Goal: Task Accomplishment & Management: Manage account settings

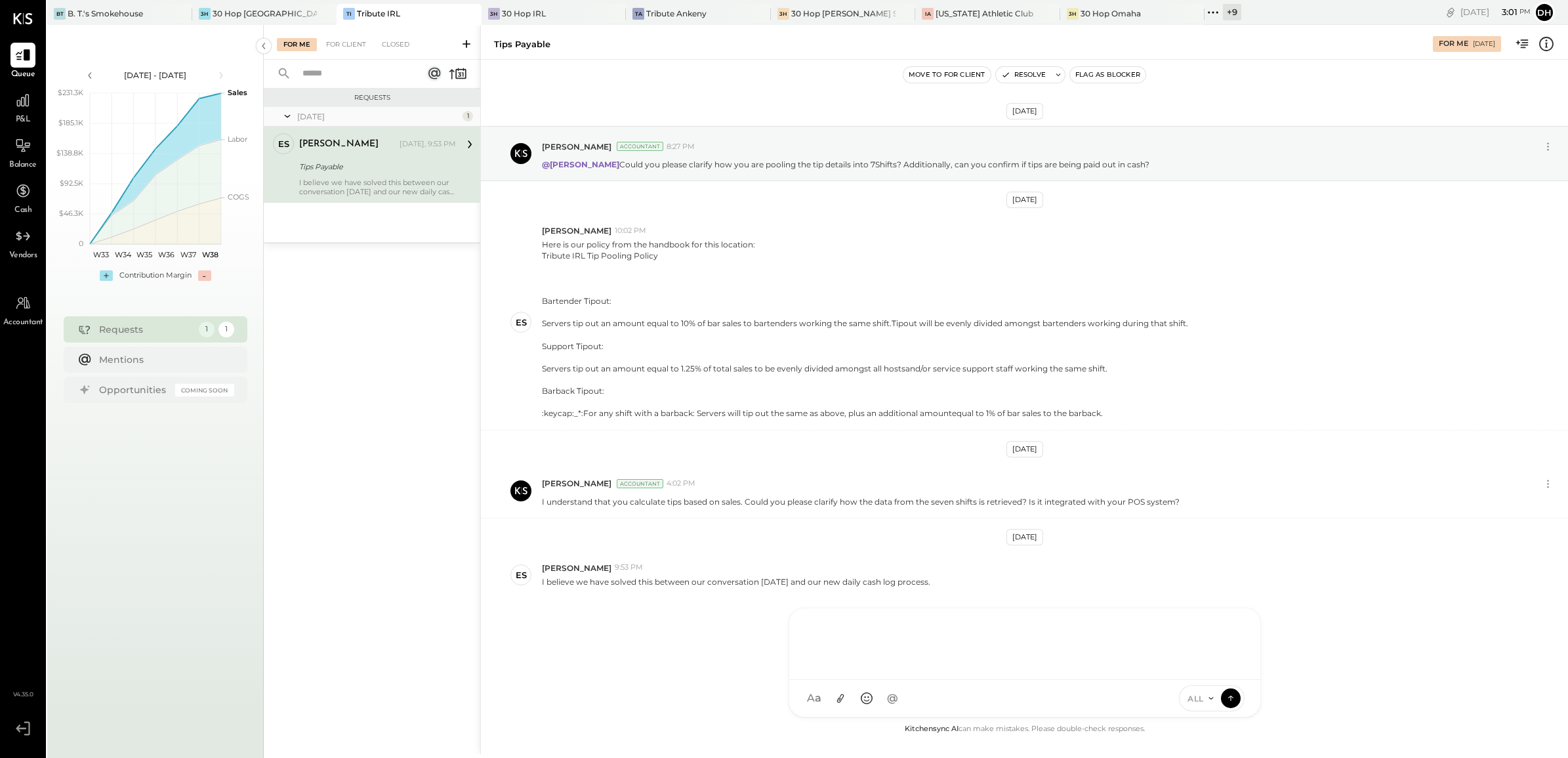
click at [874, 691] on div "AM [PERSON_NAME] [PERSON_NAME] AB [PERSON_NAME] AP [PERSON_NAME] DB [PERSON_NAM…" at bounding box center [1025, 662] width 472 height 109
click at [263, 18] on div "30 Hop [GEOGRAPHIC_DATA]" at bounding box center [265, 14] width 105 height 11
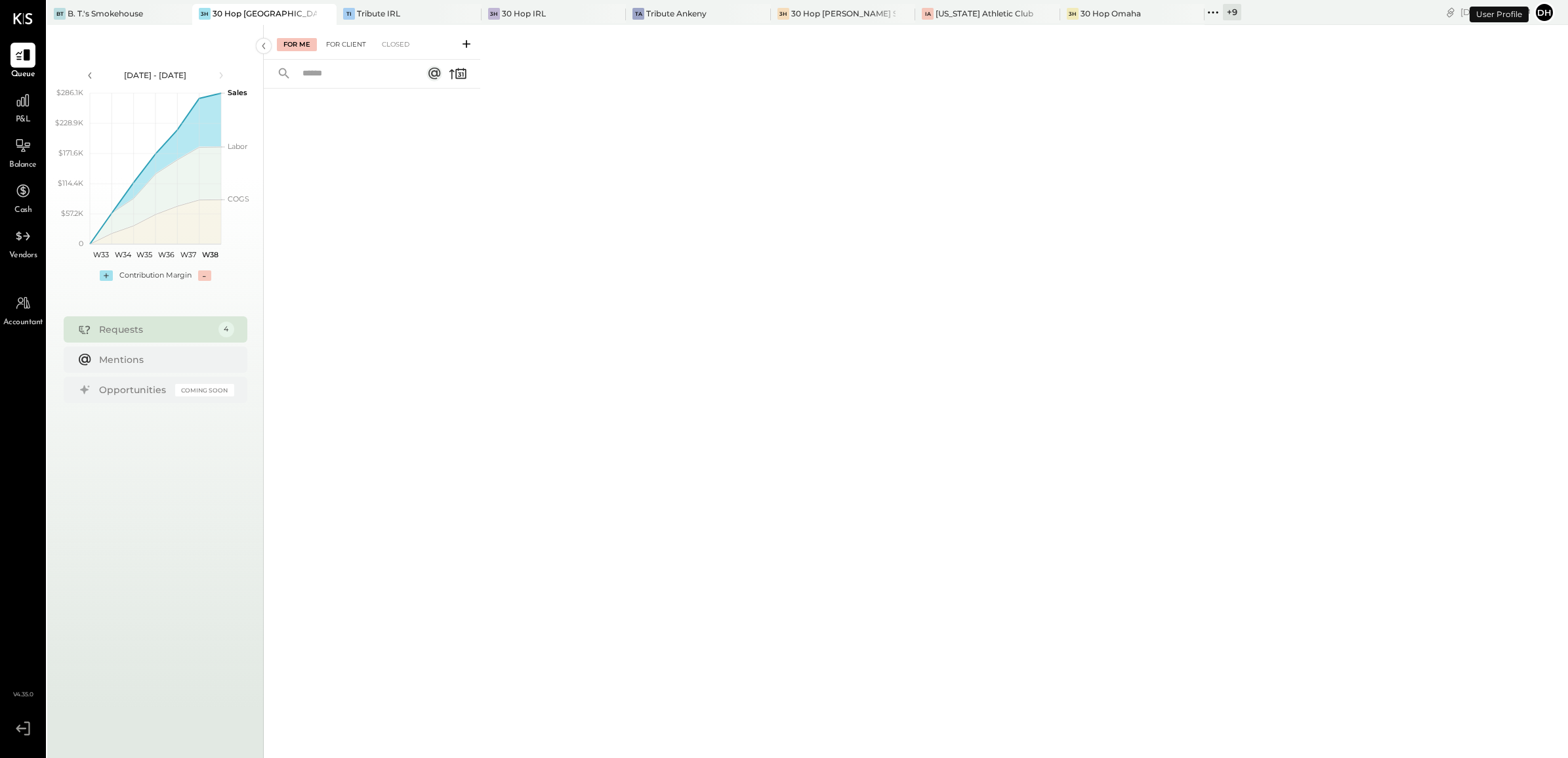
click at [362, 41] on div "For Client" at bounding box center [346, 44] width 53 height 13
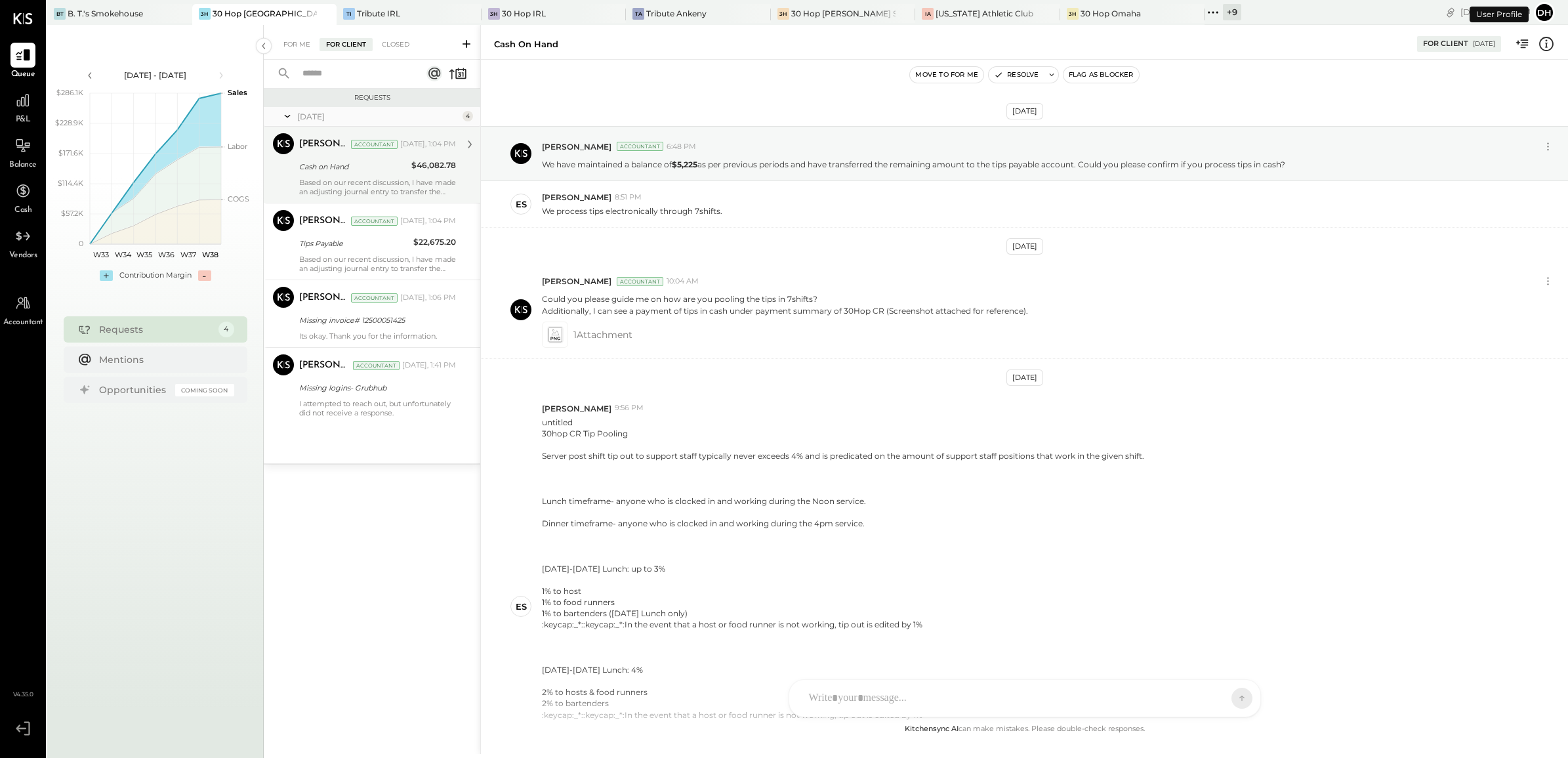
scroll to position [480, 0]
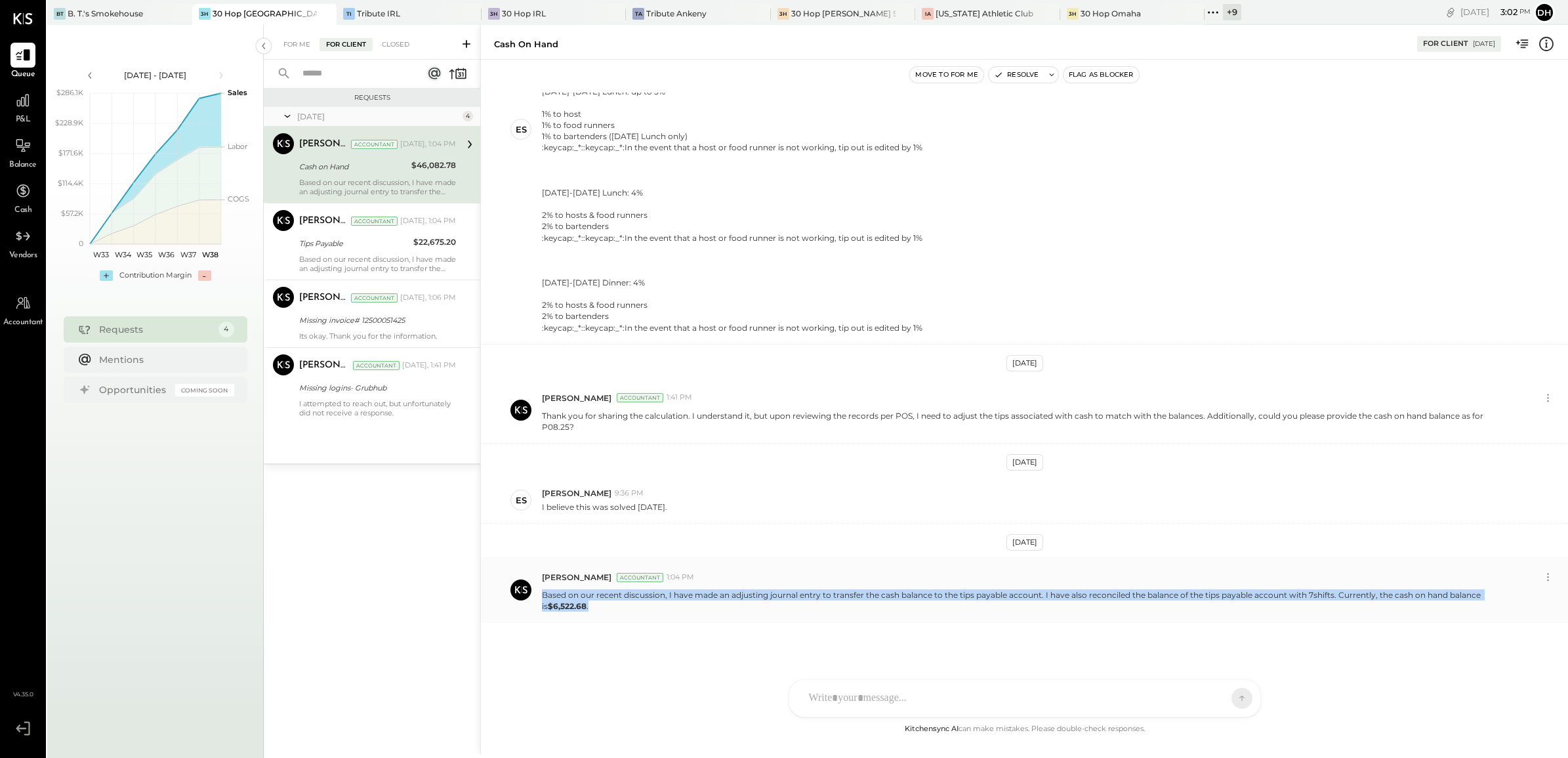
drag, startPoint x: 542, startPoint y: 594, endPoint x: 588, endPoint y: 610, distance: 48.7
click at [588, 610] on p "Based on our recent discussion, I have made an adjusting journal entry to trans…" at bounding box center [1025, 600] width 965 height 22
copy p "Based on our recent discussion, I have made an adjusting journal entry to trans…"
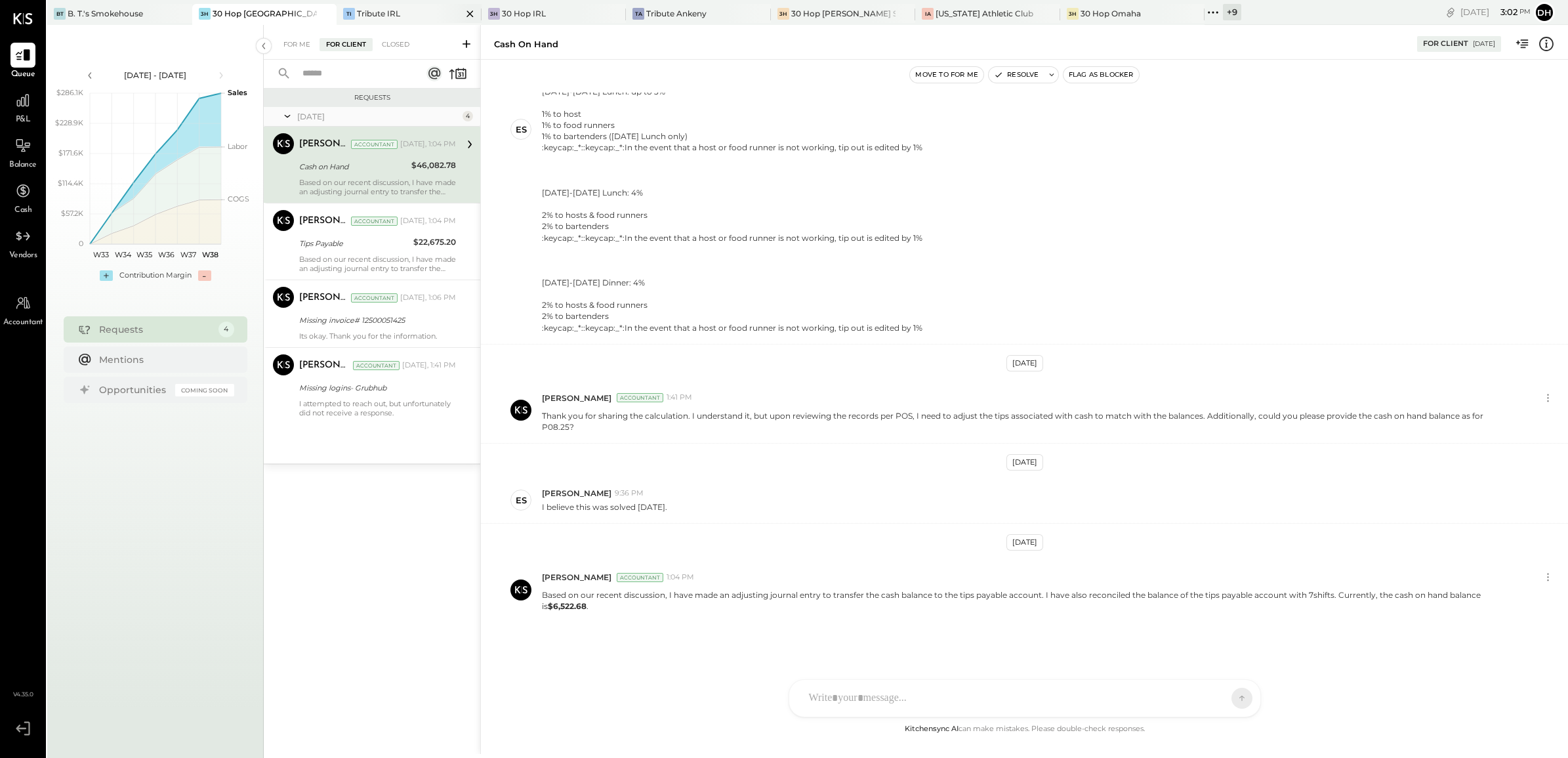
click at [365, 20] on div "TI Tribute IRL" at bounding box center [409, 14] width 145 height 21
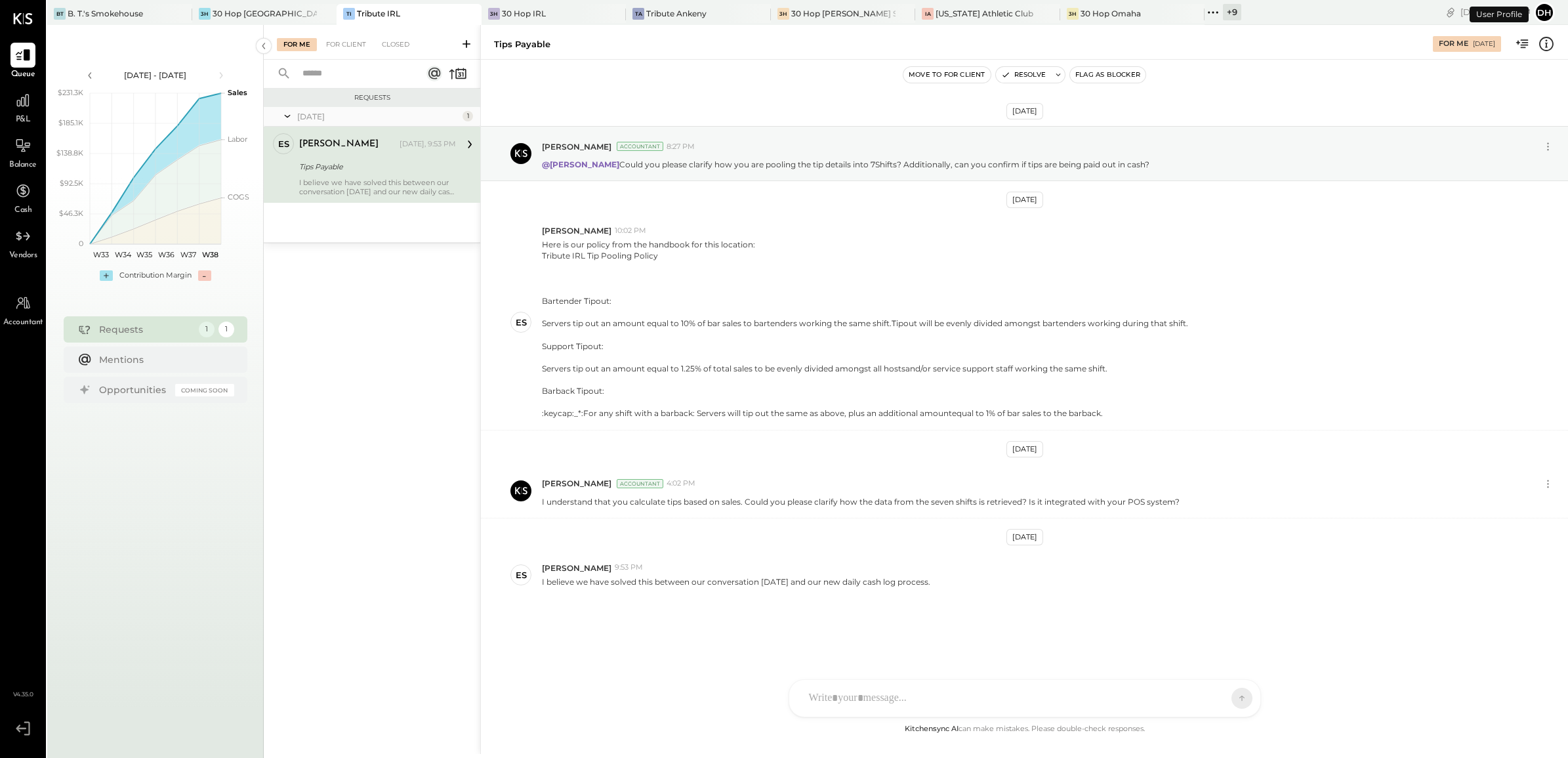
click at [854, 699] on div "AM [PERSON_NAME] [PERSON_NAME] AB [PERSON_NAME] AP [PERSON_NAME] DB [PERSON_NAM…" at bounding box center [1025, 698] width 472 height 38
paste div
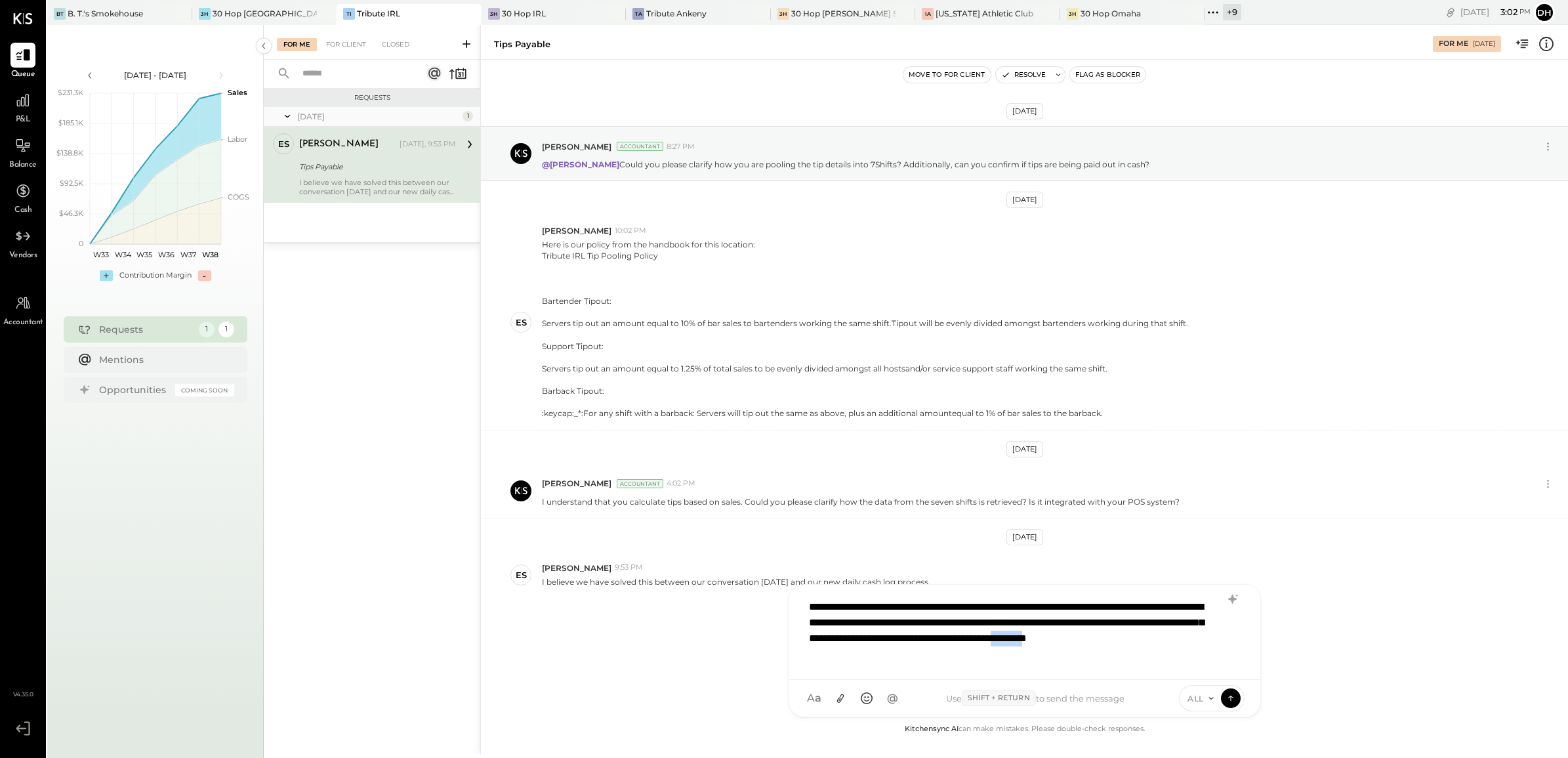
drag, startPoint x: 943, startPoint y: 653, endPoint x: 901, endPoint y: 650, distance: 42.1
click at [901, 650] on div "**********" at bounding box center [1024, 630] width 445 height 76
drag, startPoint x: 1091, startPoint y: 619, endPoint x: 1134, endPoint y: 640, distance: 47.9
click at [1134, 640] on div "**********" at bounding box center [1024, 630] width 445 height 76
click at [1229, 694] on icon at bounding box center [1231, 697] width 12 height 13
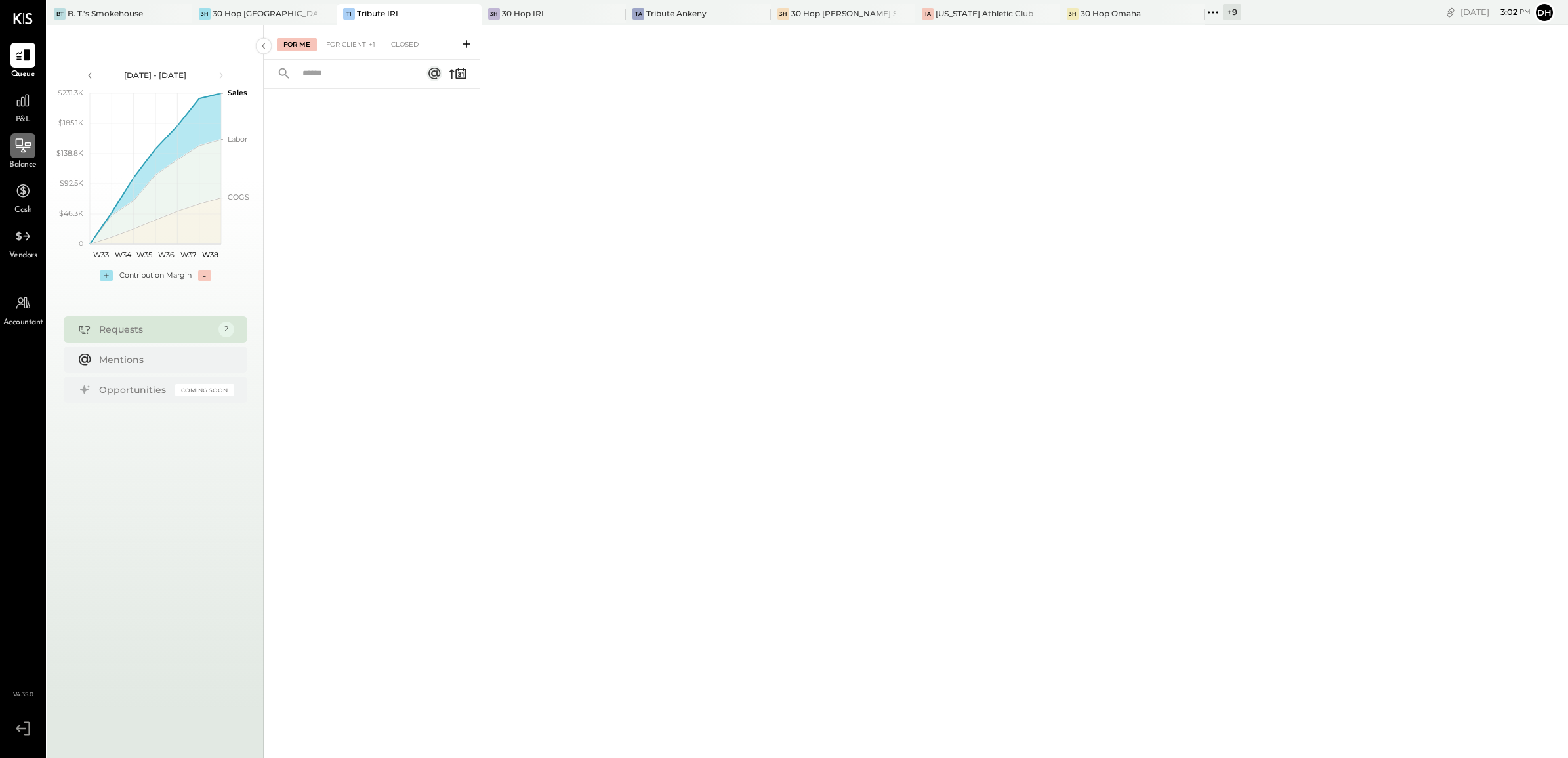
click at [23, 151] on icon at bounding box center [23, 145] width 15 height 14
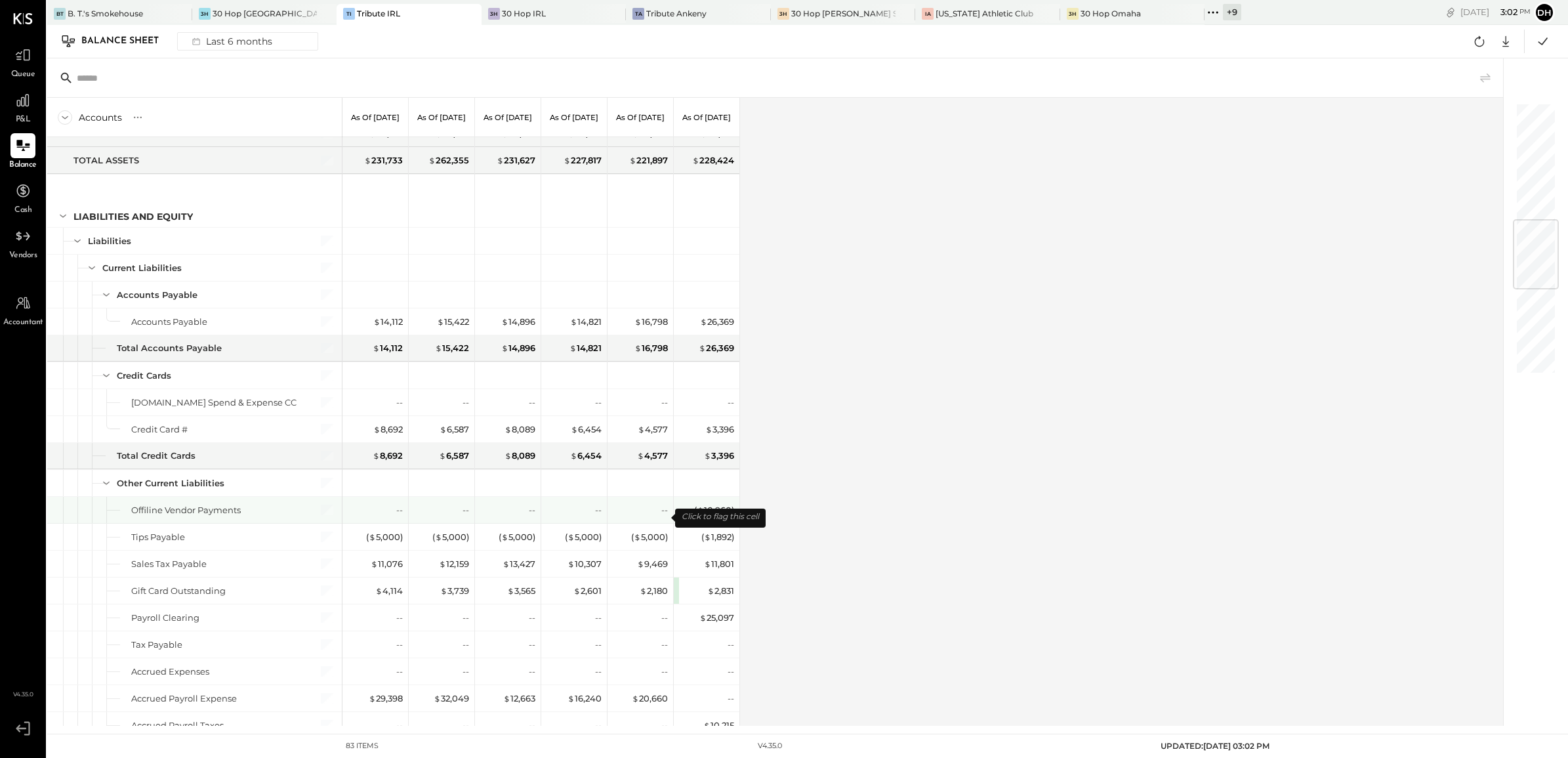
scroll to position [1148, 0]
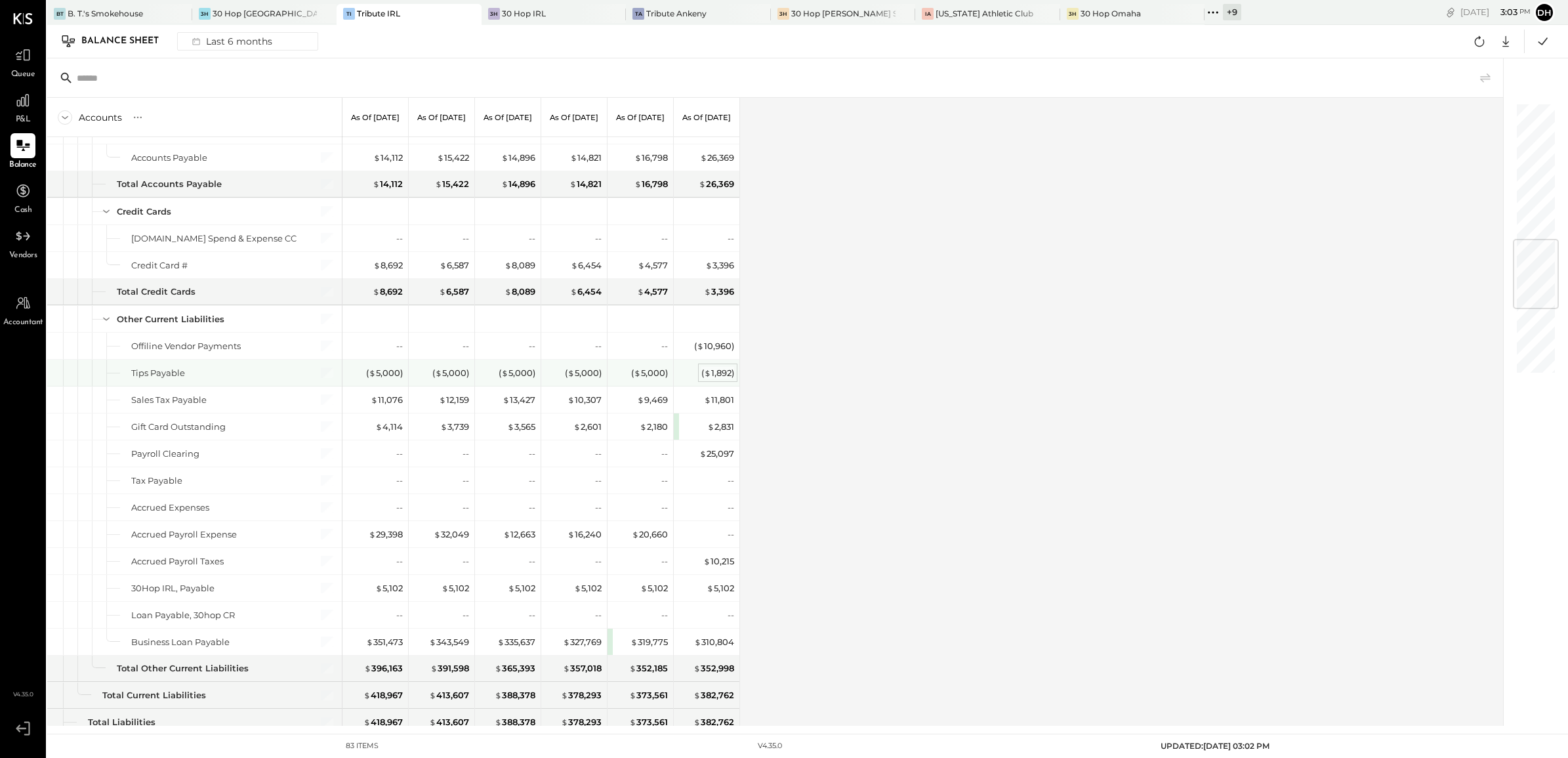
click at [717, 379] on div "( $ 1,892 )" at bounding box center [717, 373] width 33 height 12
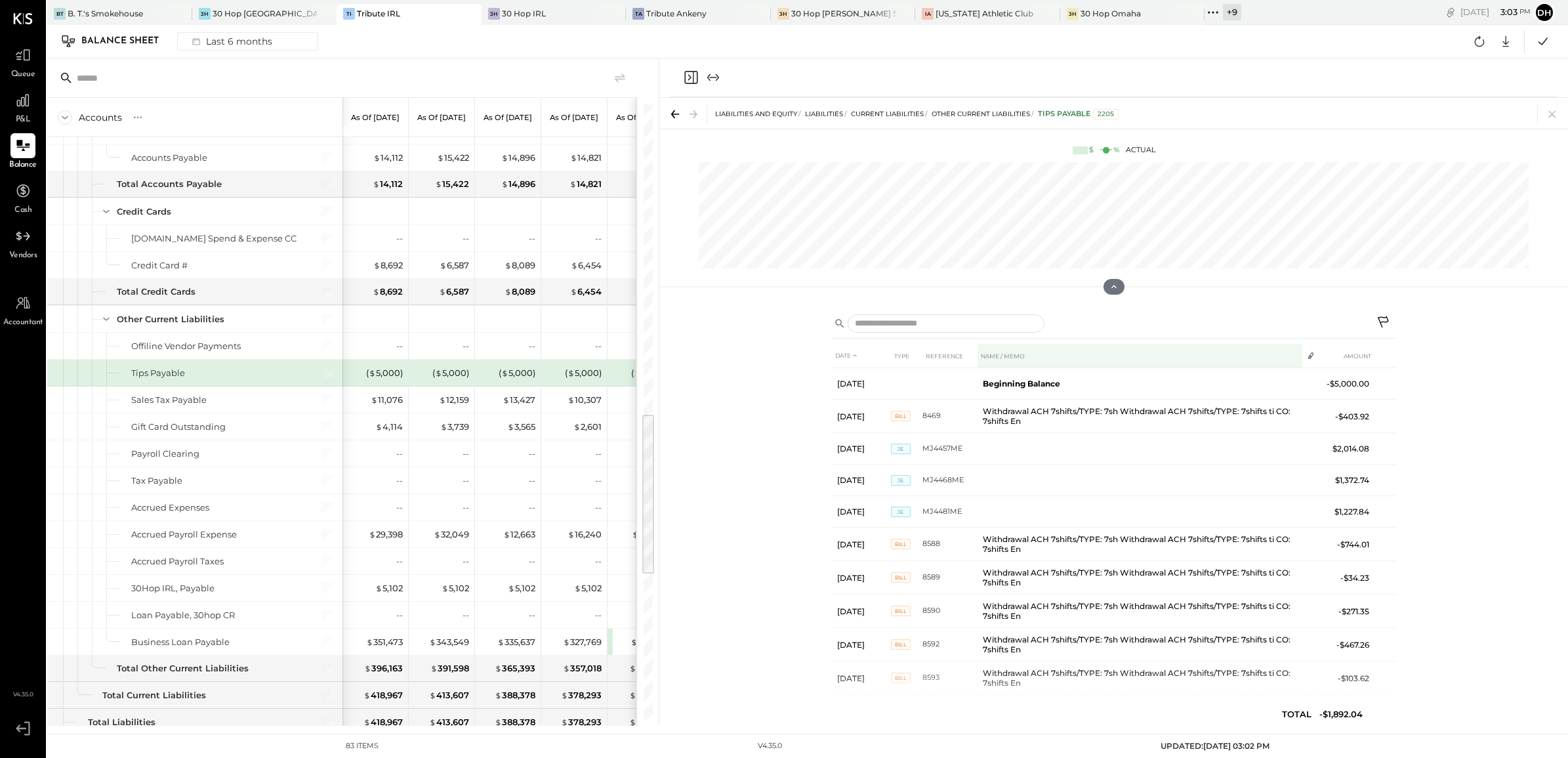
click at [1383, 316] on icon at bounding box center [1384, 323] width 16 height 16
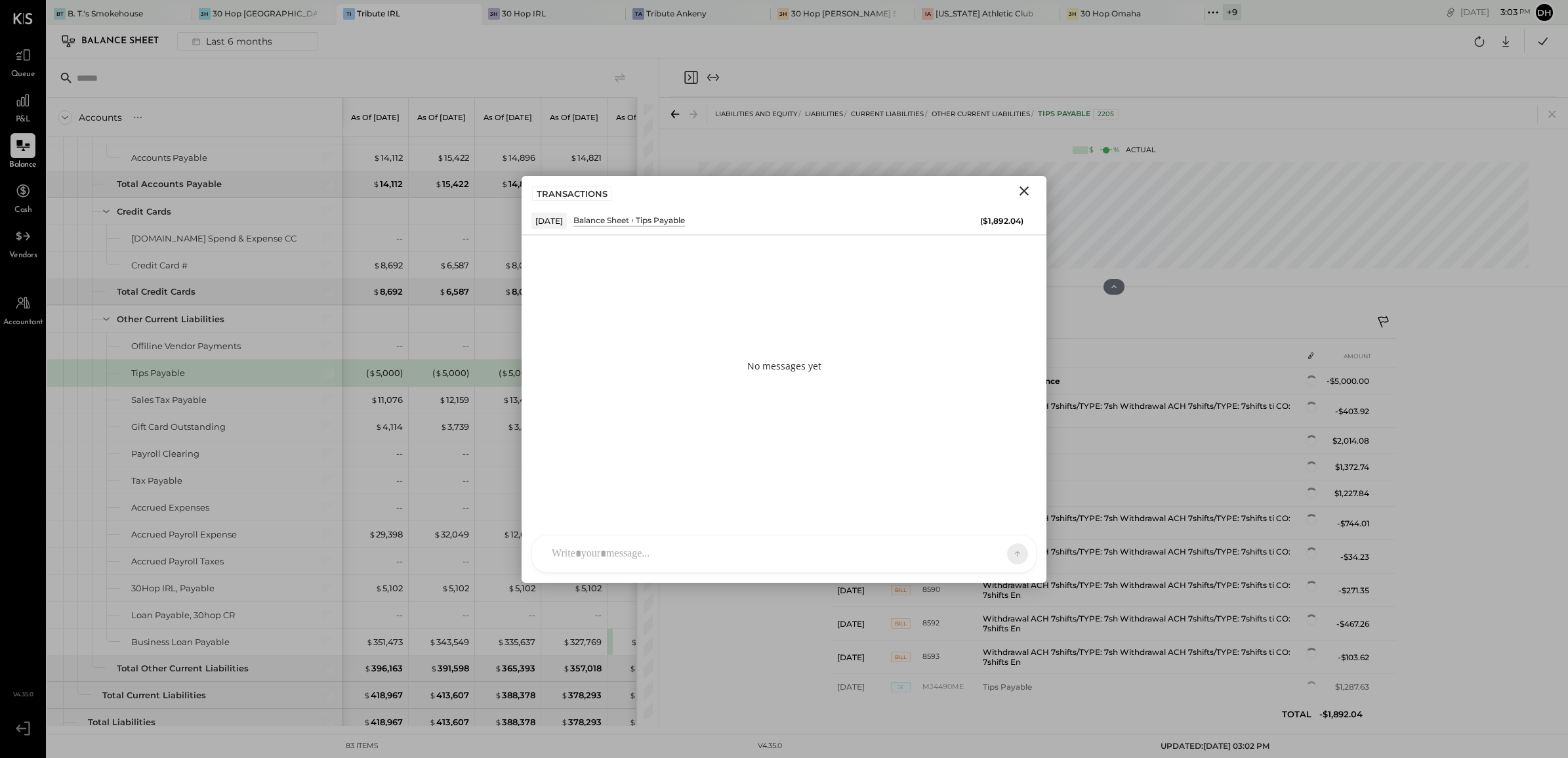
click at [667, 563] on div "AM [PERSON_NAME] [PERSON_NAME] AB [PERSON_NAME] AP [PERSON_NAME] DB [PERSON_NAM…" at bounding box center [784, 554] width 505 height 38
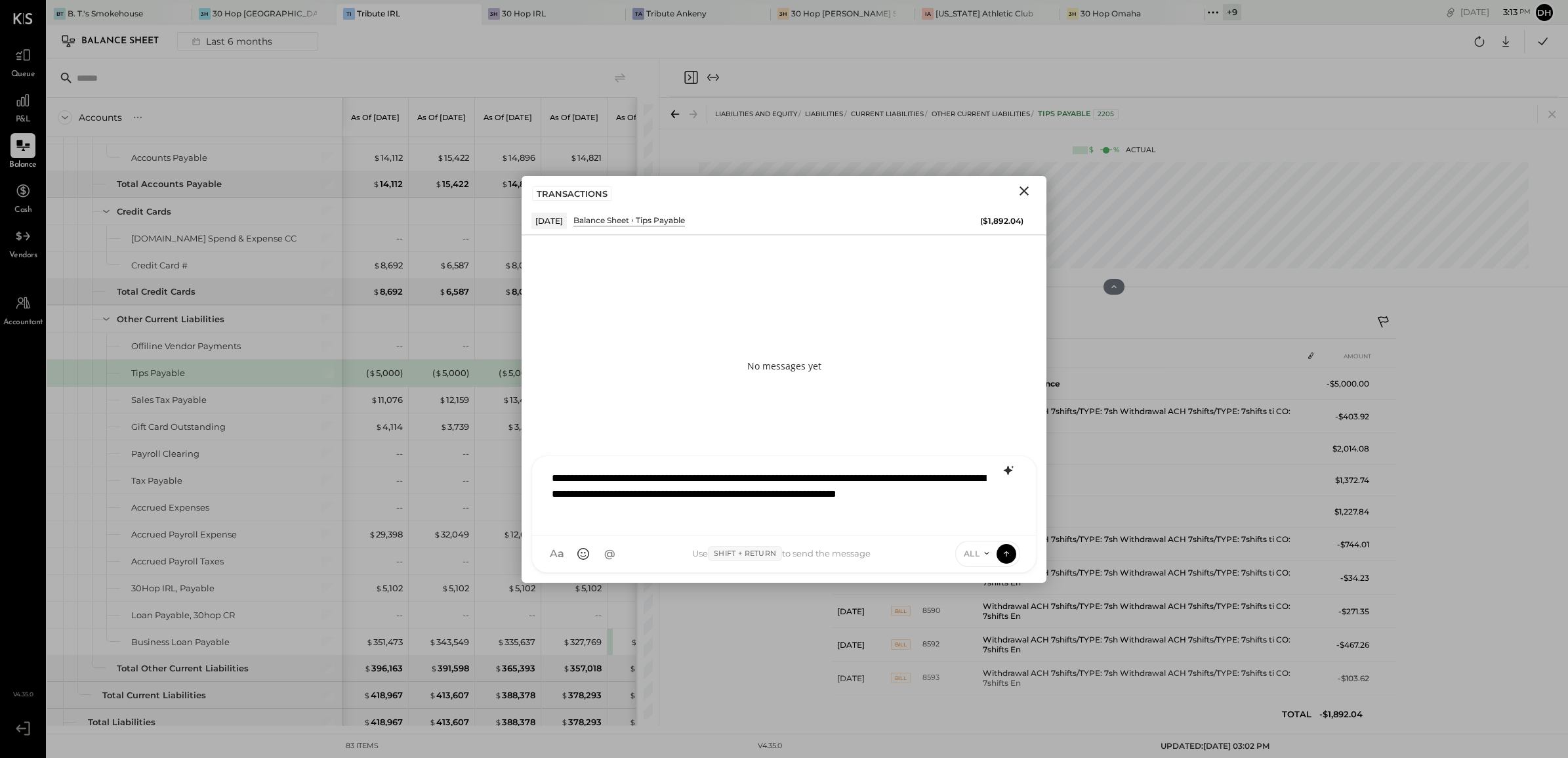
click at [1013, 469] on icon at bounding box center [1008, 470] width 16 height 16
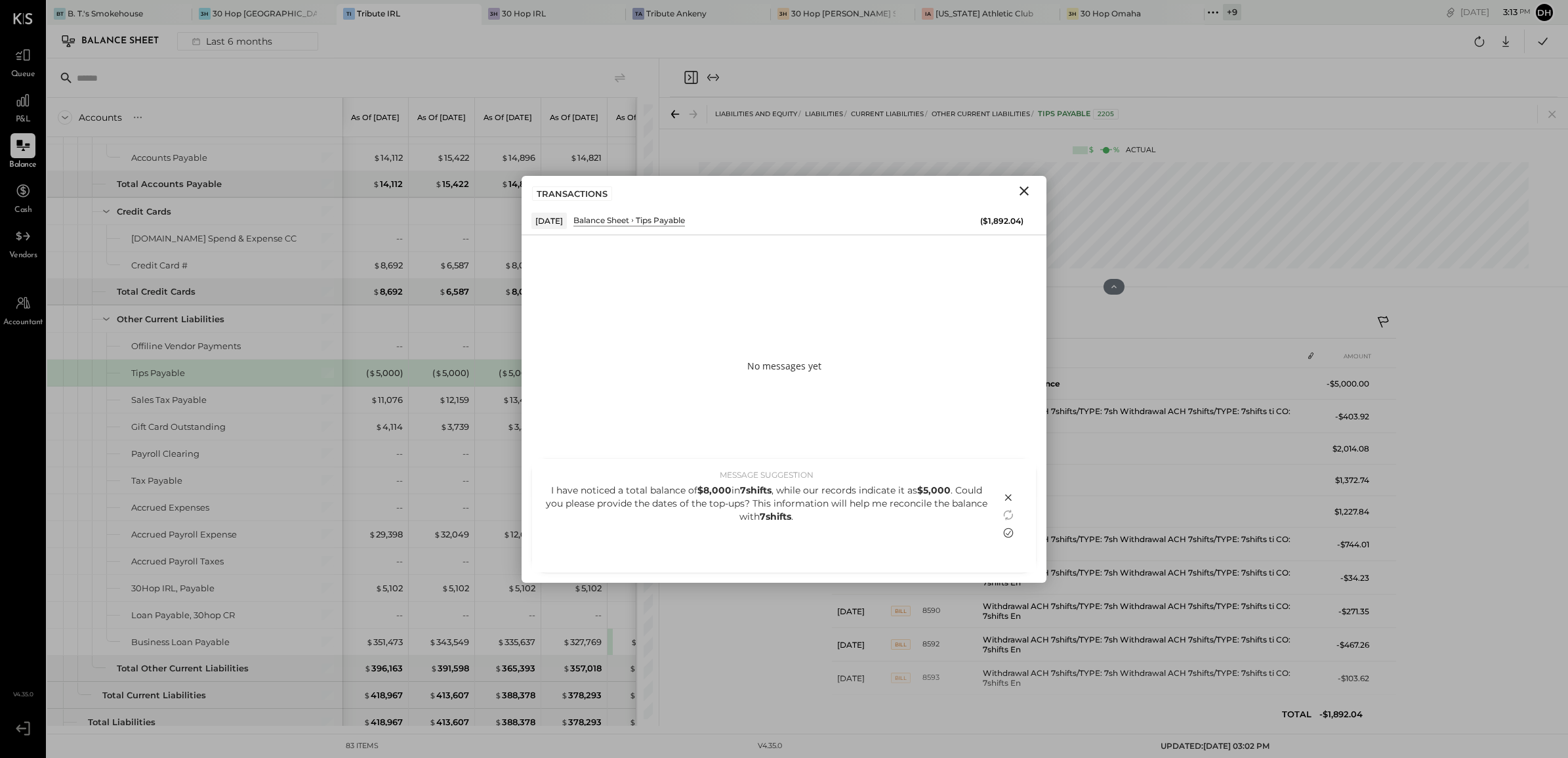
click at [1008, 535] on icon at bounding box center [1009, 533] width 10 height 10
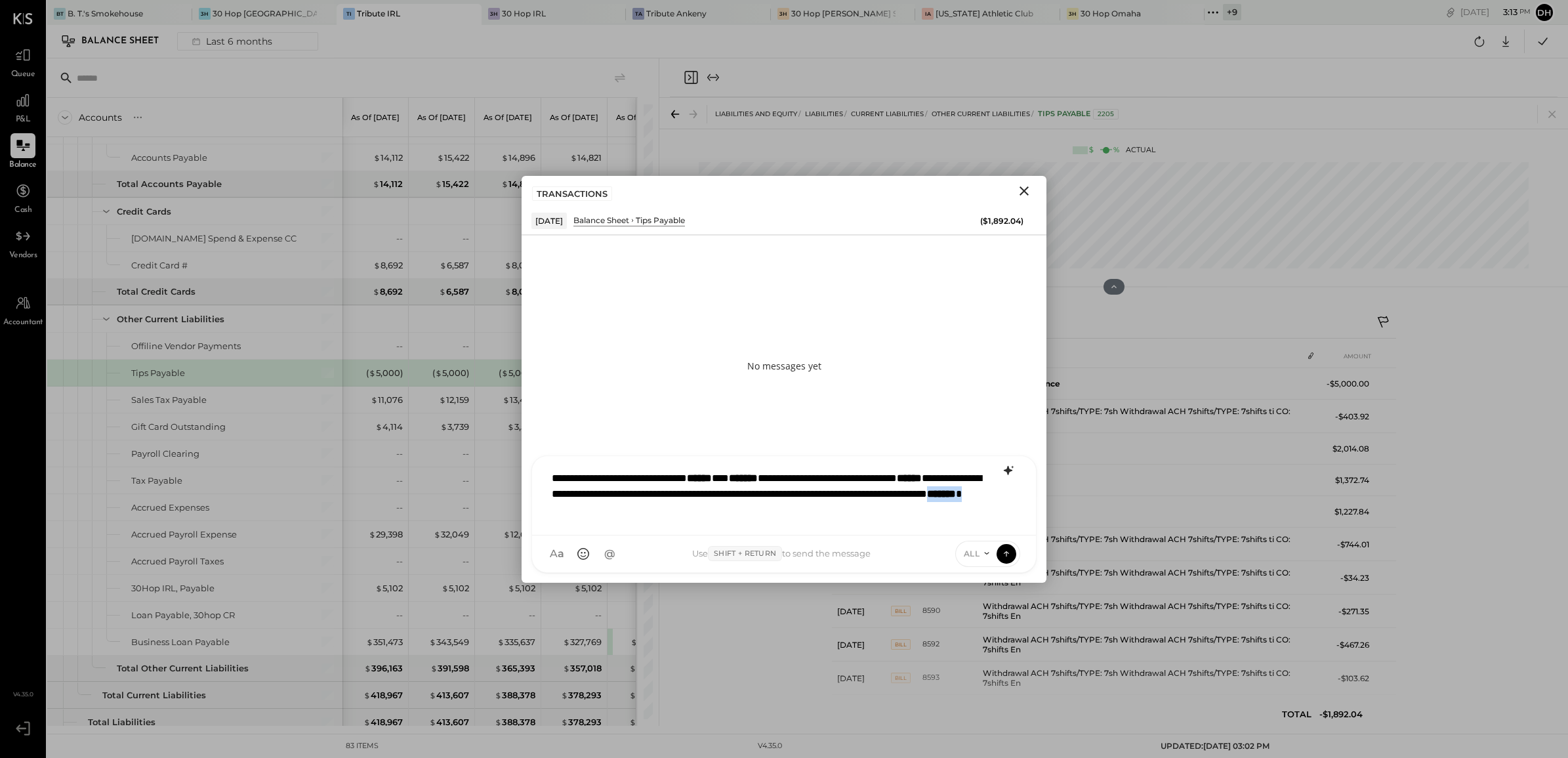
click at [789, 507] on div "**********" at bounding box center [784, 493] width 478 height 60
click at [815, 516] on div "**********" at bounding box center [784, 493] width 478 height 60
click at [1004, 550] on icon at bounding box center [1006, 552] width 12 height 13
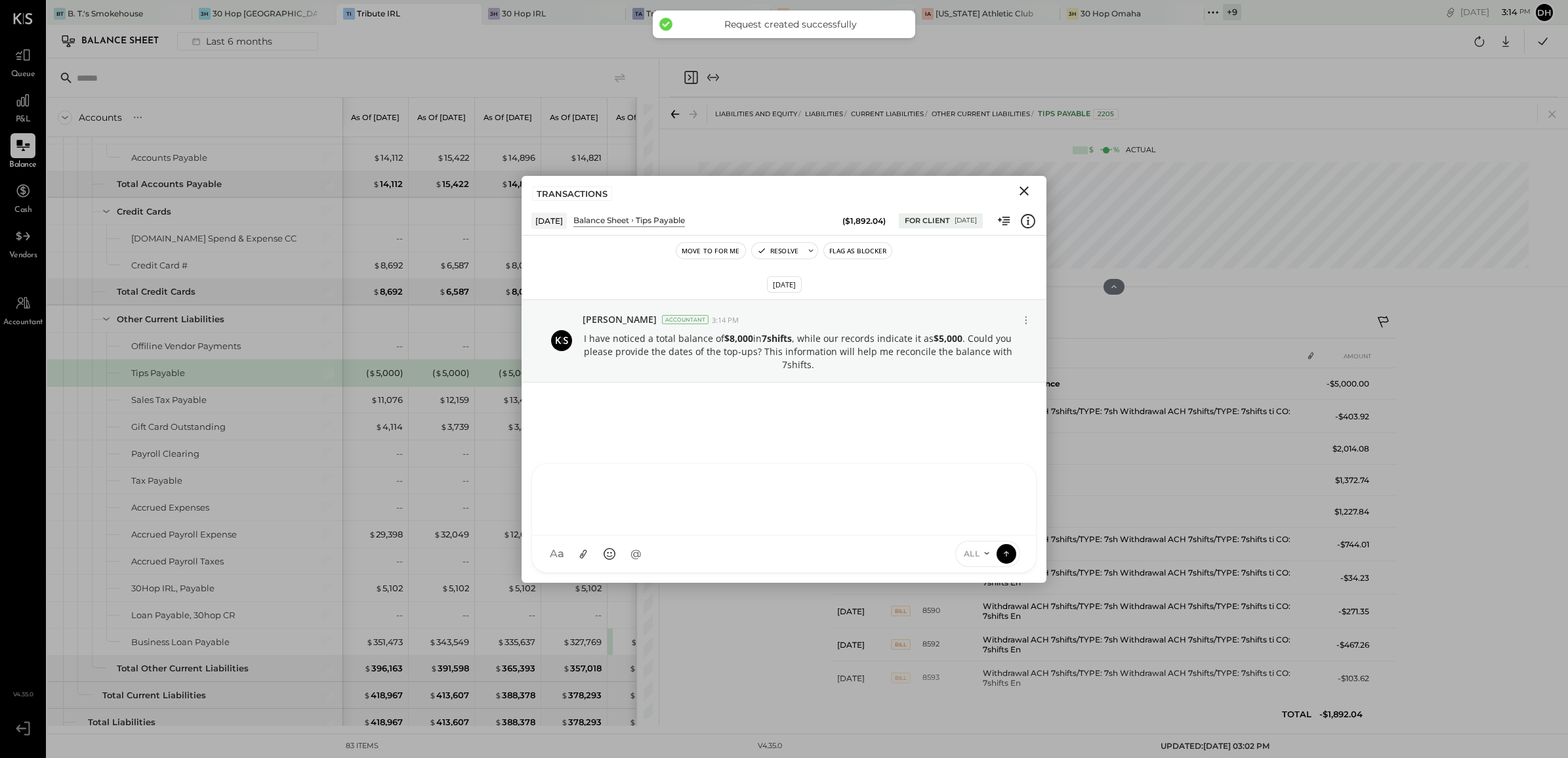
click at [1020, 185] on icon "Close" at bounding box center [1024, 191] width 16 height 16
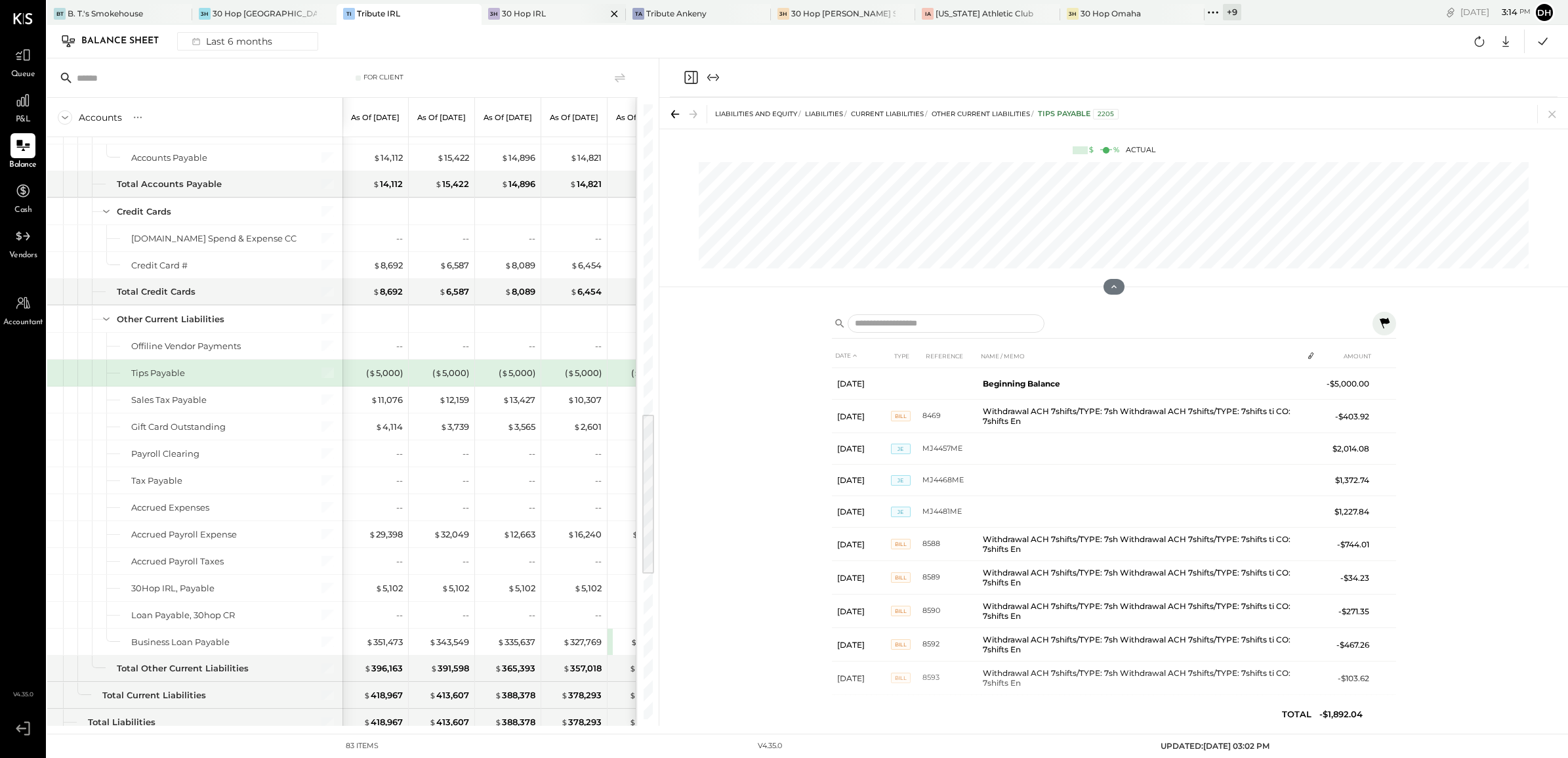
click at [513, 11] on div "30 Hop IRL" at bounding box center [524, 14] width 44 height 11
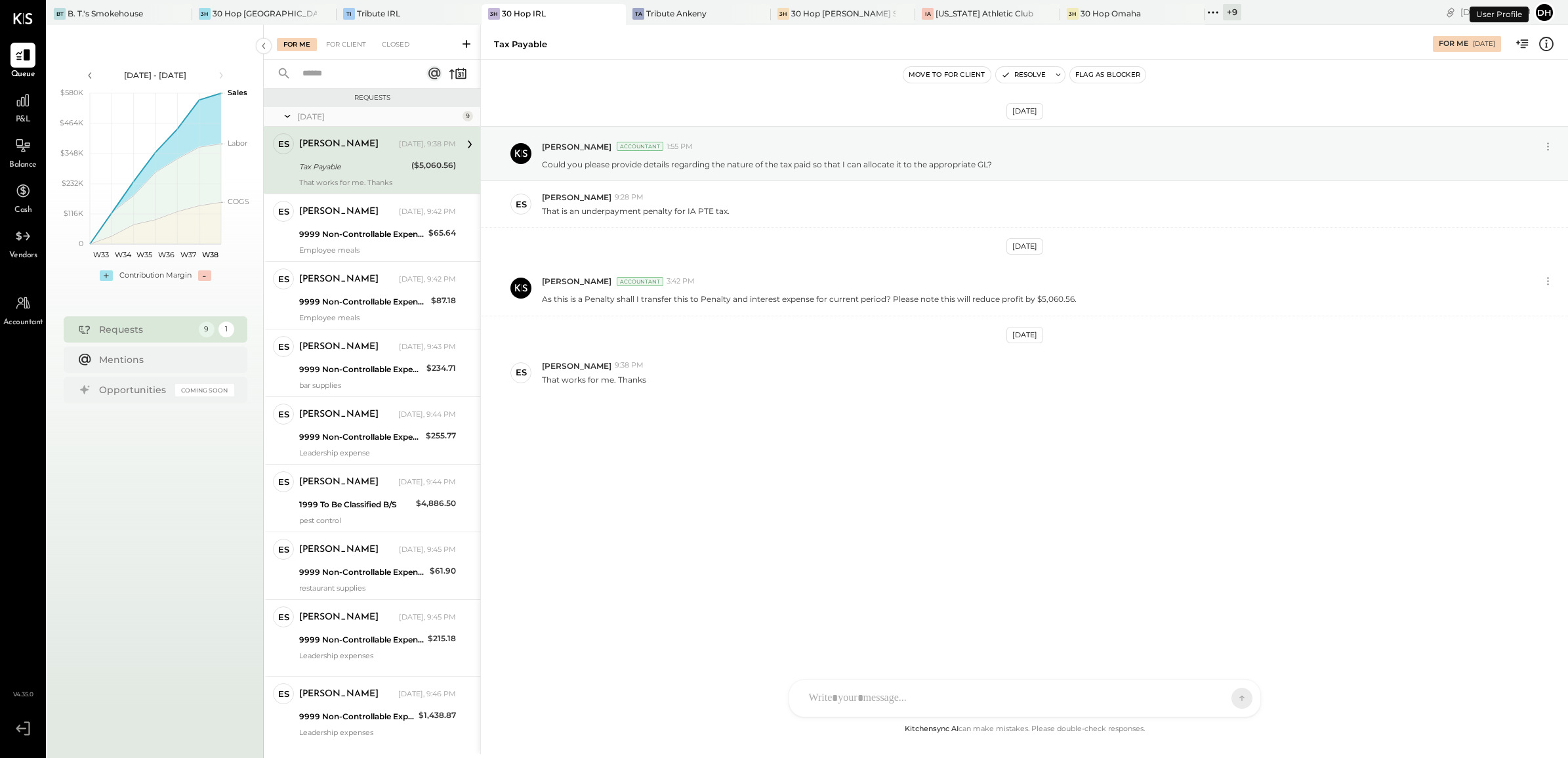
click at [342, 162] on div "Tax Payable" at bounding box center [354, 166] width 109 height 13
click at [848, 668] on div at bounding box center [1024, 642] width 445 height 52
click at [1232, 702] on icon at bounding box center [1231, 697] width 12 height 13
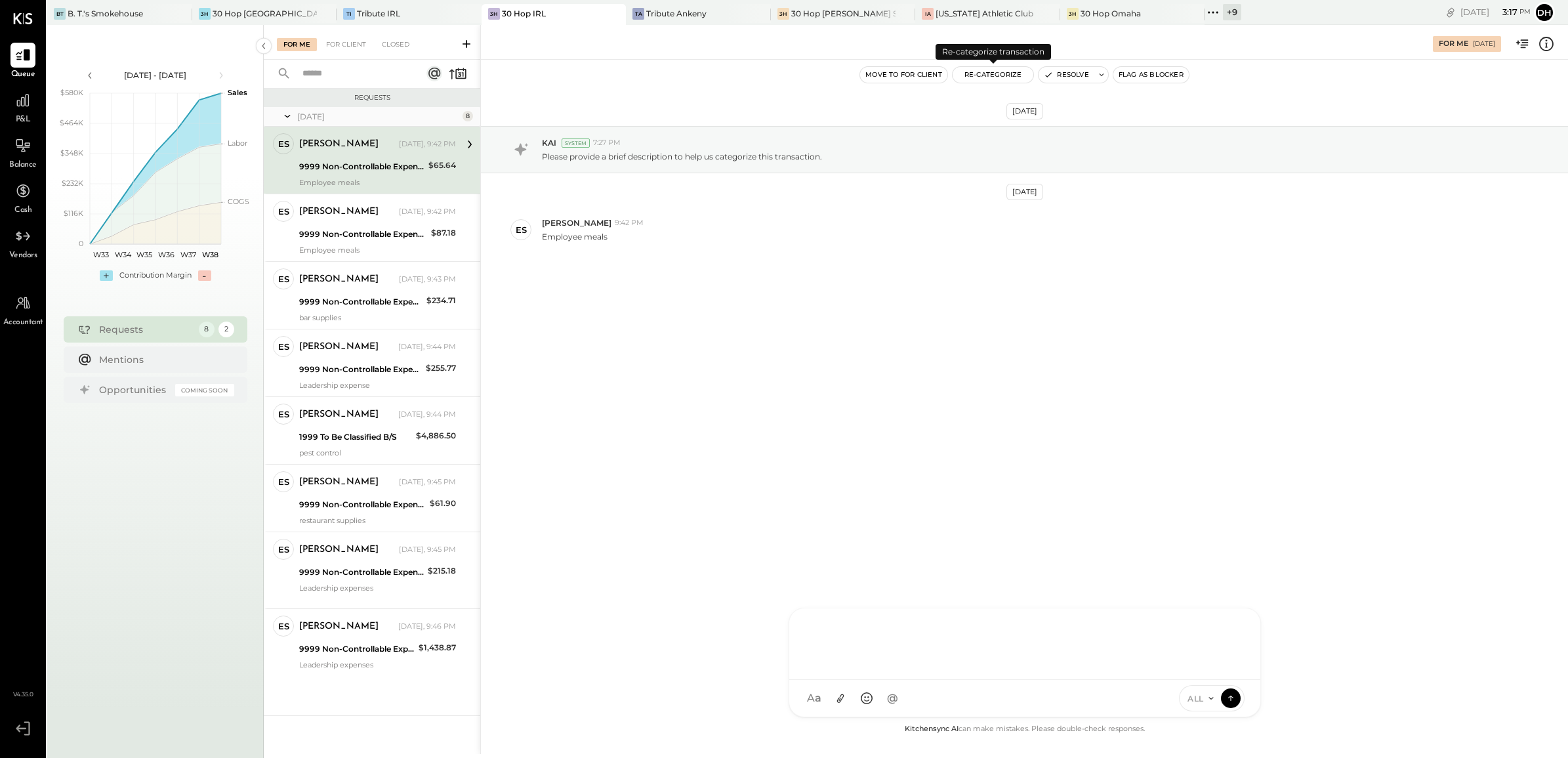
click at [994, 79] on button "Re-Categorize" at bounding box center [994, 75] width 81 height 16
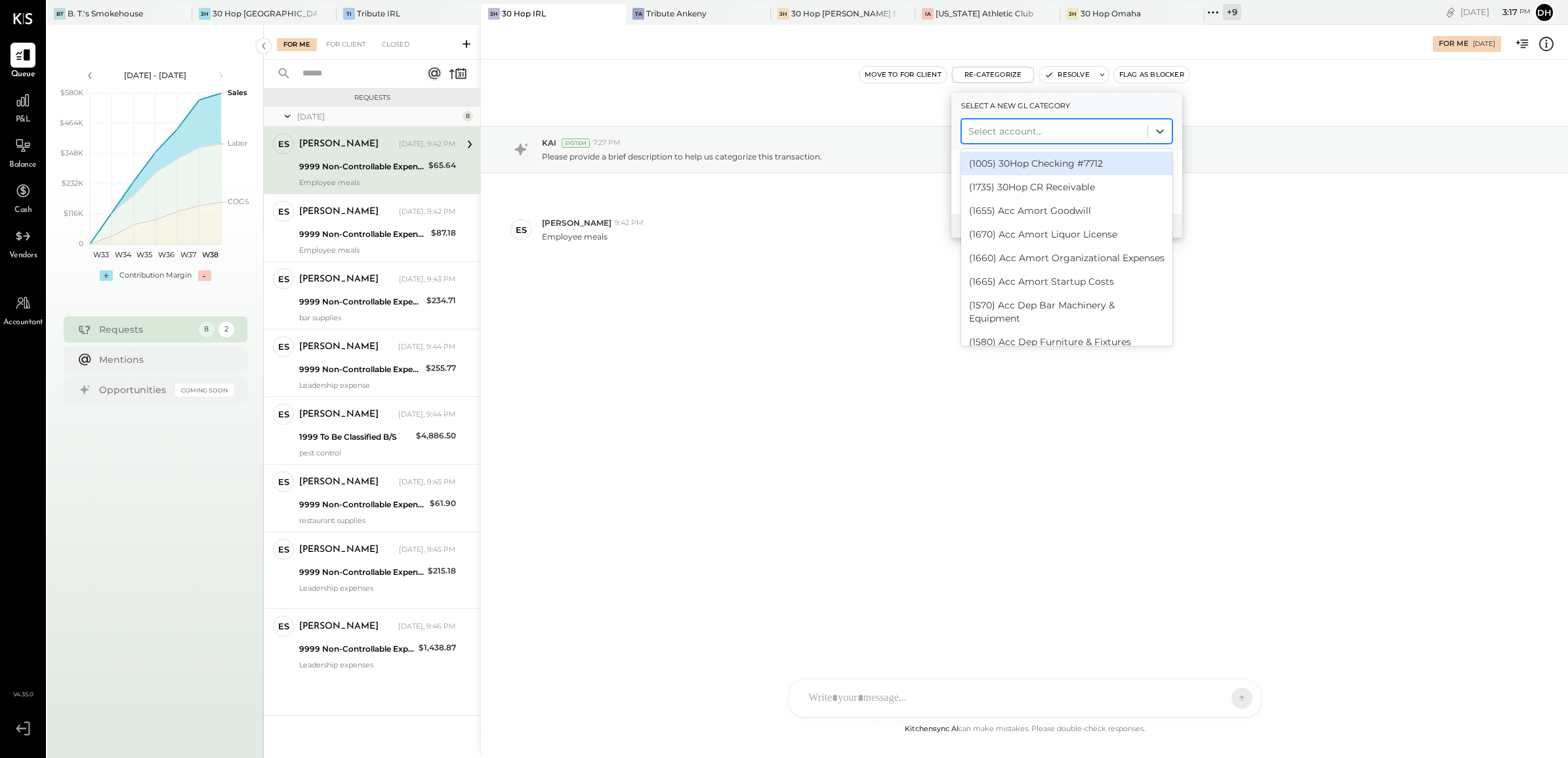
click at [1020, 125] on div at bounding box center [1055, 131] width 172 height 16
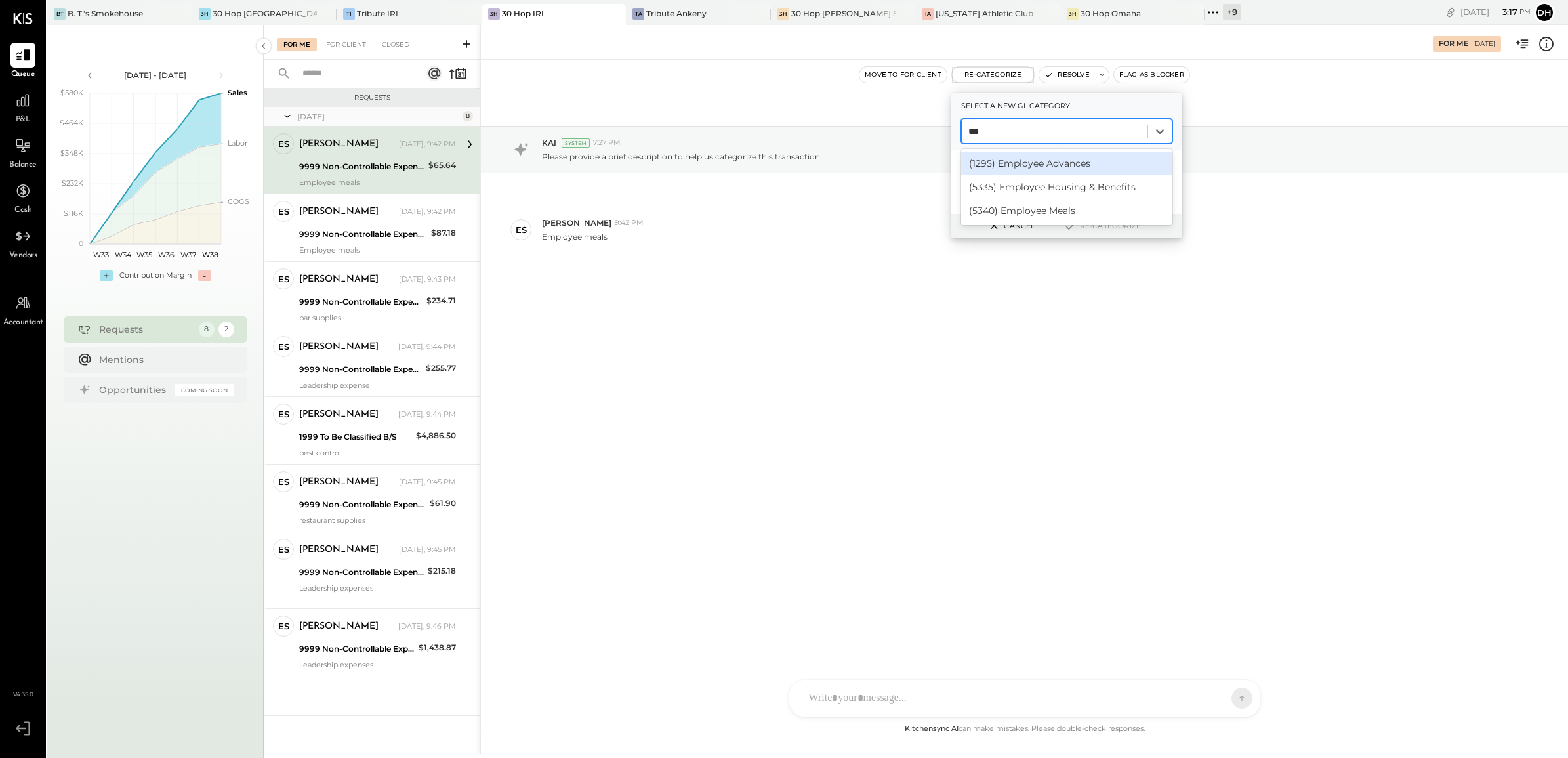
type input "****"
click at [1049, 212] on div "(5340) Employee Meals" at bounding box center [1066, 210] width 211 height 24
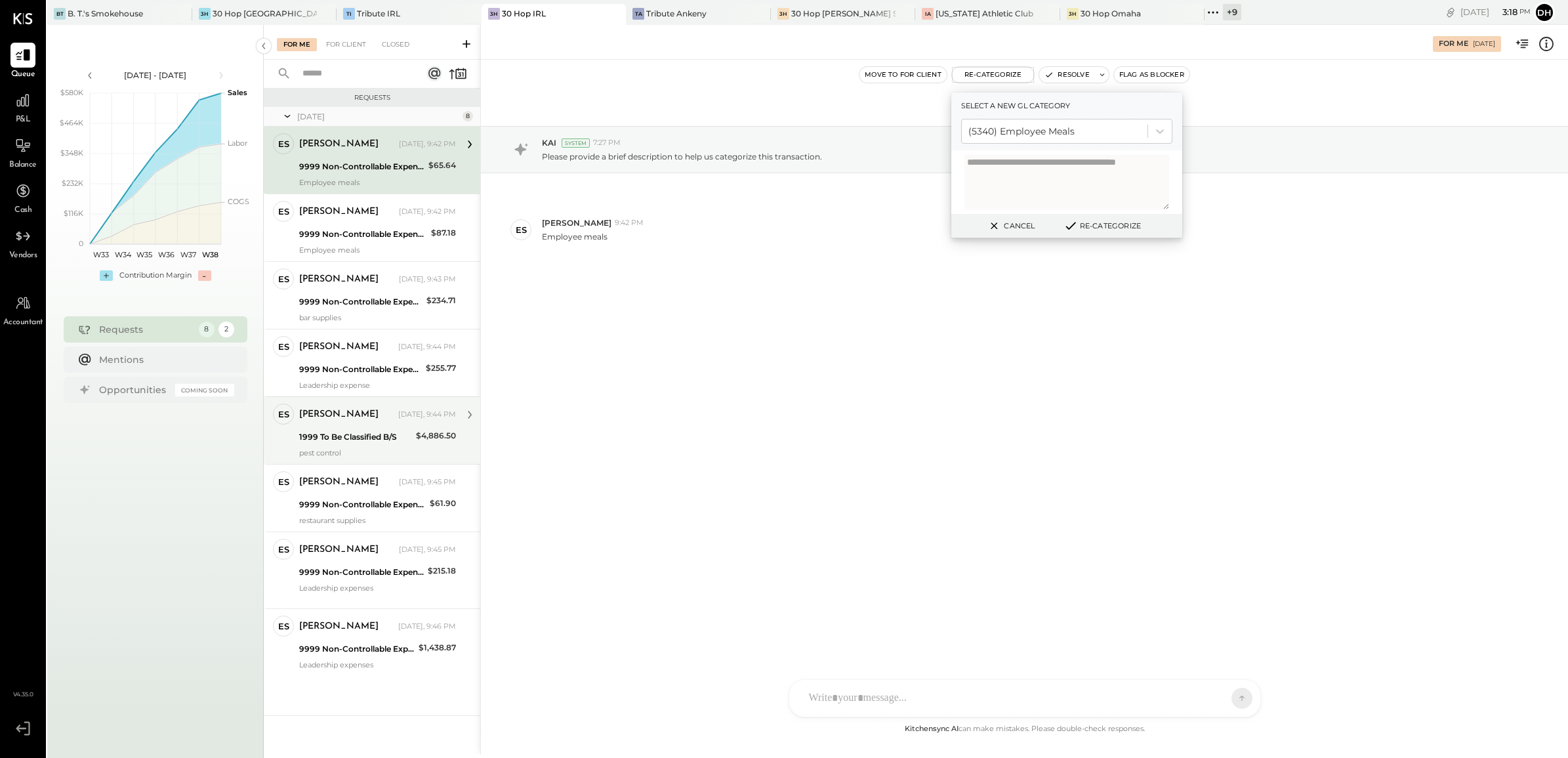
click at [383, 443] on div "1999 To Be Classified B/S" at bounding box center [356, 436] width 113 height 13
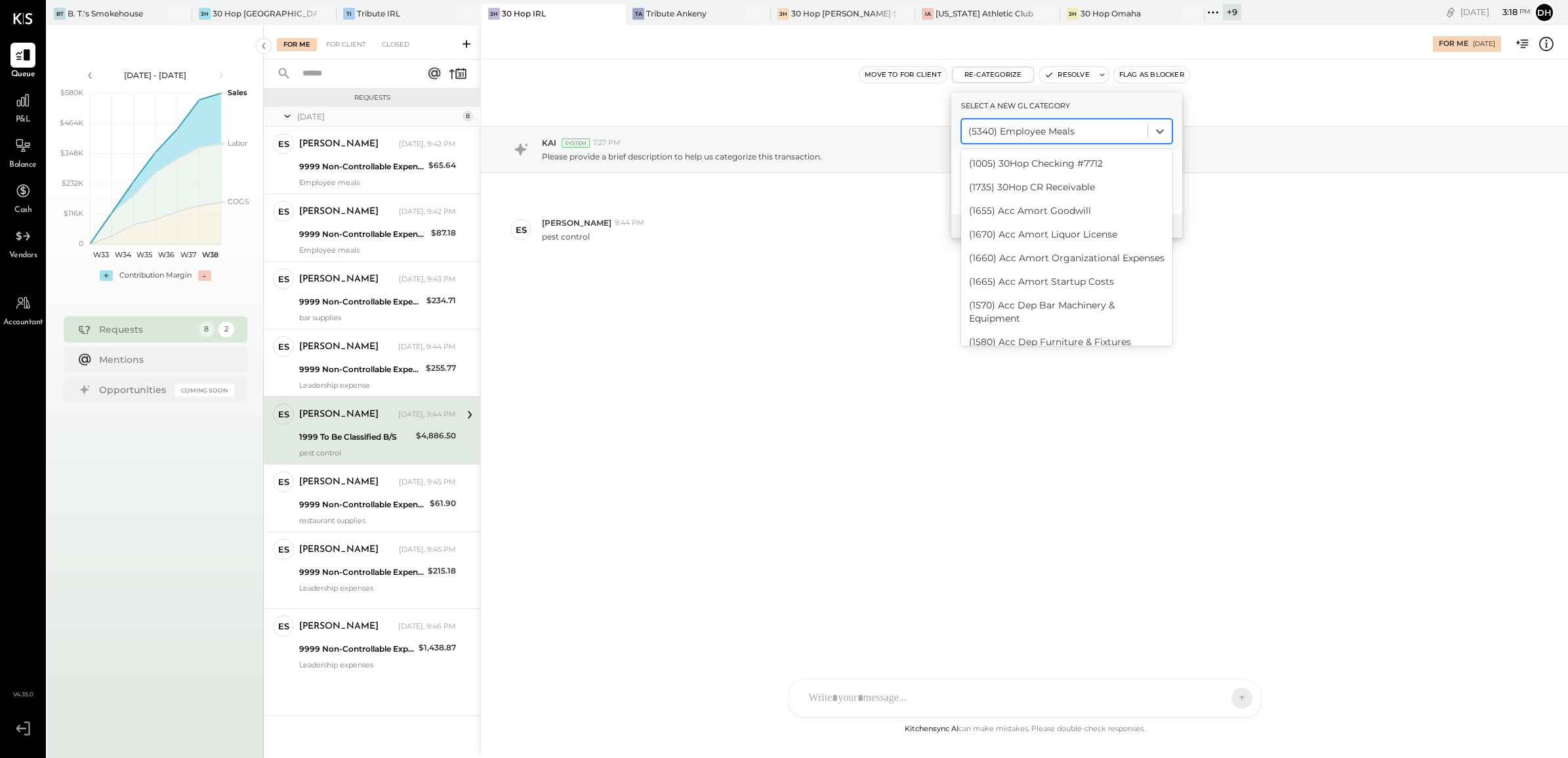
click at [1045, 133] on div at bounding box center [1055, 131] width 172 height 16
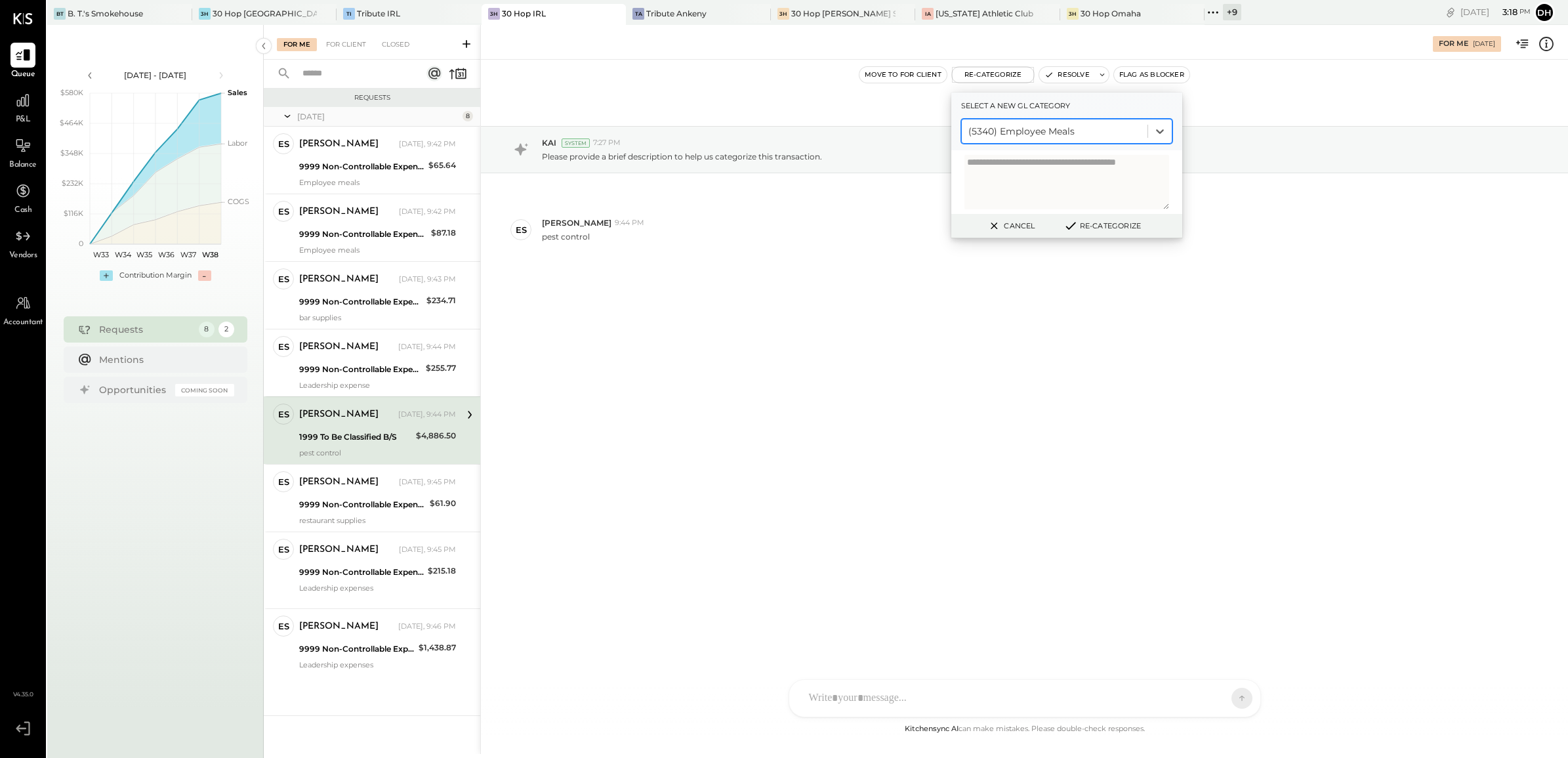
click at [1087, 128] on div at bounding box center [1055, 131] width 172 height 16
type input "****"
click at [1062, 171] on div "(6820) Pest Control" at bounding box center [1066, 163] width 211 height 24
click at [1106, 228] on button "Re-Categorize" at bounding box center [1102, 225] width 87 height 16
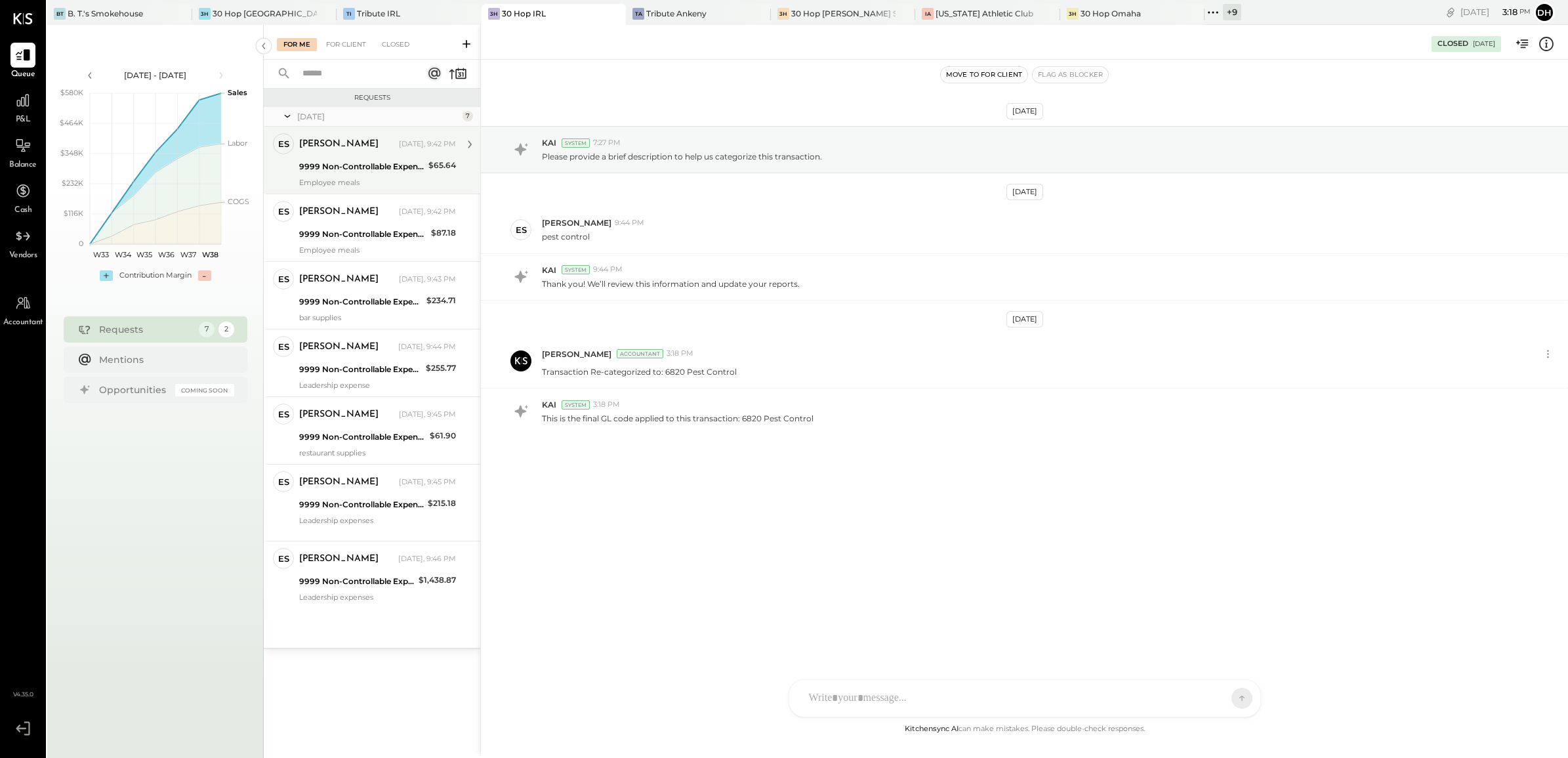
click at [339, 166] on div "9999 Non-Controllable Expenses:Other Income and Expenses:To Be Classified P&L" at bounding box center [362, 166] width 126 height 13
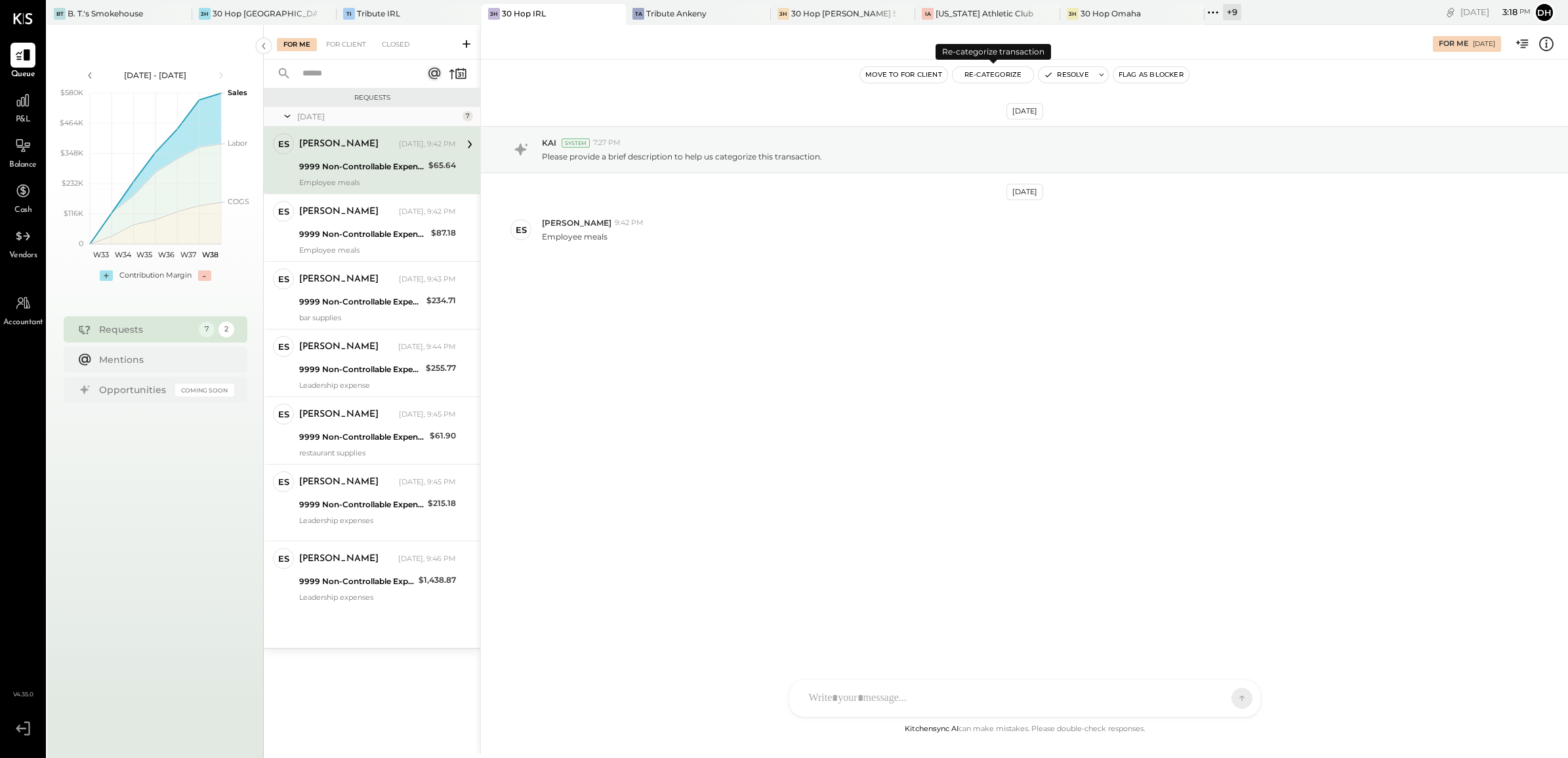
click at [1001, 73] on button "Re-Categorize" at bounding box center [994, 75] width 81 height 16
type textarea "*"
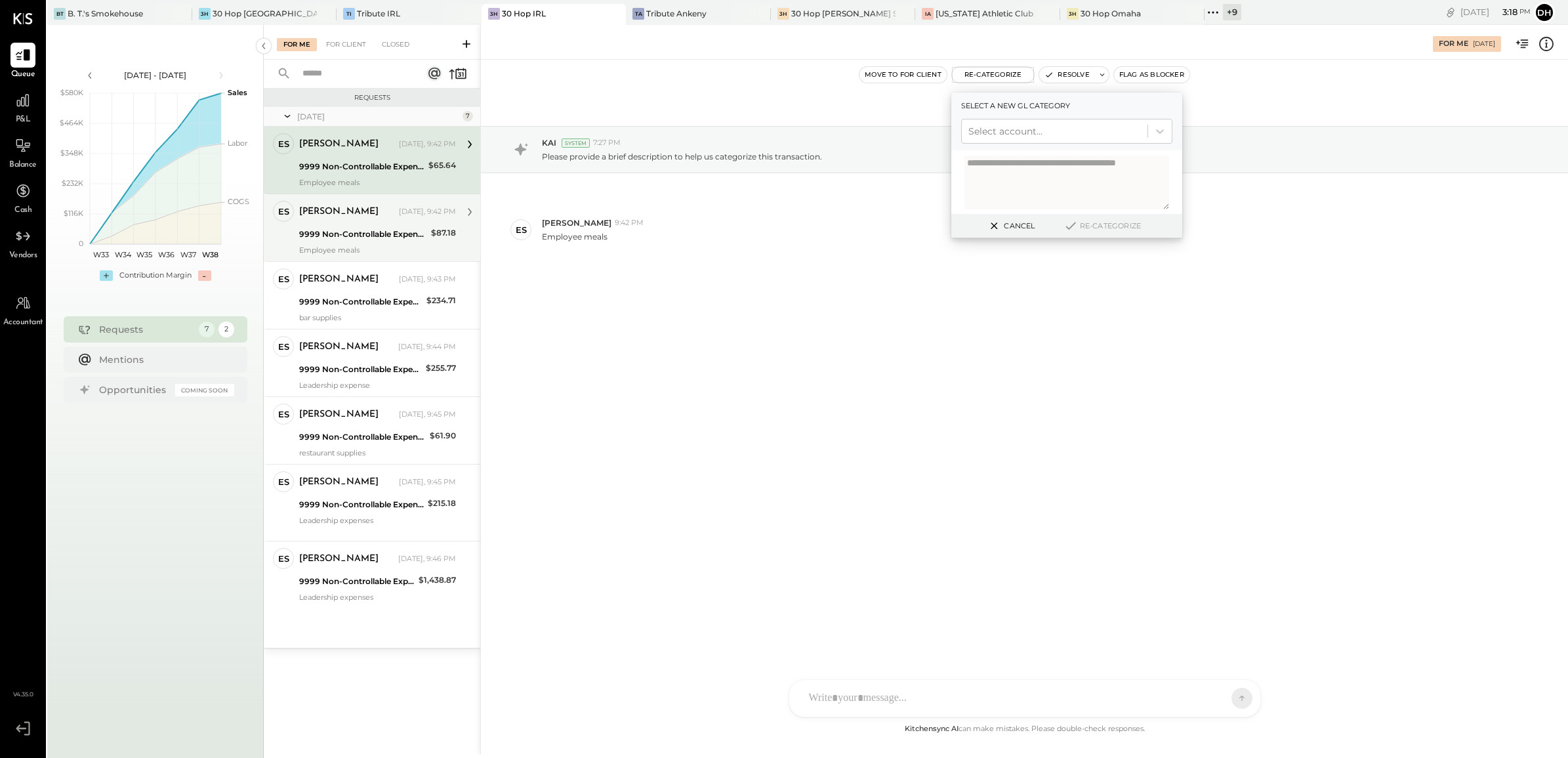
click at [365, 244] on div "[PERSON_NAME] [DATE], 9:42 PM 9999 Non-Controllable Expenses:Other Income and E…" at bounding box center [377, 227] width 157 height 54
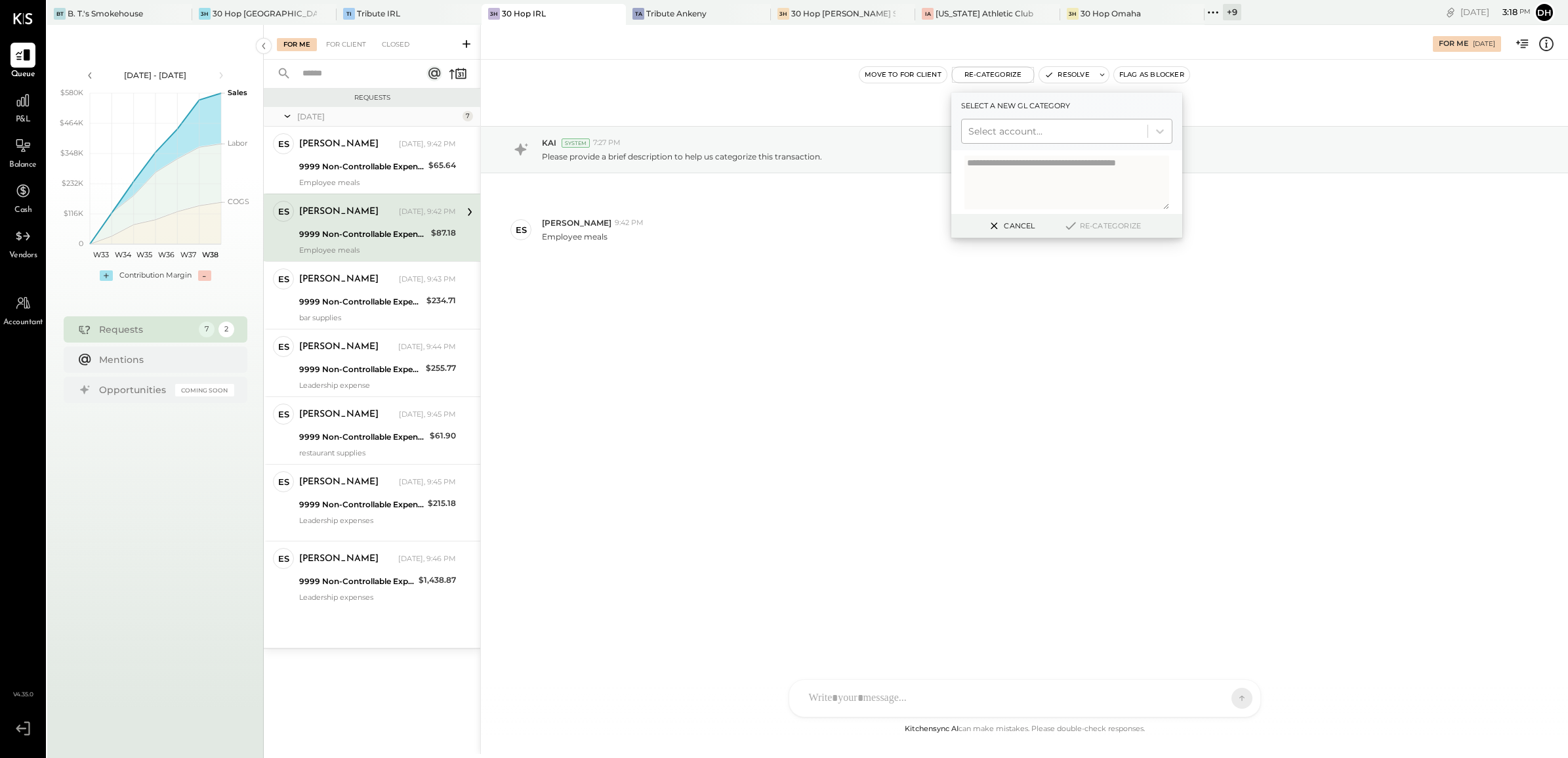
click at [1050, 128] on div at bounding box center [1055, 131] width 172 height 16
type input "*****"
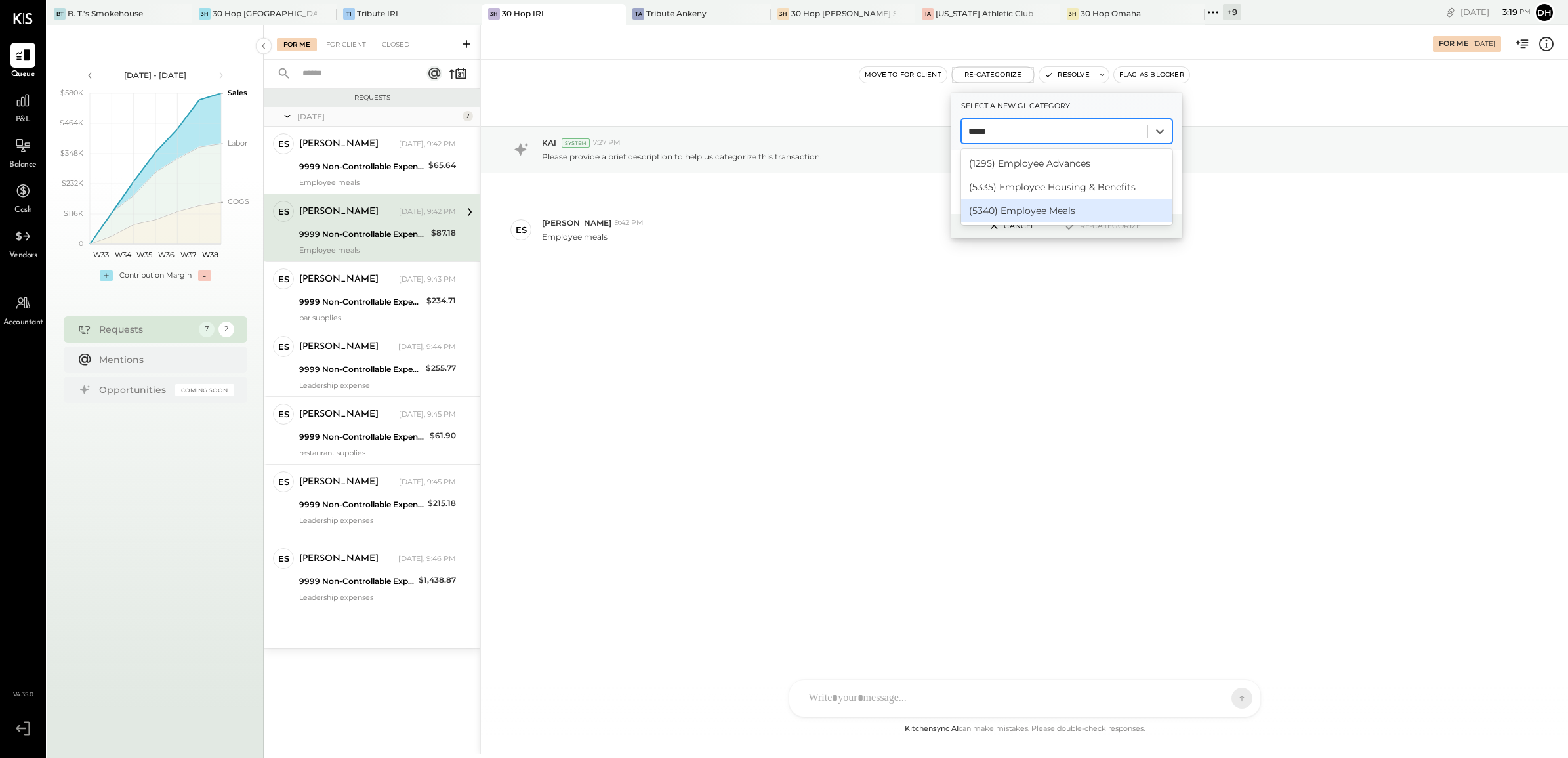
click at [991, 210] on div "(5340) Employee Meals" at bounding box center [1066, 210] width 211 height 24
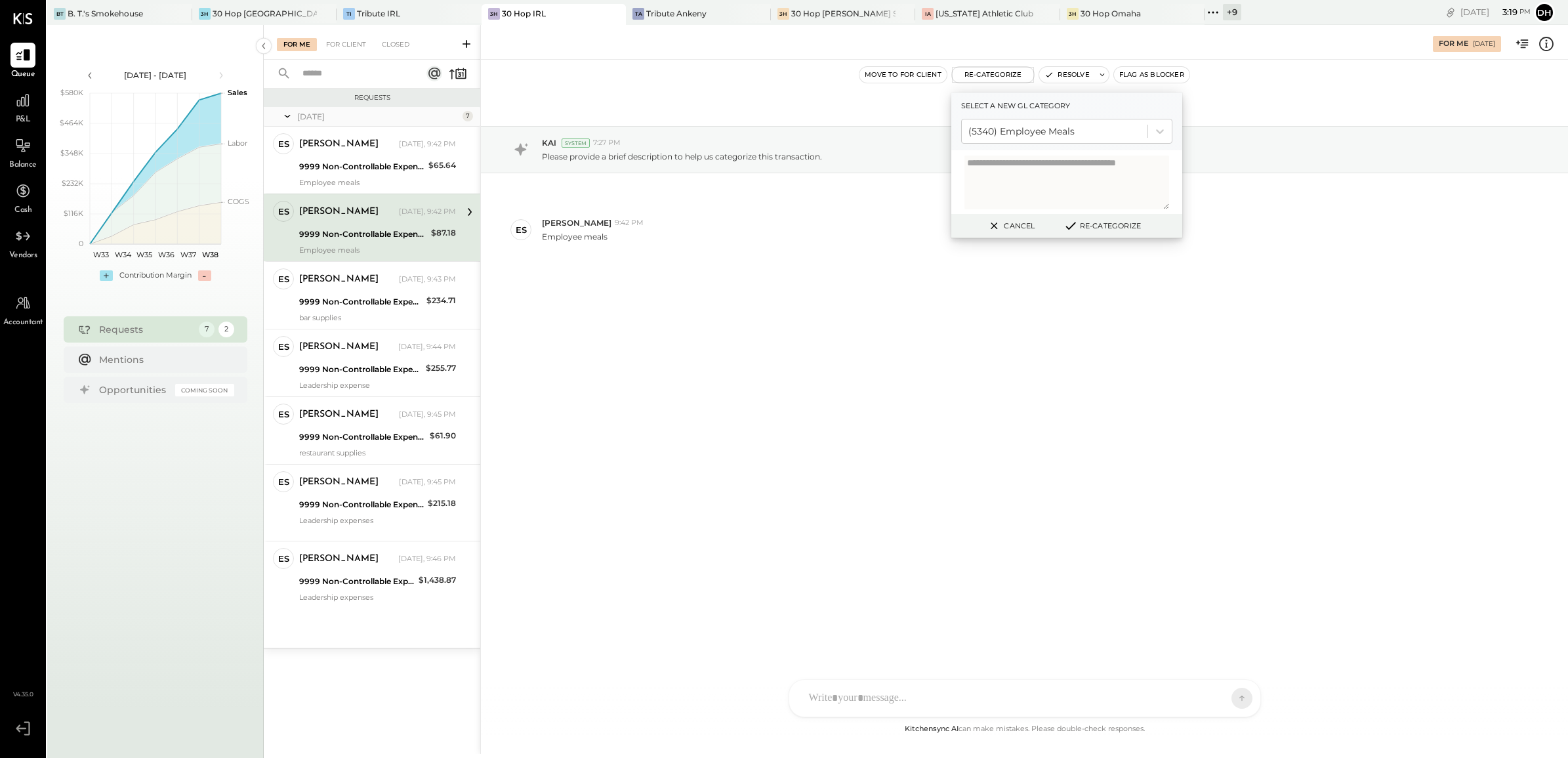
click at [1115, 227] on button "Re-Categorize" at bounding box center [1102, 225] width 87 height 16
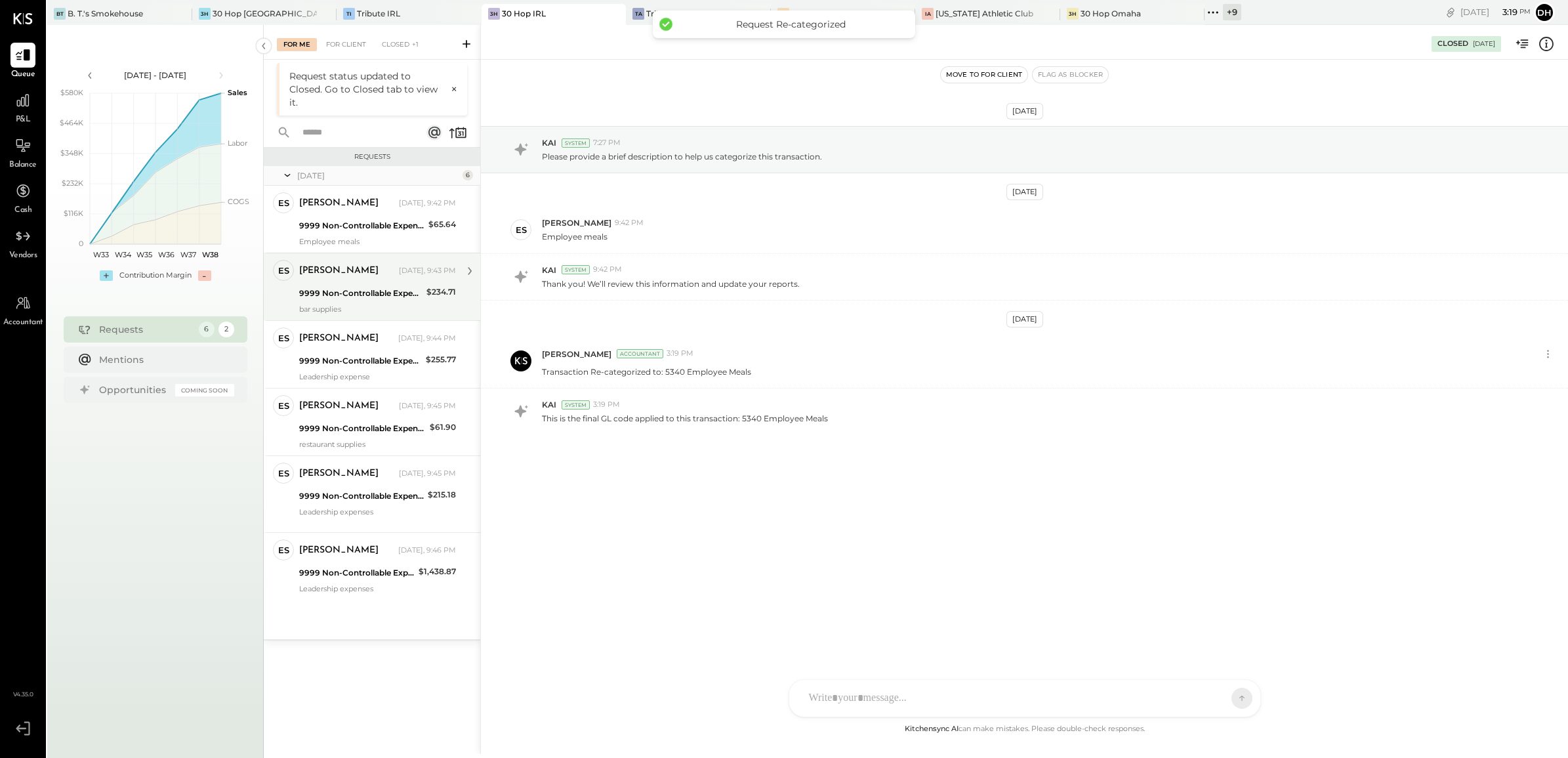
click at [356, 297] on div "9999 Non-Controllable Expenses:Other Income and Expenses:To Be Classified P&L" at bounding box center [361, 292] width 124 height 13
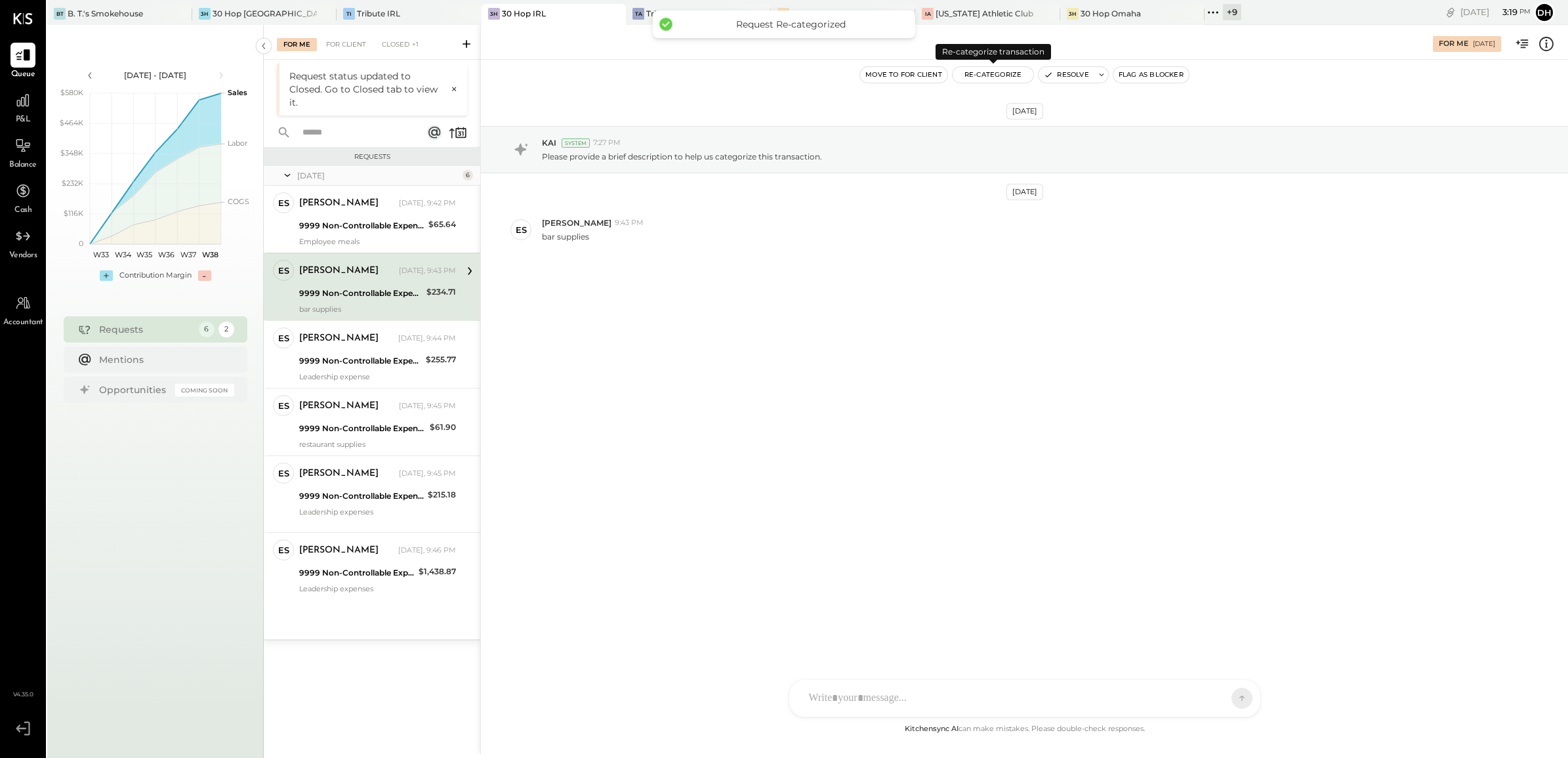
click at [993, 73] on button "Re-Categorize" at bounding box center [994, 75] width 81 height 16
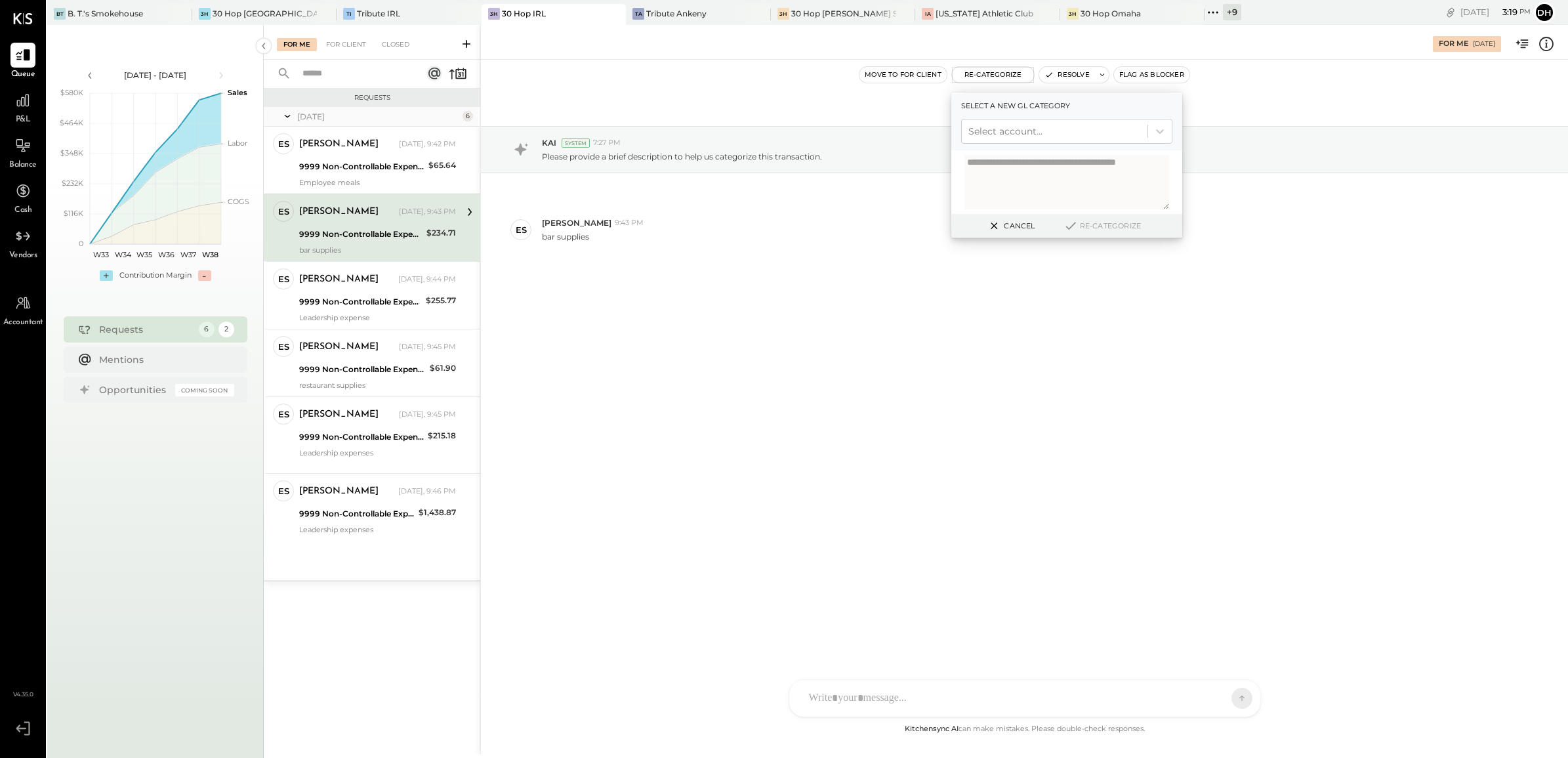
click at [867, 280] on div "[DATE] KAI System 7:27 PM Please provide a brief description to help us categor…" at bounding box center [1025, 222] width 1087 height 259
click at [356, 368] on div "9999 Non-Controllable Expenses:Other Income and Expenses:To Be Classified P&L" at bounding box center [362, 369] width 127 height 13
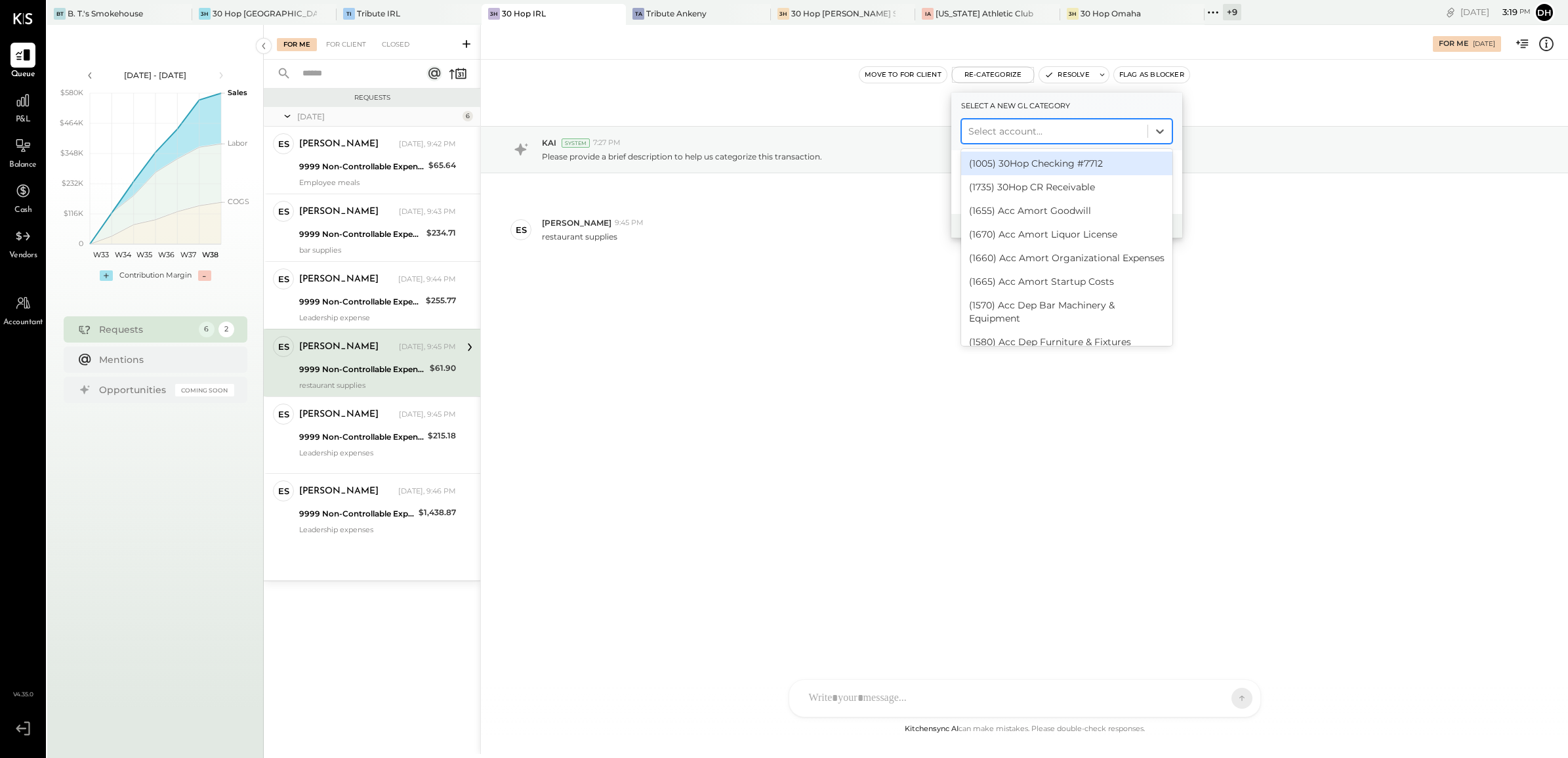
click at [1070, 129] on div at bounding box center [1055, 131] width 172 height 16
type input "*****"
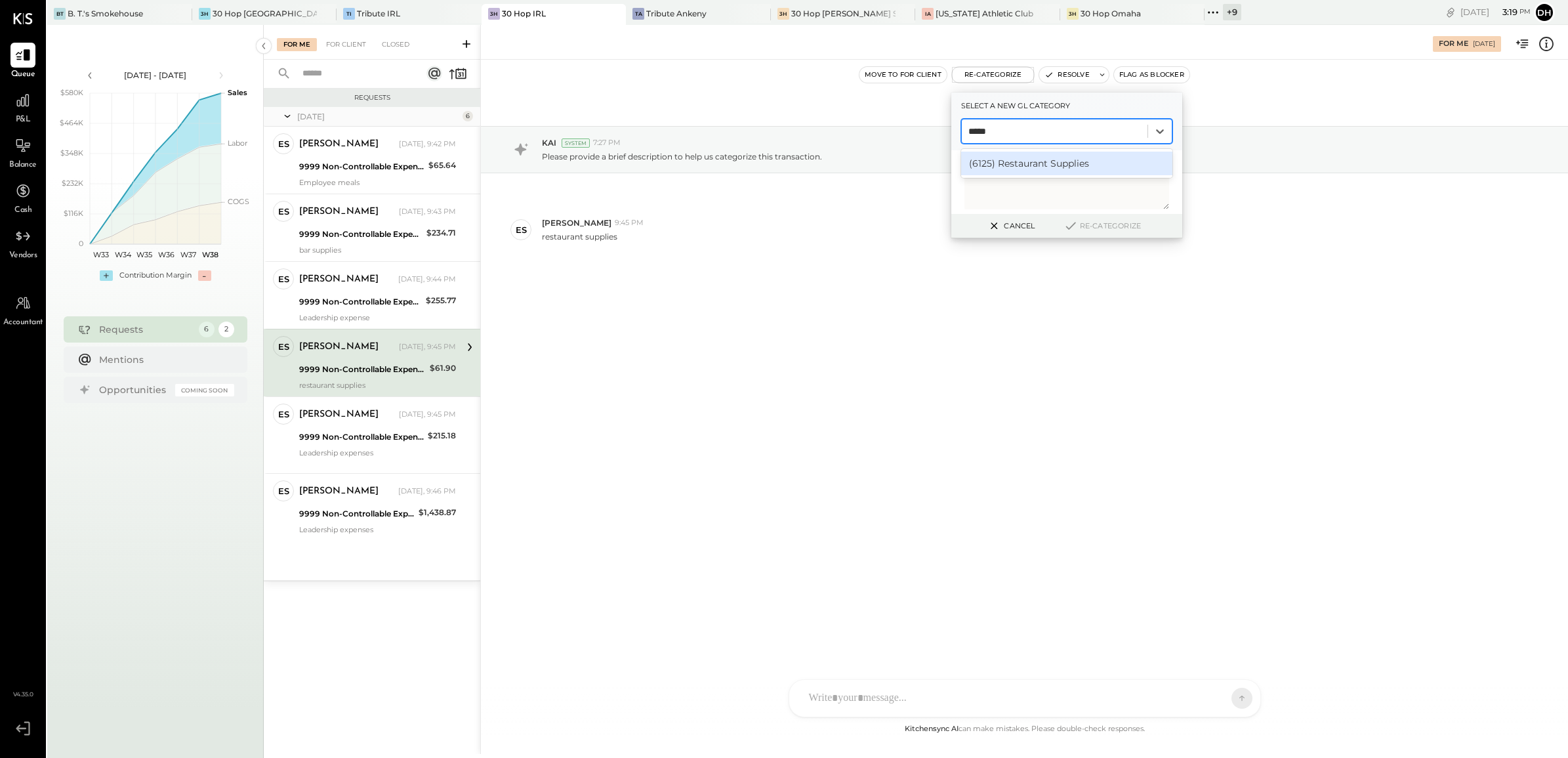
click at [1043, 168] on div "(6125) Restaurant Supplies" at bounding box center [1066, 163] width 211 height 24
click at [1106, 225] on button "Re-Categorize" at bounding box center [1102, 225] width 87 height 16
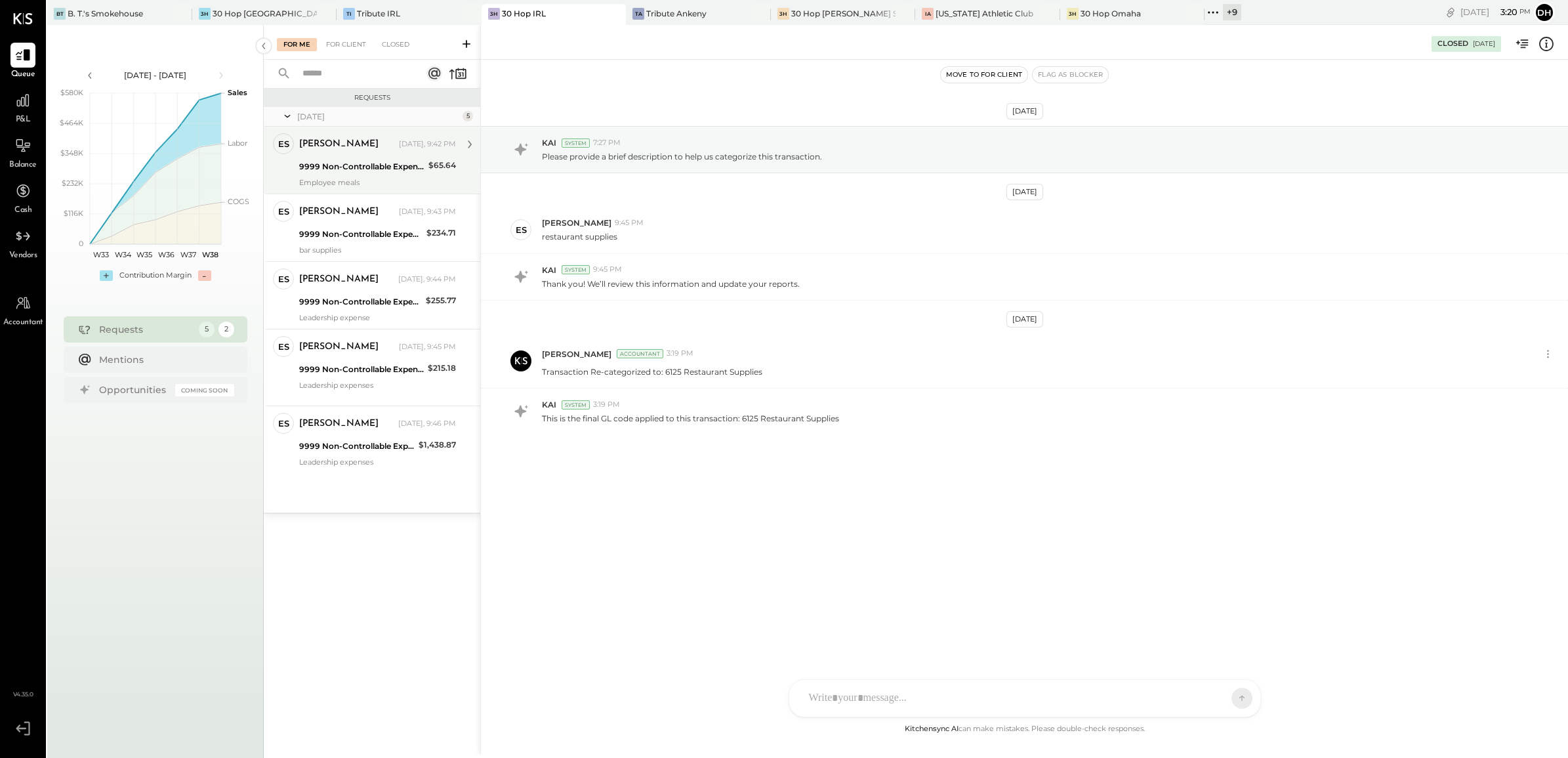
click at [316, 151] on div "[PERSON_NAME] [DATE], 9:42 PM" at bounding box center [377, 144] width 157 height 18
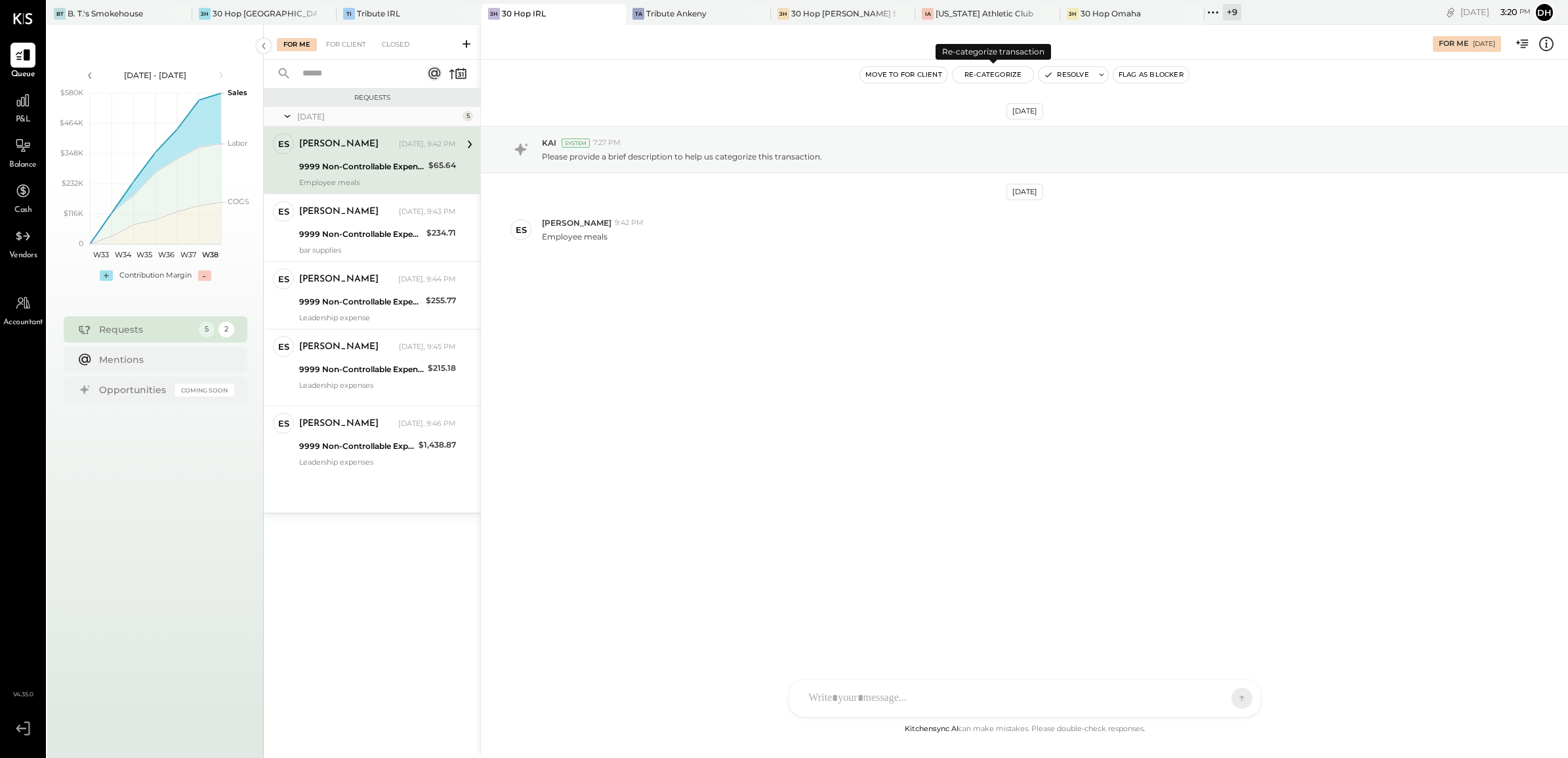
click at [1009, 70] on button "Re-Categorize" at bounding box center [994, 75] width 81 height 16
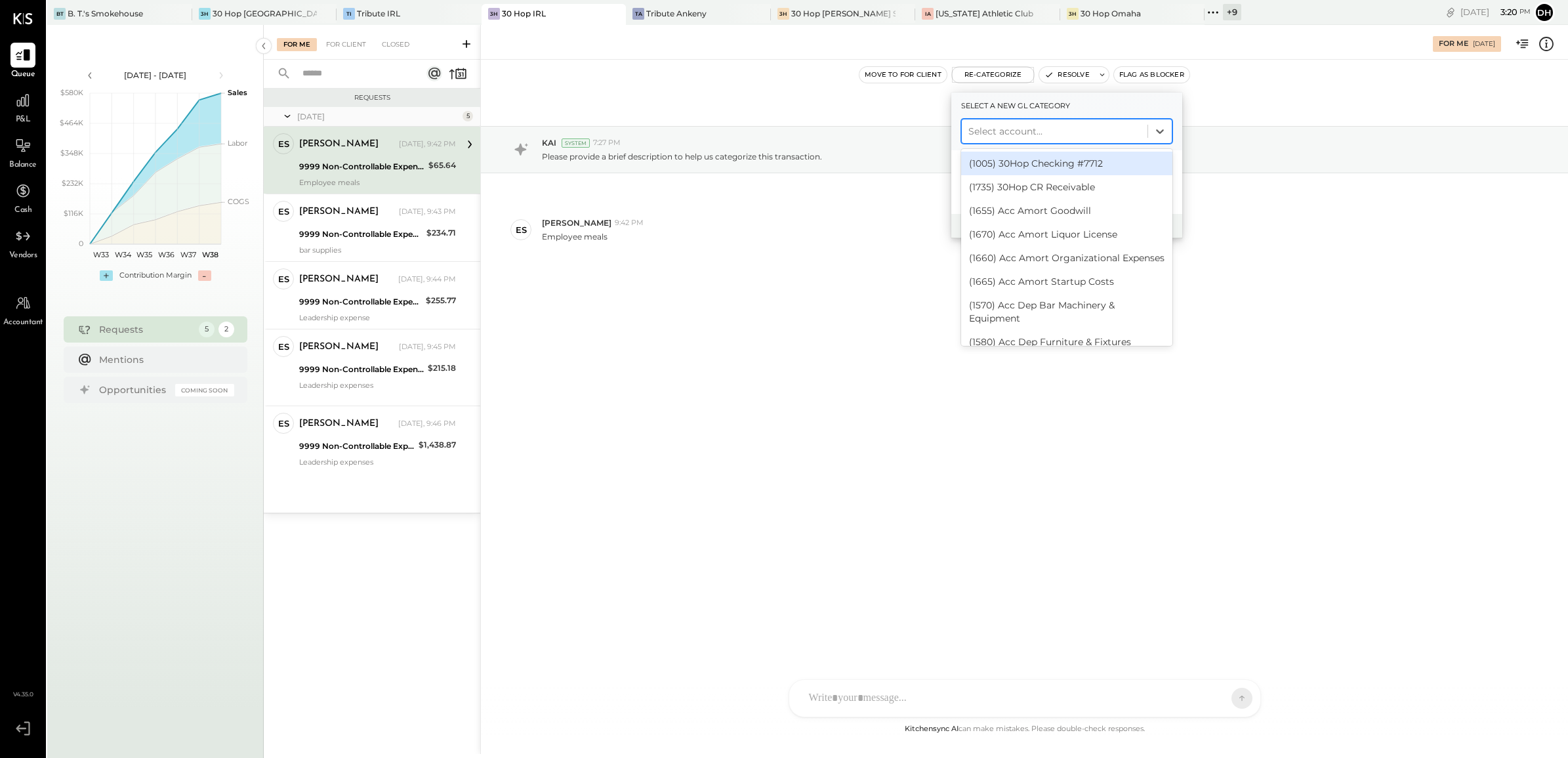
click at [1017, 127] on div at bounding box center [1055, 131] width 172 height 16
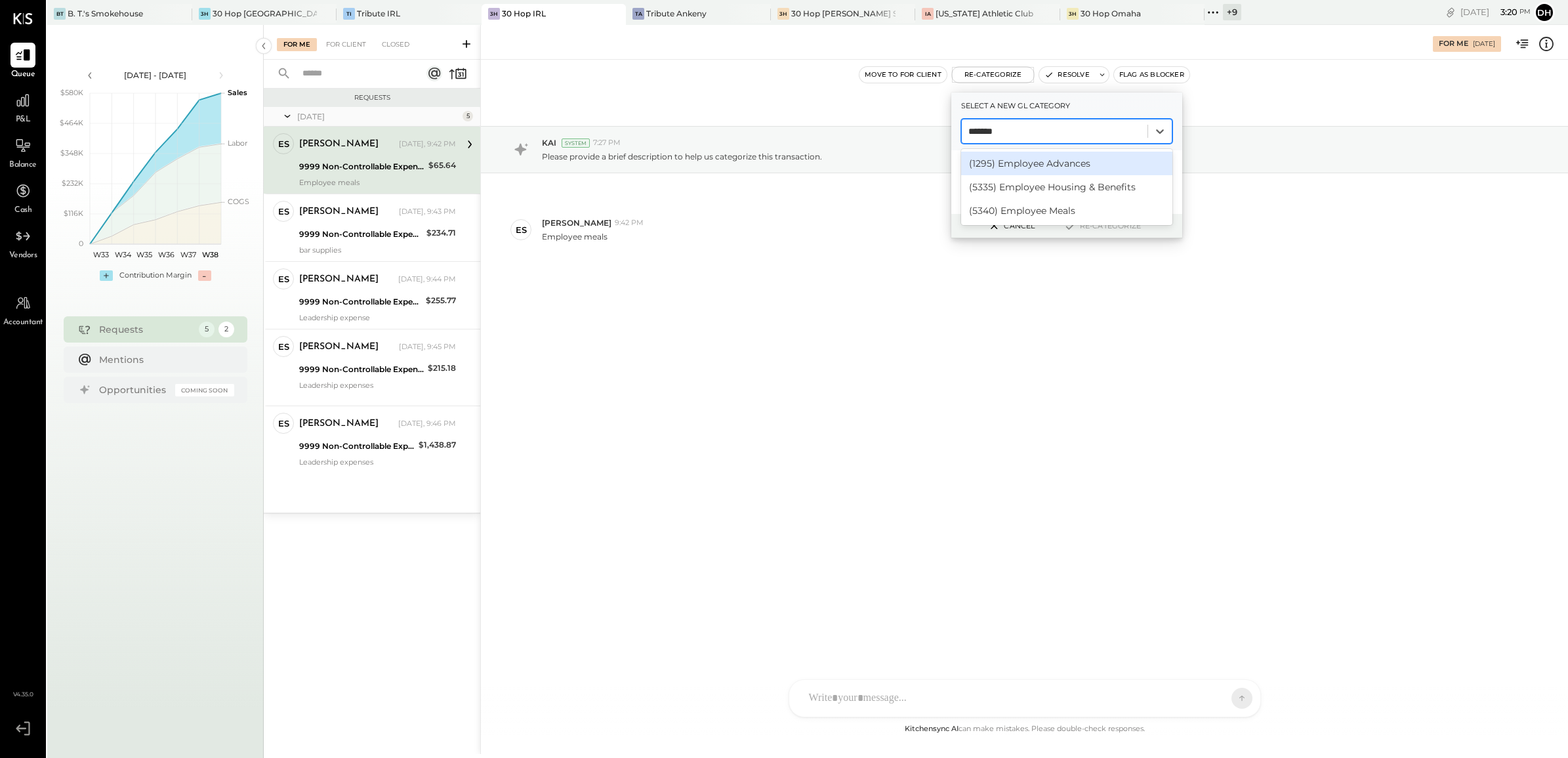
type input "********"
click at [1022, 208] on div "(5340) Employee Meals" at bounding box center [1066, 210] width 211 height 24
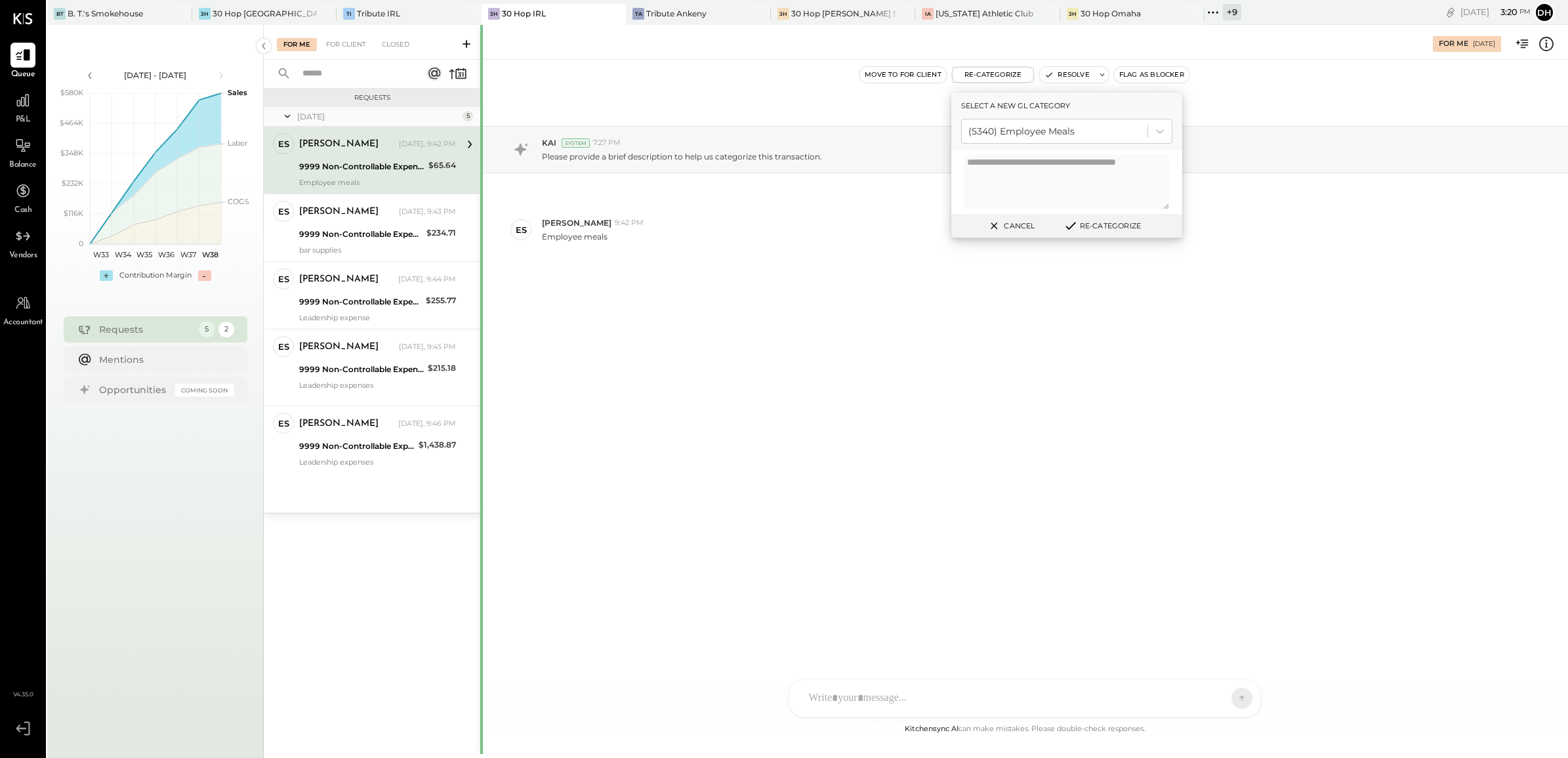
drag, startPoint x: 1098, startPoint y: 222, endPoint x: 483, endPoint y: 183, distance: 616.2
click at [1094, 224] on button "Re-Categorize" at bounding box center [1102, 225] width 87 height 16
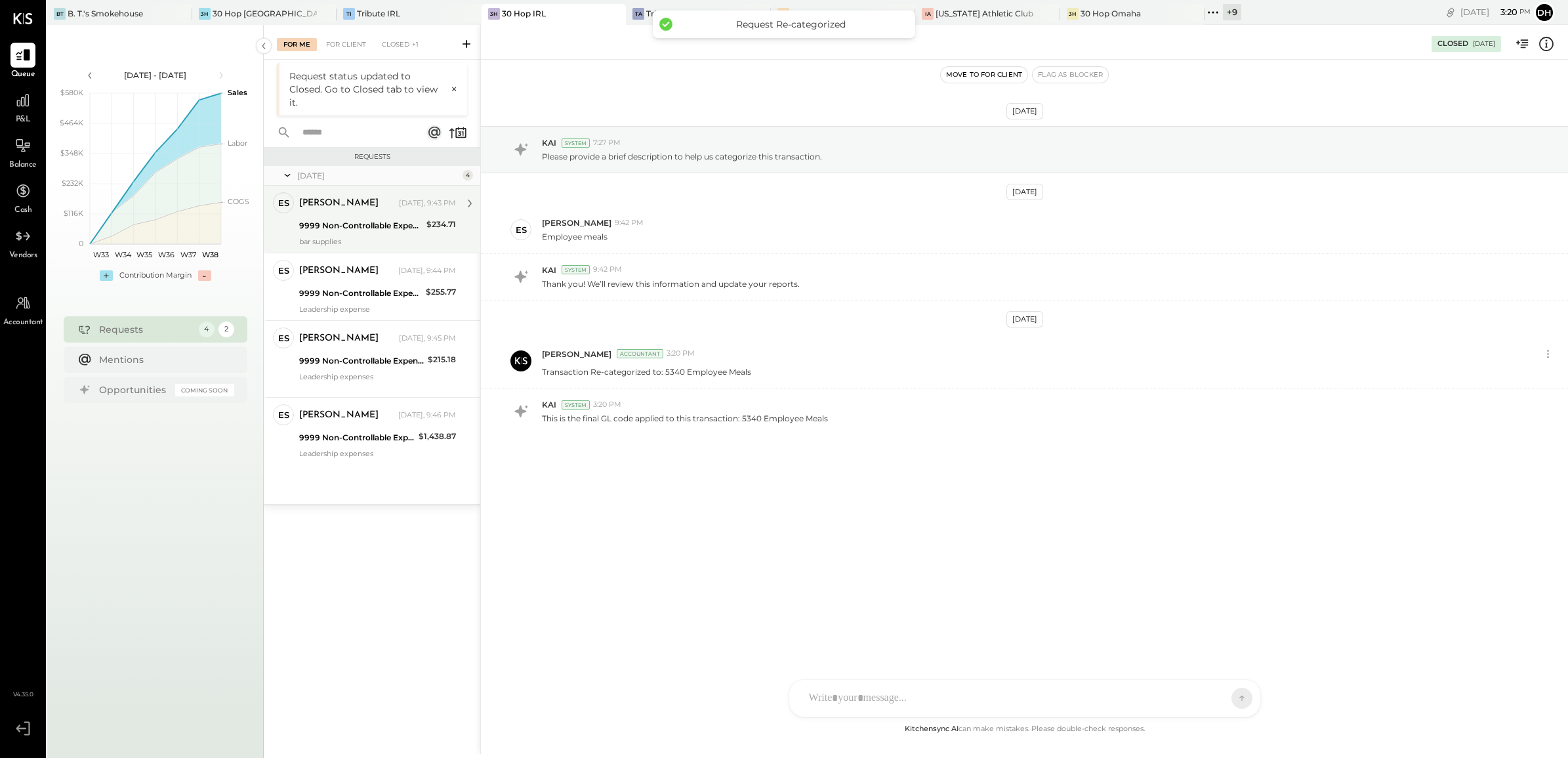
click at [385, 224] on div "9999 Non-Controllable Expenses:Other Income and Expenses:To Be Classified P&L" at bounding box center [361, 225] width 124 height 13
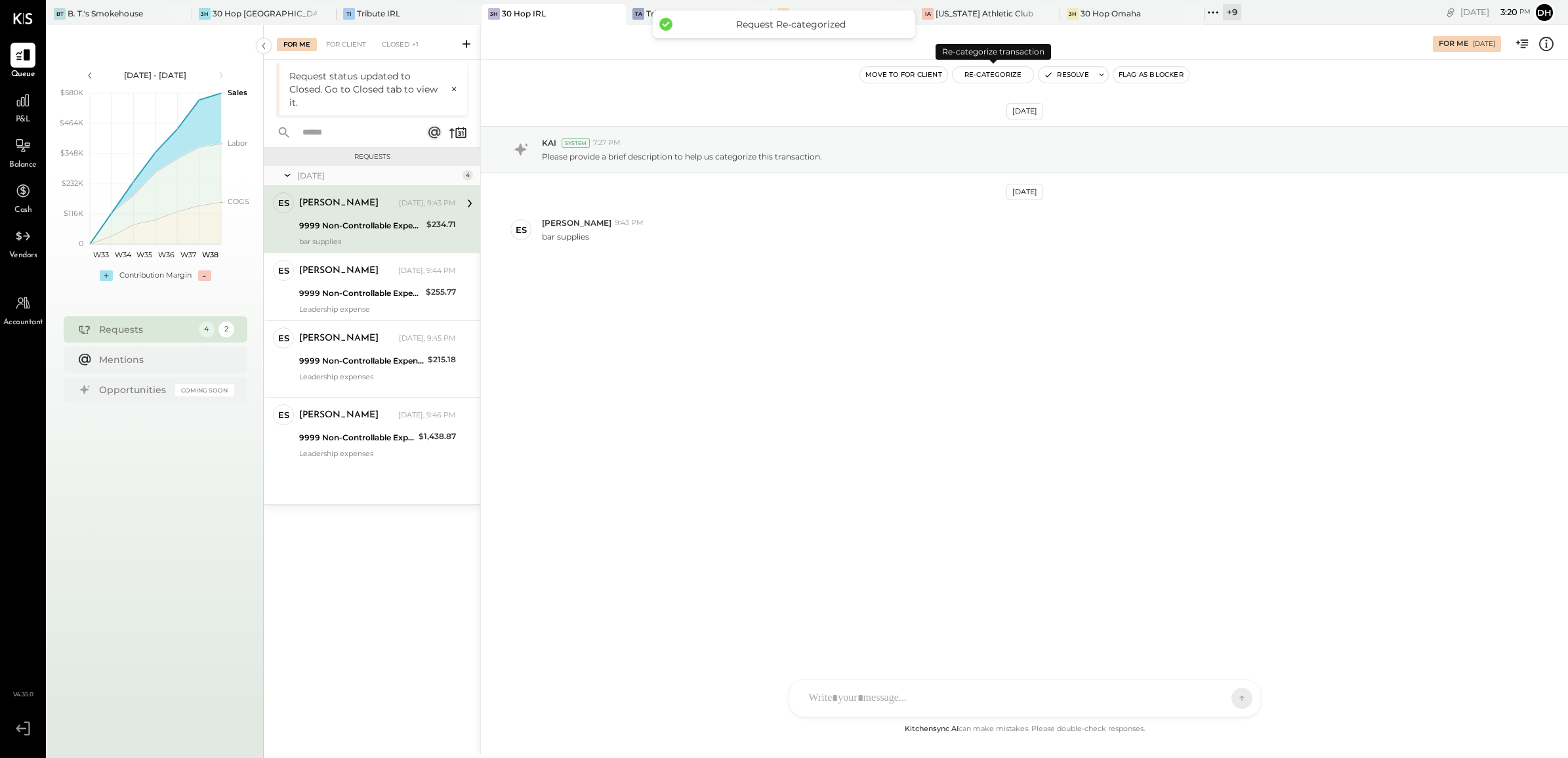
click at [1018, 73] on button "Re-Categorize" at bounding box center [994, 75] width 81 height 16
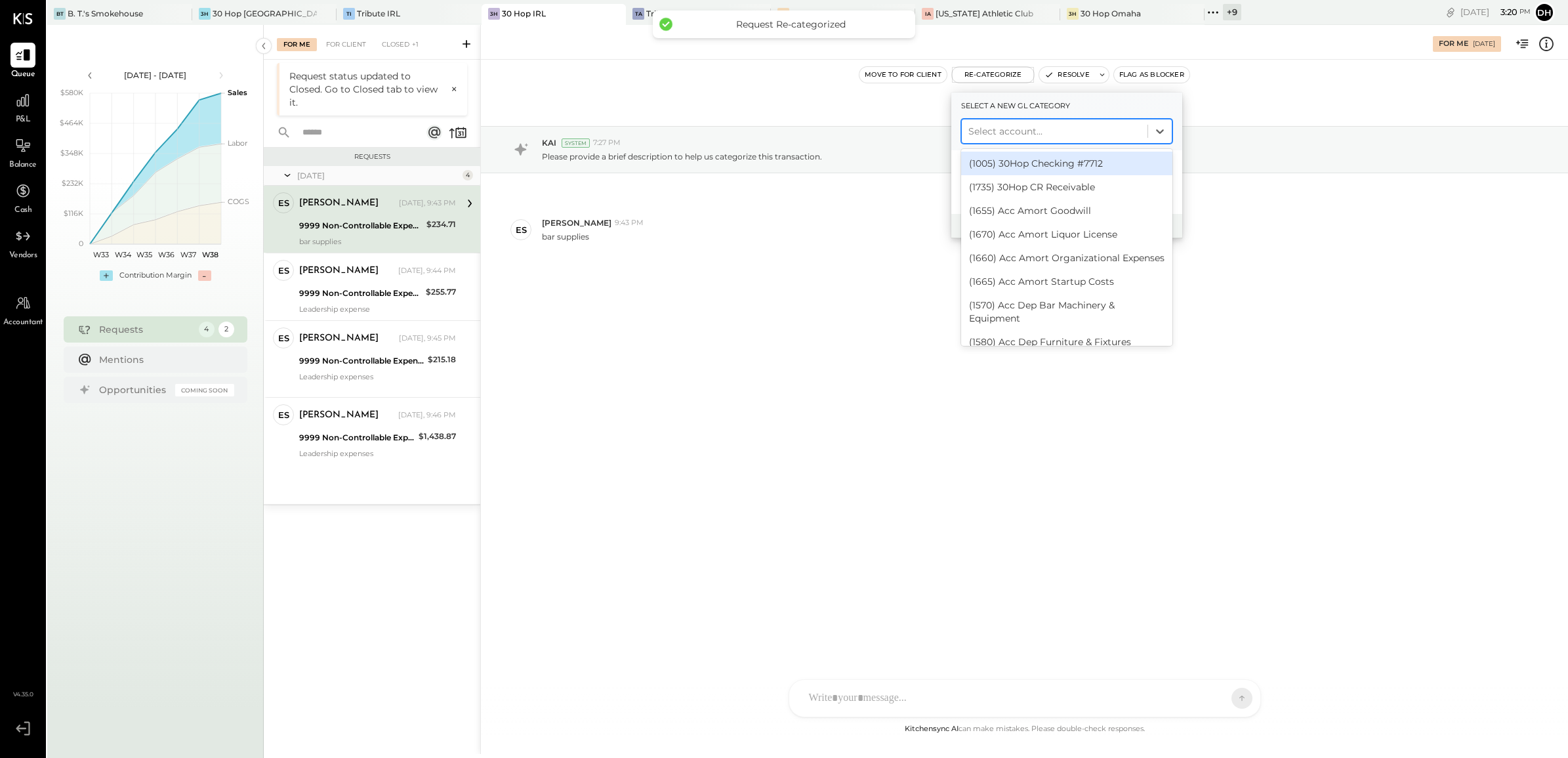
click at [983, 127] on div at bounding box center [1055, 131] width 172 height 16
type input "***"
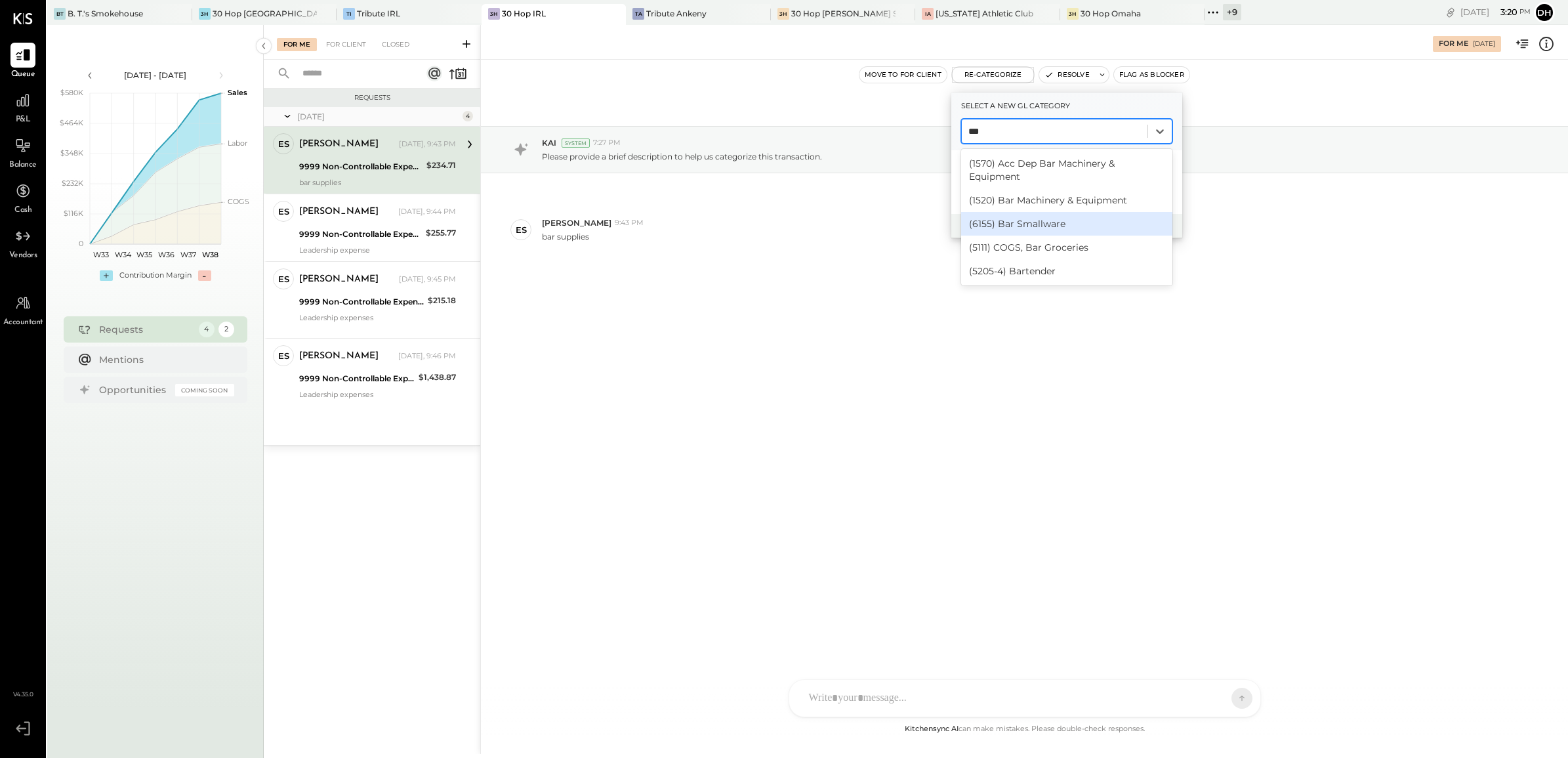
click at [1028, 224] on div "(6155) Bar Smallware" at bounding box center [1066, 223] width 211 height 24
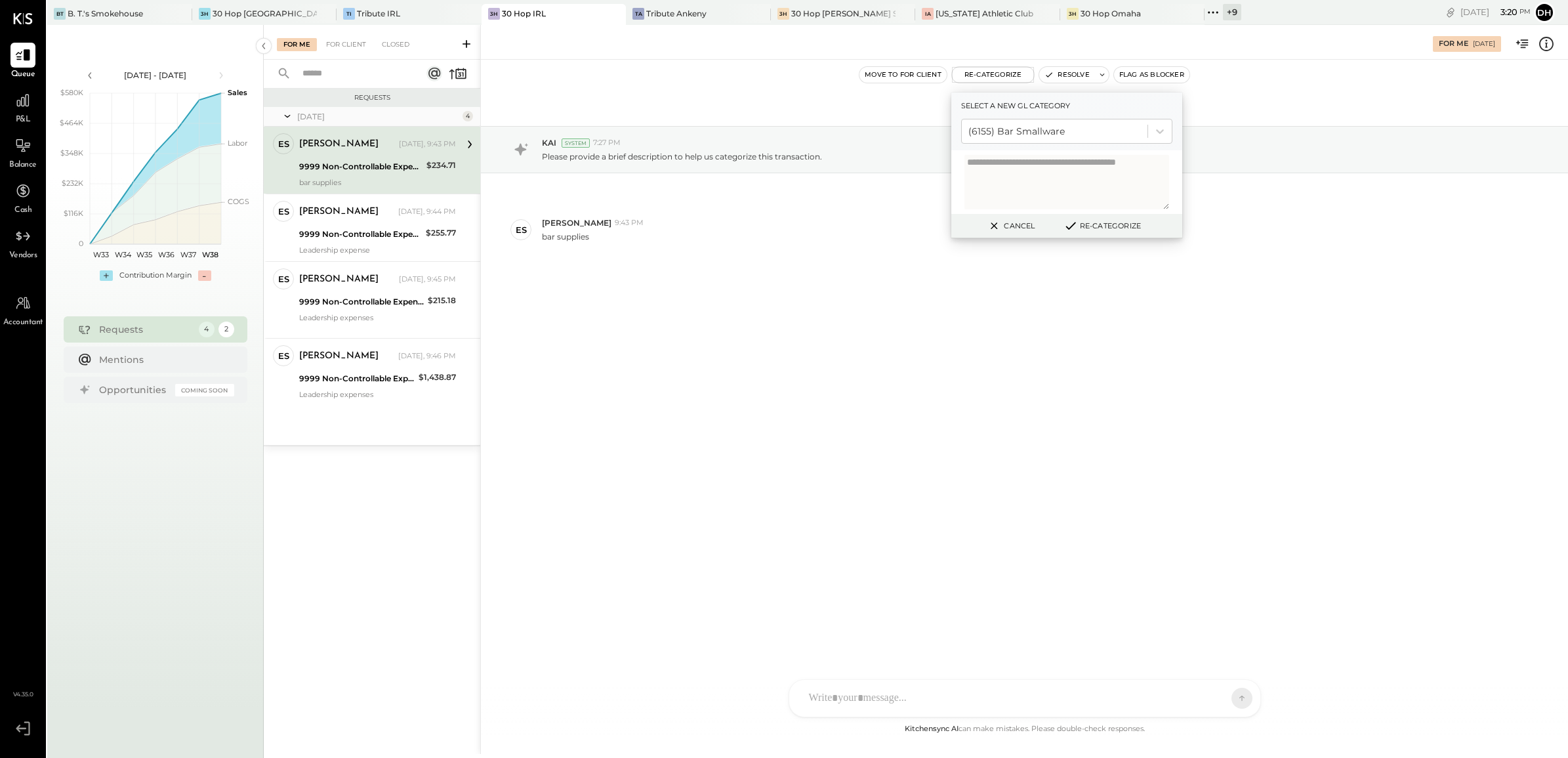
click at [1096, 224] on button "Re-Categorize" at bounding box center [1102, 225] width 87 height 16
click at [371, 228] on div "9999 Non-Controllable Expenses:Other Income and Expenses:To Be Classified P&L" at bounding box center [360, 233] width 123 height 13
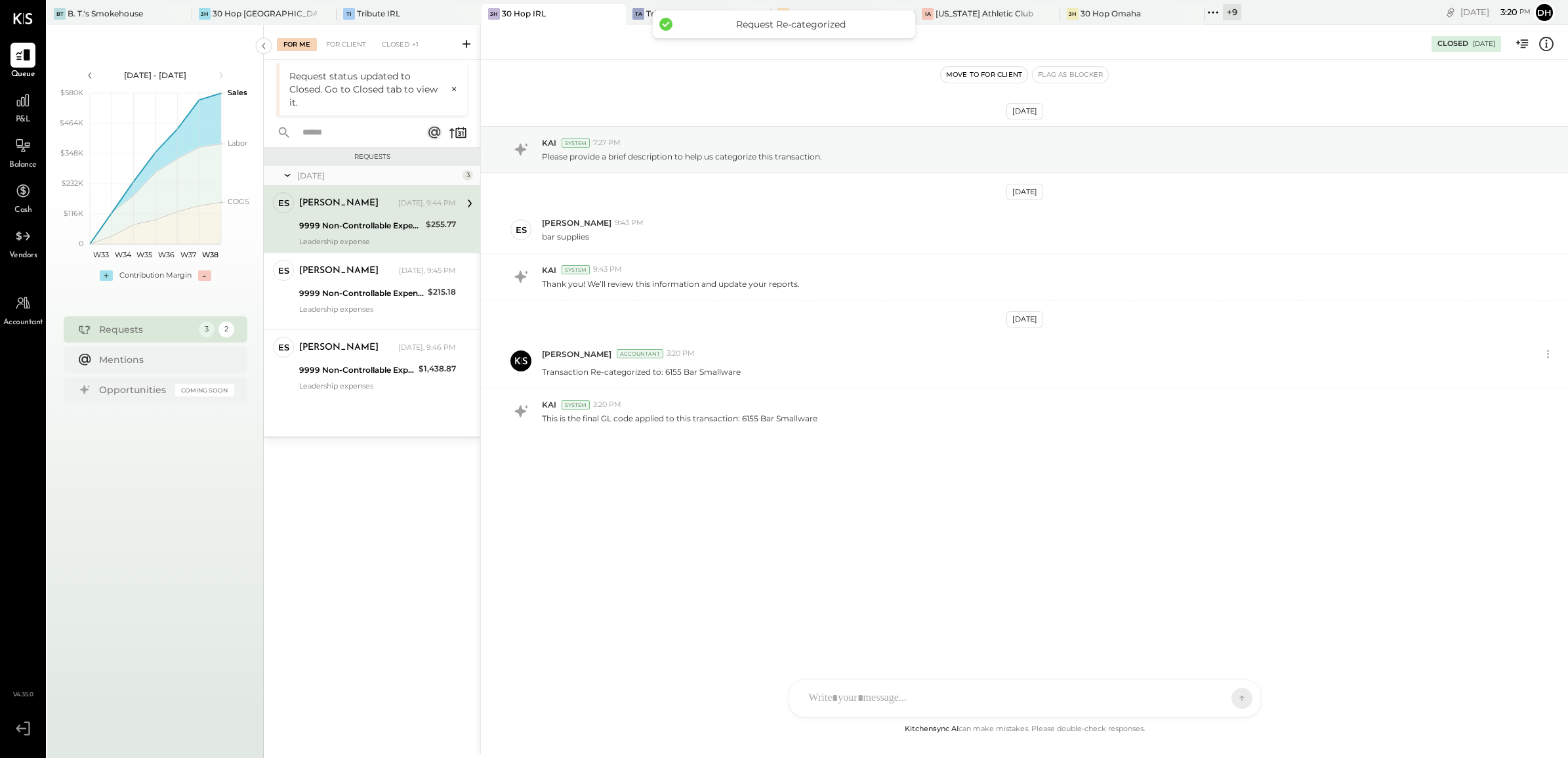
click at [325, 233] on div "9999 Non-Controllable Expenses:Other Income and Expenses:To Be Classified P&L" at bounding box center [360, 225] width 123 height 16
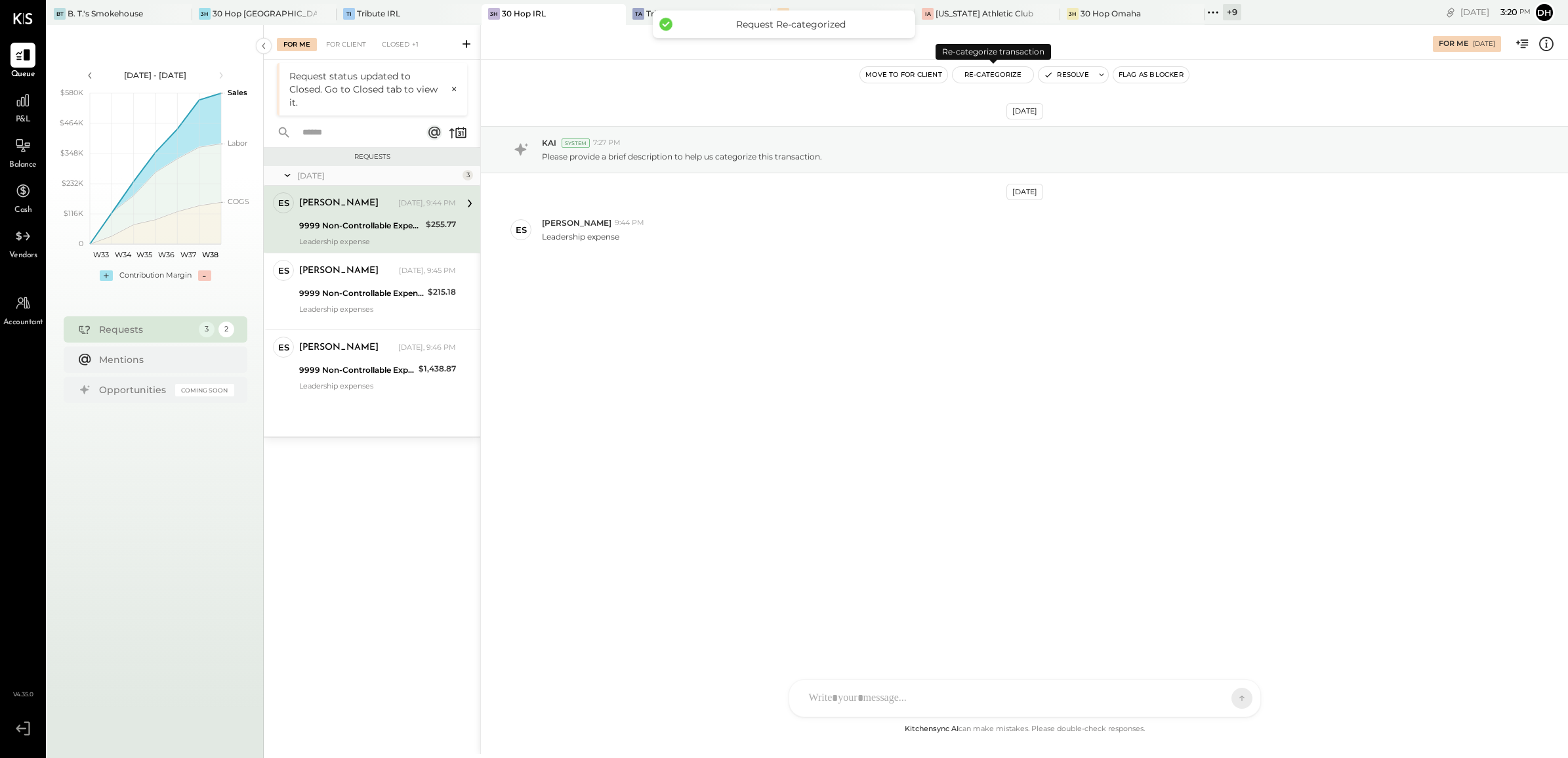
click at [963, 76] on button "Re-Categorize" at bounding box center [994, 75] width 81 height 16
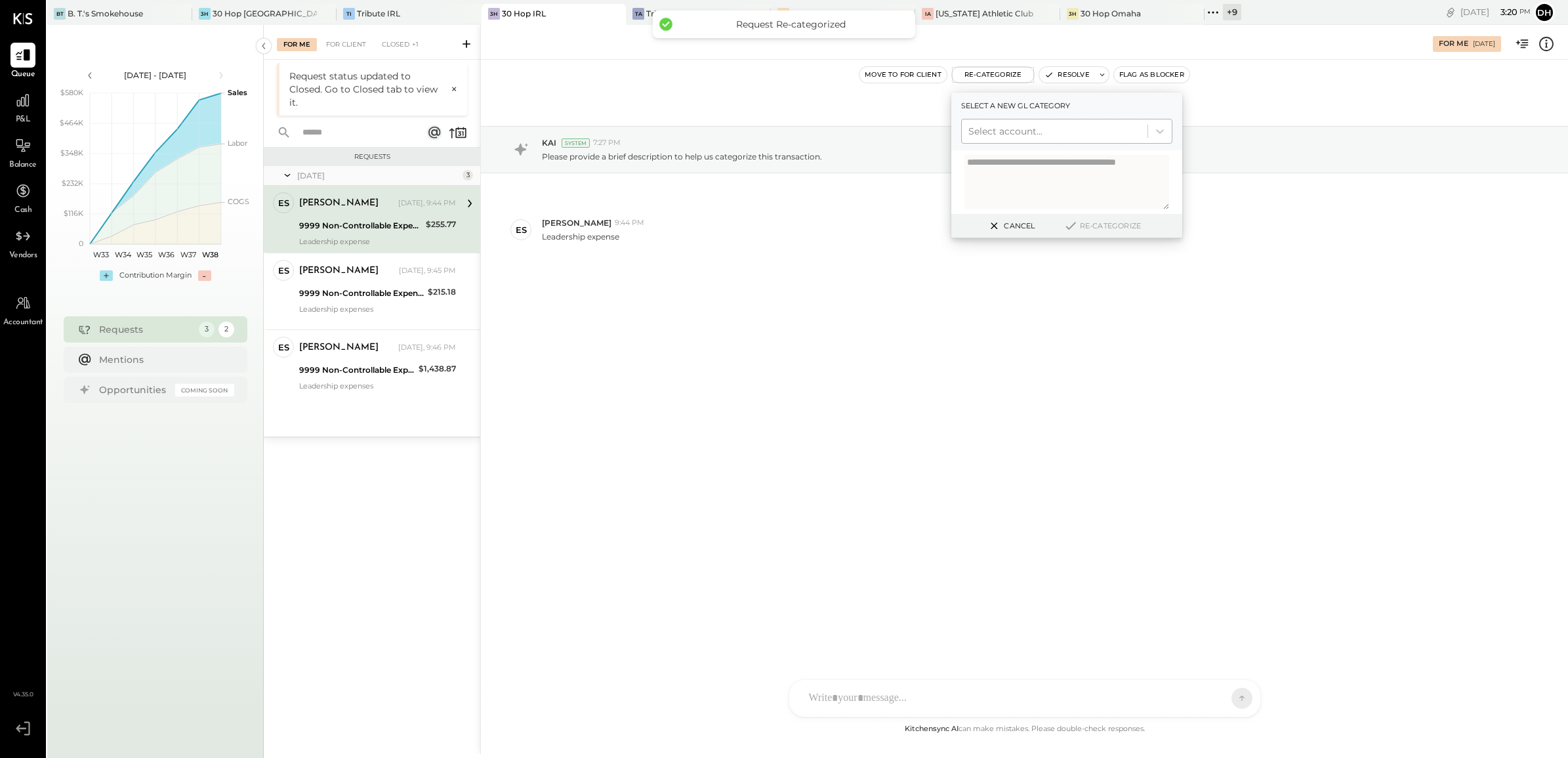
click at [976, 127] on div at bounding box center [1055, 131] width 172 height 16
type input "******"
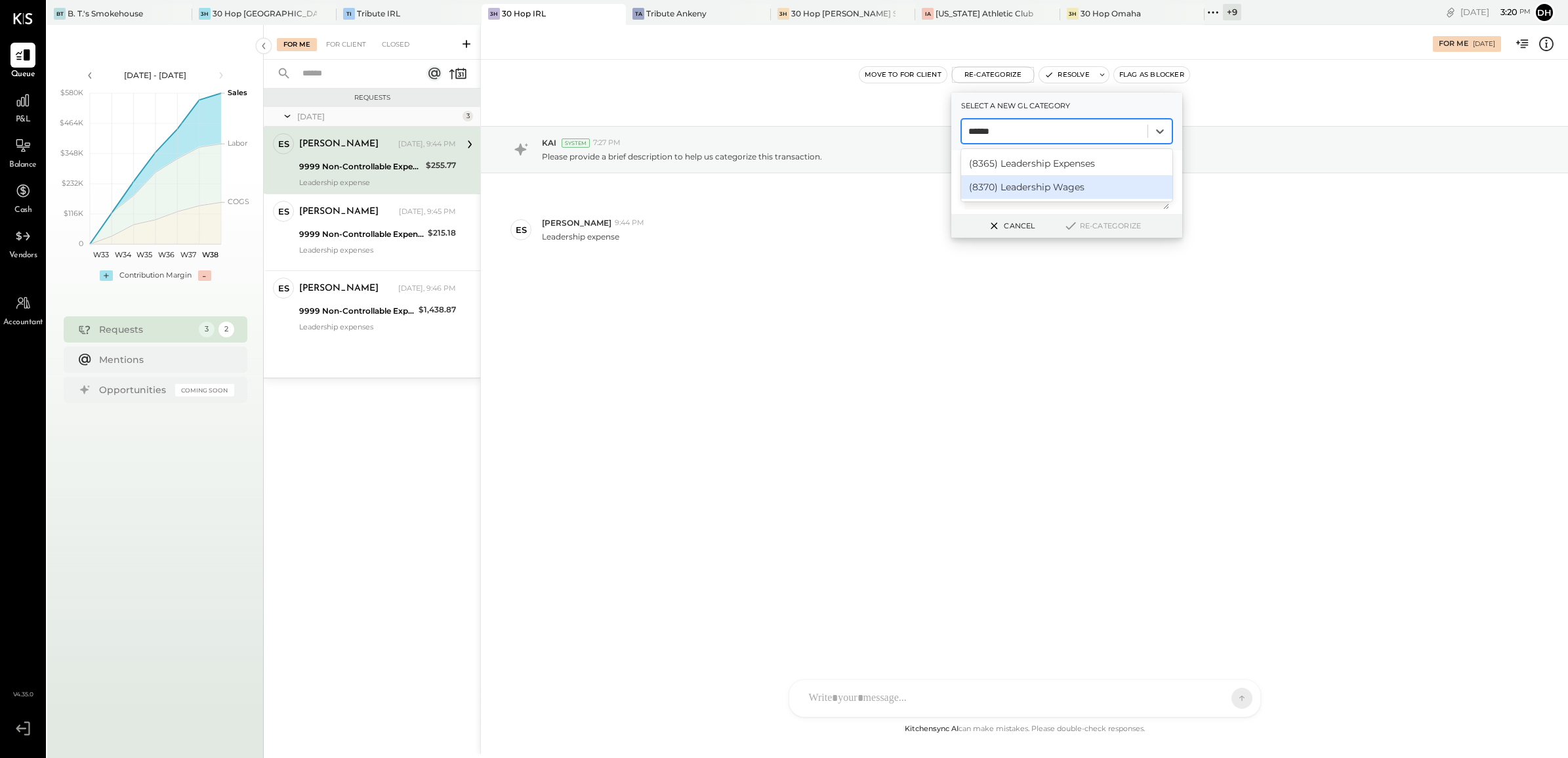
click at [1041, 187] on div "(8370) Leadership Wages" at bounding box center [1066, 187] width 211 height 24
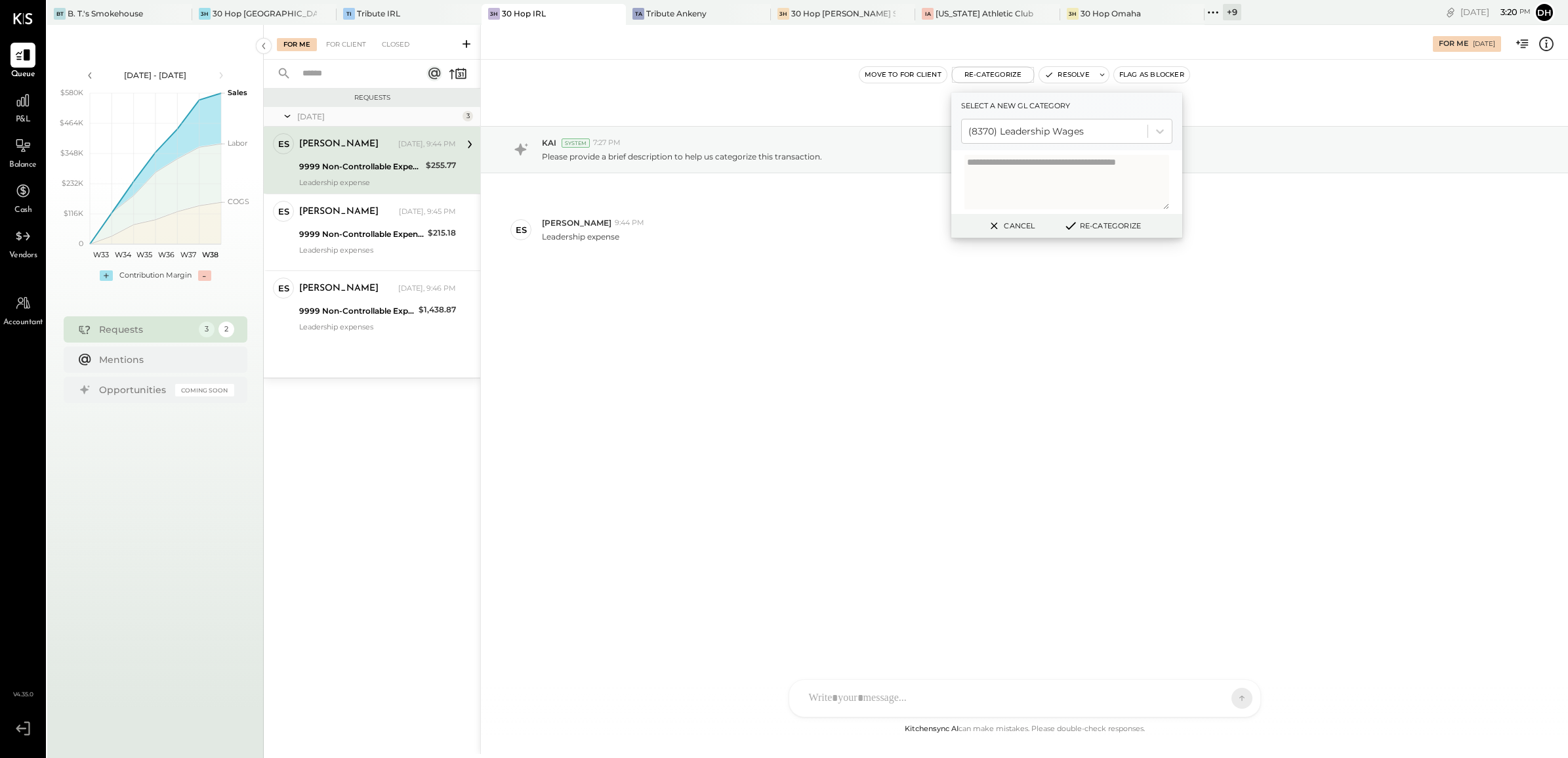
click at [1096, 225] on button "Re-Categorize" at bounding box center [1102, 225] width 87 height 16
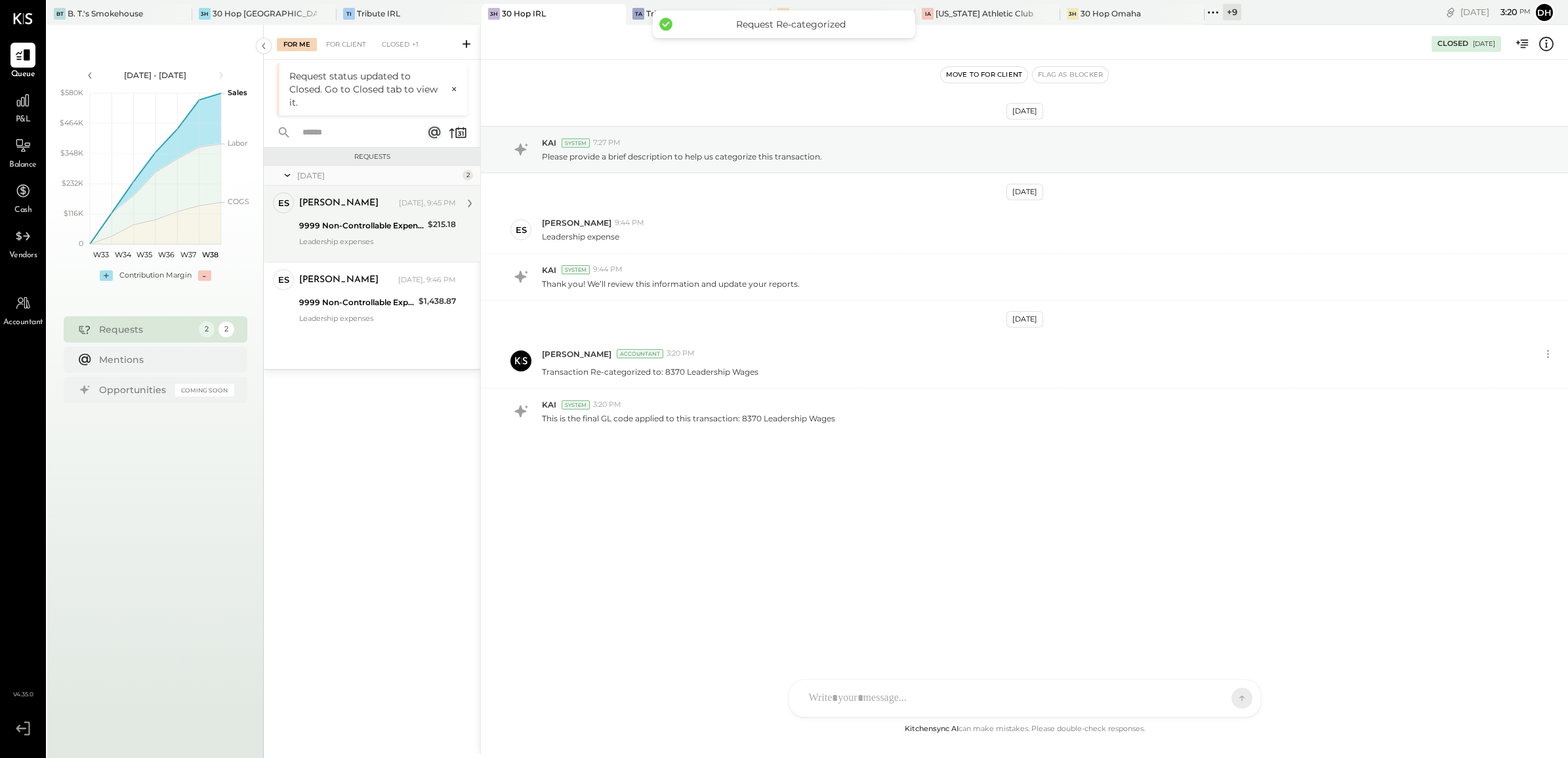
click at [360, 222] on div "9999 Non-Controllable Expenses:Other Income and Expenses:To Be Classified P&L" at bounding box center [362, 225] width 125 height 13
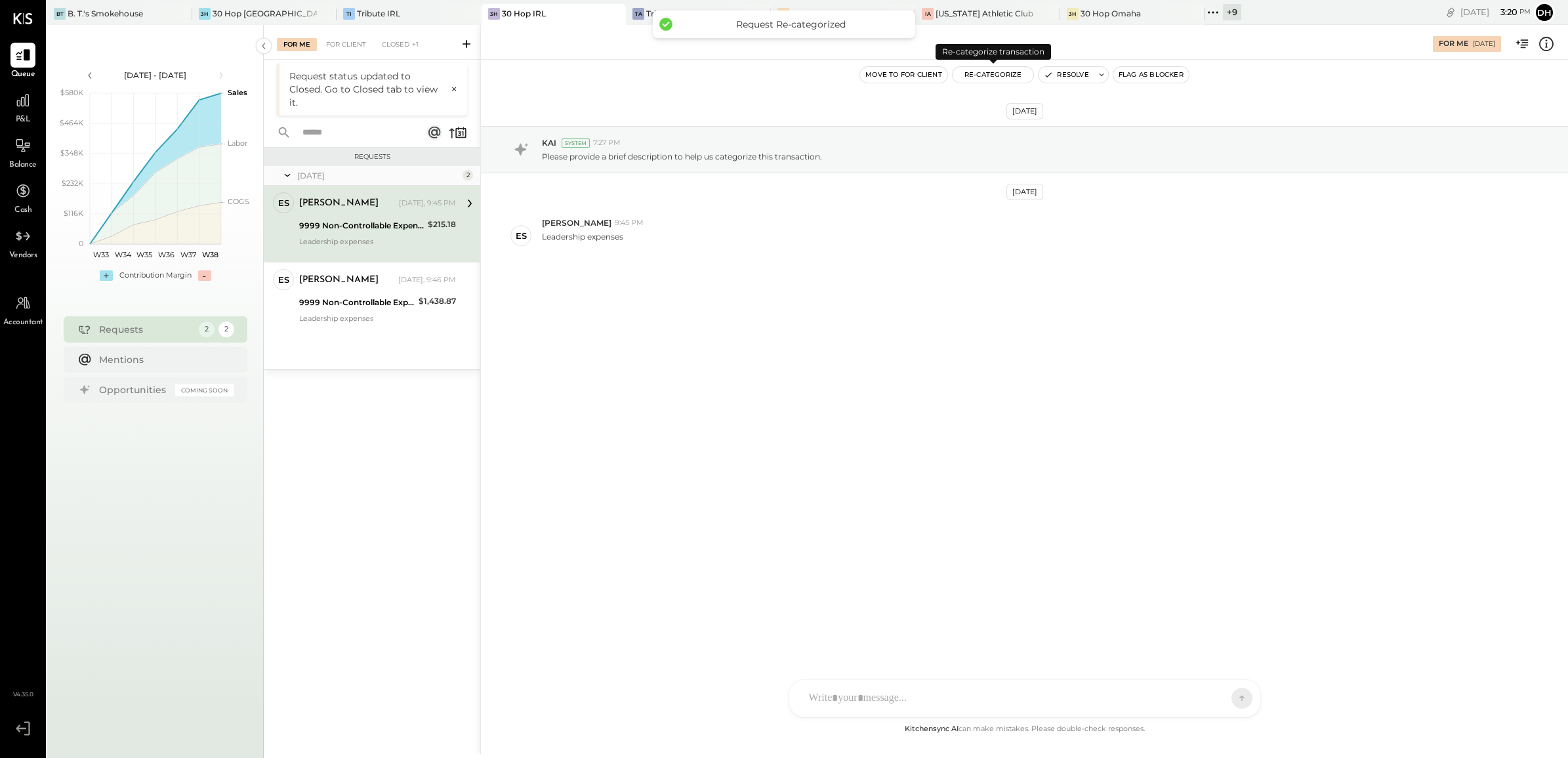
click at [997, 75] on button "Re-Categorize" at bounding box center [994, 75] width 81 height 16
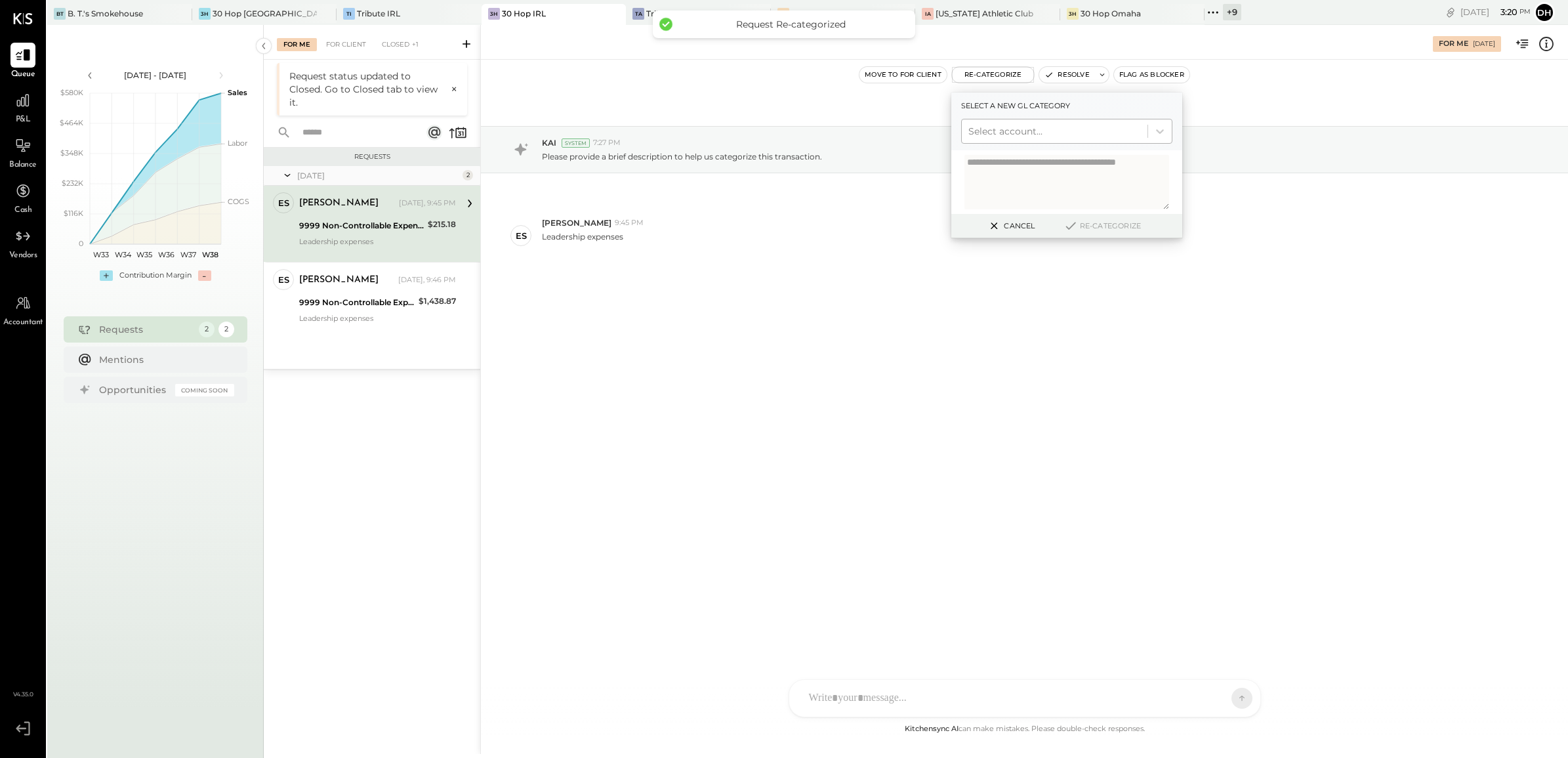
click at [1018, 128] on div at bounding box center [1055, 131] width 172 height 16
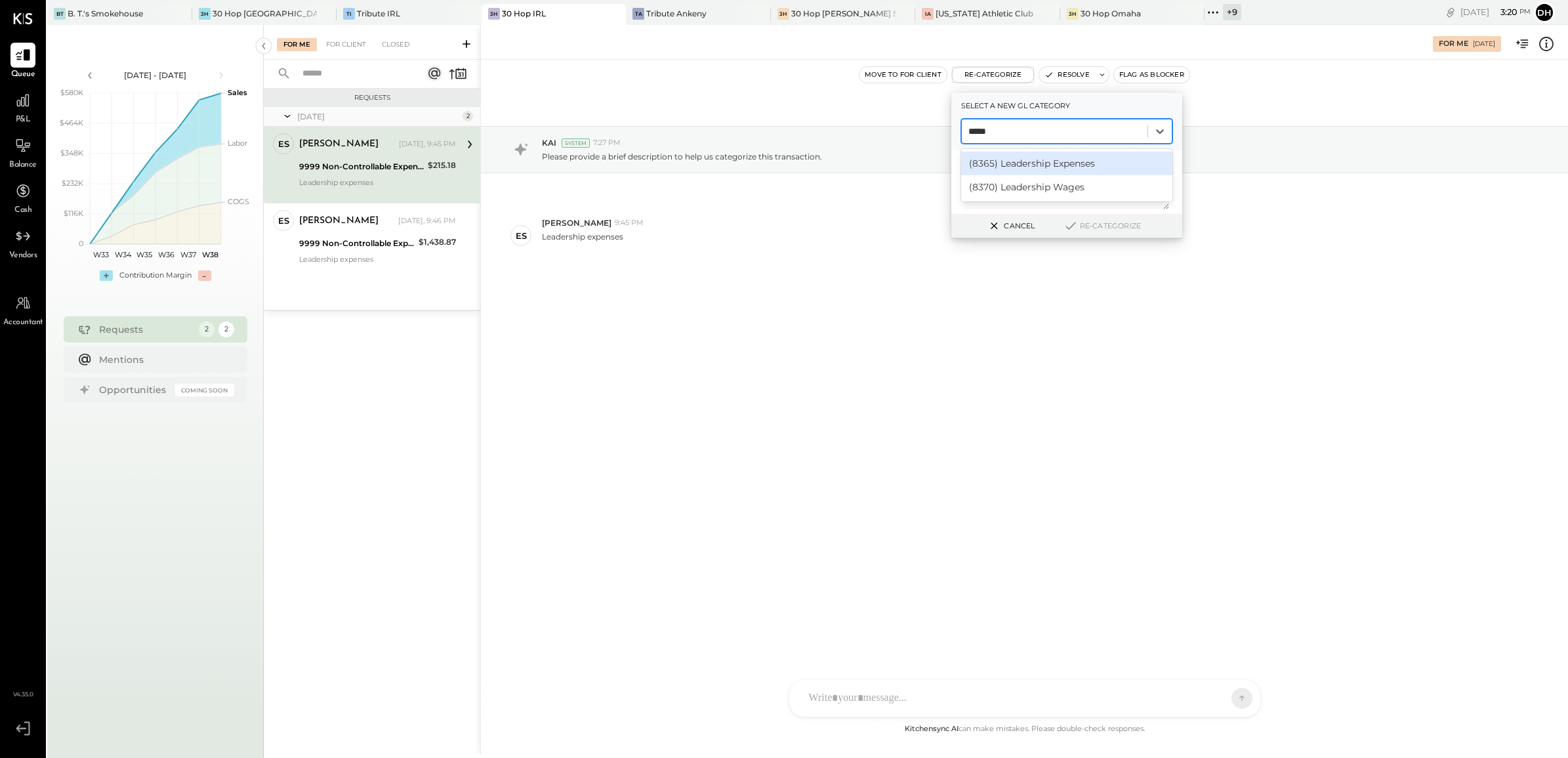
type input "******"
click at [1020, 161] on div "(8365) Leadership Expenses" at bounding box center [1066, 163] width 211 height 24
click at [1099, 224] on button "Re-Categorize" at bounding box center [1102, 225] width 87 height 16
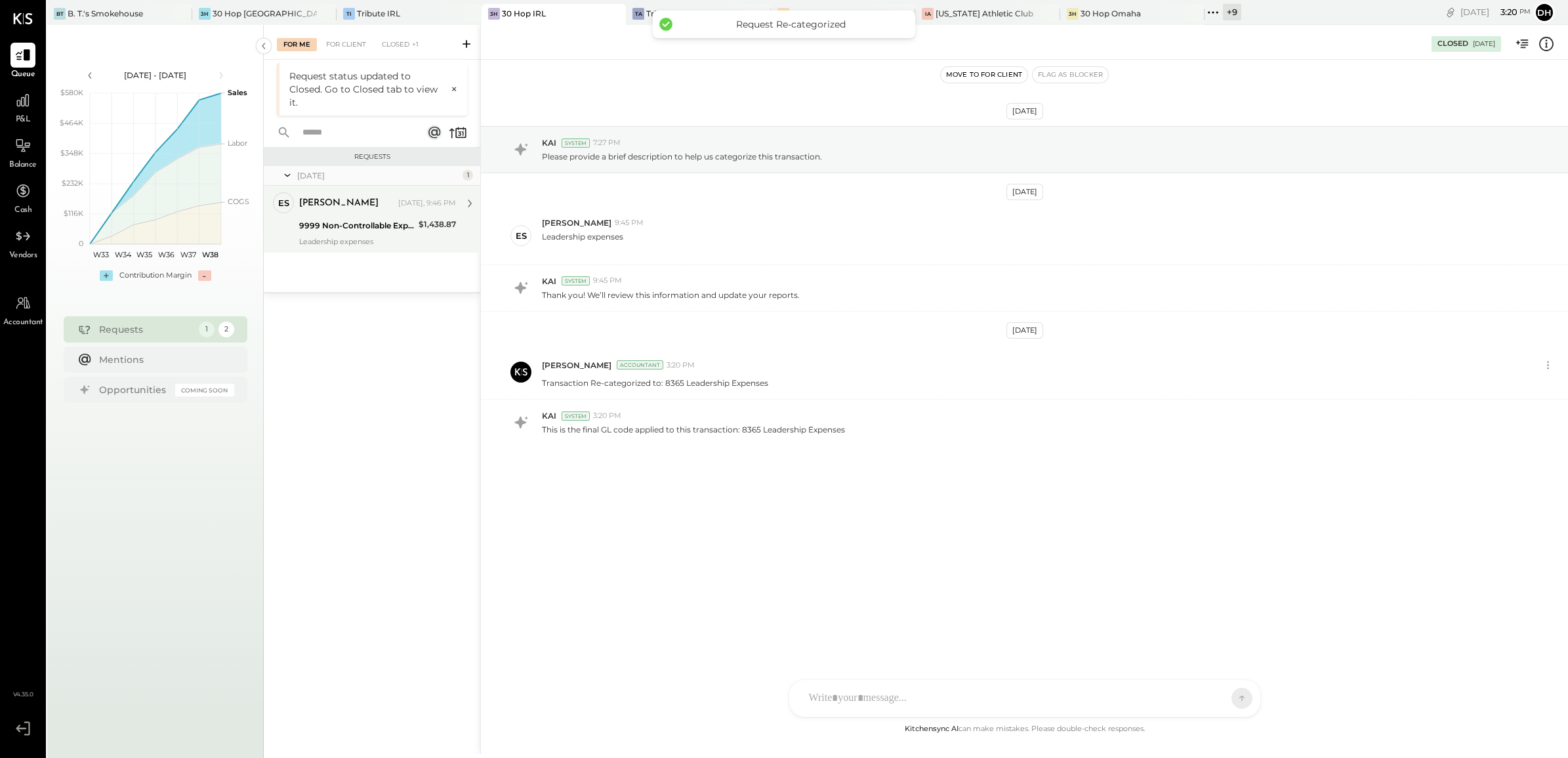
click at [362, 213] on div "[PERSON_NAME] [DATE], 9:46 PM" at bounding box center [377, 203] width 157 height 22
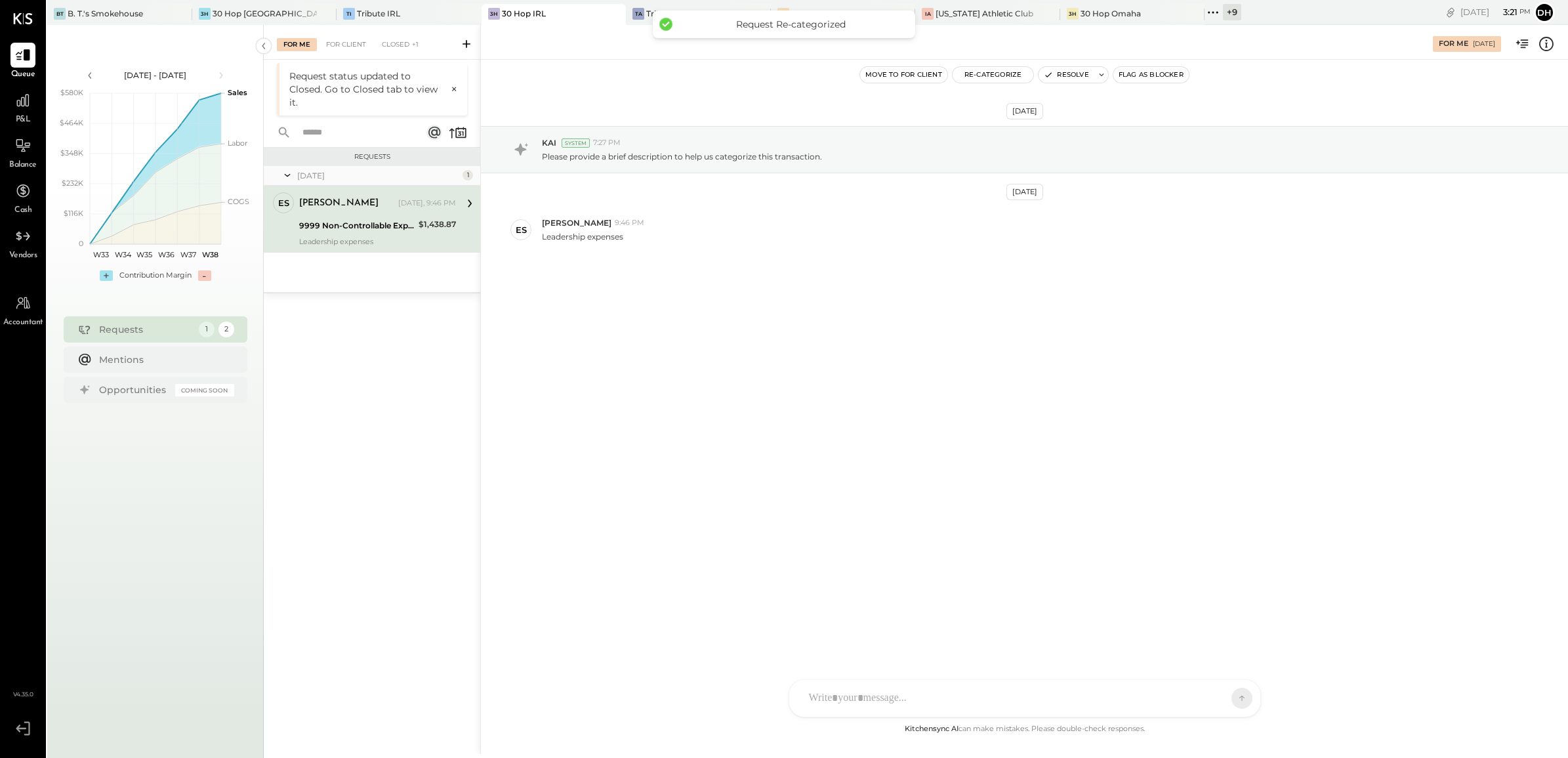
click at [360, 218] on div "9999 Non-Controllable Expenses:Other Income and Expenses:To Be Classified P&L" at bounding box center [357, 225] width 115 height 16
click at [991, 73] on button "Re-Categorize" at bounding box center [994, 75] width 81 height 16
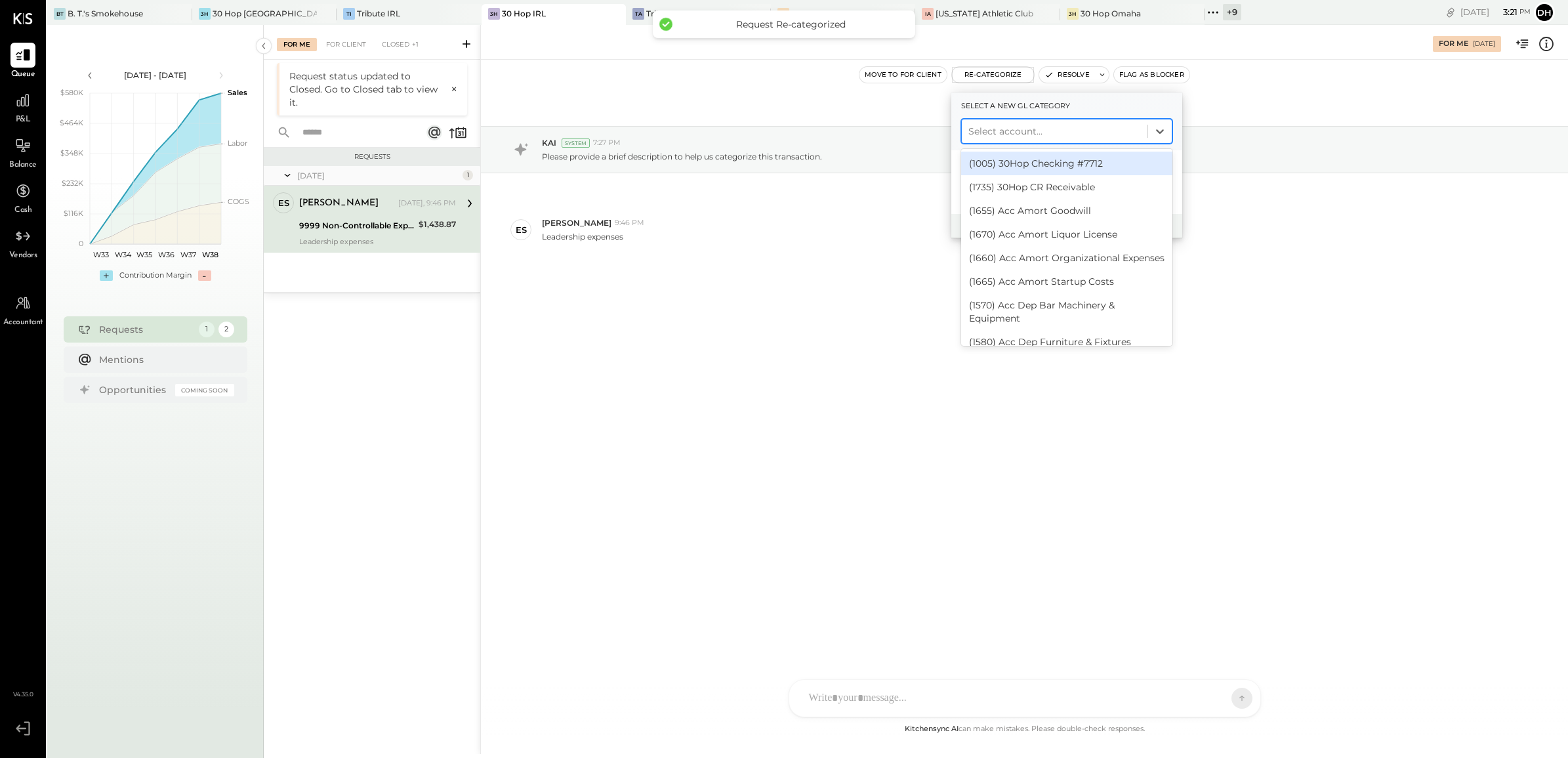
click at [1001, 136] on div at bounding box center [1055, 131] width 172 height 16
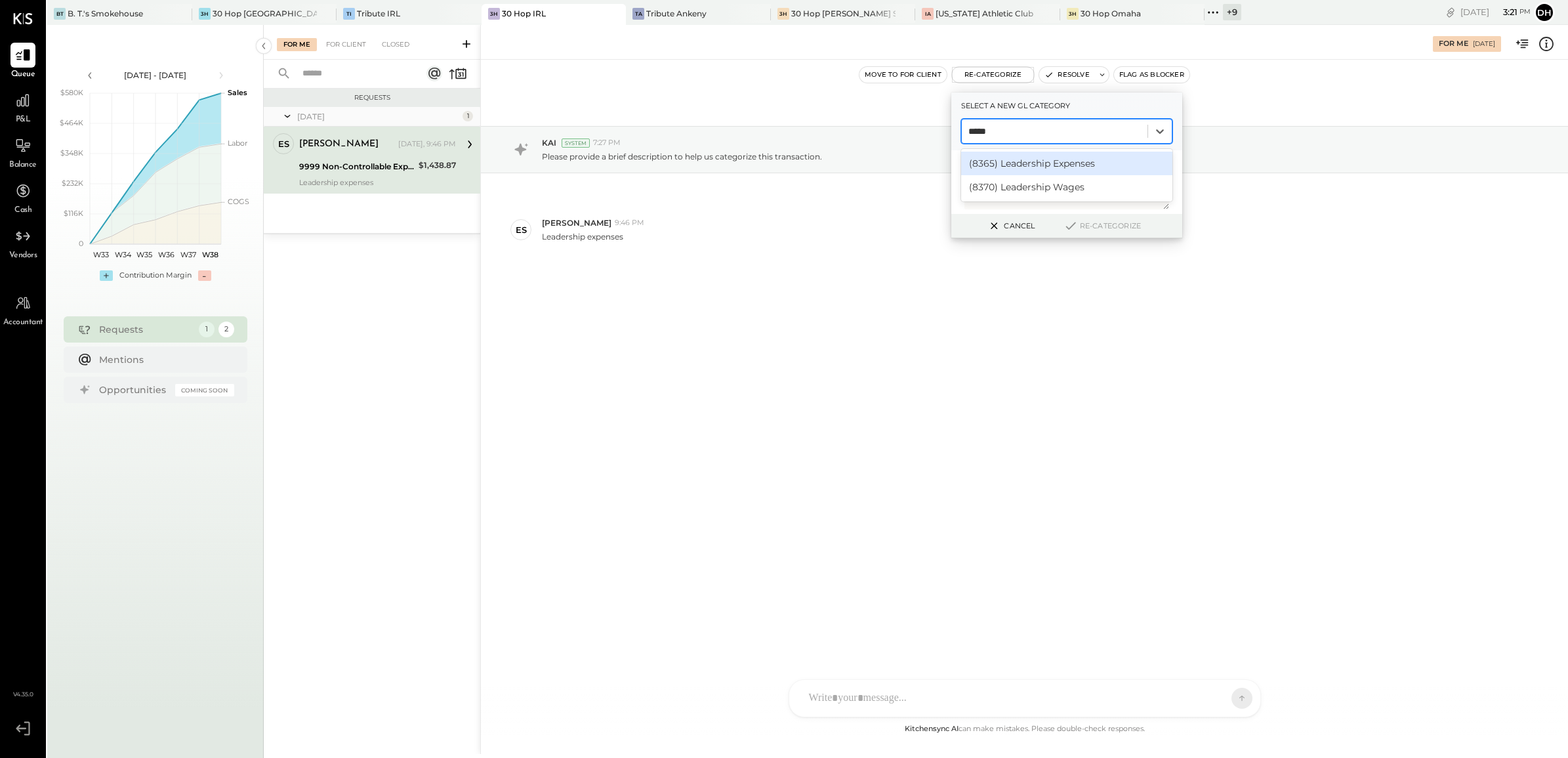
type input "******"
click at [1045, 191] on div "(8370) Leadership Wages" at bounding box center [1066, 187] width 211 height 24
click at [1040, 133] on div at bounding box center [1055, 131] width 172 height 16
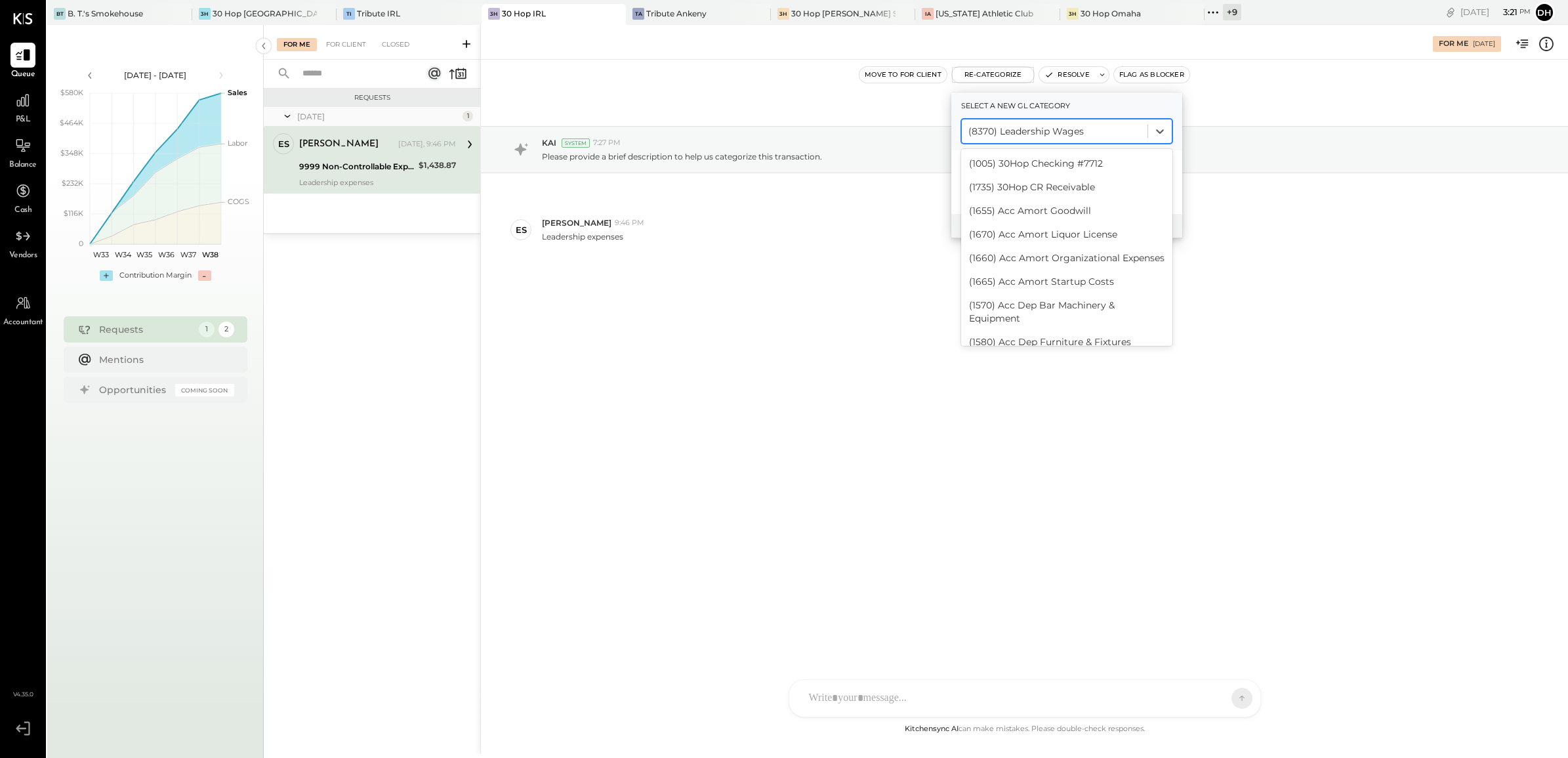
scroll to position [4993, 0]
click at [1048, 333] on div "(8365) Leadership Expenses" at bounding box center [1066, 345] width 211 height 24
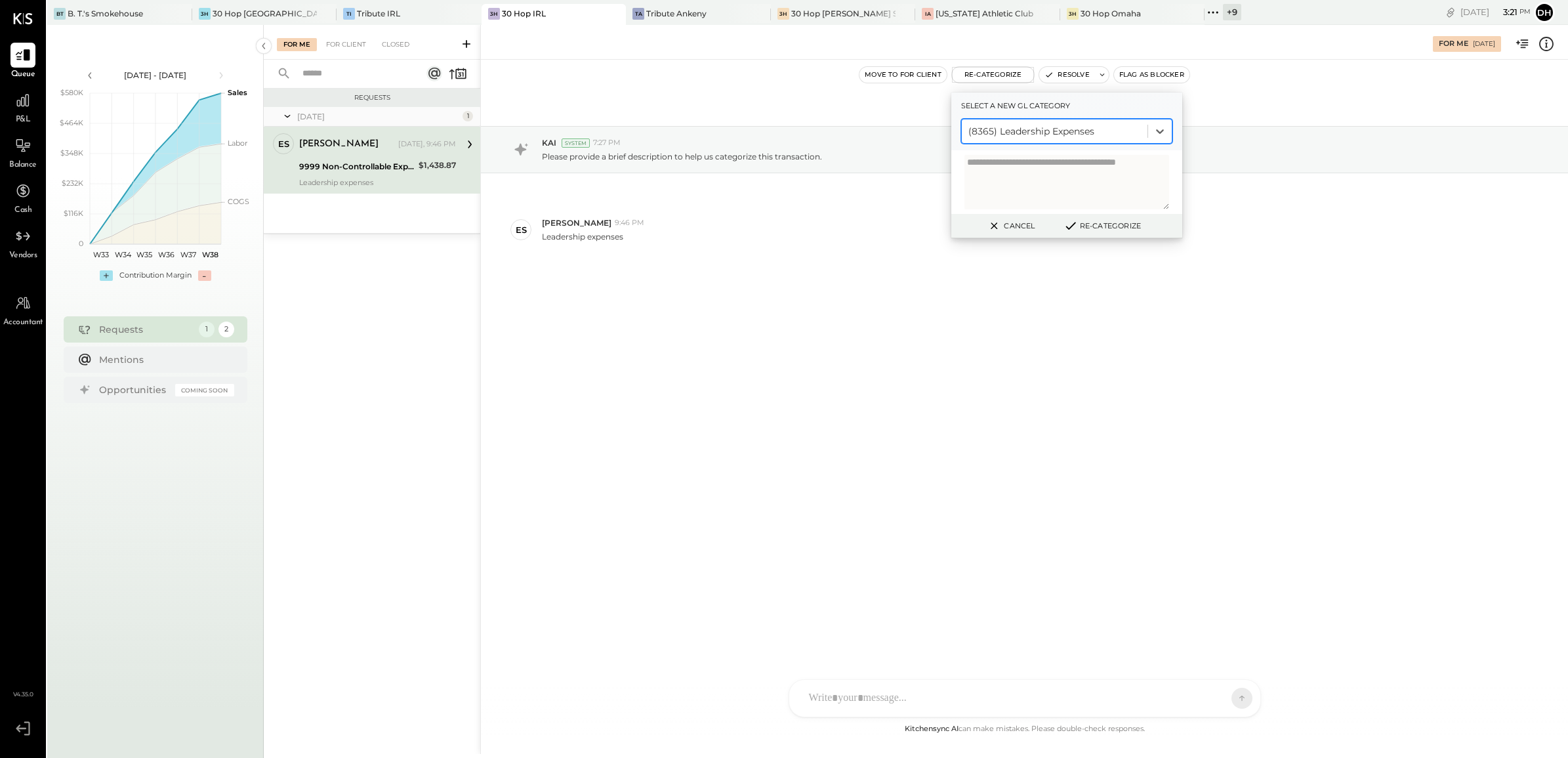
click at [1113, 227] on button "Re-Categorize" at bounding box center [1102, 225] width 87 height 16
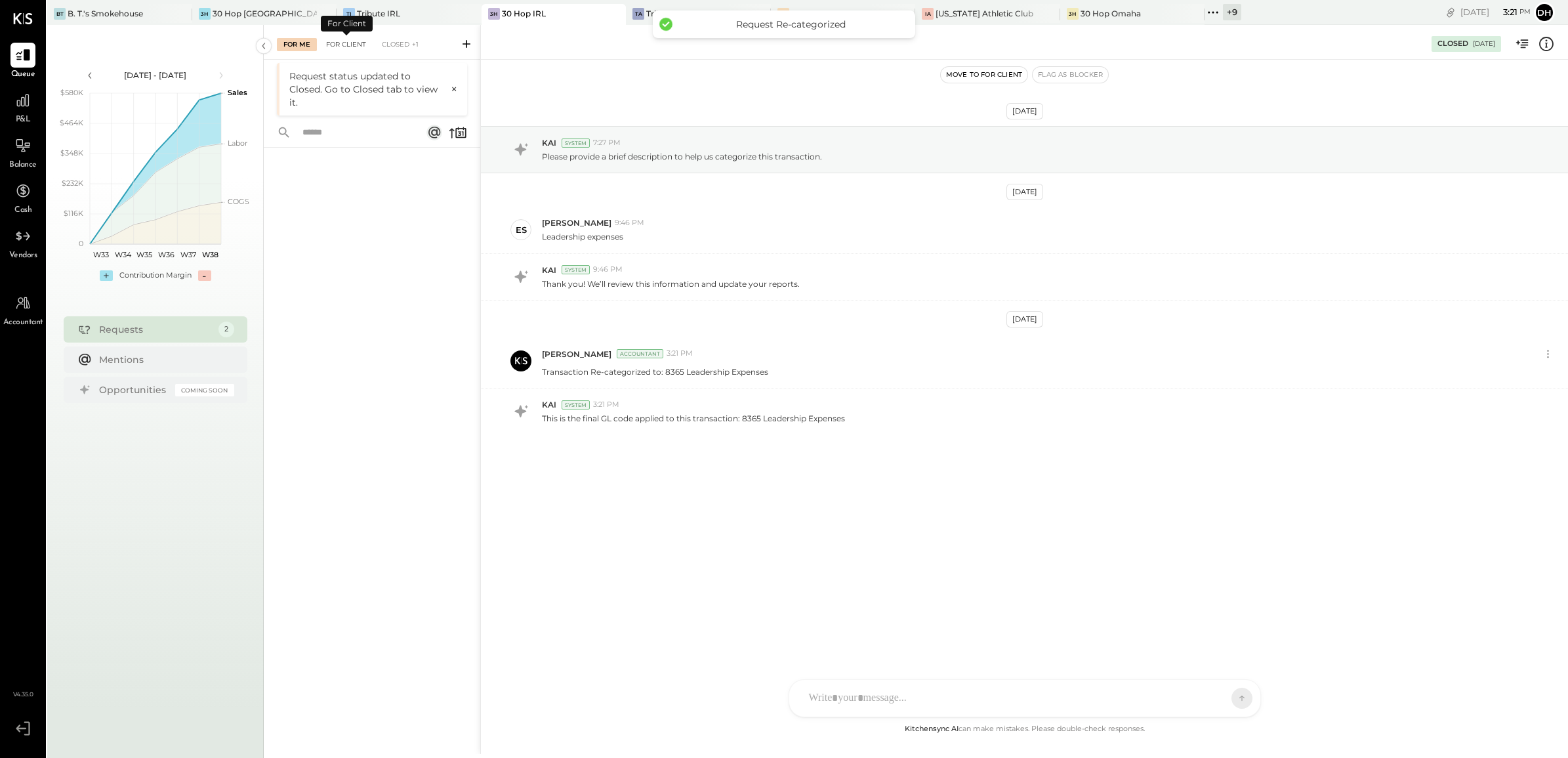
click at [336, 48] on div "For Client" at bounding box center [346, 44] width 53 height 13
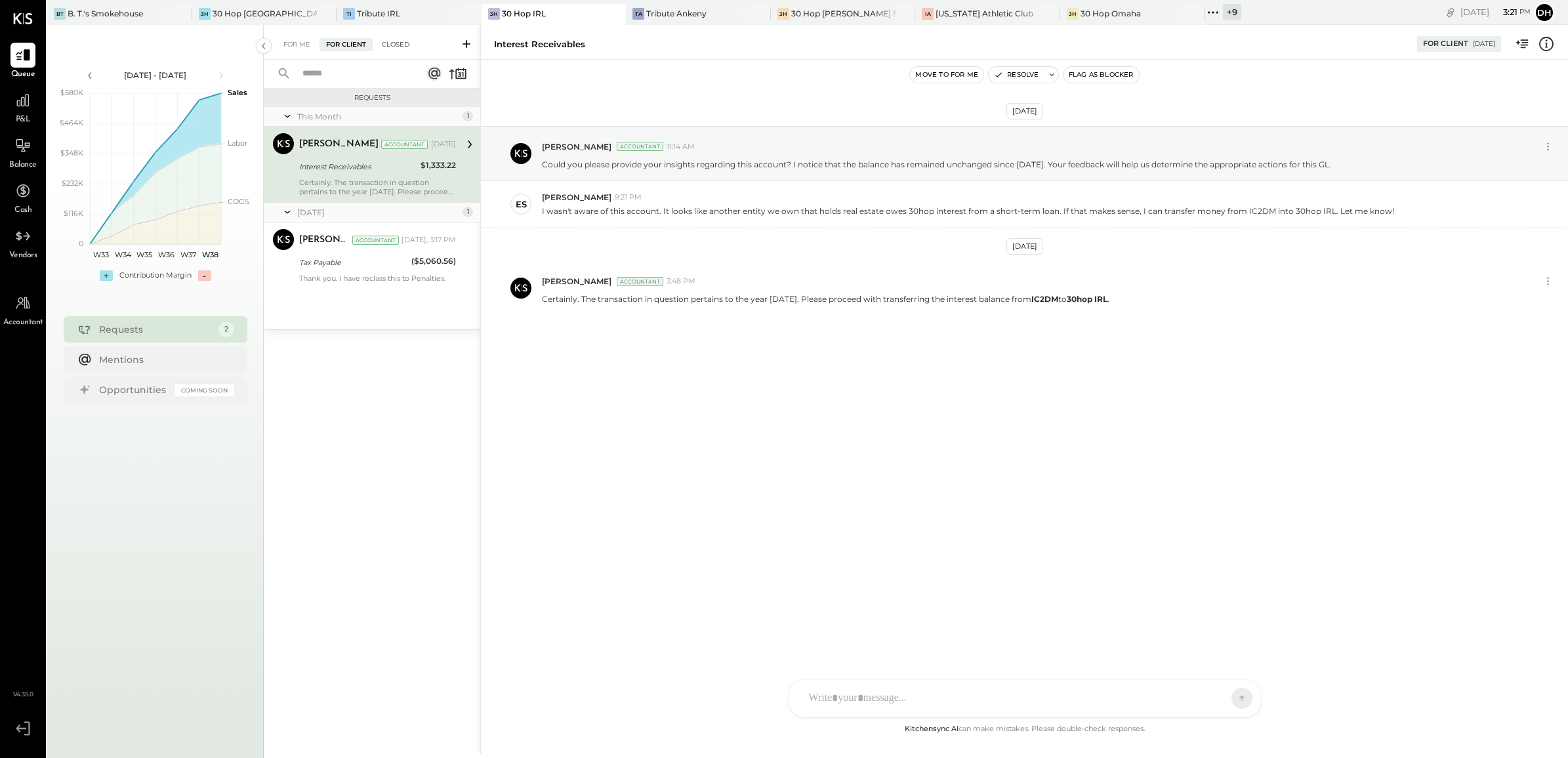
click at [396, 46] on div "Closed" at bounding box center [396, 44] width 41 height 13
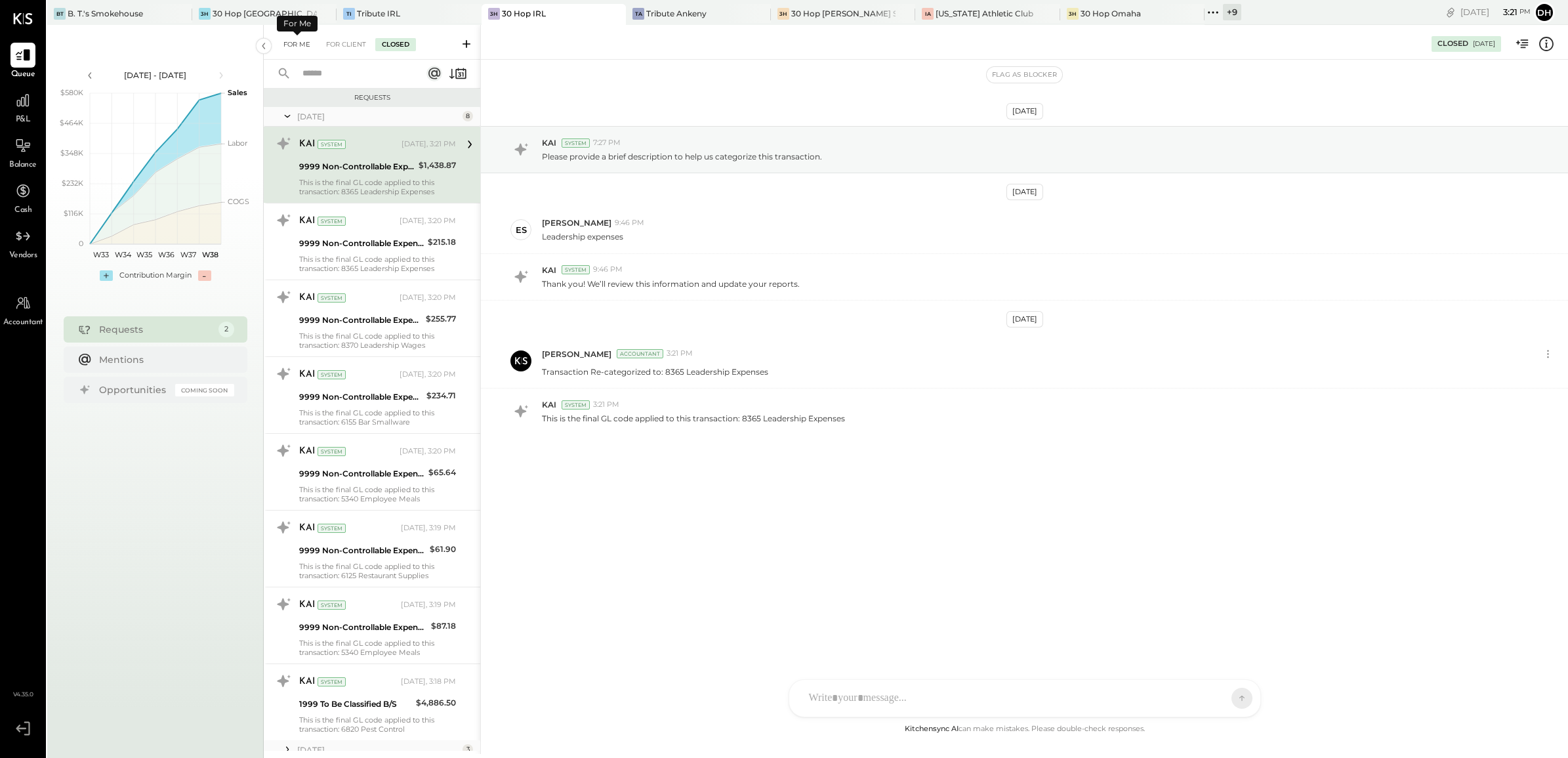
click at [293, 48] on div "For Me" at bounding box center [297, 44] width 40 height 13
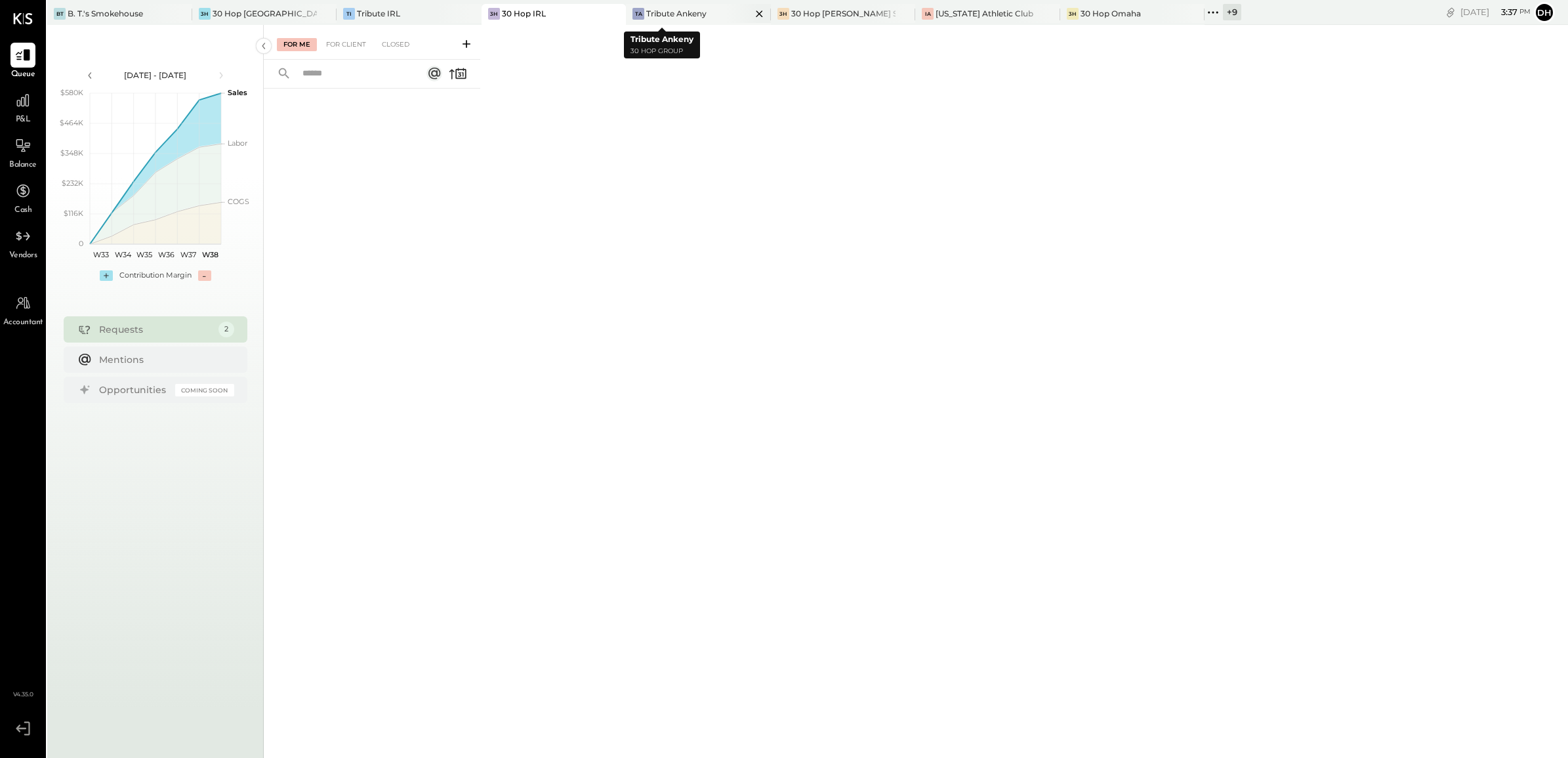
click at [647, 10] on div "Tribute Ankeny" at bounding box center [676, 14] width 60 height 11
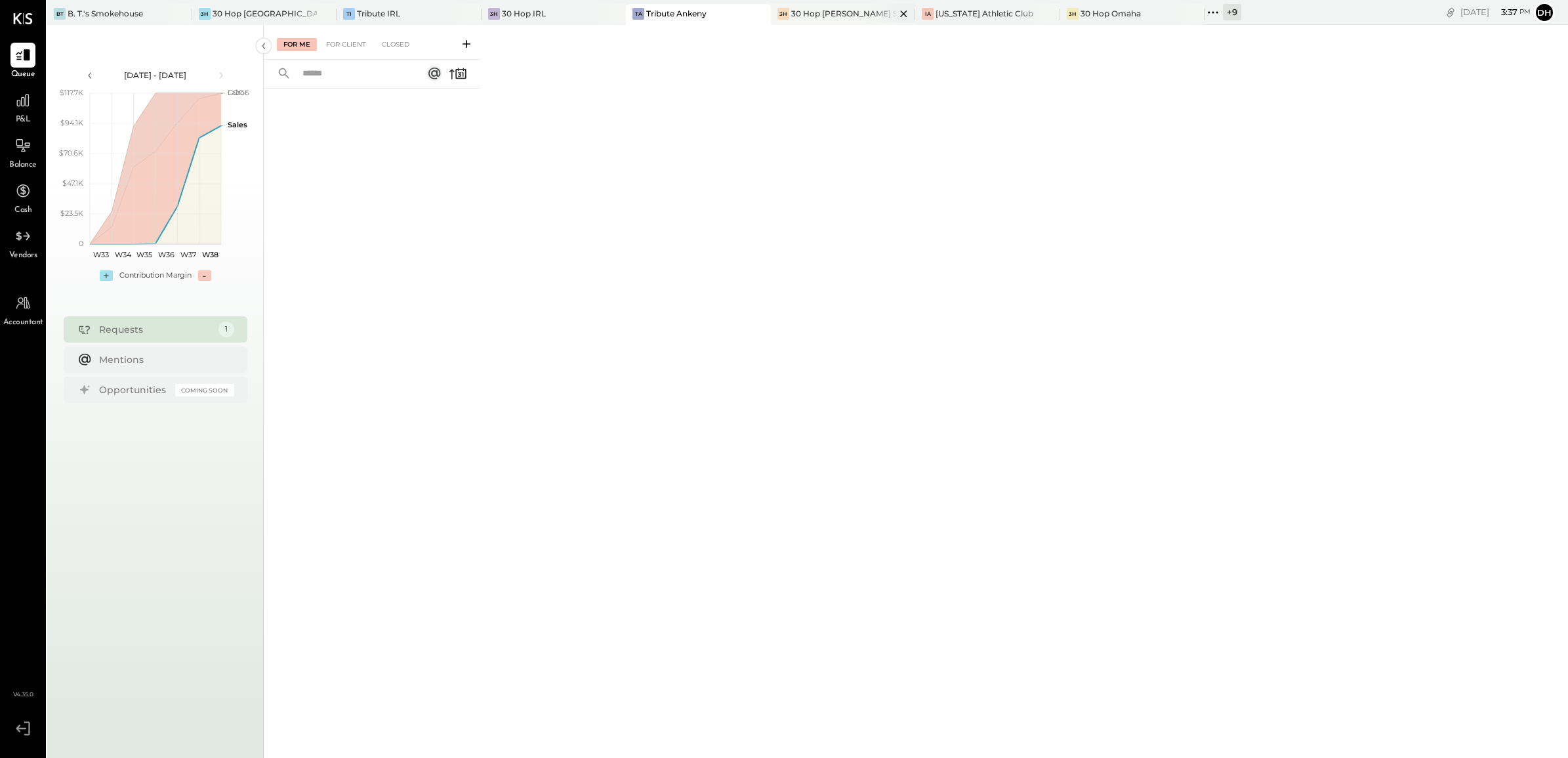
click at [793, 15] on div "30 Hop [PERSON_NAME] Summit" at bounding box center [844, 14] width 105 height 11
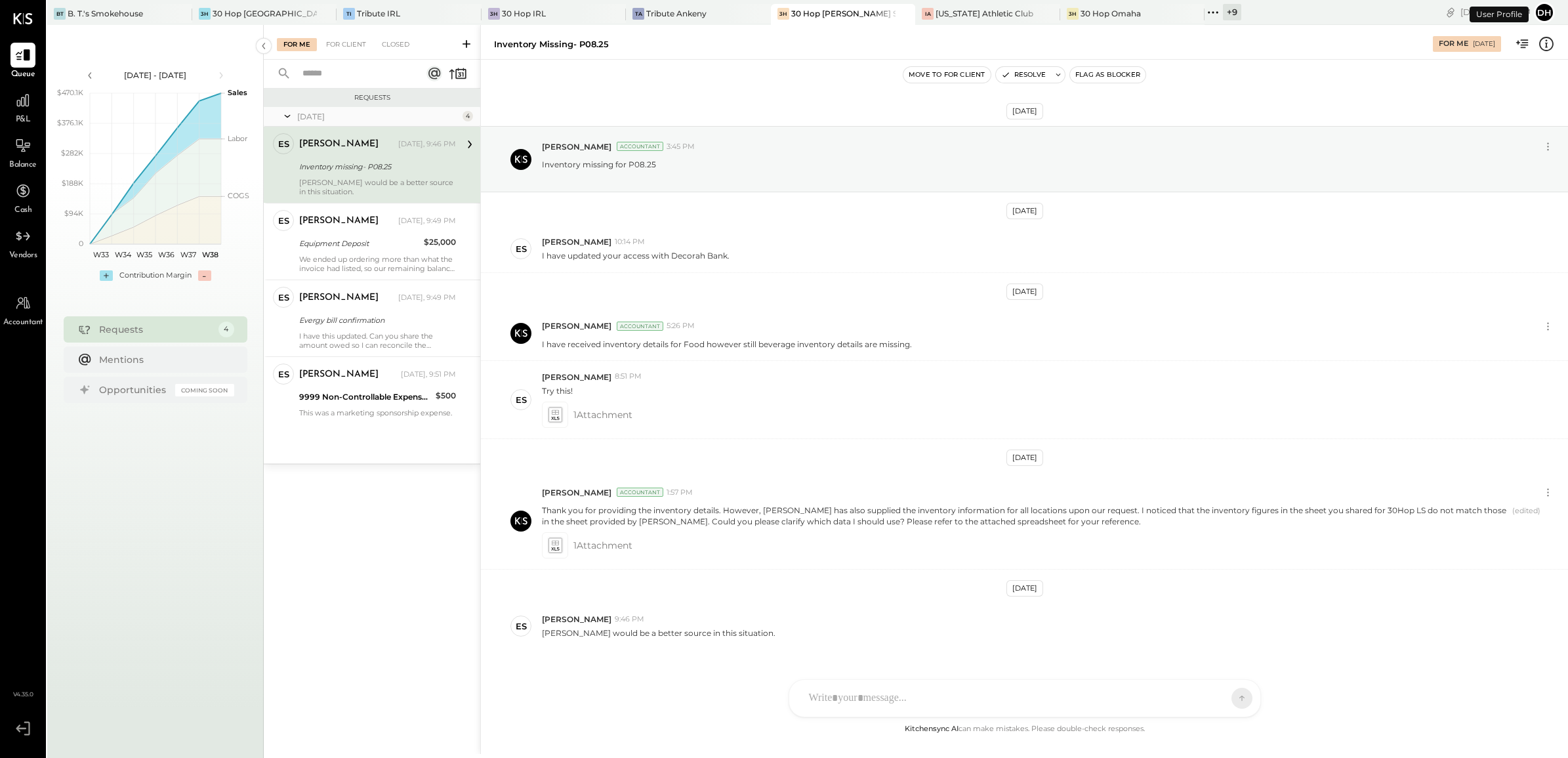
scroll to position [30, 0]
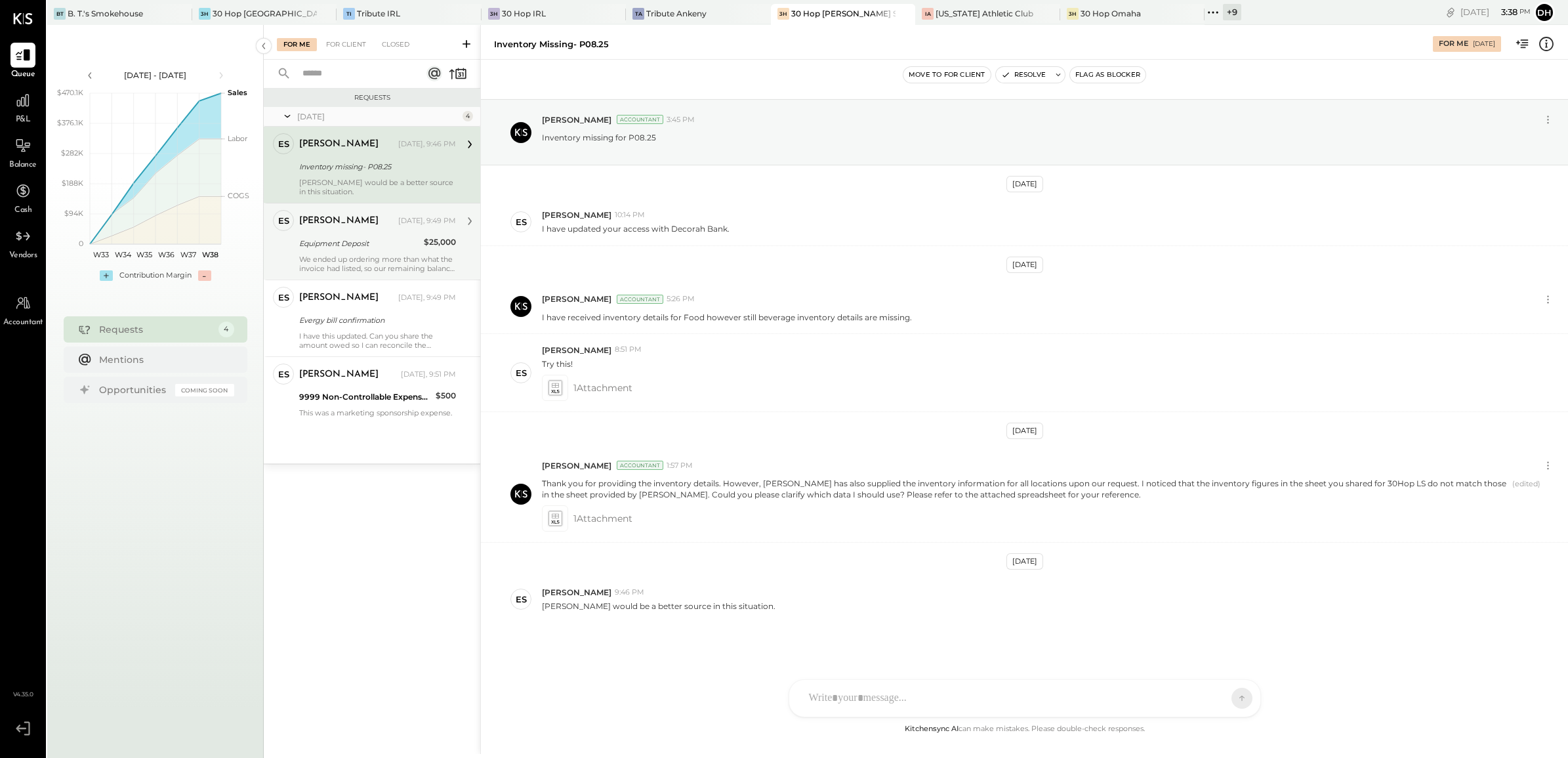
click at [345, 251] on div "[PERSON_NAME] [DATE], 9:49 PM Equipment Deposit $25,000 We ended up ordering mo…" at bounding box center [377, 241] width 157 height 63
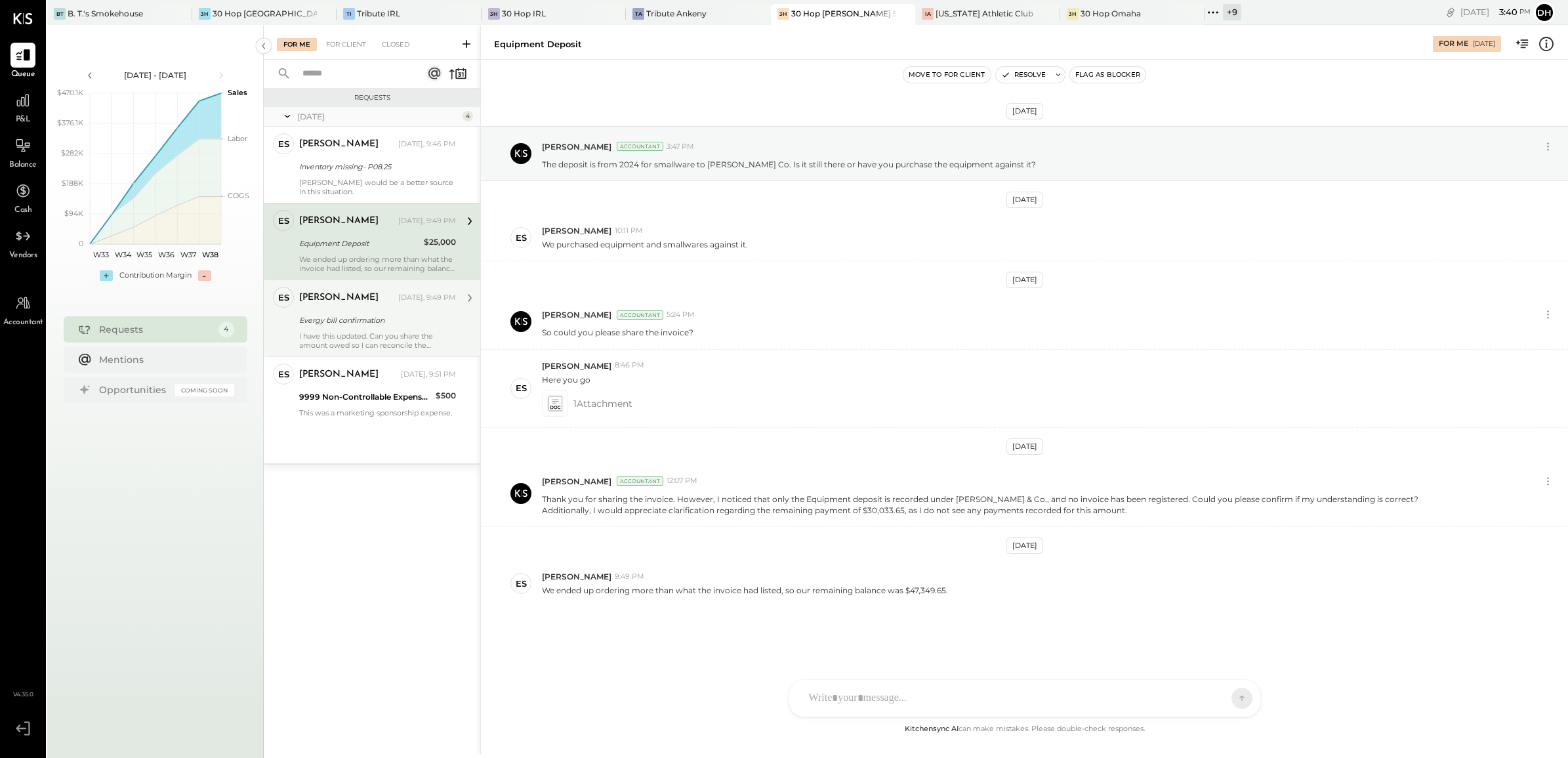
click at [411, 324] on div "Evergy bill confirmation" at bounding box center [375, 320] width 153 height 13
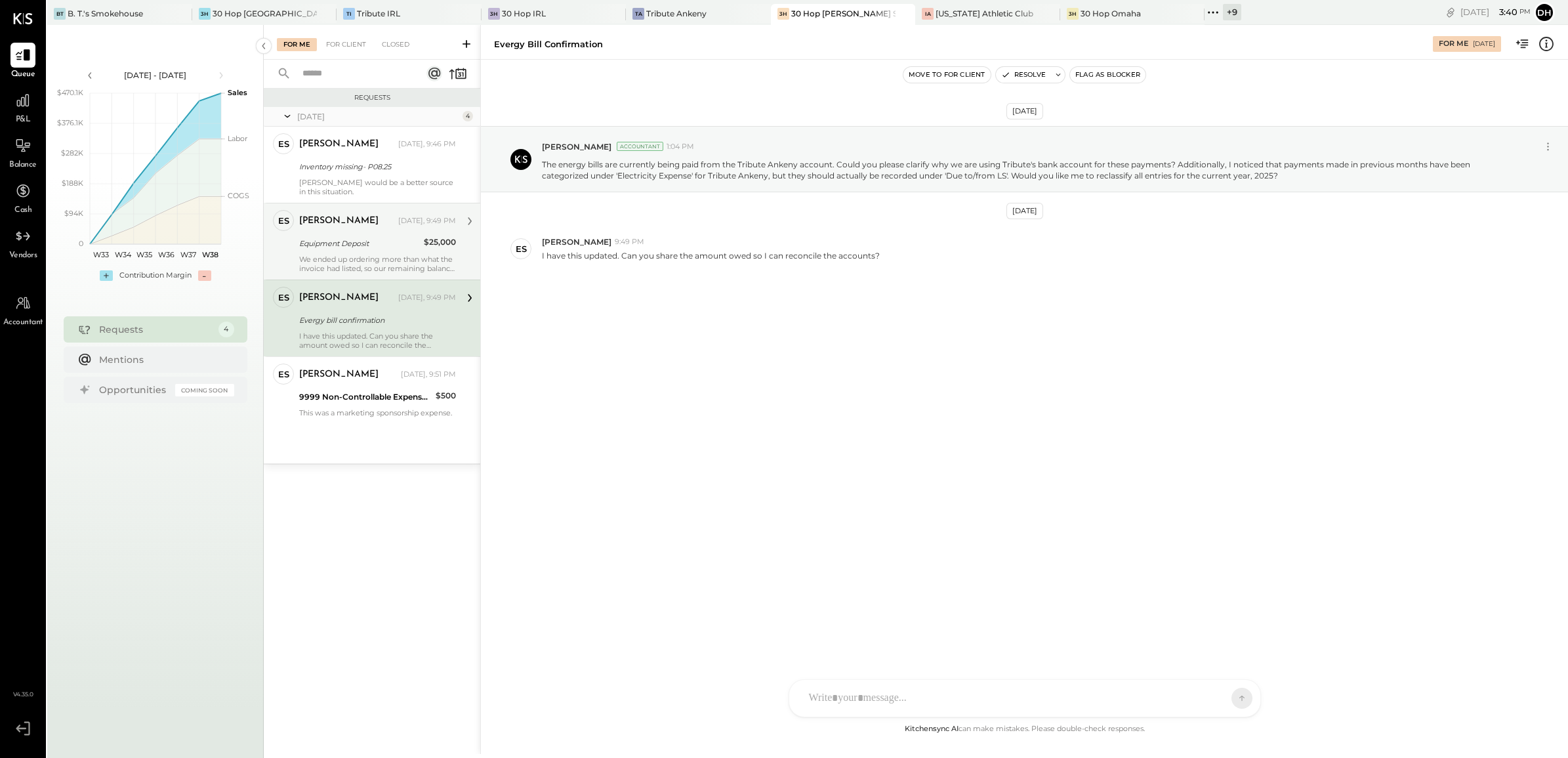
click at [377, 227] on div "[PERSON_NAME] [DATE], 9:49 PM" at bounding box center [377, 221] width 157 height 18
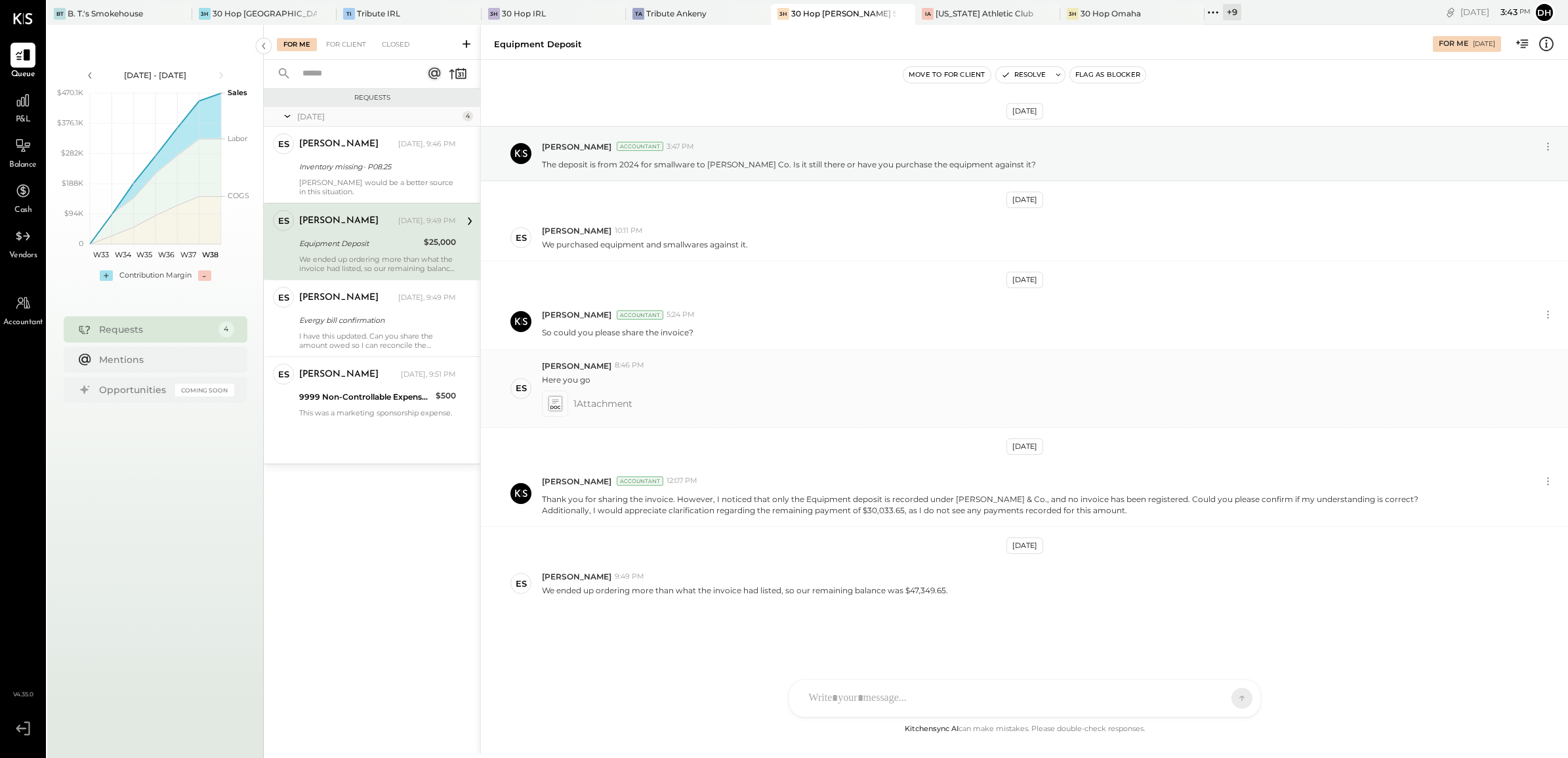
click at [549, 406] on icon at bounding box center [555, 403] width 14 height 15
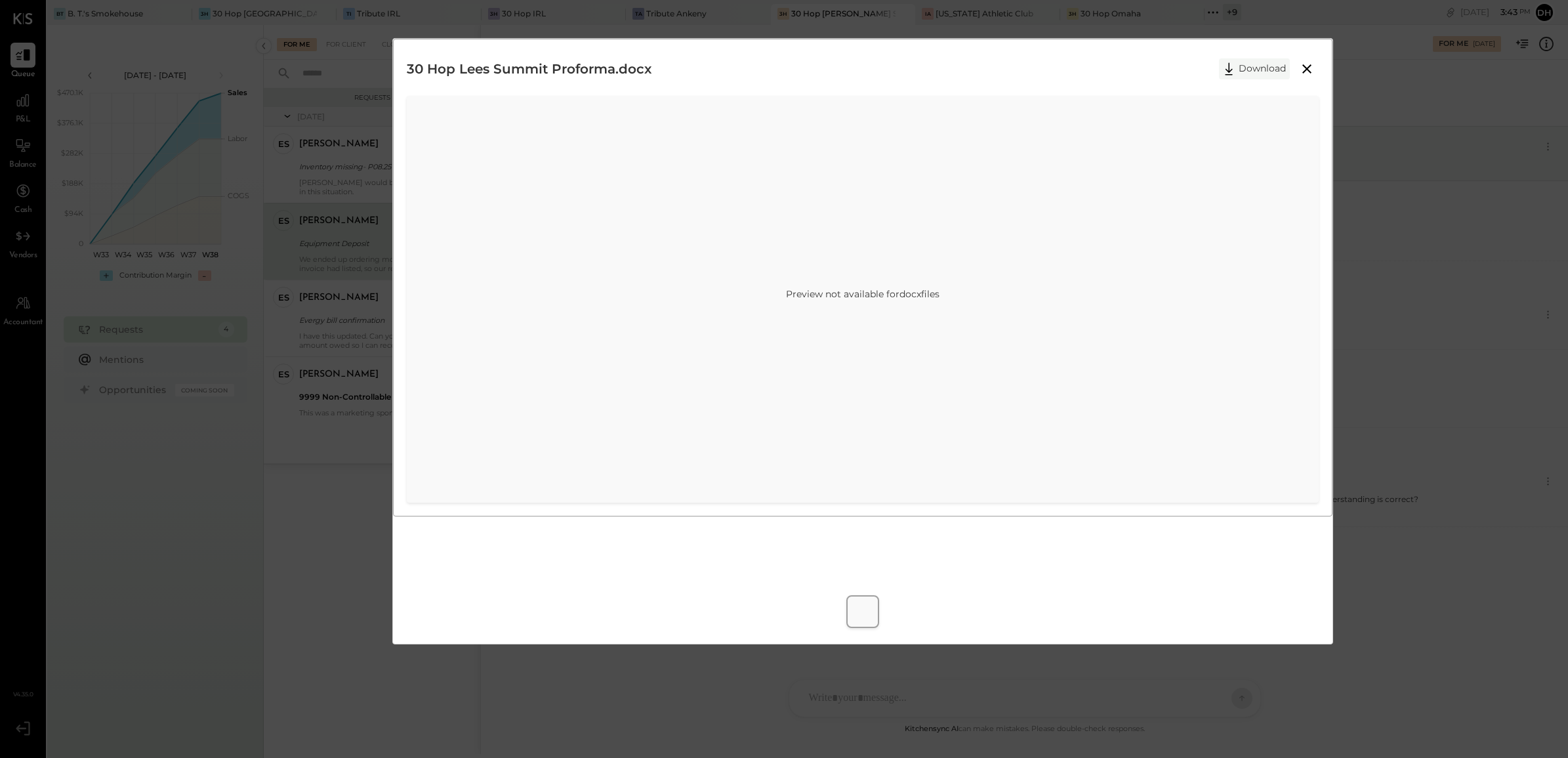
click at [1248, 64] on button "Download" at bounding box center [1254, 69] width 71 height 21
click at [1455, 257] on div "30 Hop Lees Summit Proforma.docx Download Preview not available for docx files …" at bounding box center [784, 379] width 1568 height 758
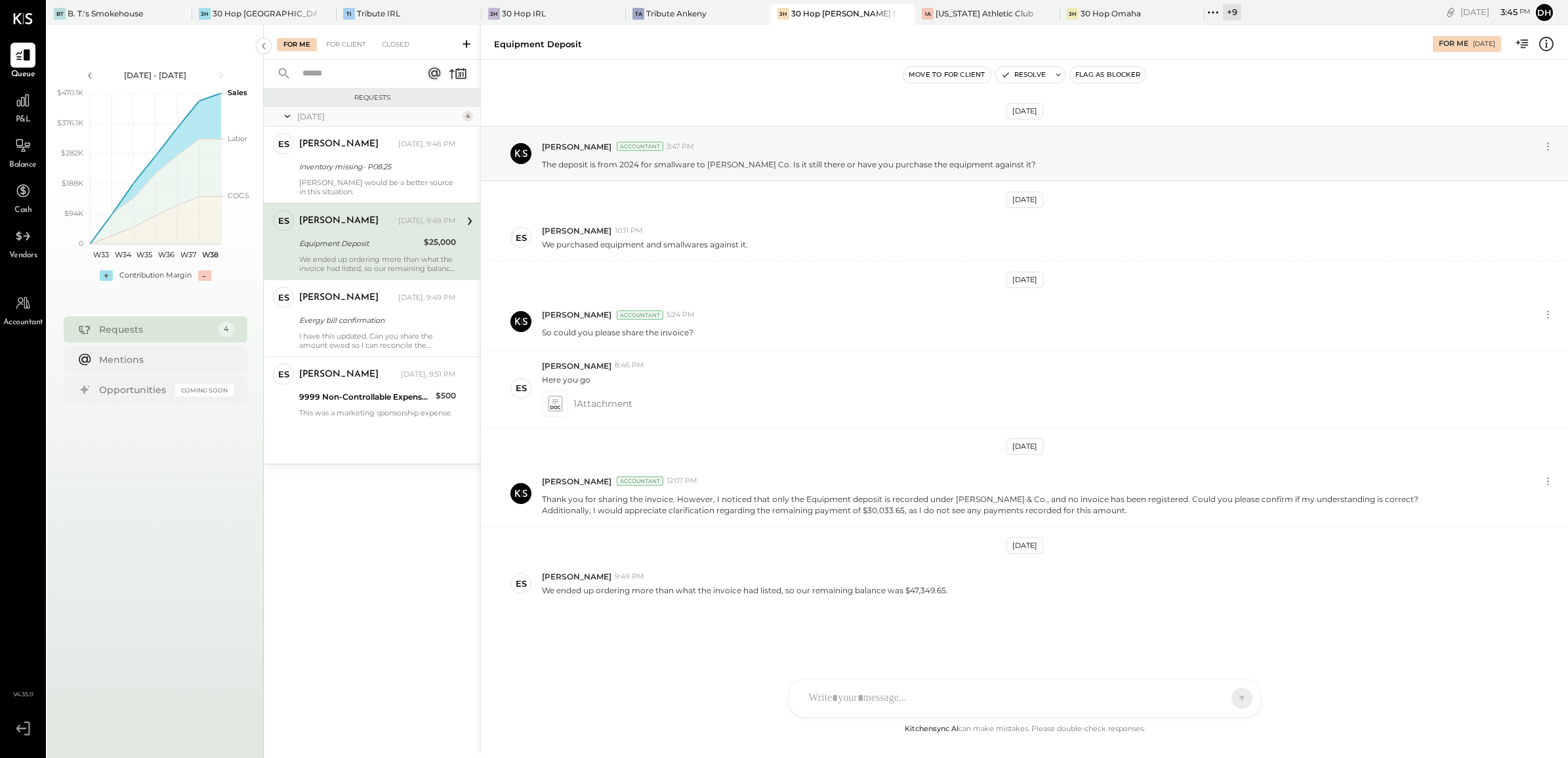
click at [1312, 45] on div "Equipment Deposit" at bounding box center [957, 44] width 926 height 12
click at [848, 668] on div at bounding box center [1024, 642] width 445 height 52
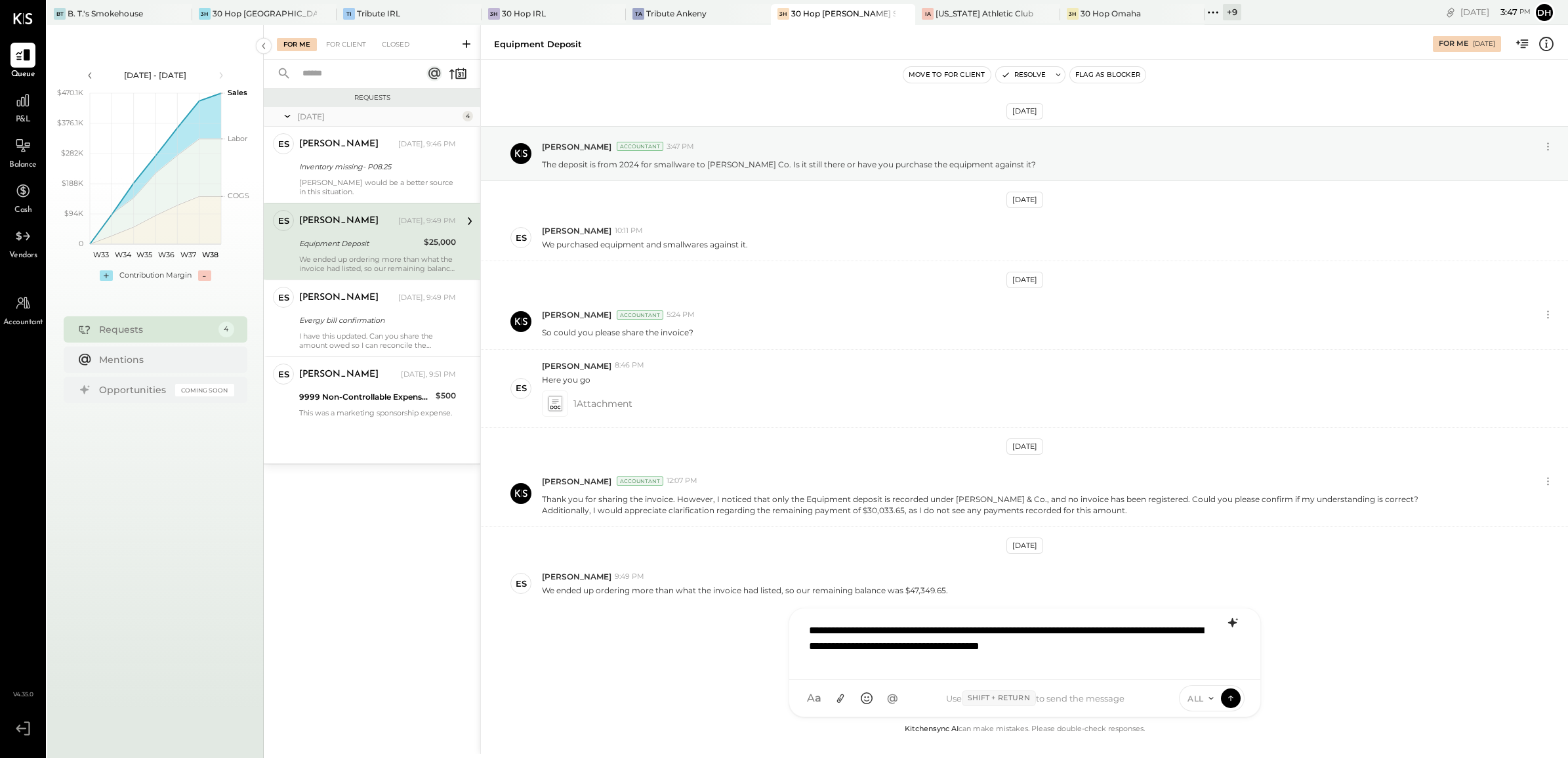
click at [1229, 621] on icon at bounding box center [1233, 622] width 16 height 16
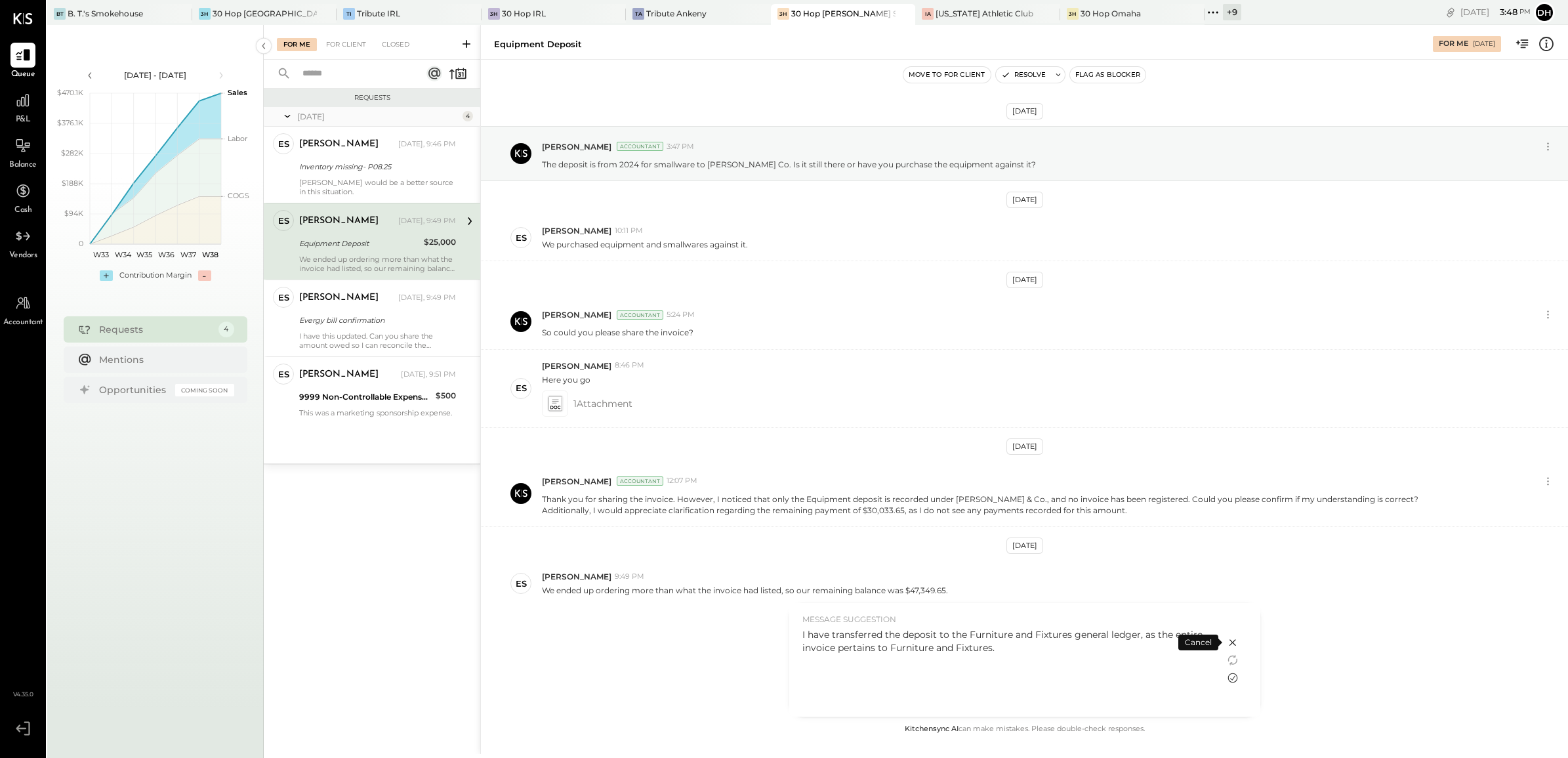
click at [1229, 677] on icon at bounding box center [1233, 677] width 16 height 16
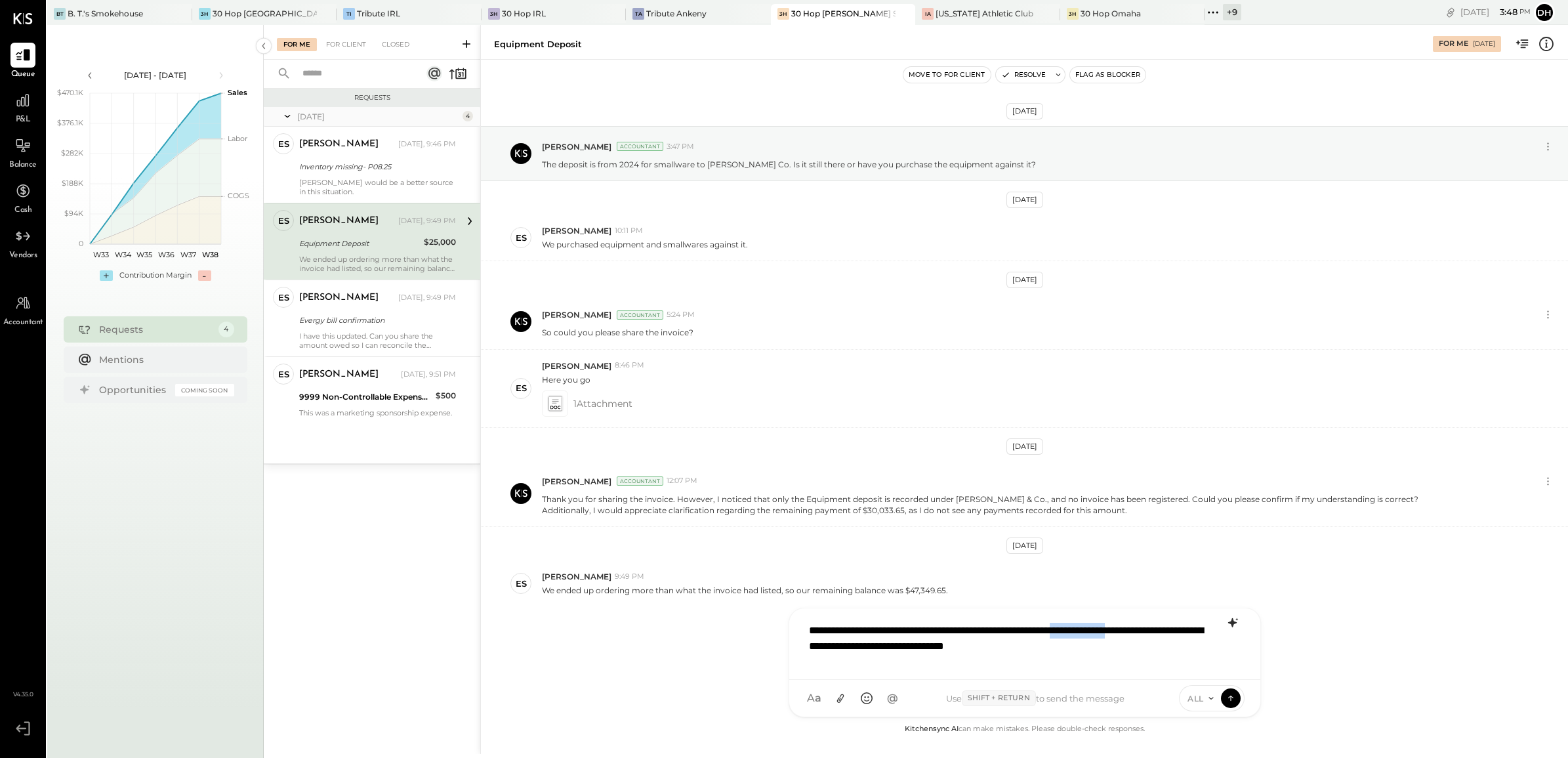
drag, startPoint x: 1121, startPoint y: 633, endPoint x: 1194, endPoint y: 634, distance: 73.0
click at [1194, 634] on div "**********" at bounding box center [1024, 642] width 445 height 52
click at [1237, 698] on button at bounding box center [1231, 697] width 20 height 20
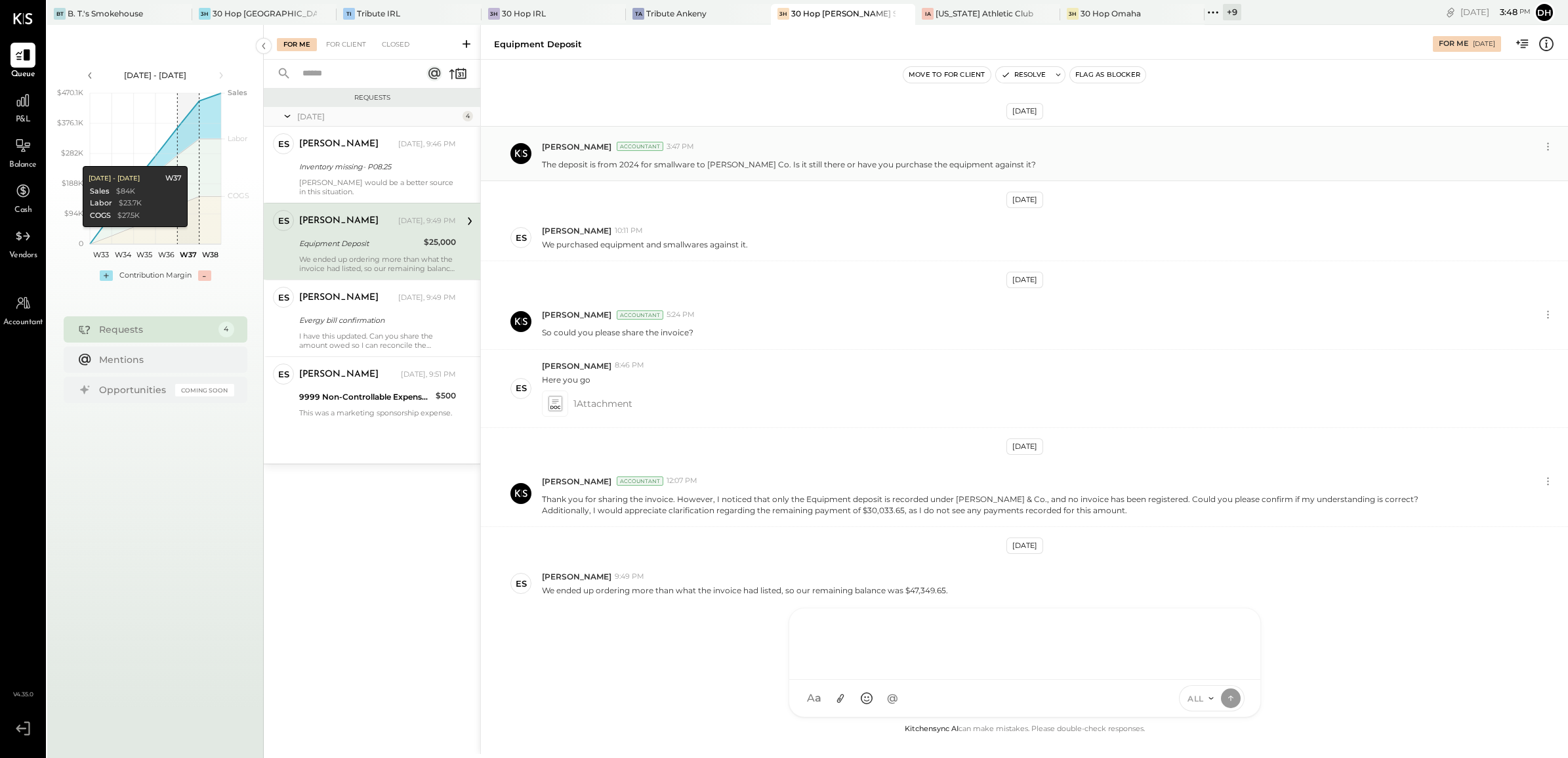
scroll to position [30, 0]
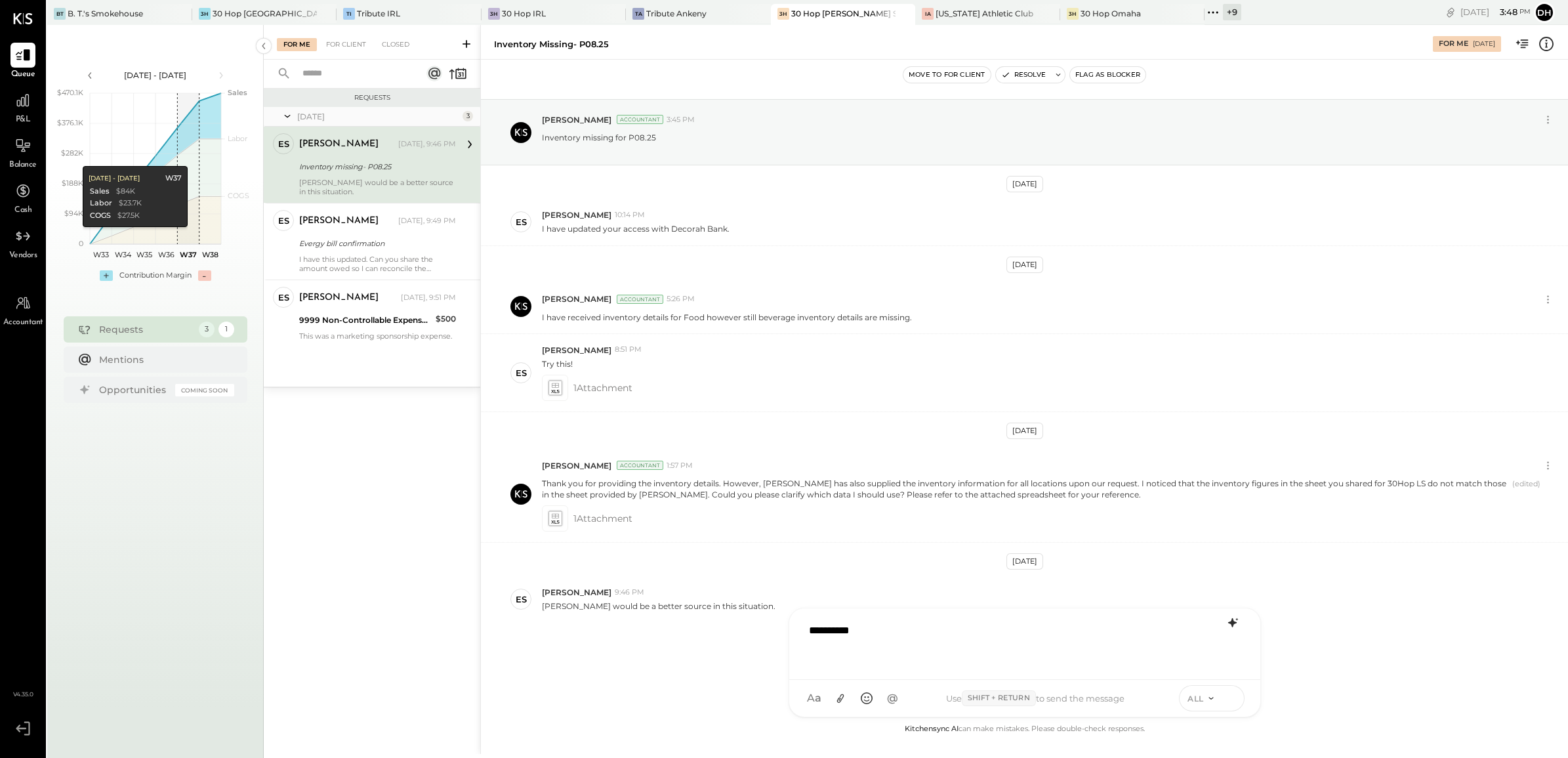
click at [1225, 699] on icon at bounding box center [1231, 697] width 12 height 13
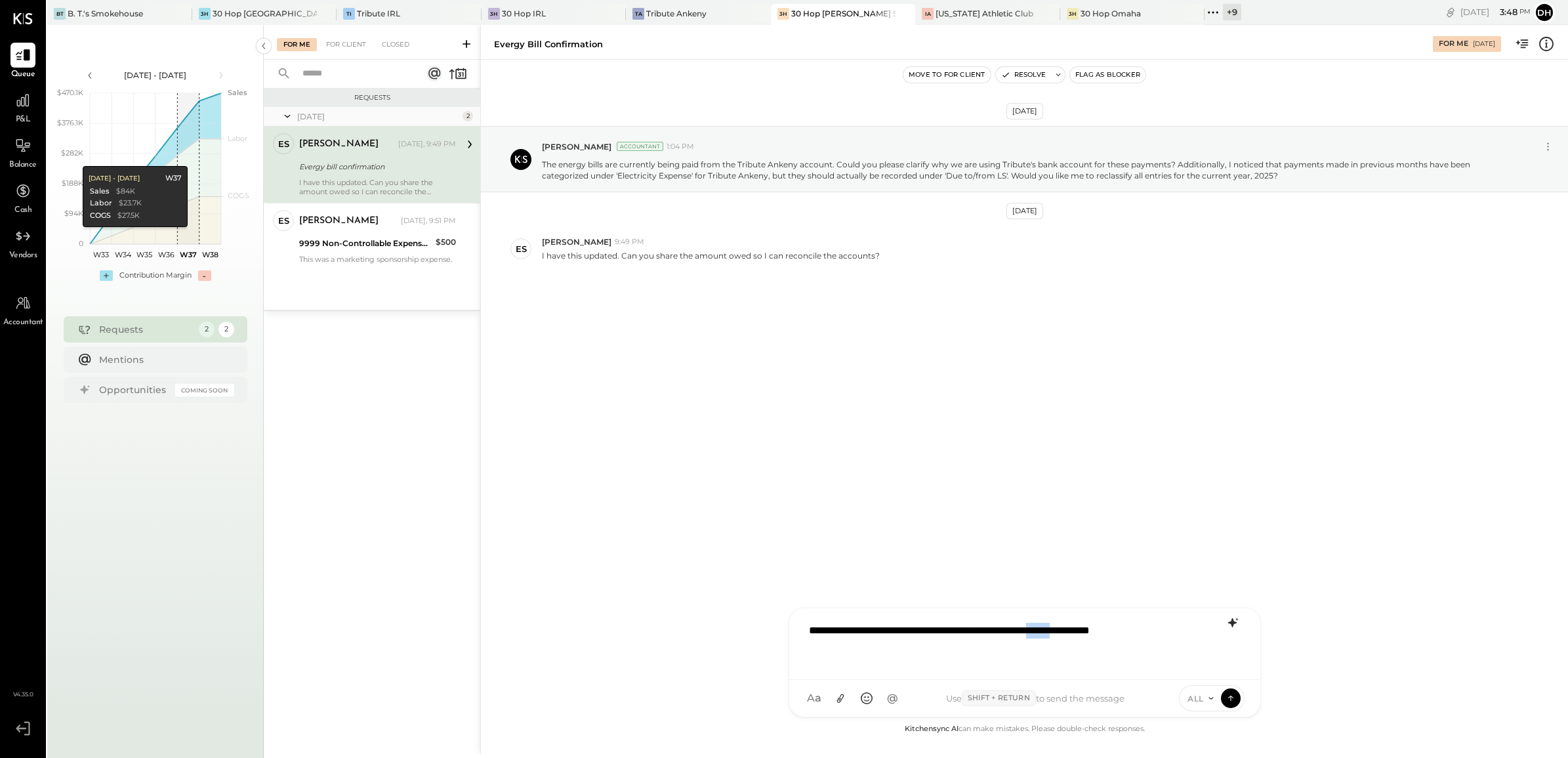
drag, startPoint x: 1087, startPoint y: 630, endPoint x: 1129, endPoint y: 628, distance: 42.0
click at [1129, 628] on div "**********" at bounding box center [1024, 642] width 445 height 52
click at [863, 644] on div "**********" at bounding box center [1024, 642] width 445 height 52
click at [1232, 618] on icon at bounding box center [1232, 615] width 9 height 10
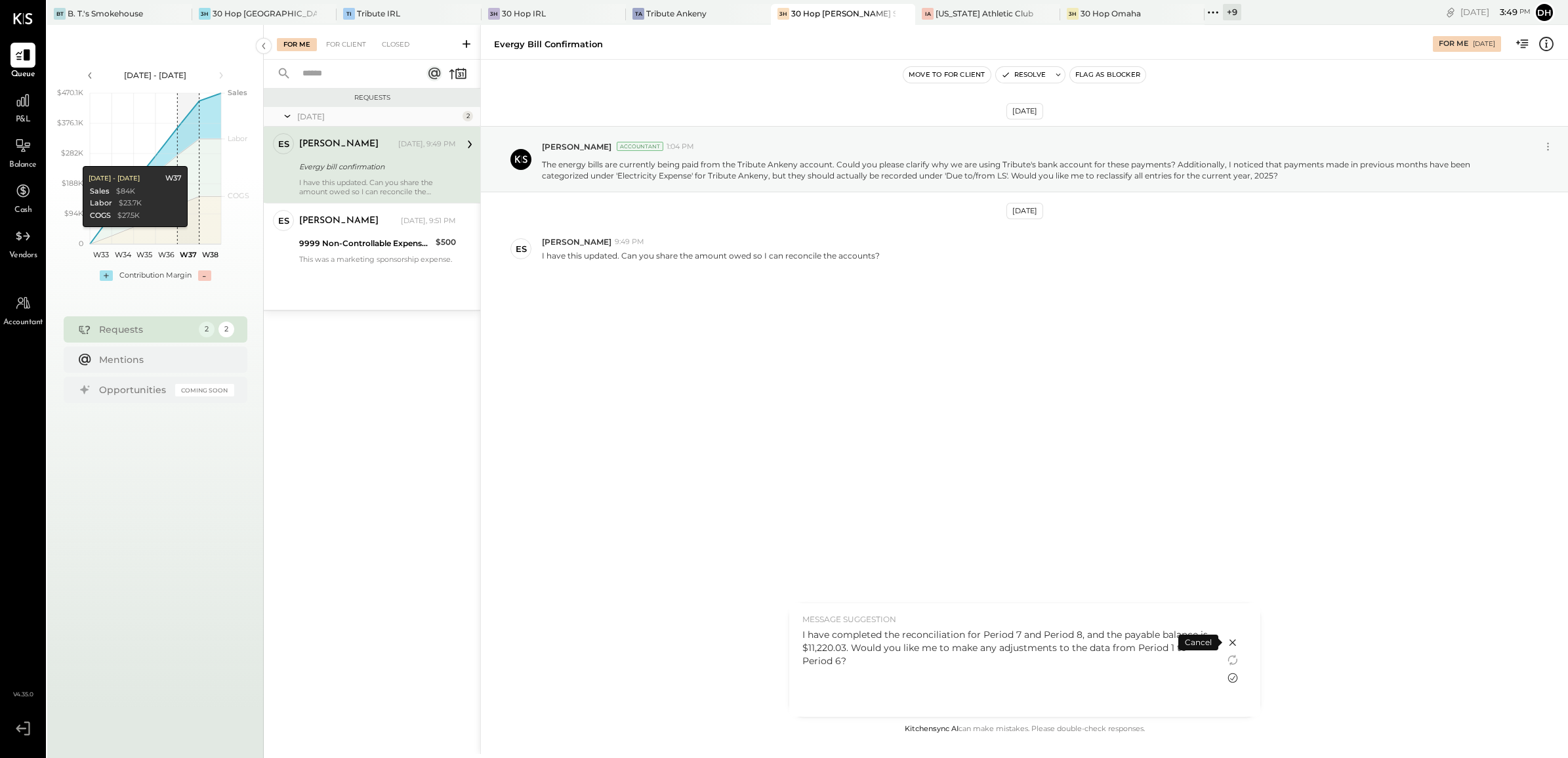
click at [1231, 679] on icon at bounding box center [1233, 677] width 16 height 16
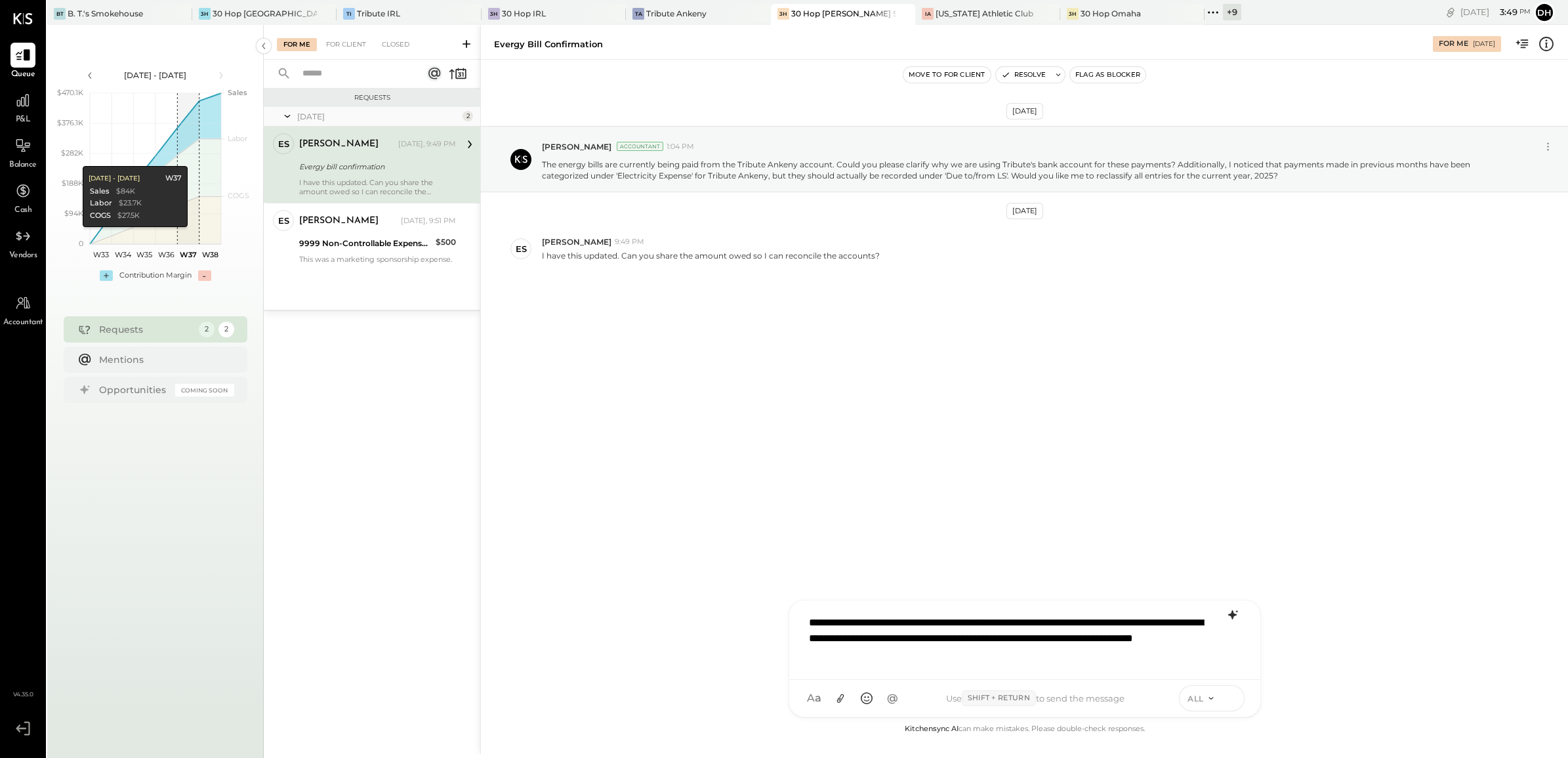
click at [1225, 699] on icon at bounding box center [1231, 697] width 12 height 13
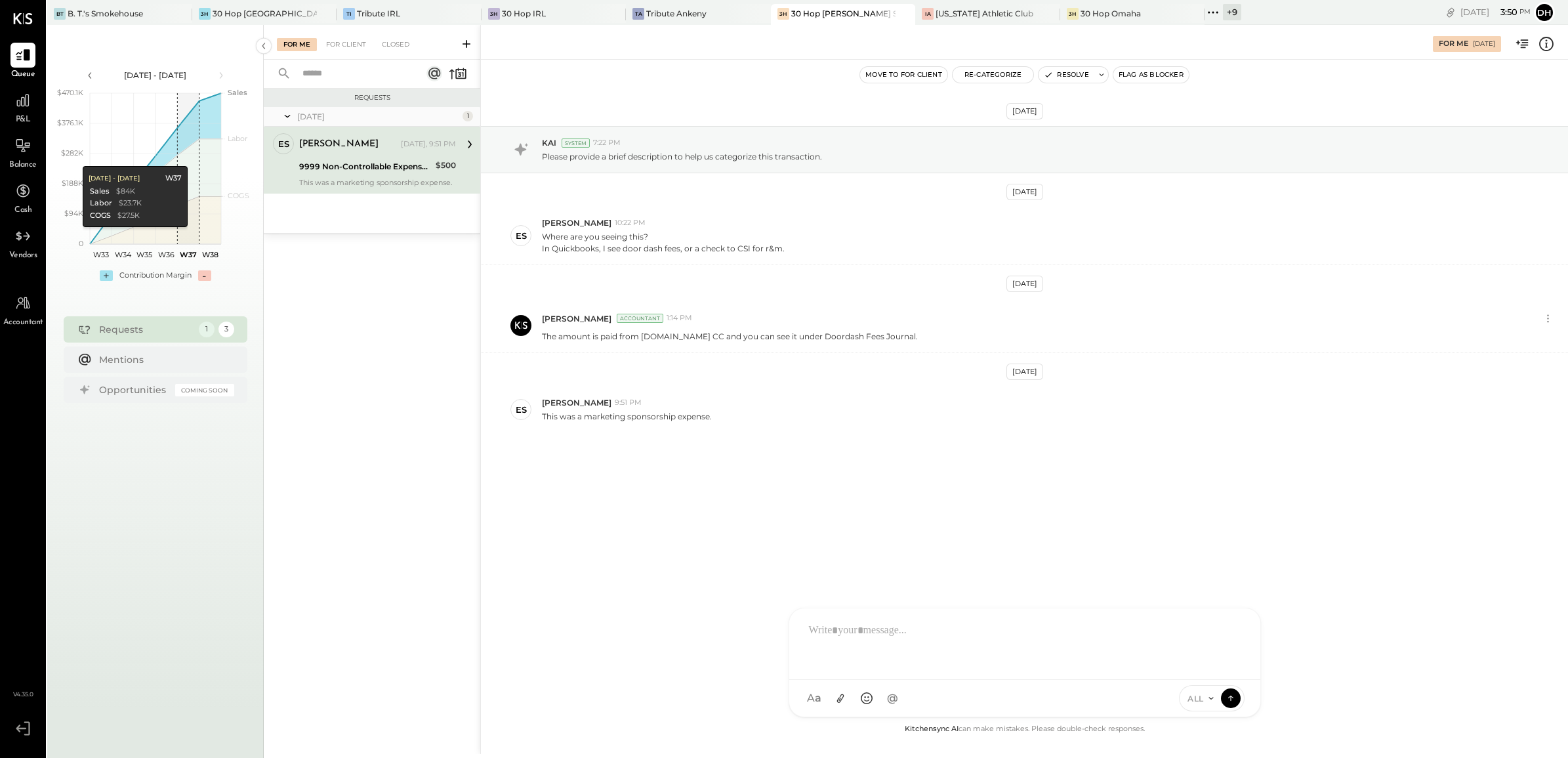
click at [875, 624] on div at bounding box center [1024, 642] width 445 height 52
click at [1229, 699] on icon at bounding box center [1231, 697] width 12 height 13
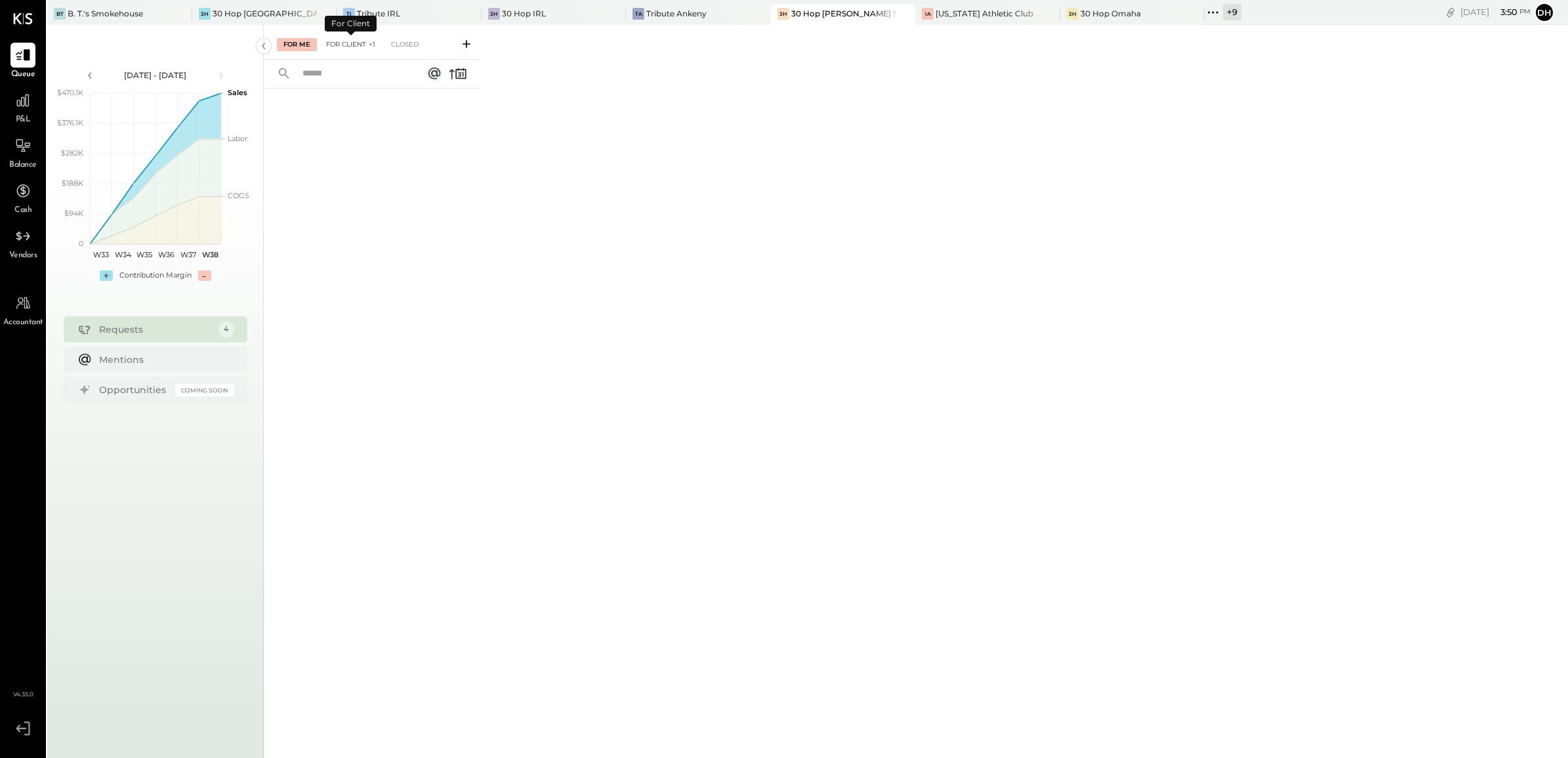
click at [339, 43] on div "For Client +1" at bounding box center [351, 44] width 62 height 13
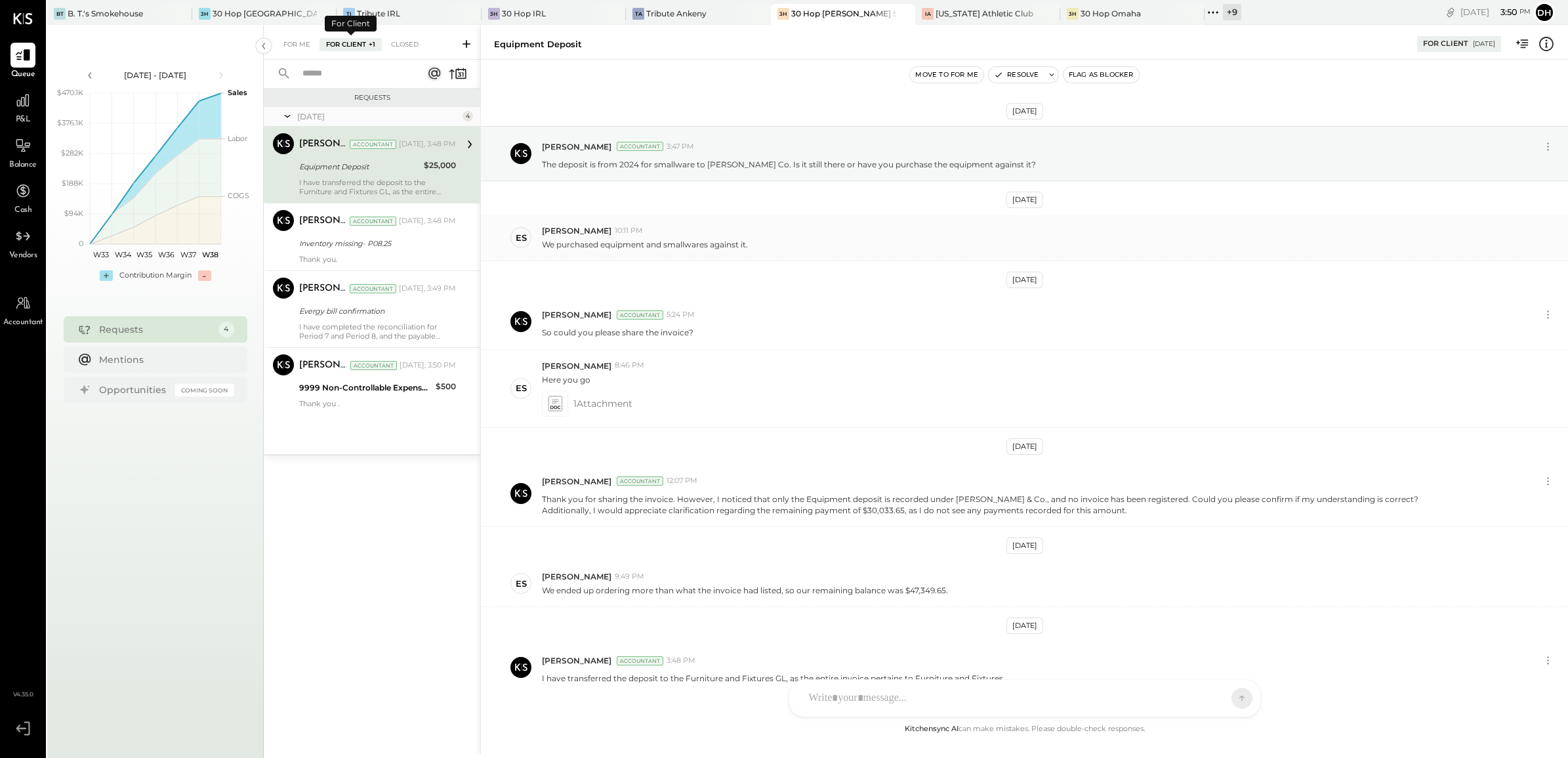
scroll to position [74, 0]
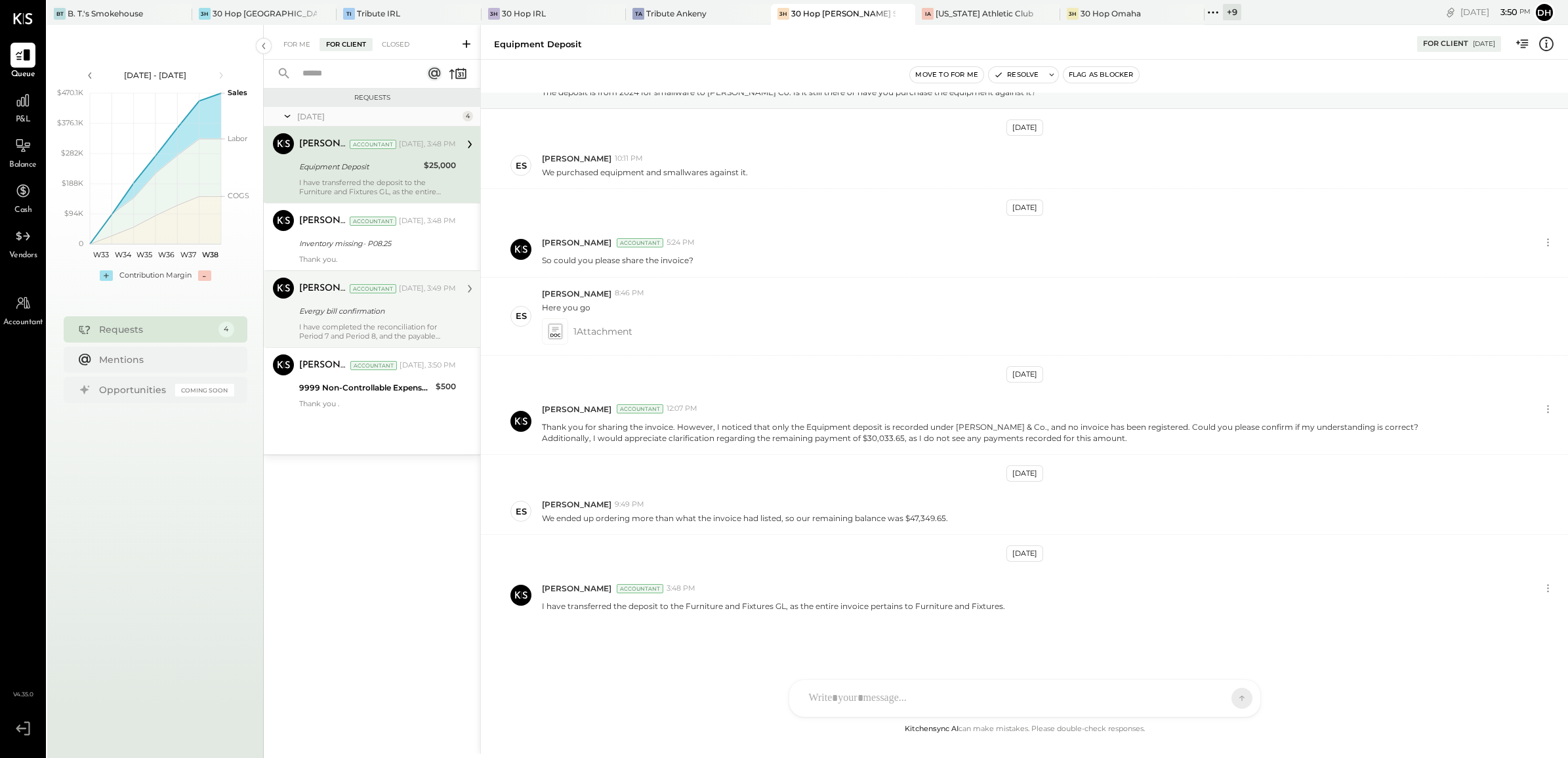
click at [335, 318] on div "Evergy bill confirmation" at bounding box center [375, 311] width 153 height 16
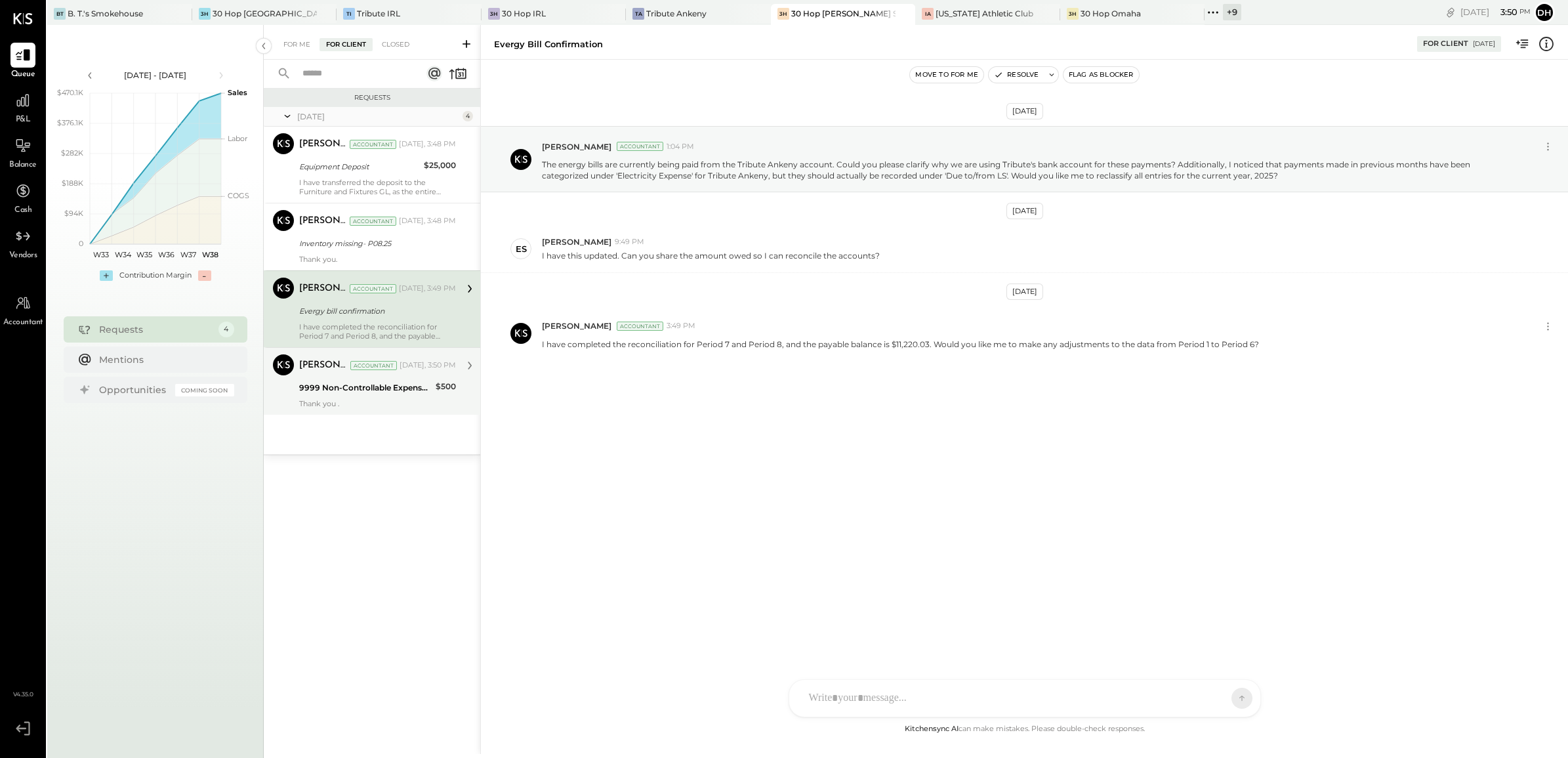
click at [335, 387] on div "9999 Non-Controllable Expenses:Other Income and Expenses:To Be Classified P&L" at bounding box center [365, 387] width 132 height 13
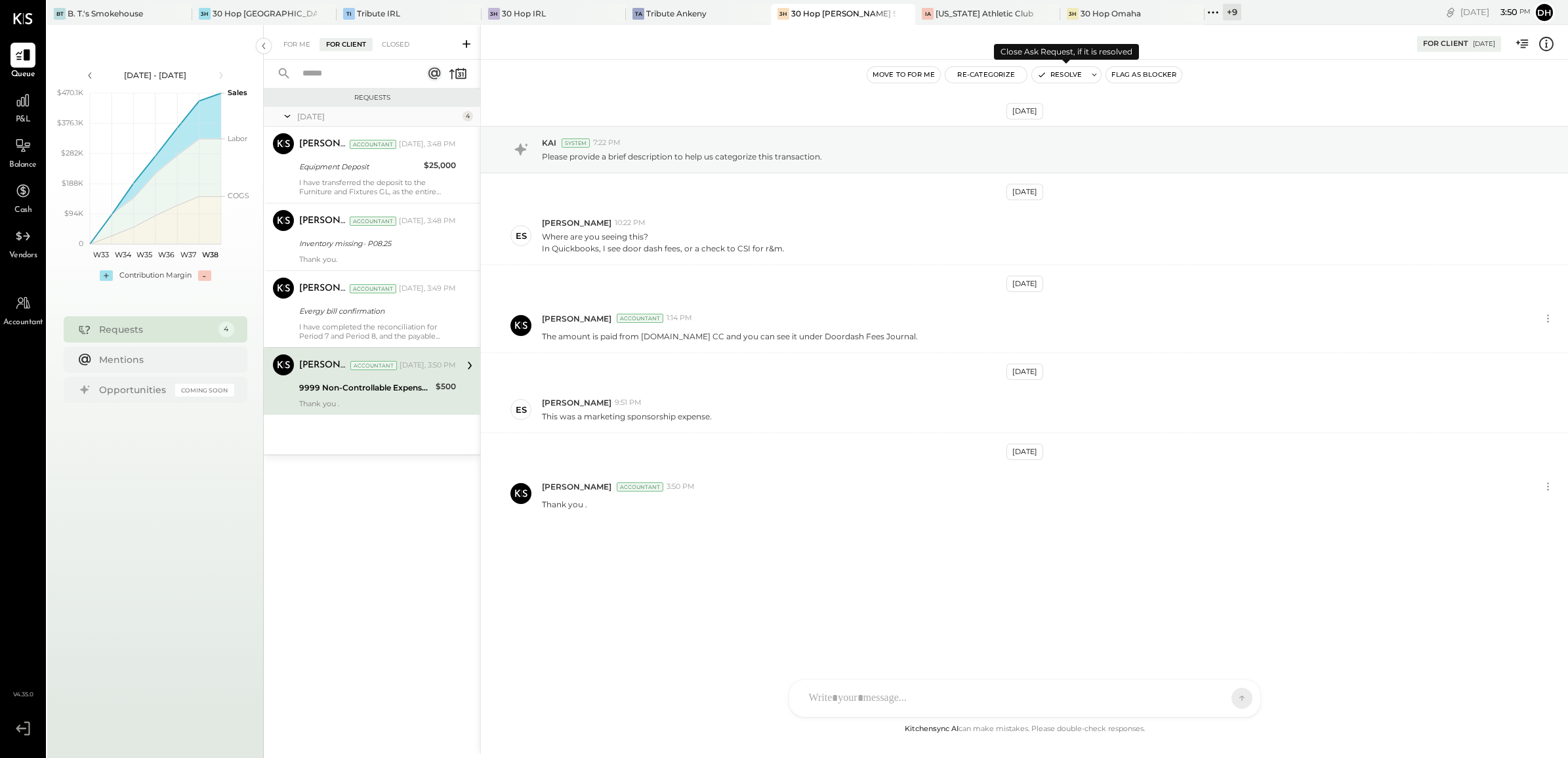
click at [1068, 77] on button "Resolve" at bounding box center [1060, 75] width 55 height 16
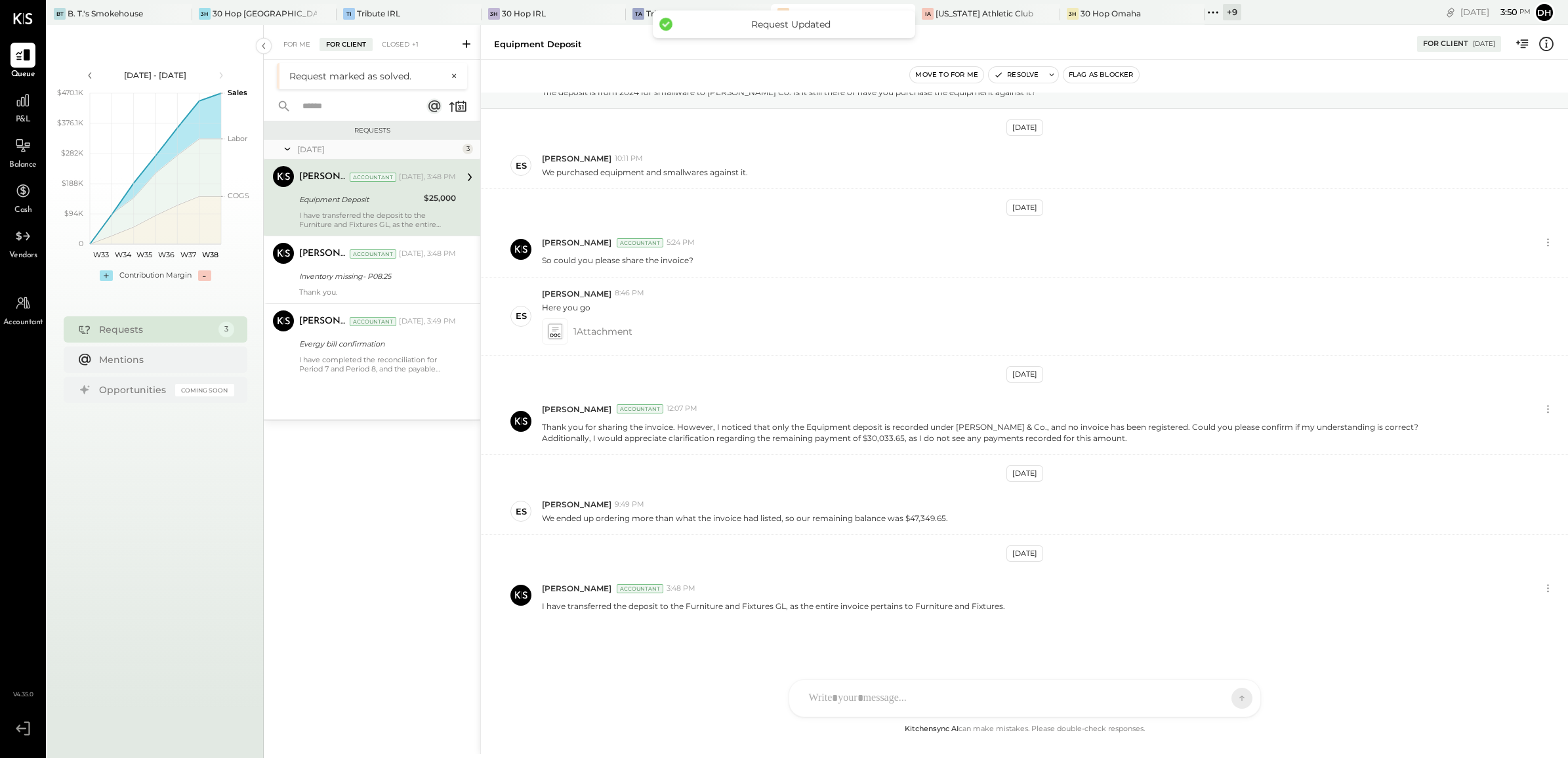
click at [316, 204] on div "Equipment Deposit" at bounding box center [360, 199] width 121 height 13
click at [316, 288] on div "Thank you." at bounding box center [377, 292] width 157 height 10
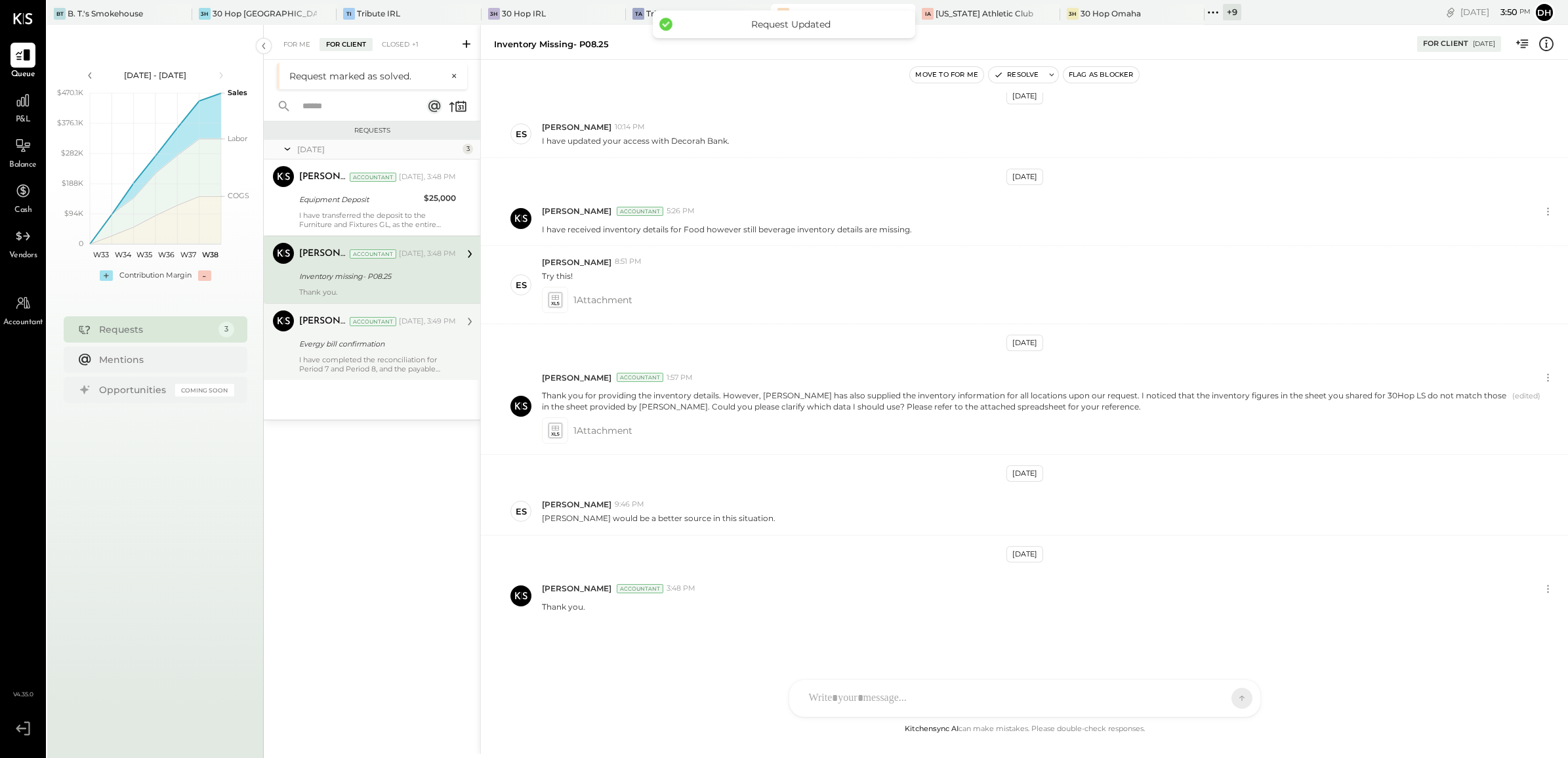
click at [318, 342] on div "Evergy bill confirmation" at bounding box center [375, 343] width 153 height 13
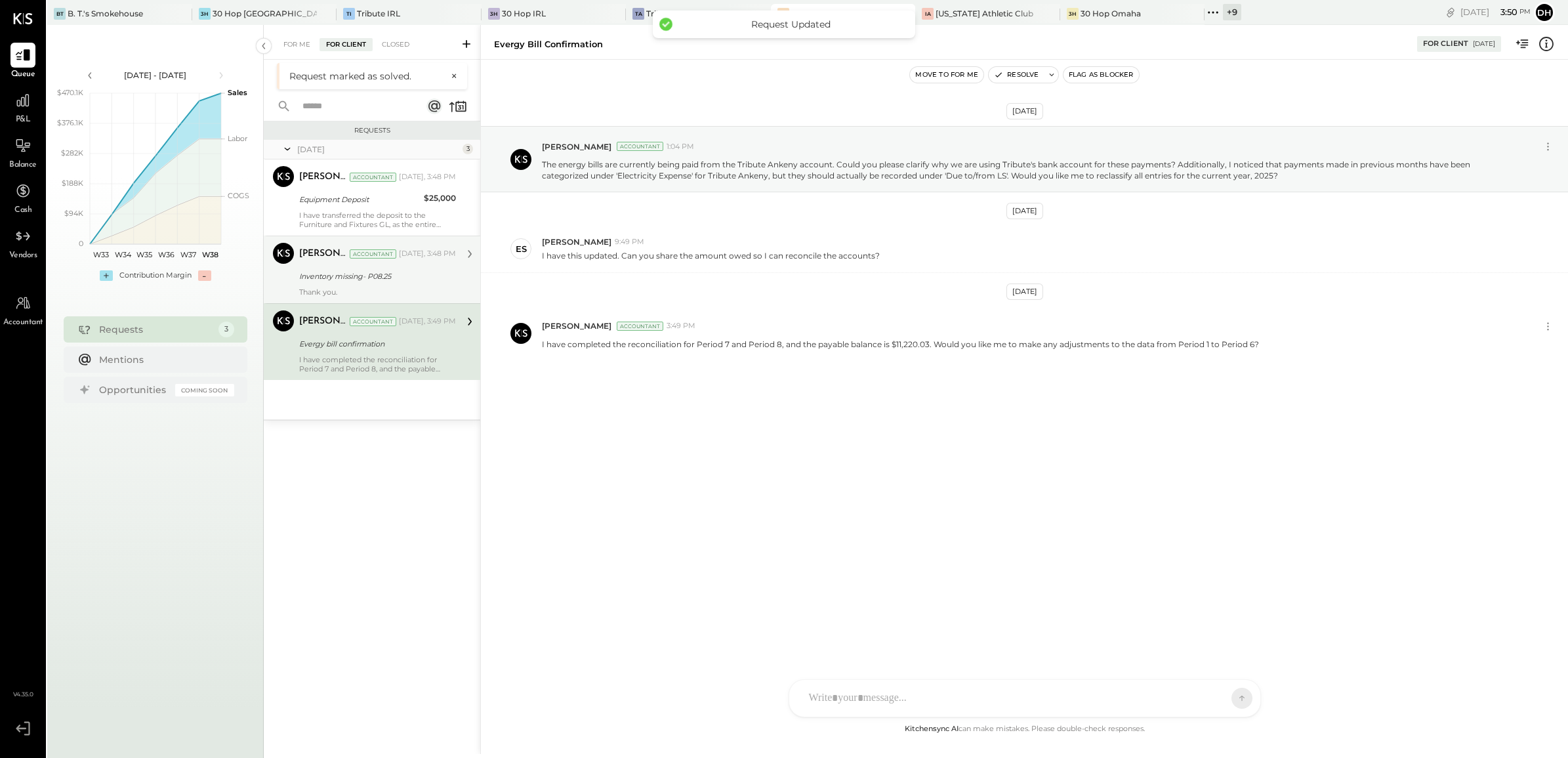
click at [332, 277] on div "Inventory missing- P08.25" at bounding box center [375, 276] width 153 height 13
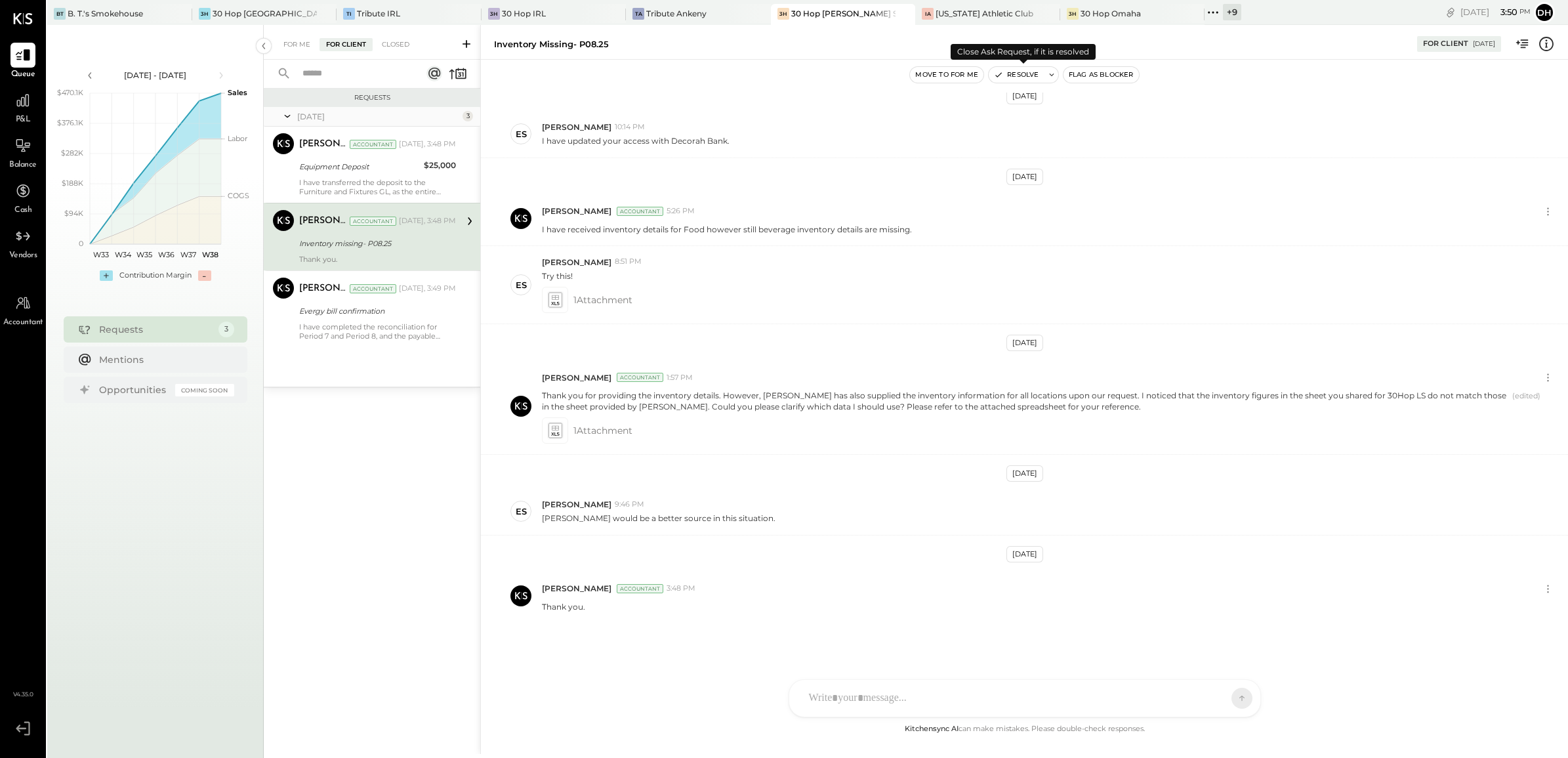
click at [1024, 77] on button "Resolve" at bounding box center [1016, 75] width 55 height 16
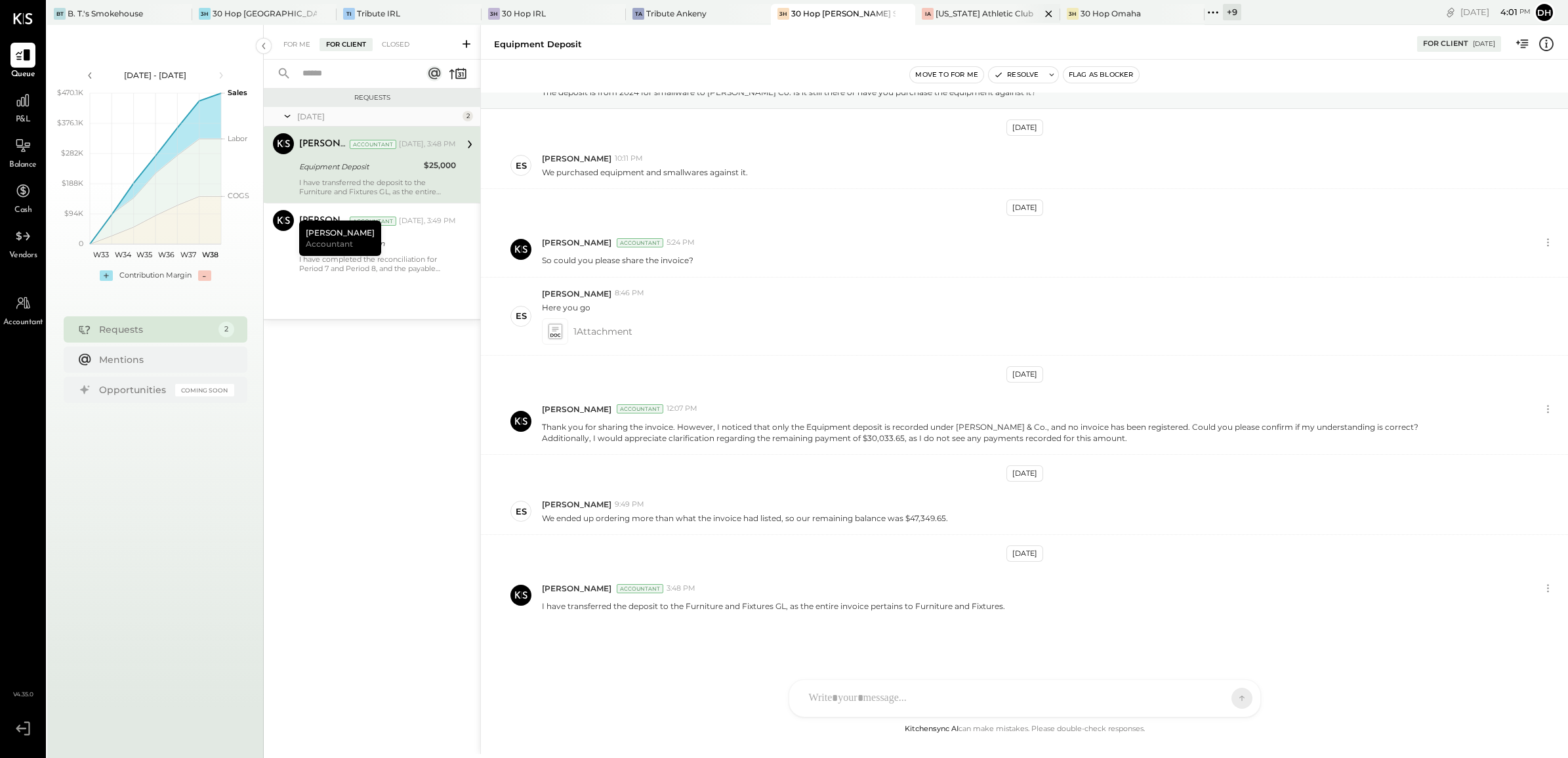
click at [936, 8] on div "[US_STATE] Athletic Club" at bounding box center [985, 14] width 98 height 11
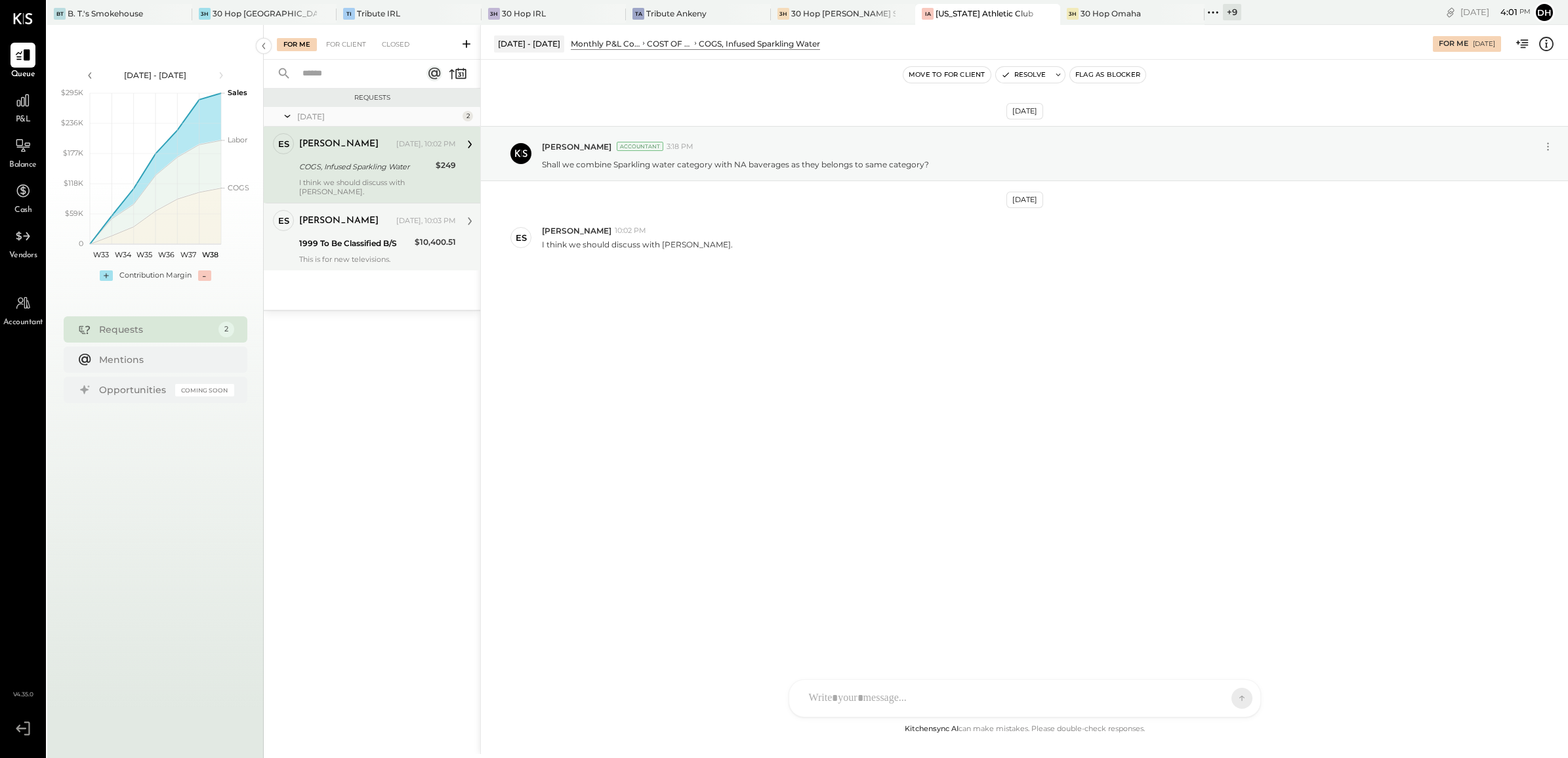
click at [395, 237] on div "1999 To Be Classified B/S" at bounding box center [355, 243] width 111 height 13
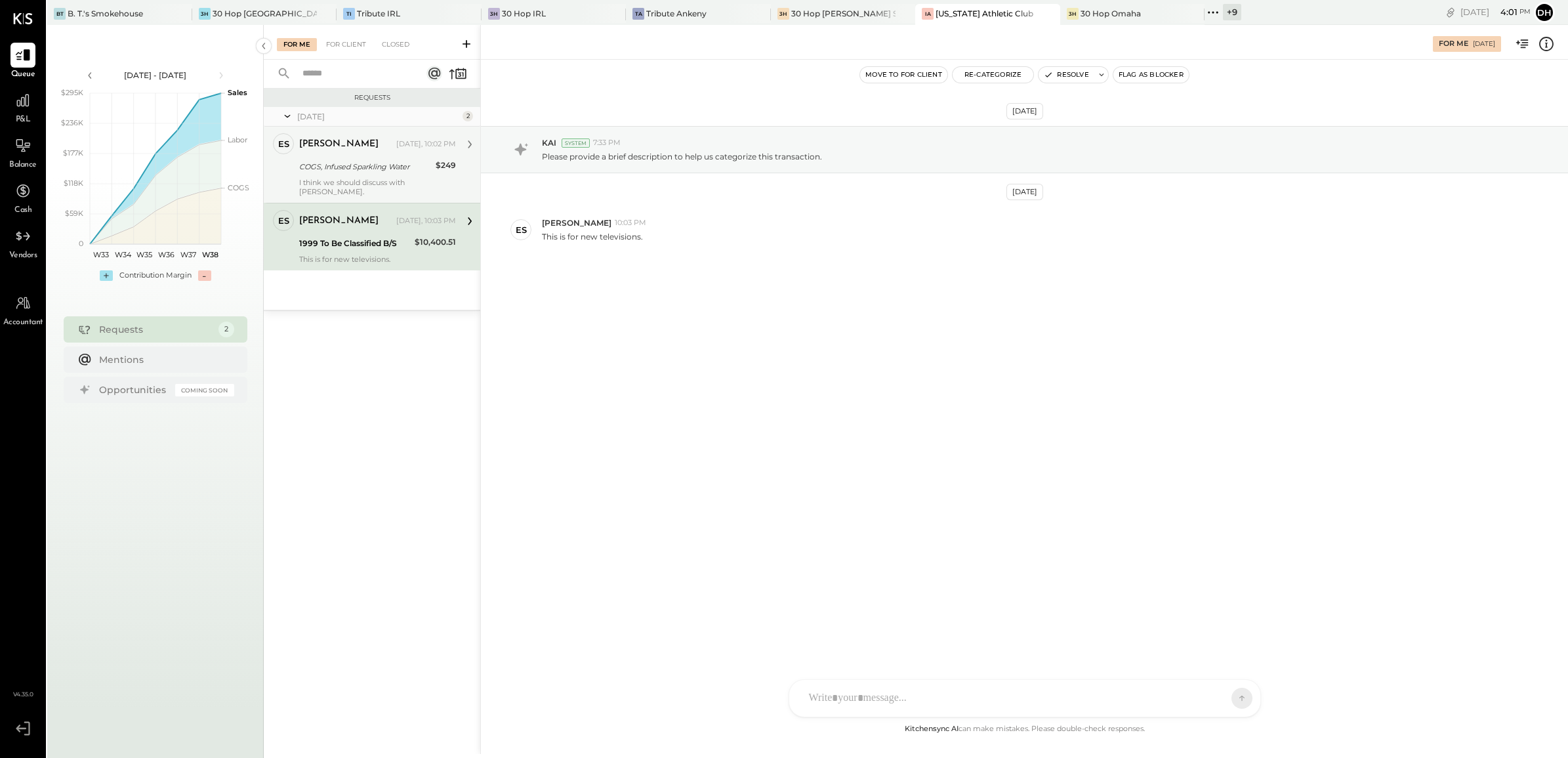
click at [346, 155] on div "[PERSON_NAME] [DATE], 10:02 PM" at bounding box center [377, 144] width 157 height 22
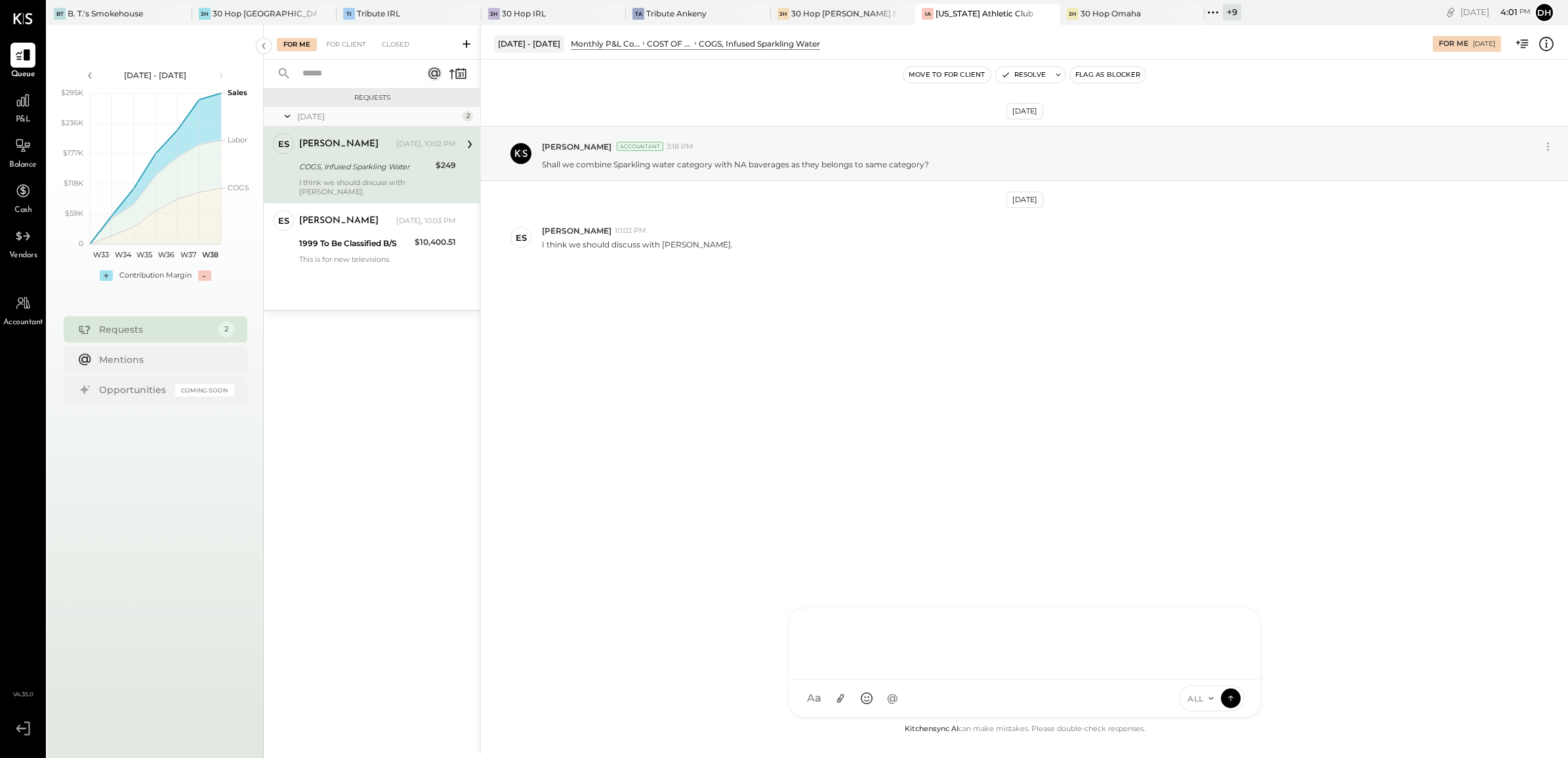
click at [886, 693] on div "AM [PERSON_NAME] [PERSON_NAME] NK [PERSON_NAME] DB [PERSON_NAME] ES [PERSON_NAM…" at bounding box center [1025, 662] width 472 height 109
click at [328, 254] on div "This is for new televisions." at bounding box center [377, 259] width 157 height 10
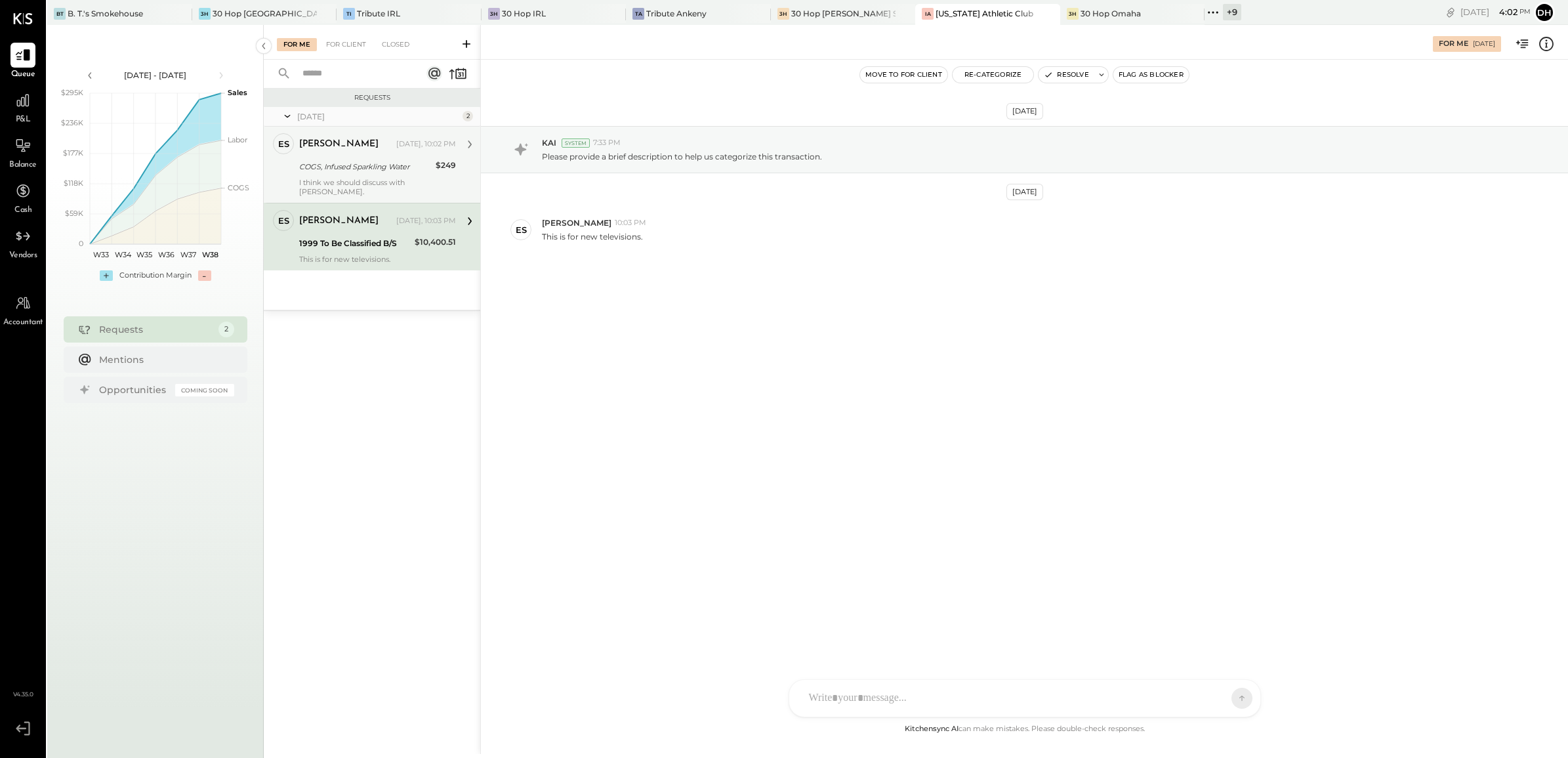
click at [391, 164] on div "COGS, Infused Sparkling Water" at bounding box center [365, 166] width 132 height 13
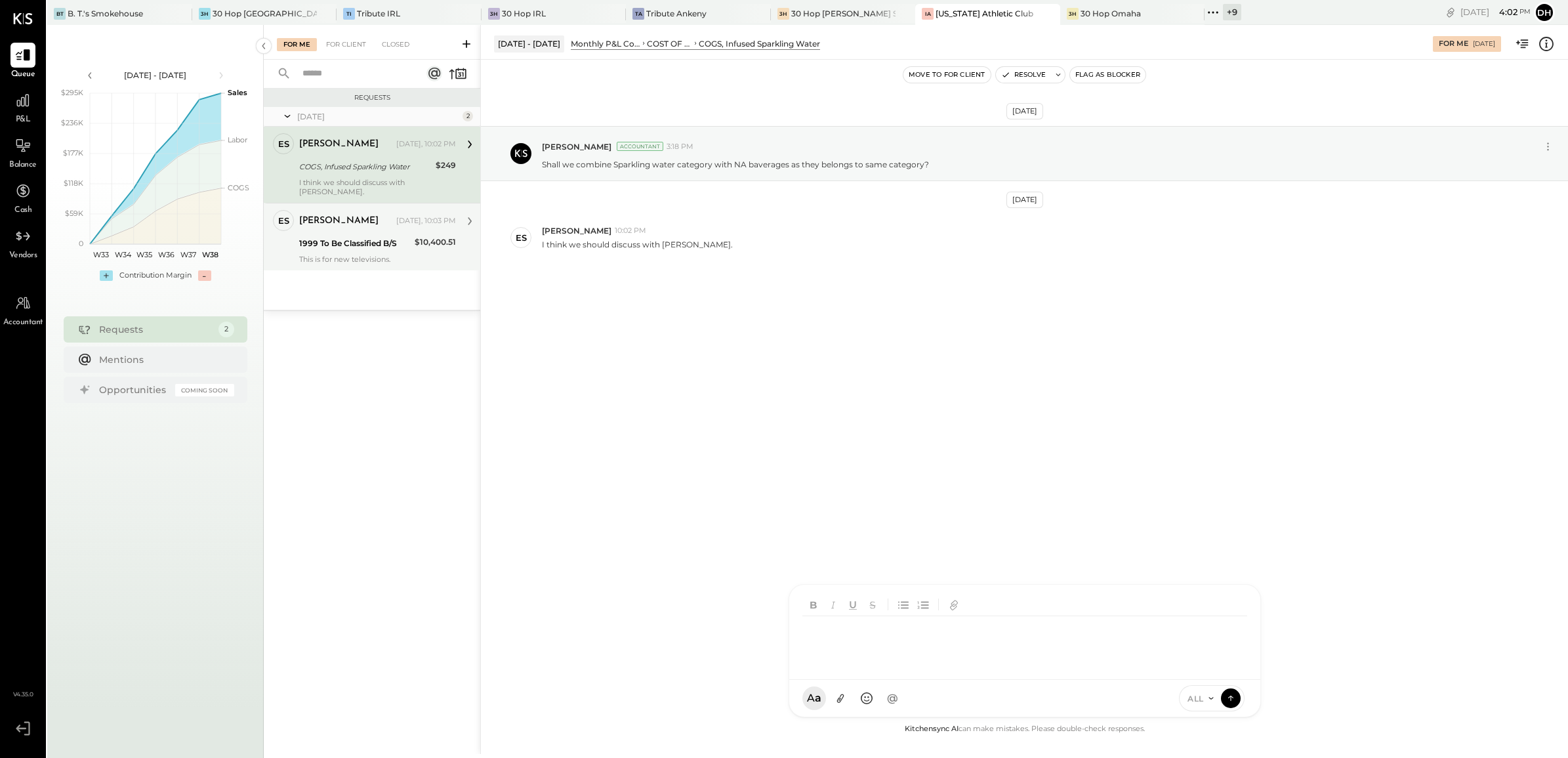
click at [857, 696] on div "AM [PERSON_NAME] [PERSON_NAME] NK [PERSON_NAME] DB [PERSON_NAME] ES [PERSON_NAM…" at bounding box center [1025, 650] width 472 height 133
click at [1231, 624] on icon at bounding box center [1232, 623] width 9 height 10
click at [1227, 641] on icon at bounding box center [1233, 642] width 16 height 16
click at [1229, 691] on icon at bounding box center [1231, 697] width 12 height 13
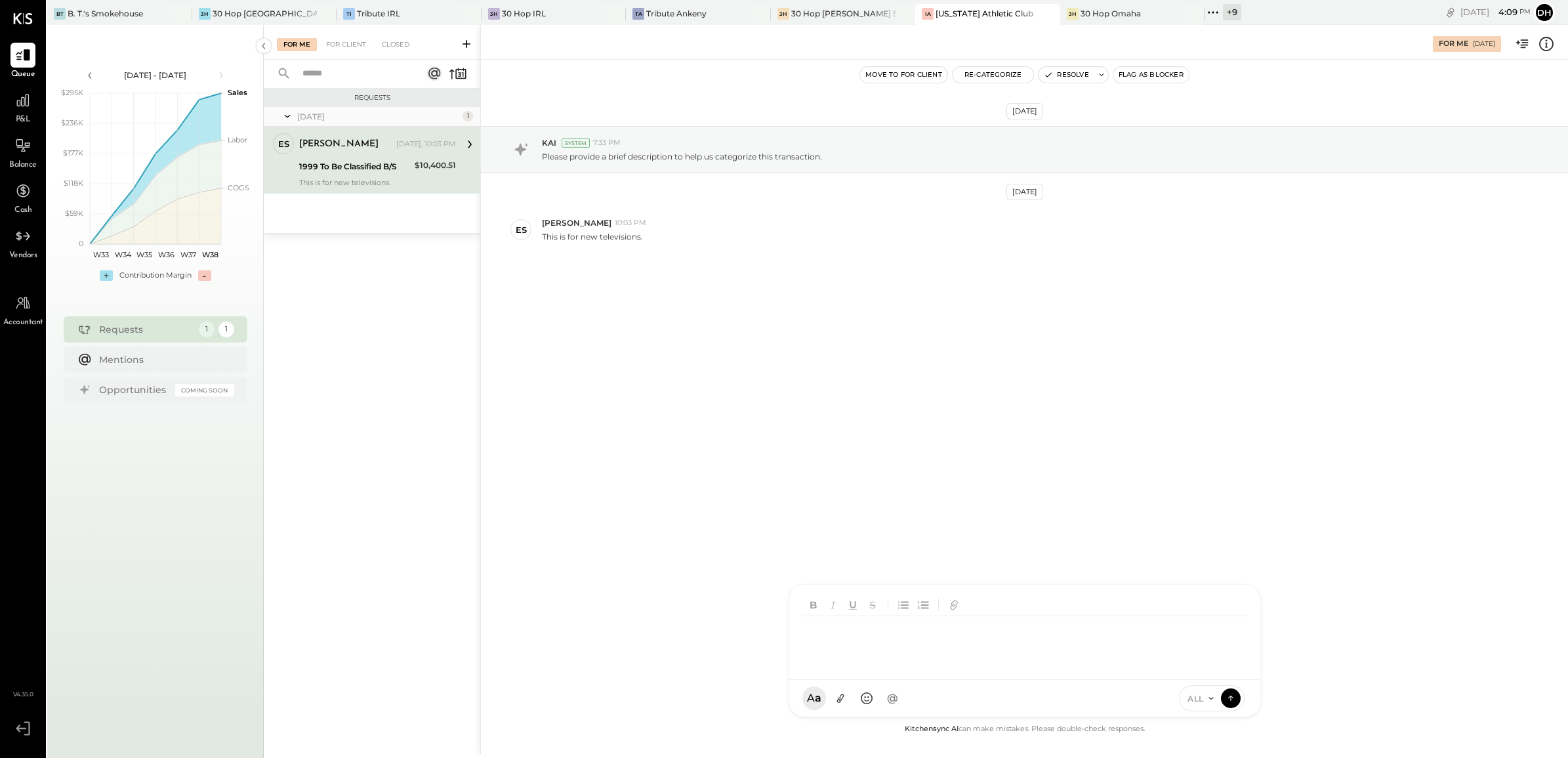
click at [950, 651] on div at bounding box center [1024, 642] width 445 height 52
drag, startPoint x: 1018, startPoint y: 628, endPoint x: 1061, endPoint y: 638, distance: 44.1
click at [1061, 638] on div "**********" at bounding box center [1024, 642] width 445 height 52
click at [1225, 699] on icon at bounding box center [1231, 697] width 12 height 13
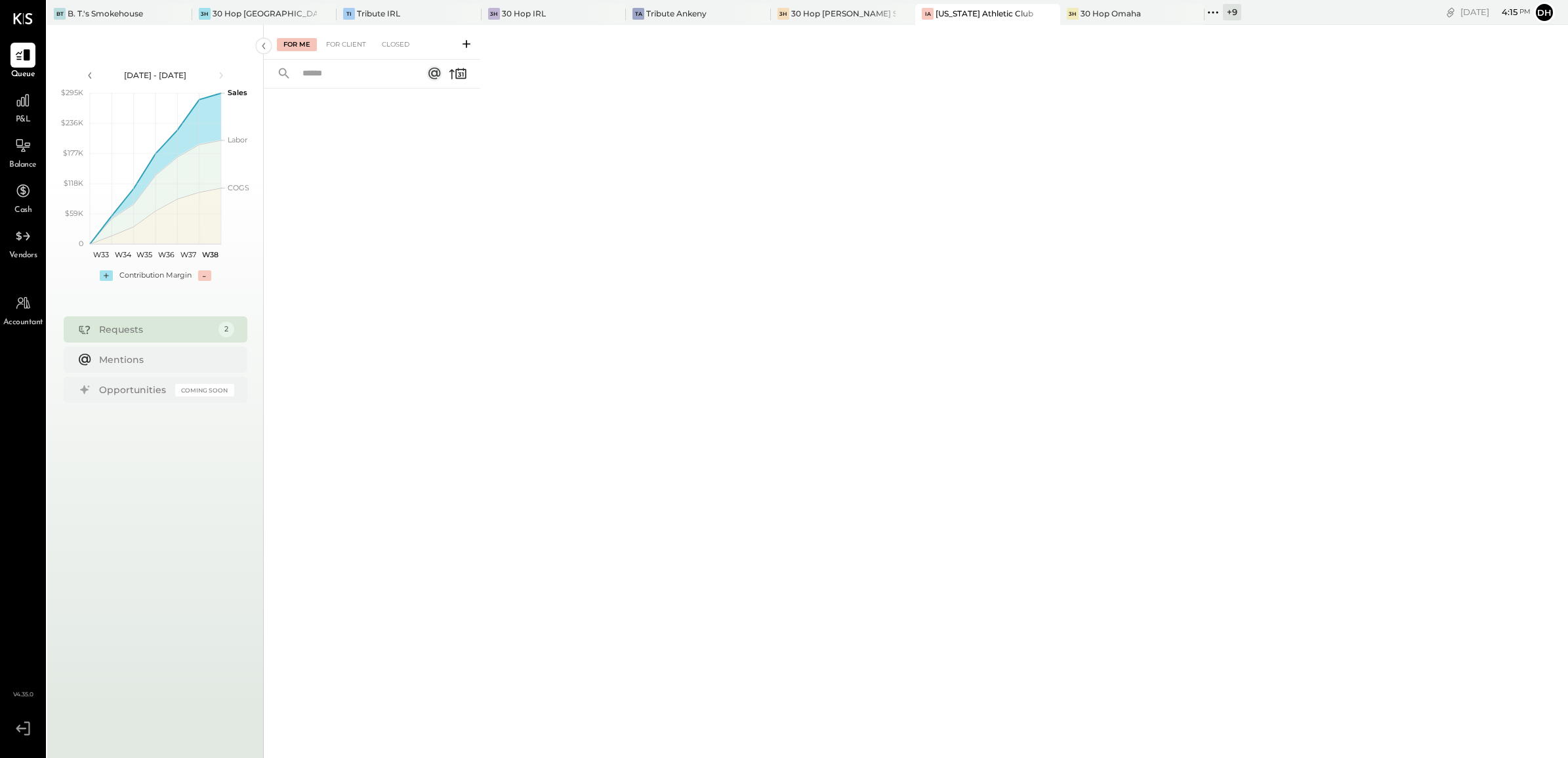
click at [24, 159] on span "Balance" at bounding box center [23, 165] width 28 height 12
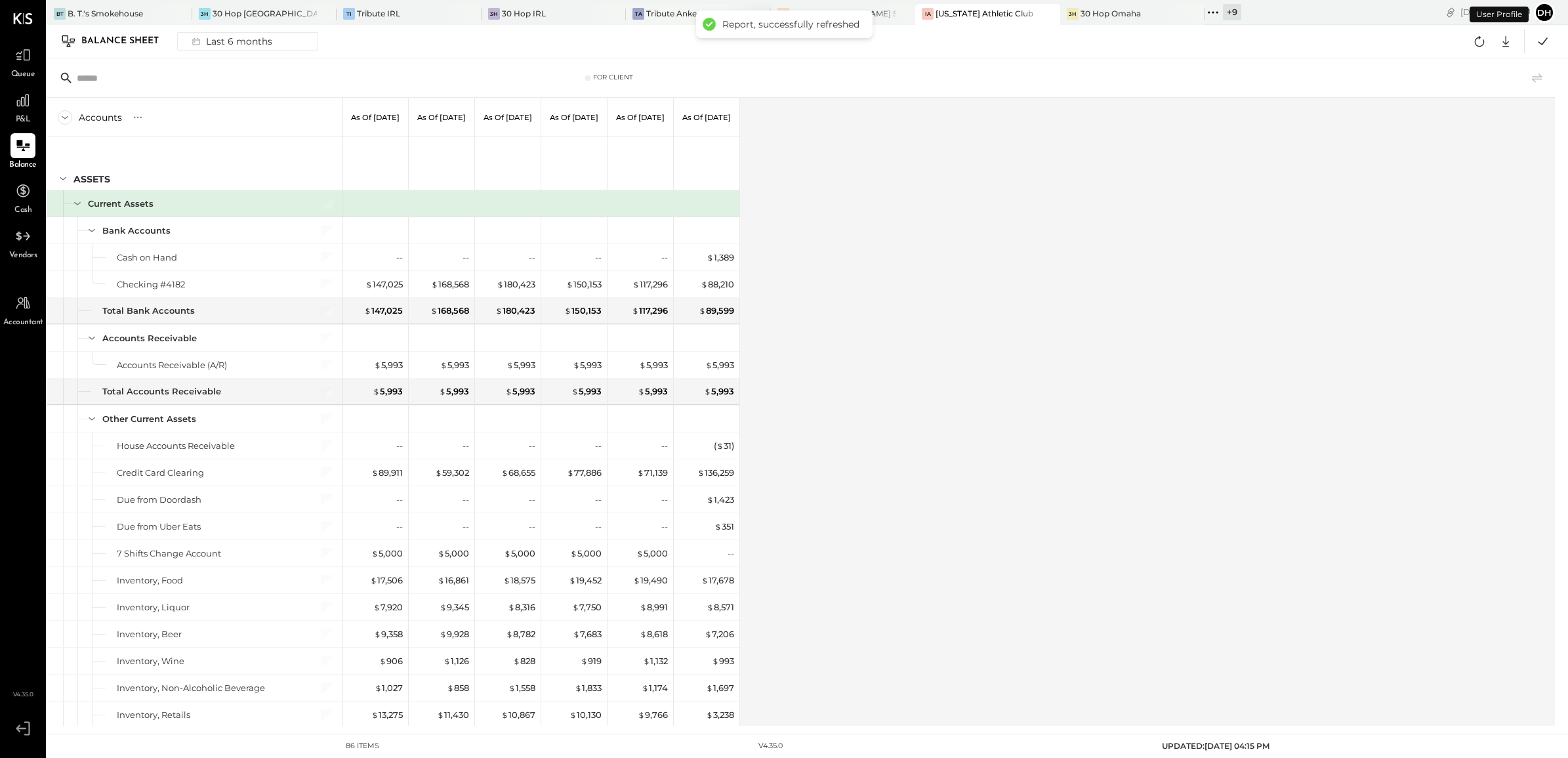
click at [646, 16] on div "Tribute Ankeny" at bounding box center [676, 14] width 60 height 11
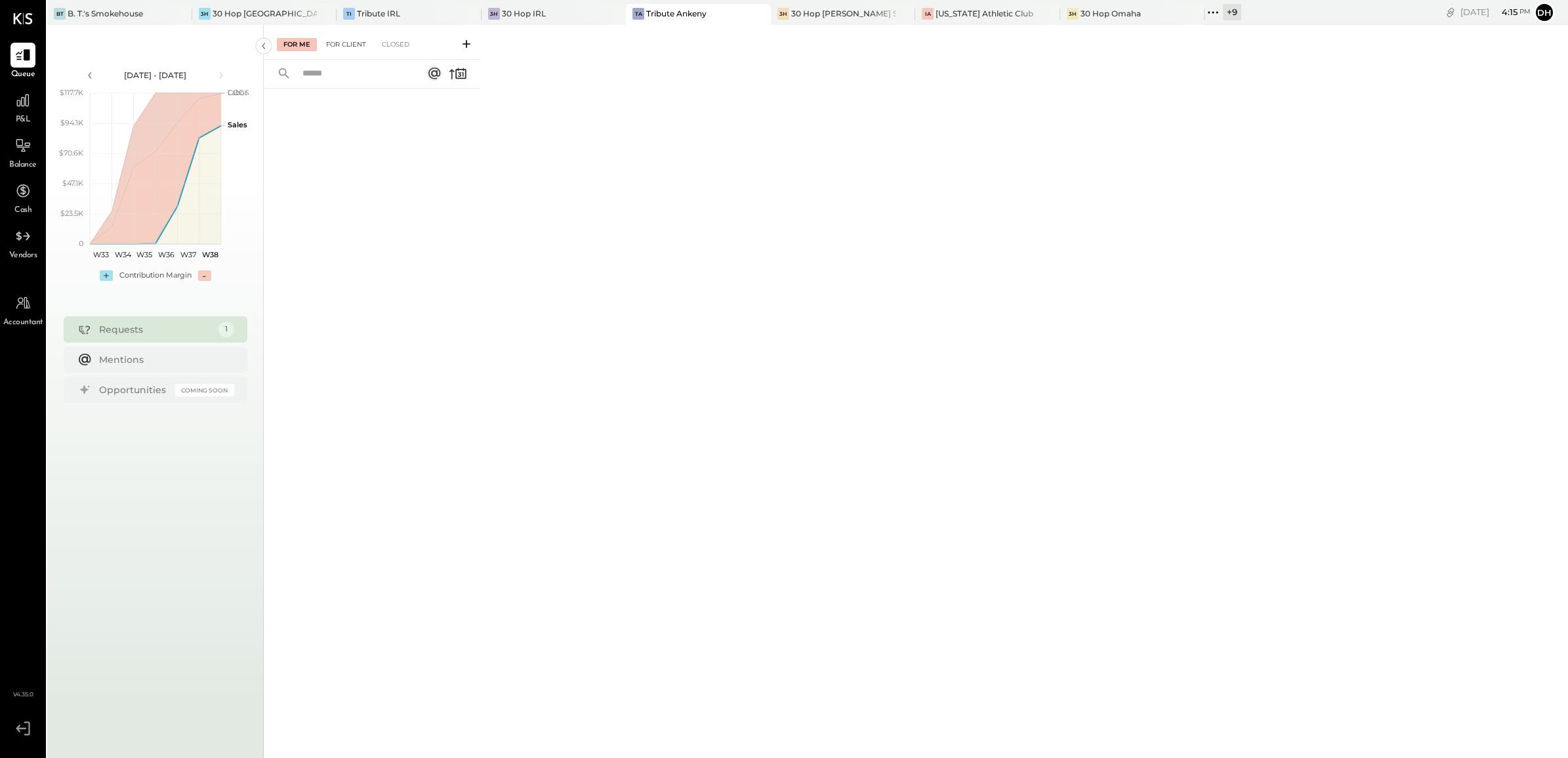
click at [335, 46] on div "For Client" at bounding box center [346, 44] width 53 height 13
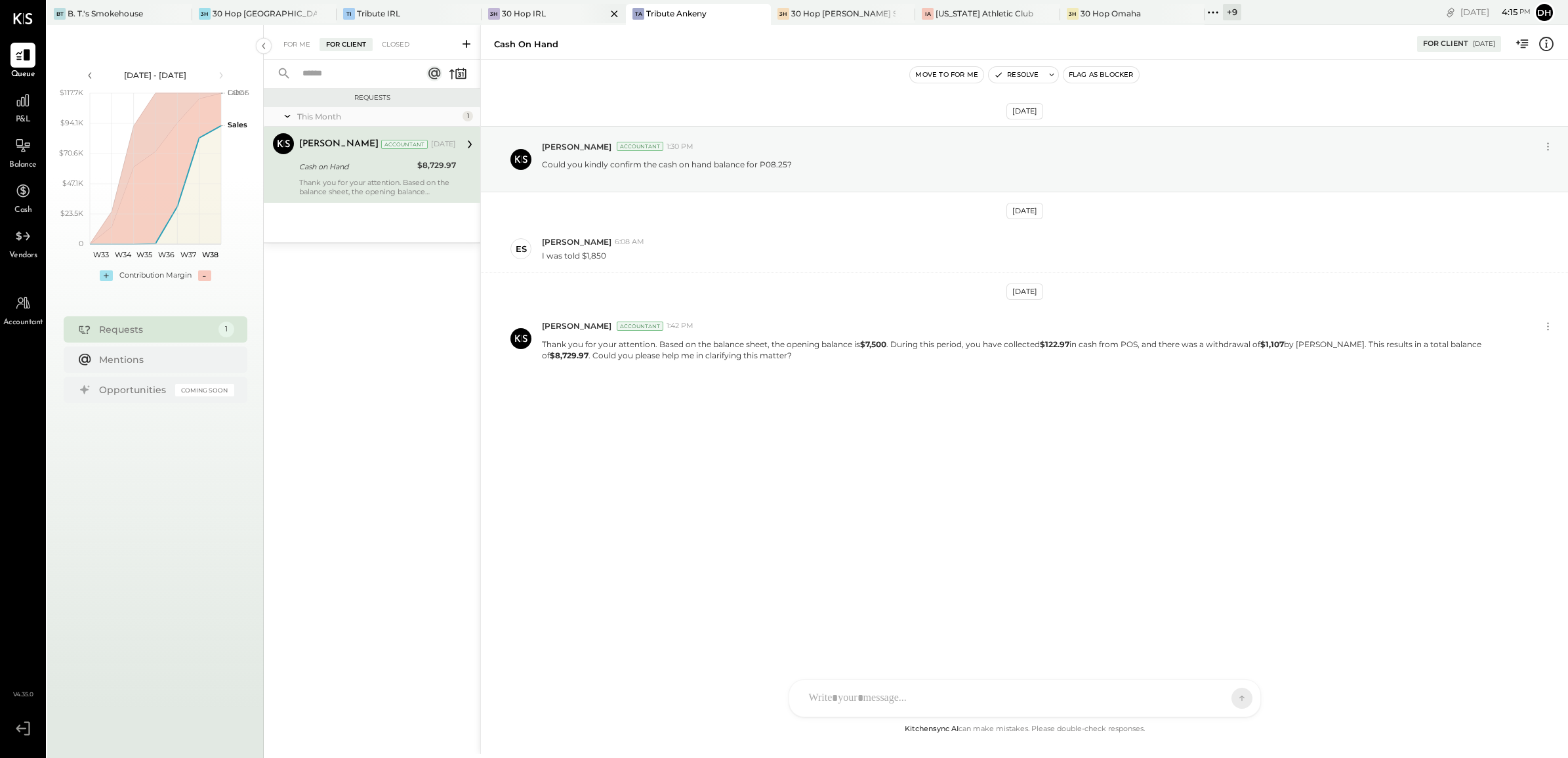
click at [502, 10] on div "30 Hop IRL" at bounding box center [524, 14] width 44 height 11
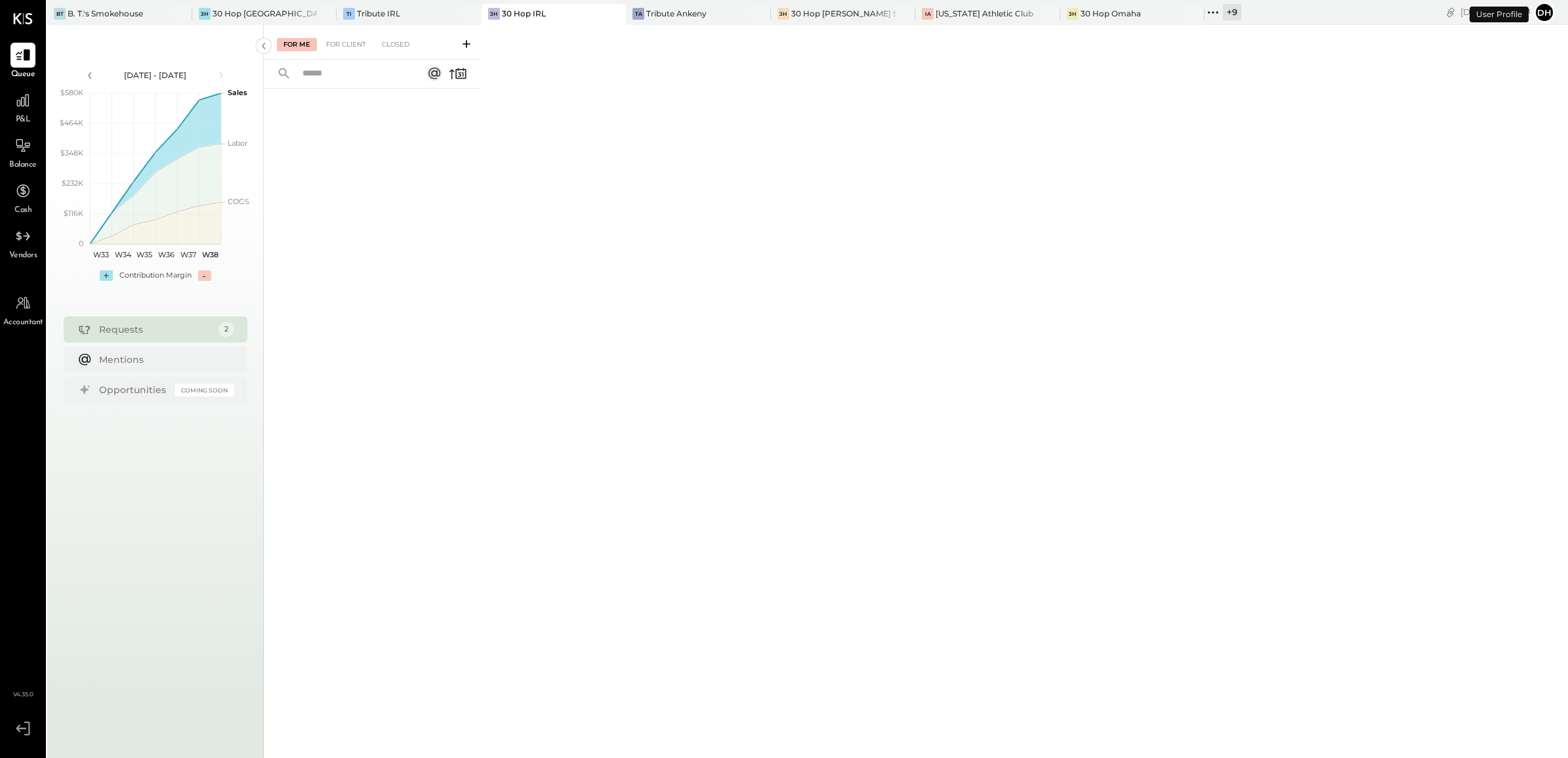
click at [348, 51] on div "For Me For Client Closed" at bounding box center [372, 42] width 217 height 35
click at [348, 44] on div "For Client" at bounding box center [346, 44] width 53 height 13
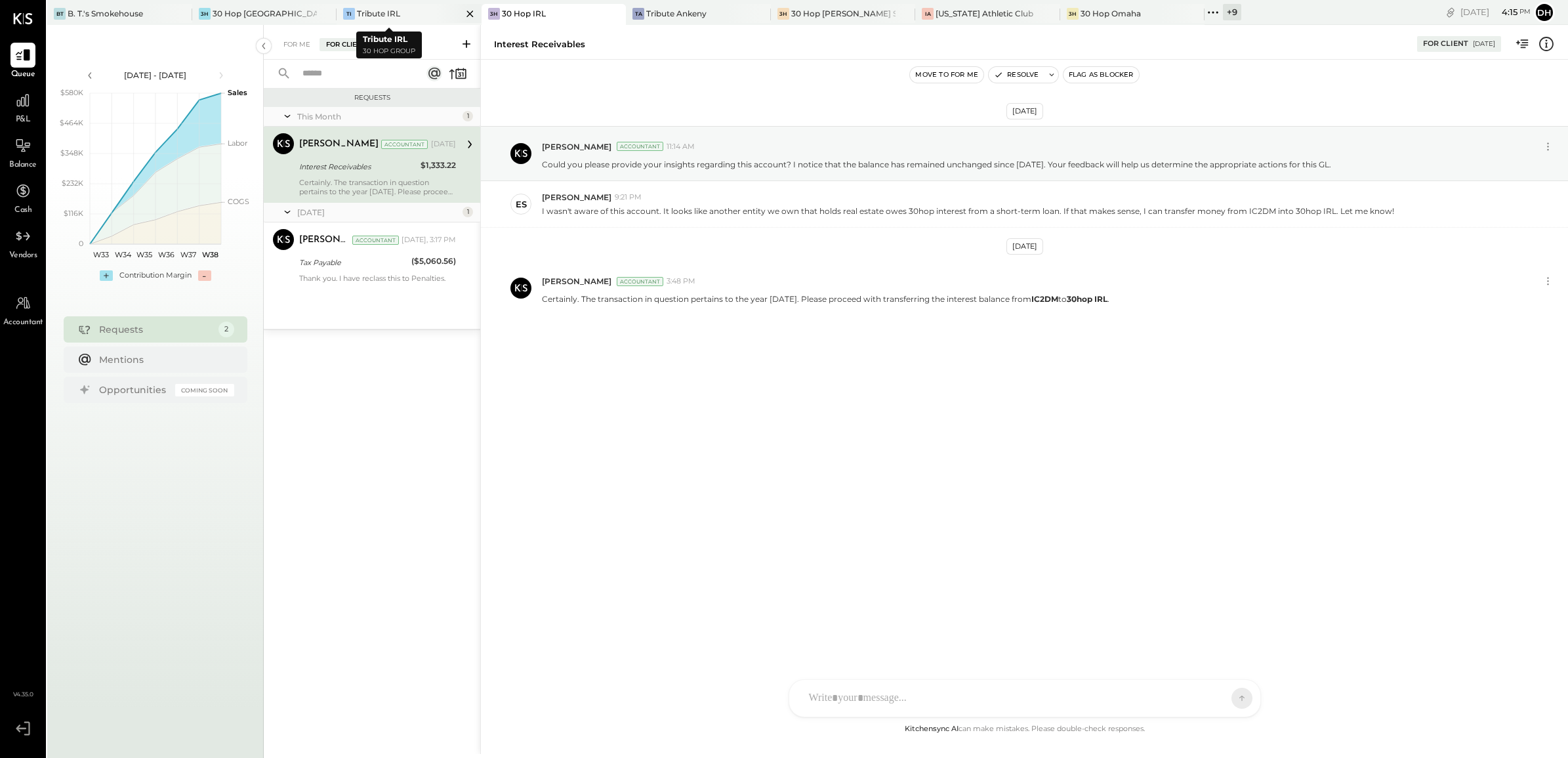
click at [394, 11] on div "TI Tribute IRL" at bounding box center [399, 14] width 126 height 12
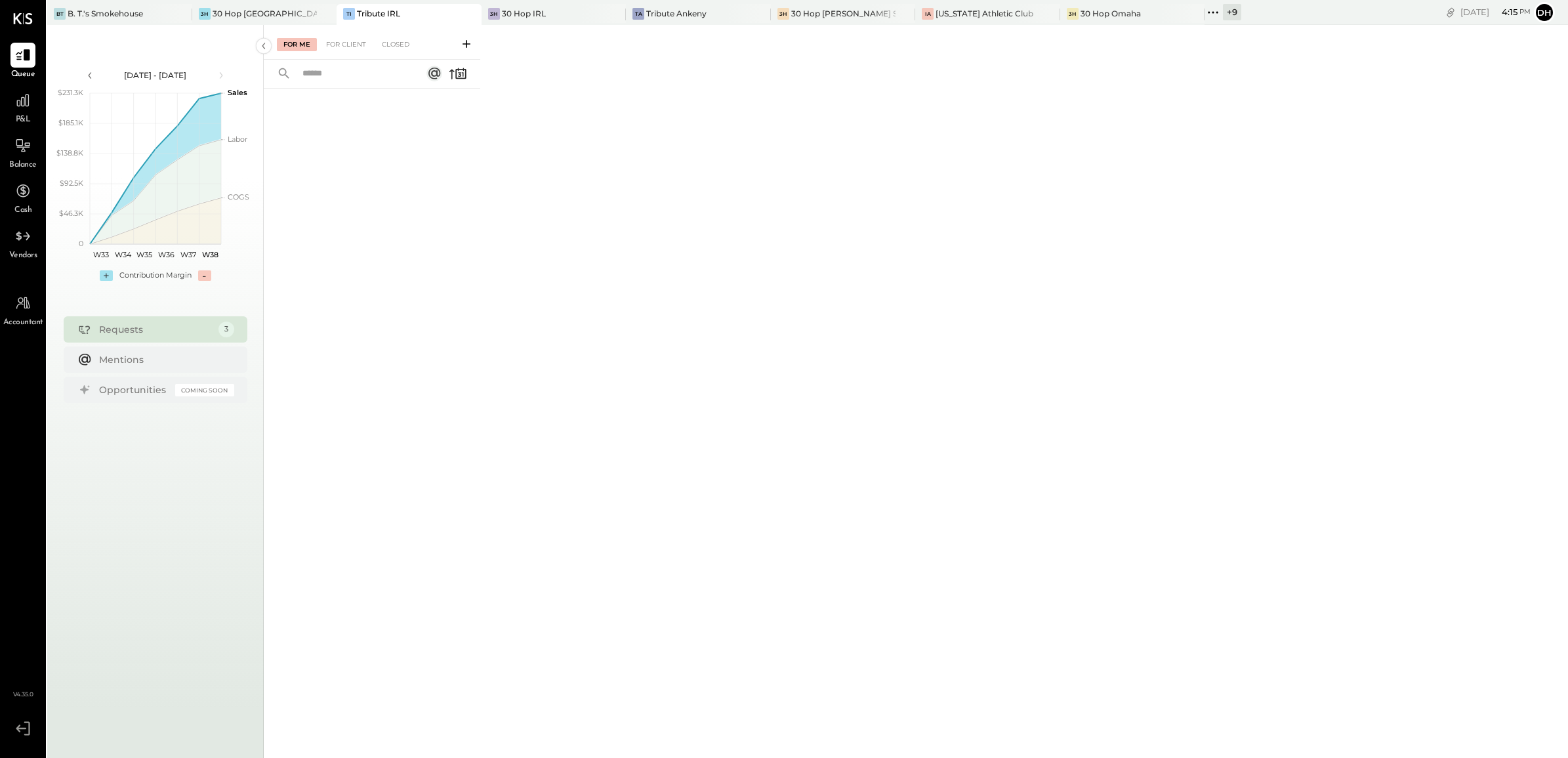
click at [356, 36] on div "For Me For Client Closed" at bounding box center [372, 42] width 217 height 35
click at [356, 39] on div "For Client" at bounding box center [346, 44] width 53 height 13
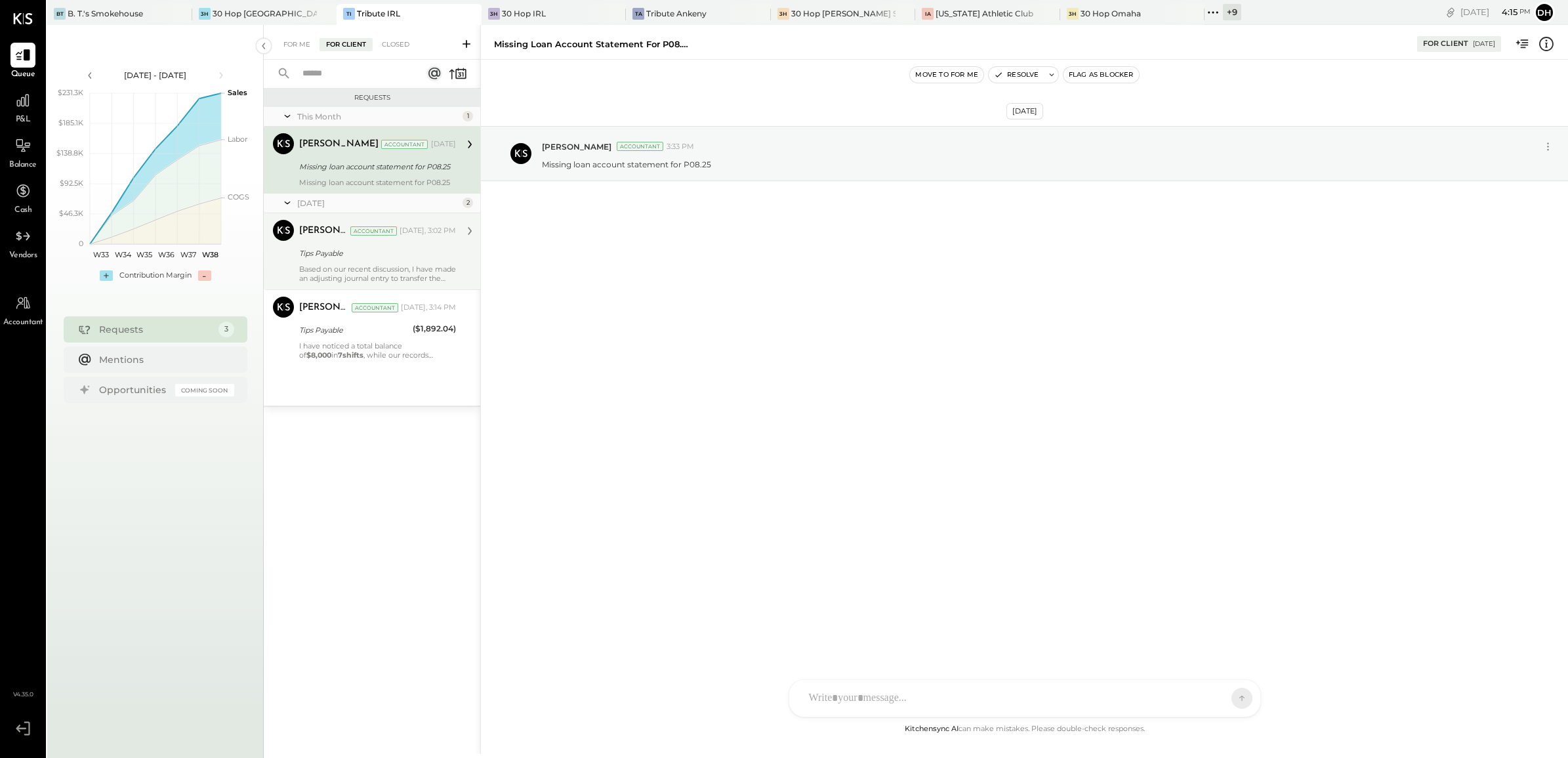
click at [361, 273] on div "Based on our recent discussion, I have made an adjusting journal entry to trans…" at bounding box center [377, 273] width 157 height 18
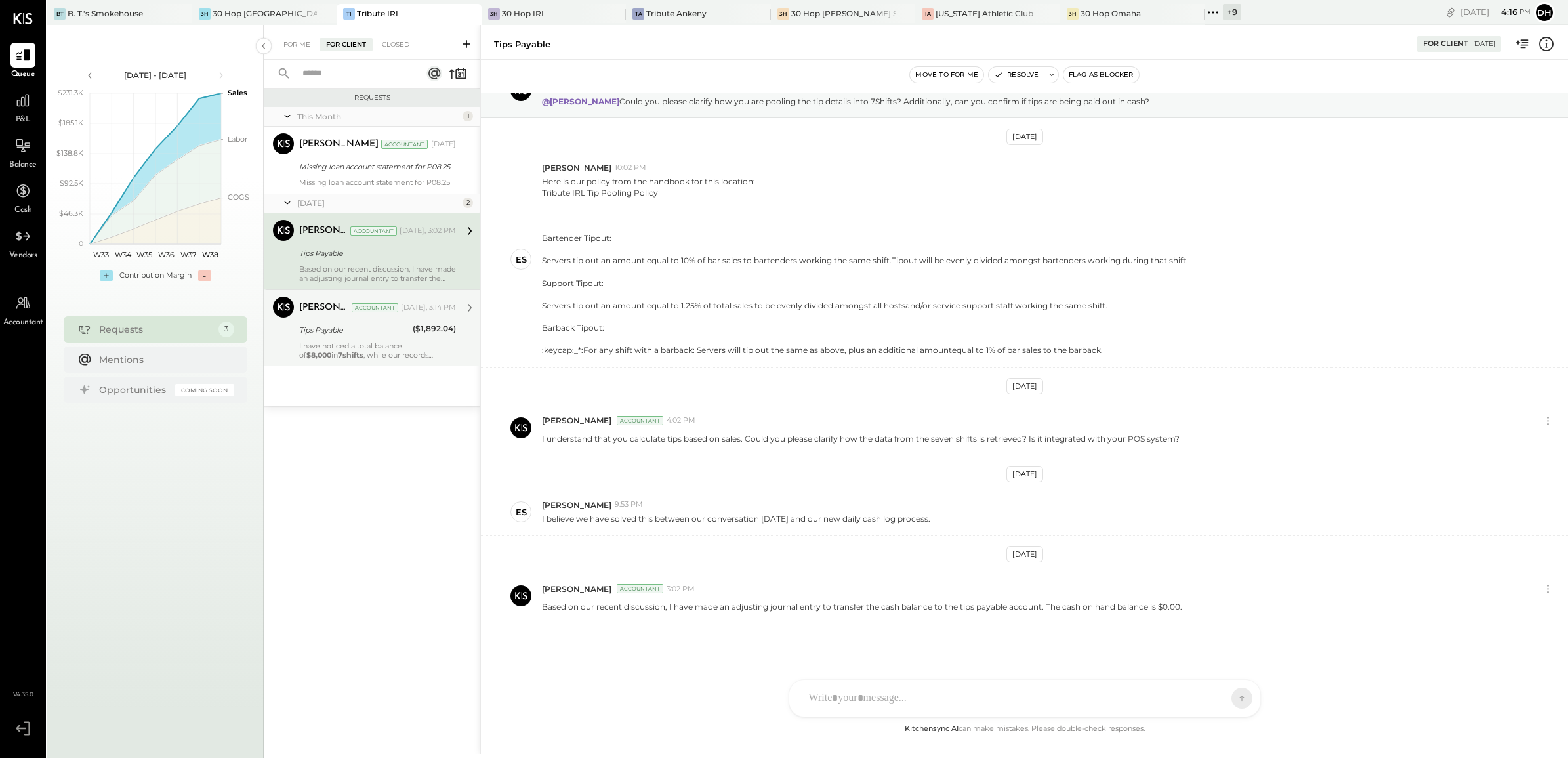
click at [354, 349] on div "I have noticed a total balance of $8,000 in 7shifts , while our records indicat…" at bounding box center [377, 350] width 157 height 18
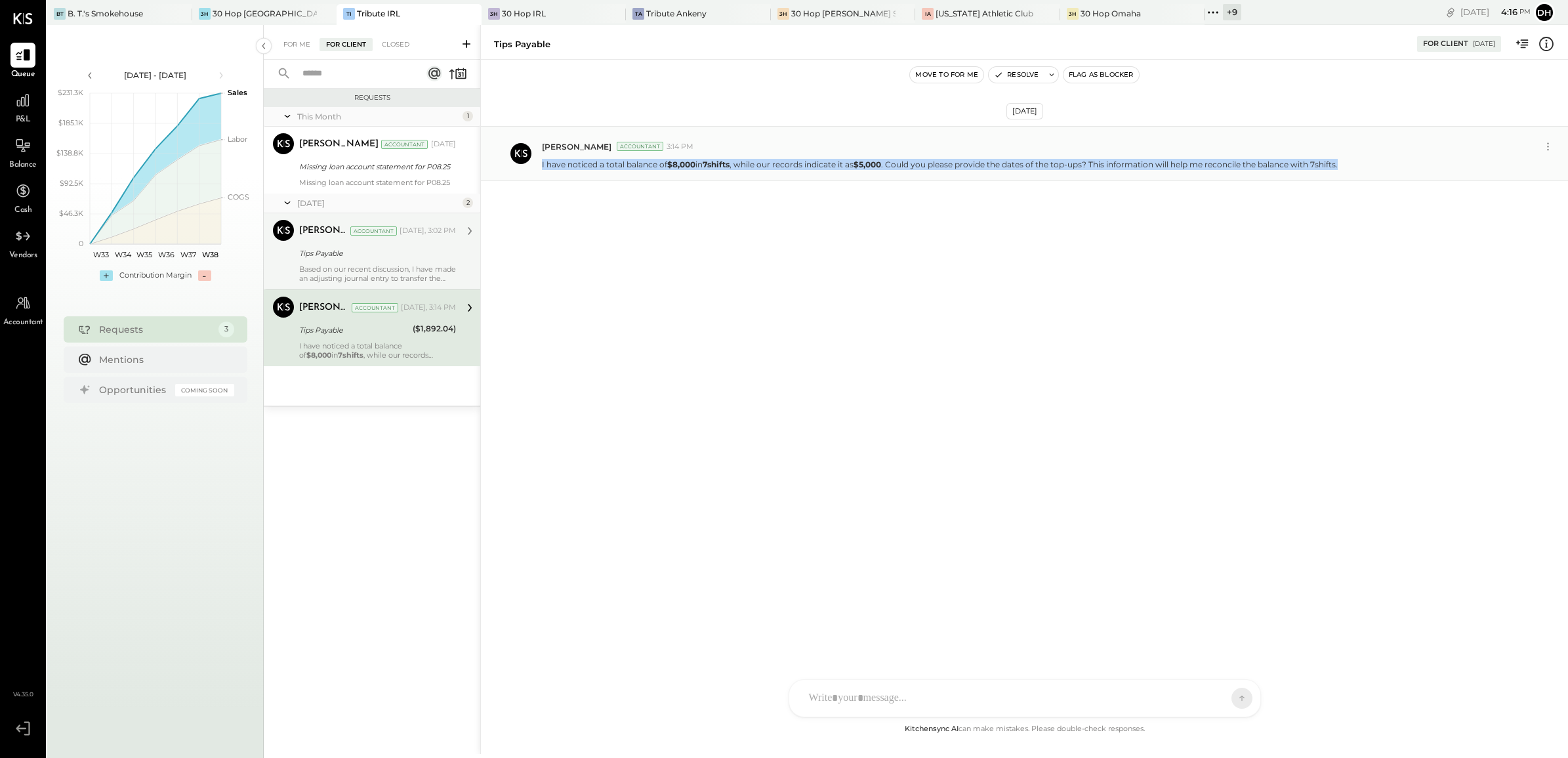
drag, startPoint x: 540, startPoint y: 163, endPoint x: 1346, endPoint y: 172, distance: 806.1
click at [1346, 172] on div "[PERSON_NAME] Accountant 3:14 PM I have noticed a total balance of $8,000 in 7s…" at bounding box center [1025, 153] width 1087 height 55
copy p "I have noticed a total balance of $8,000 in 7shifts , while our records indicat…"
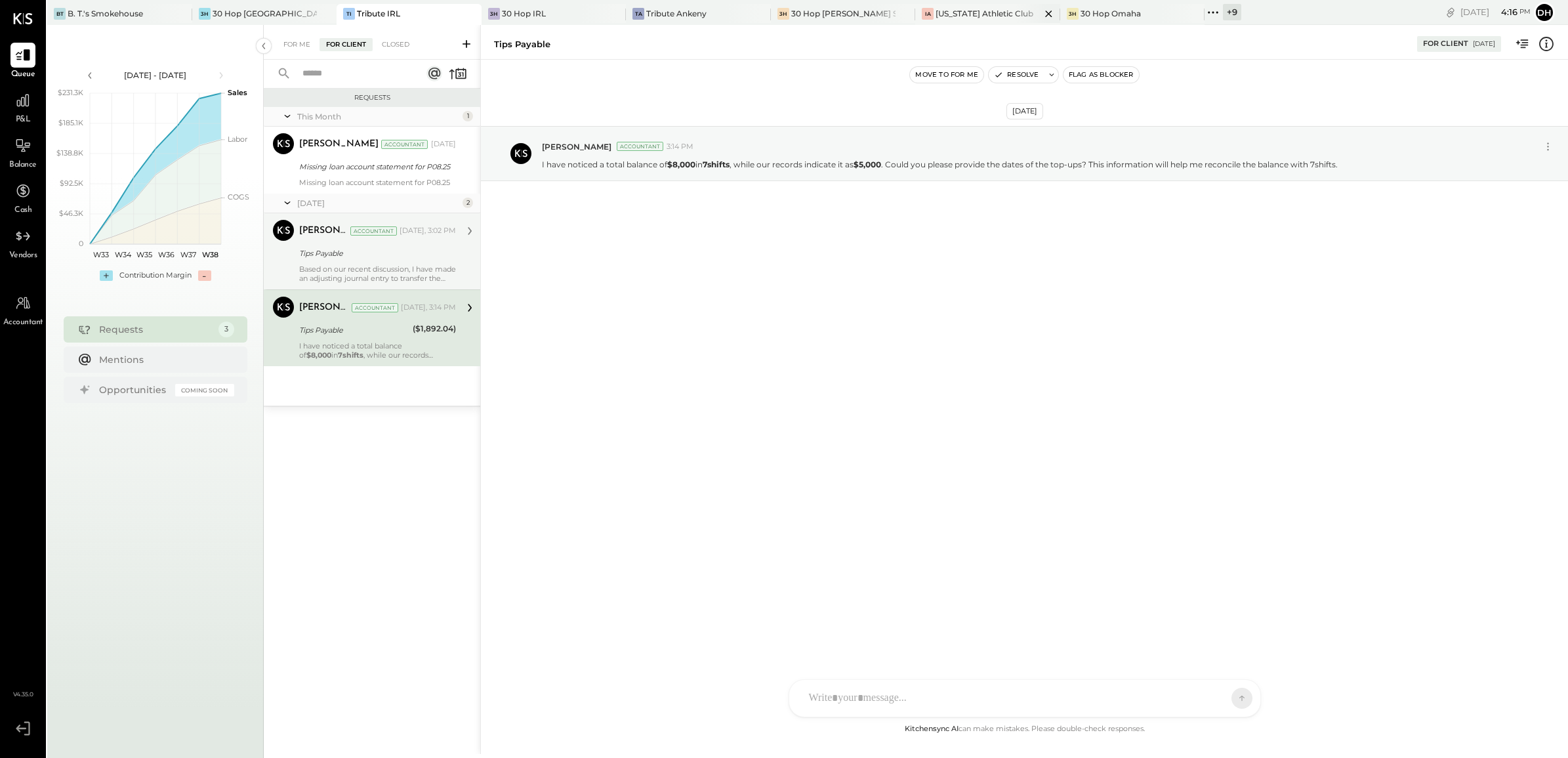
click at [936, 14] on div "[US_STATE] Athletic Club" at bounding box center [985, 14] width 98 height 11
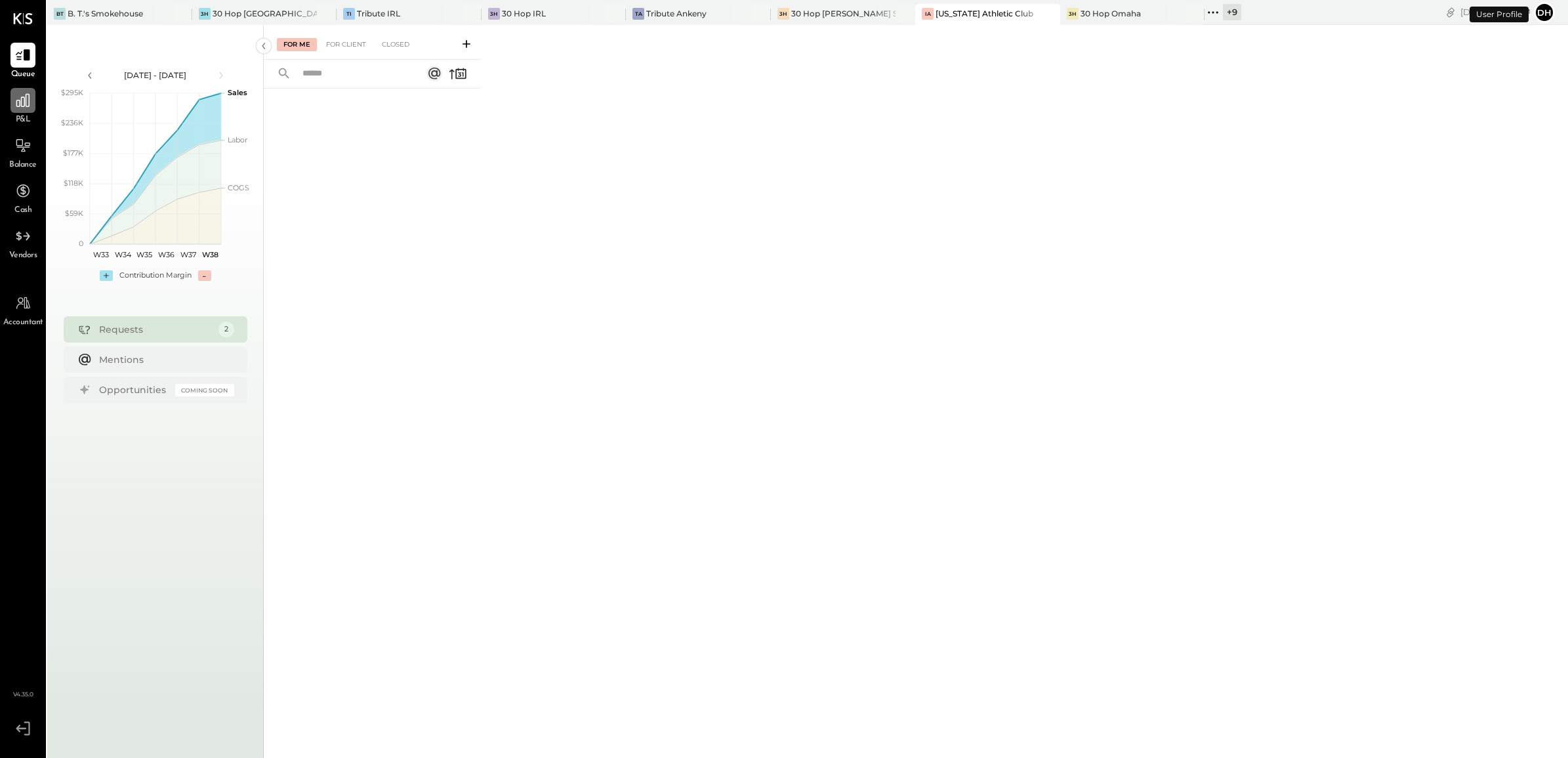
click at [24, 96] on icon at bounding box center [22, 100] width 17 height 17
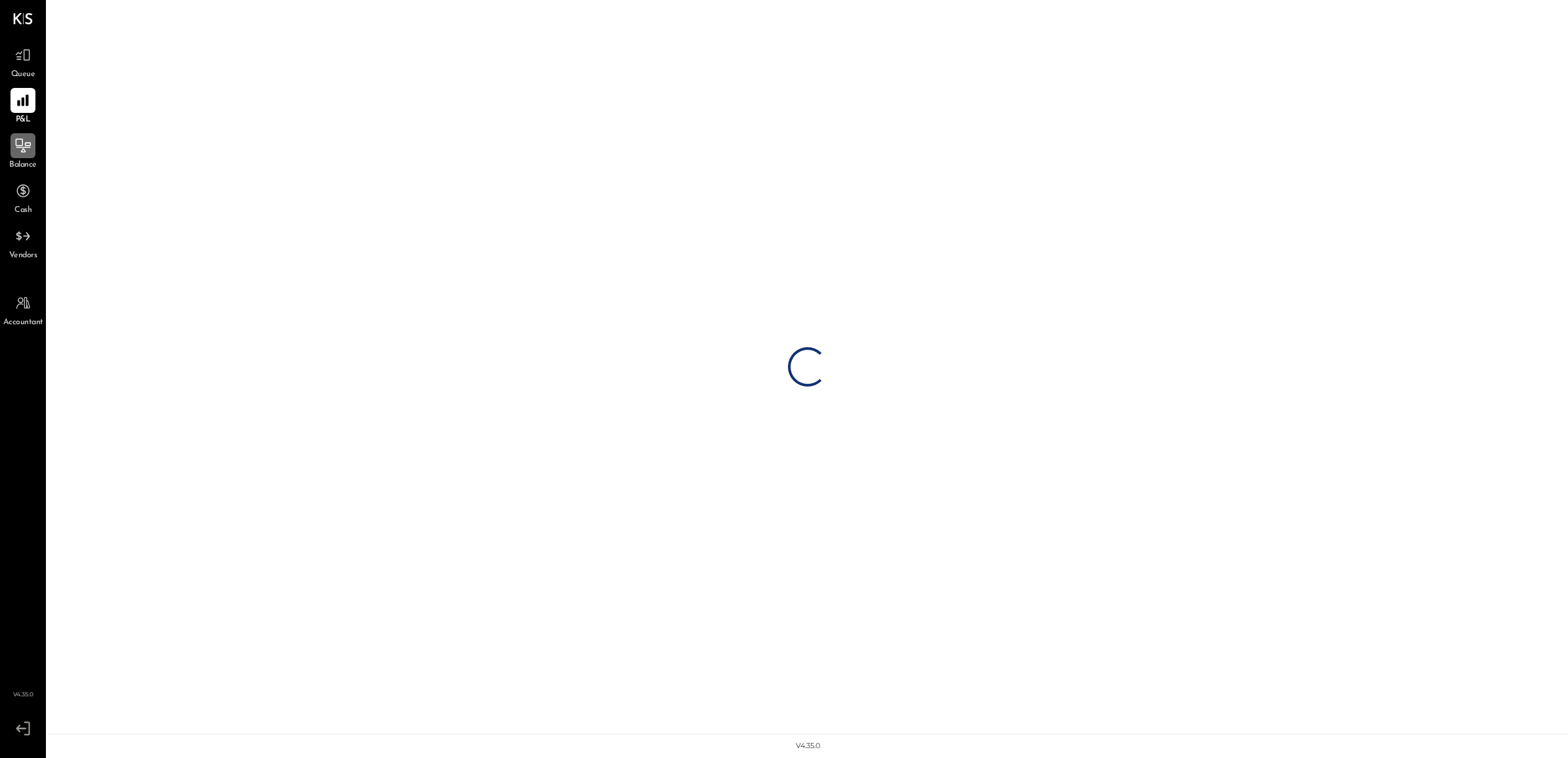
click at [31, 151] on div at bounding box center [22, 145] width 25 height 25
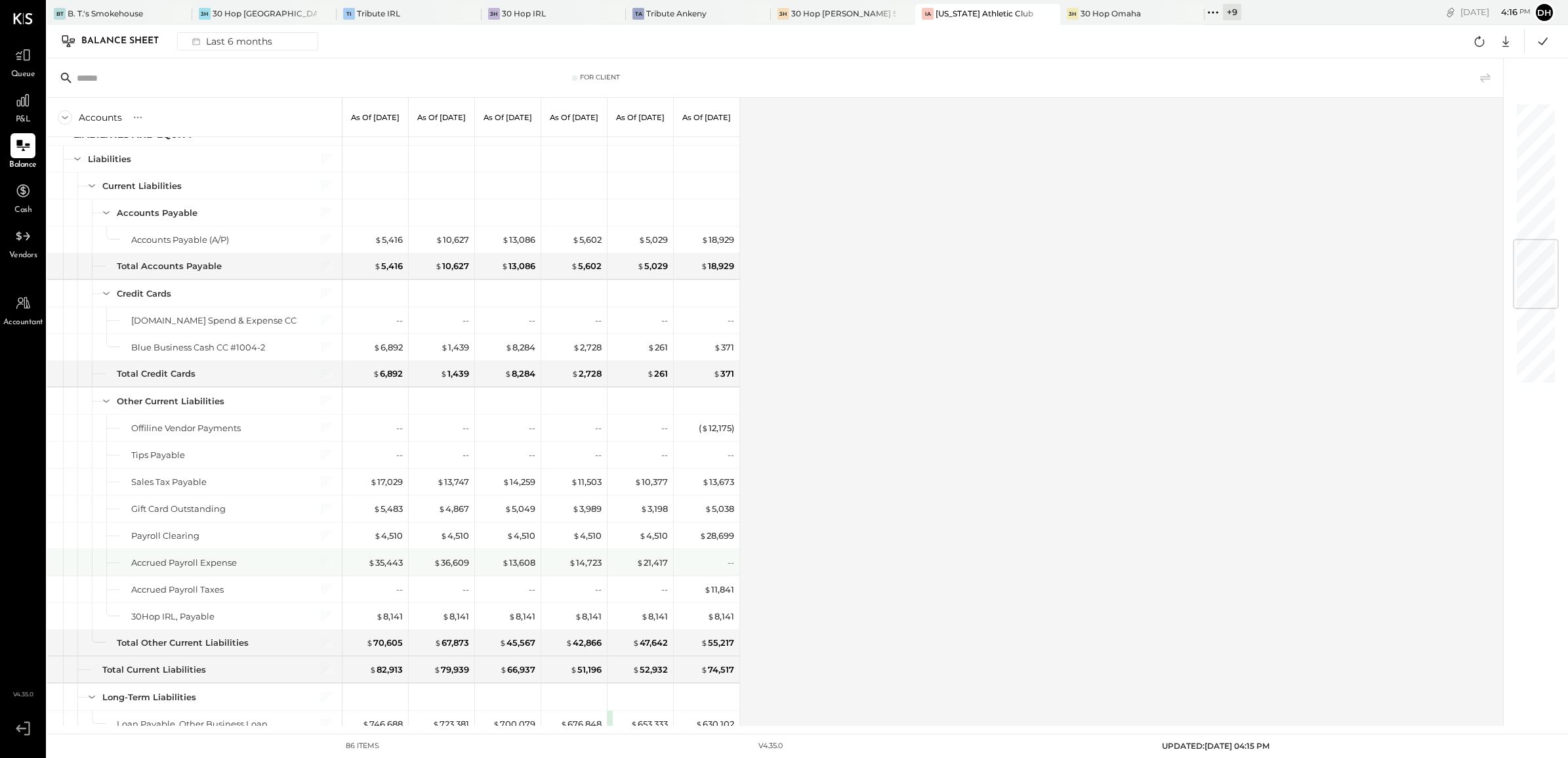
scroll to position [1148, 0]
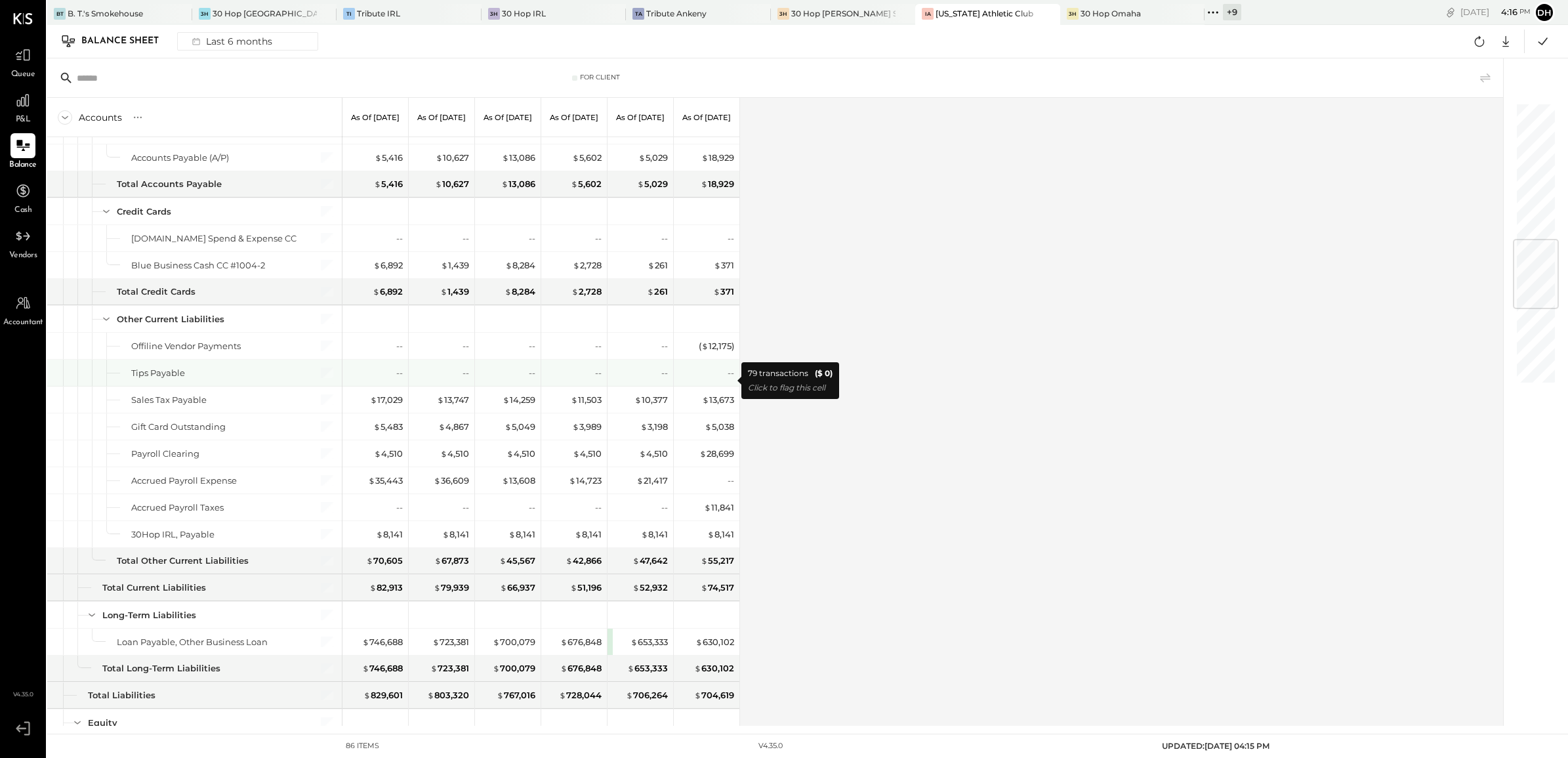
click at [727, 378] on div "--" at bounding box center [707, 373] width 52 height 12
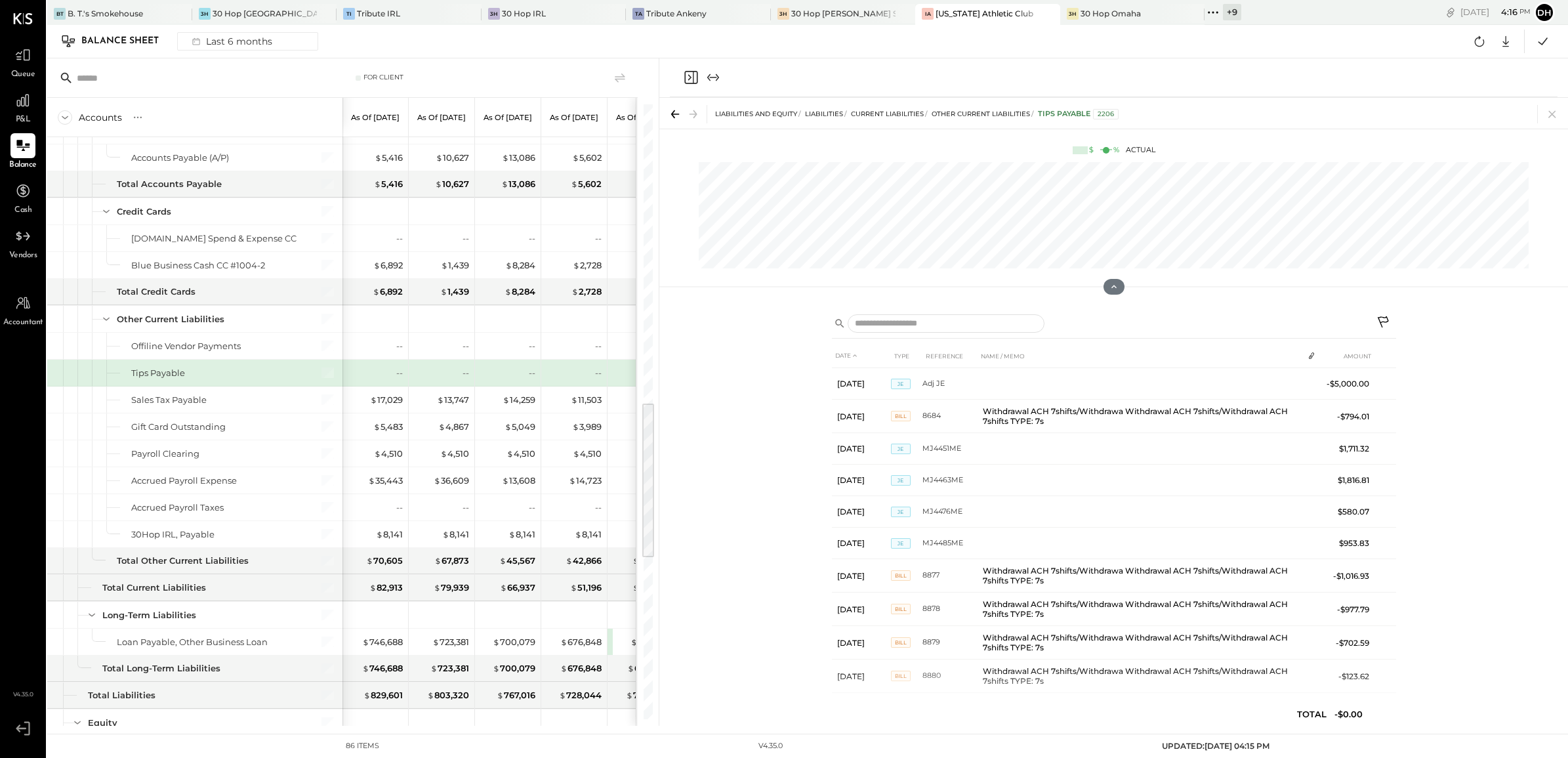
click at [1385, 317] on icon at bounding box center [1383, 322] width 11 height 11
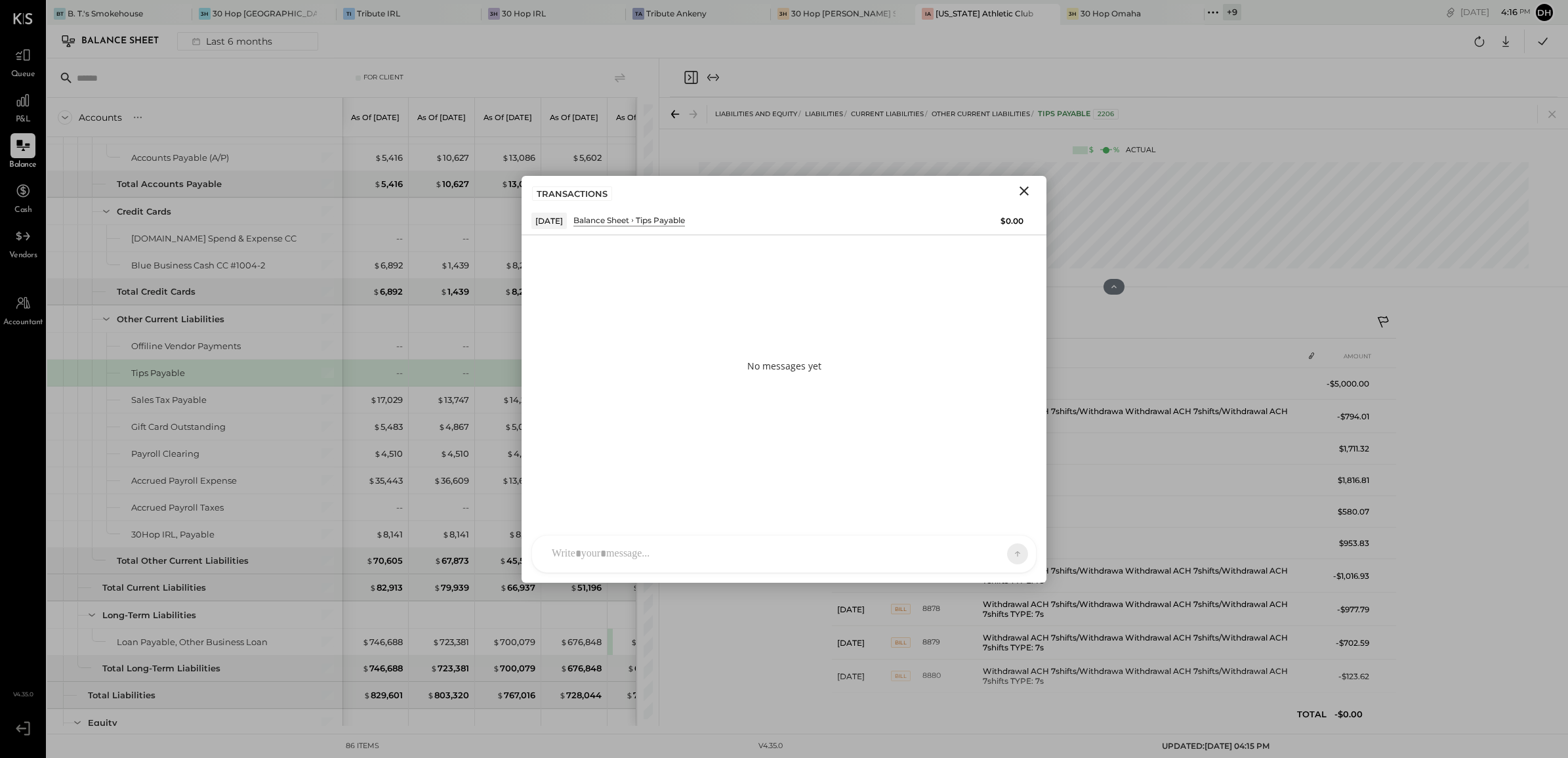
click at [710, 545] on div at bounding box center [772, 554] width 454 height 29
paste div
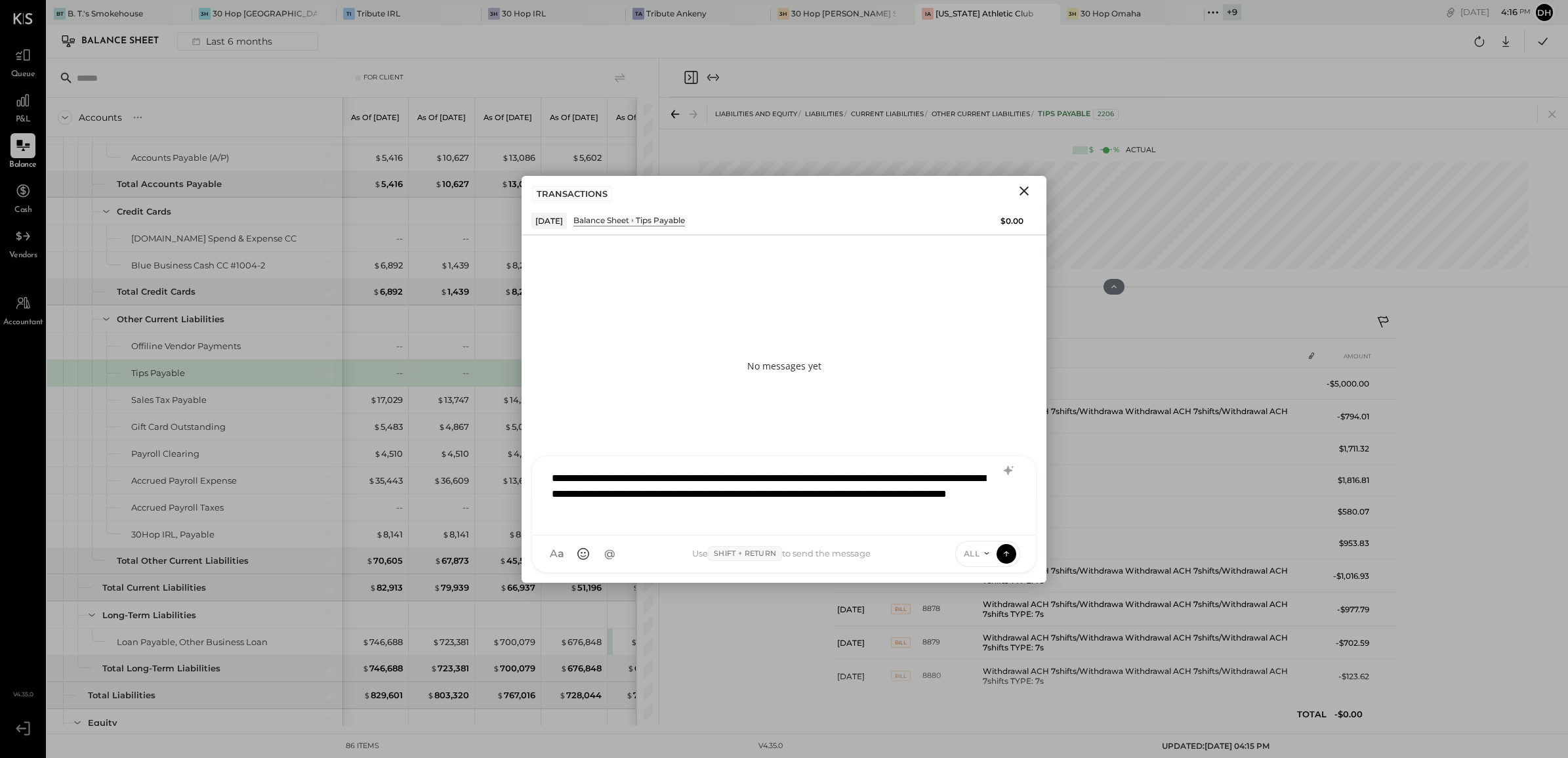
click at [729, 473] on div "**********" at bounding box center [784, 493] width 478 height 60
click at [1011, 552] on icon at bounding box center [1006, 552] width 12 height 13
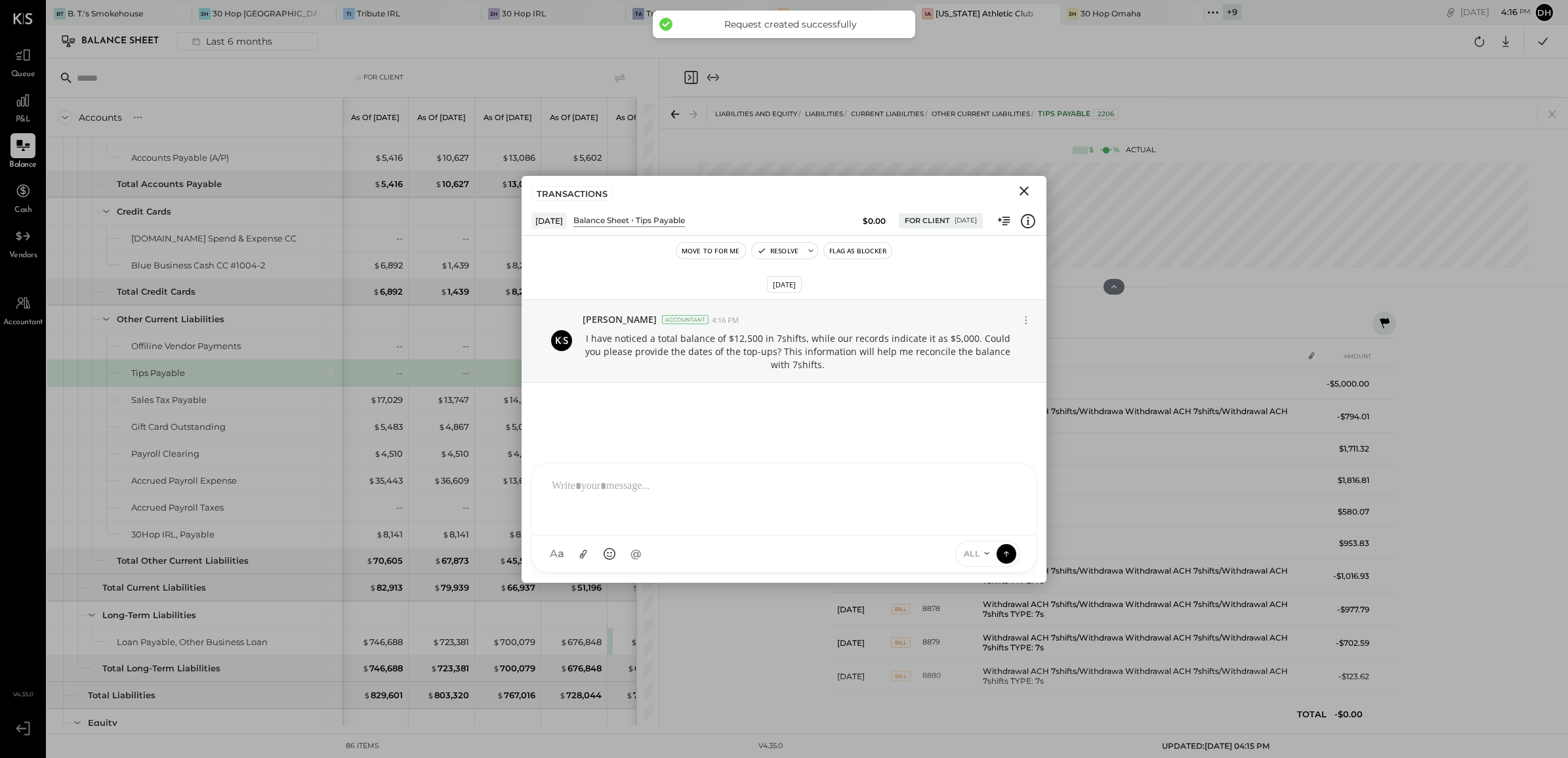
click at [1024, 191] on icon "Close" at bounding box center [1024, 191] width 10 height 10
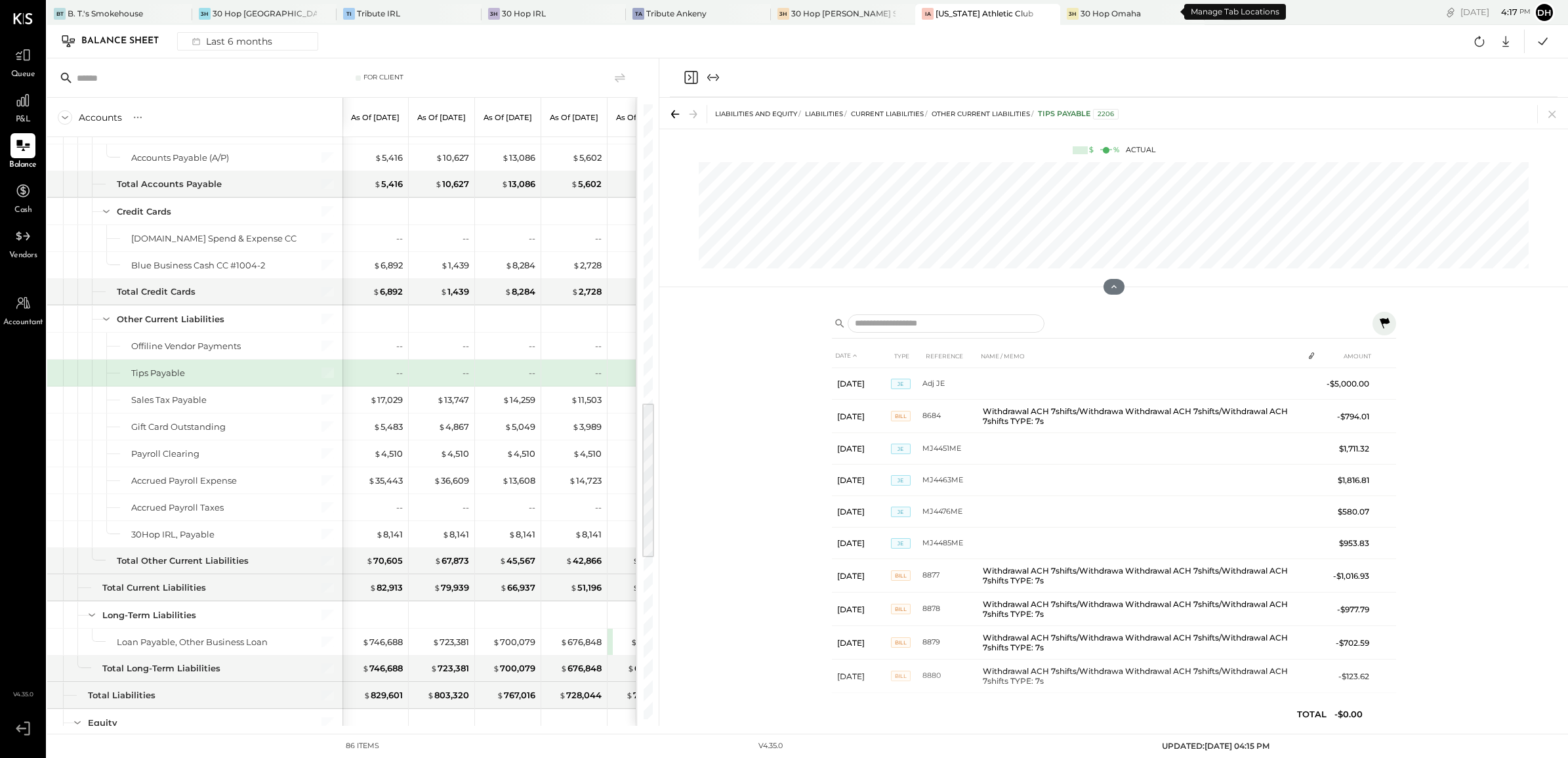
click at [1205, 10] on icon at bounding box center [1213, 12] width 17 height 17
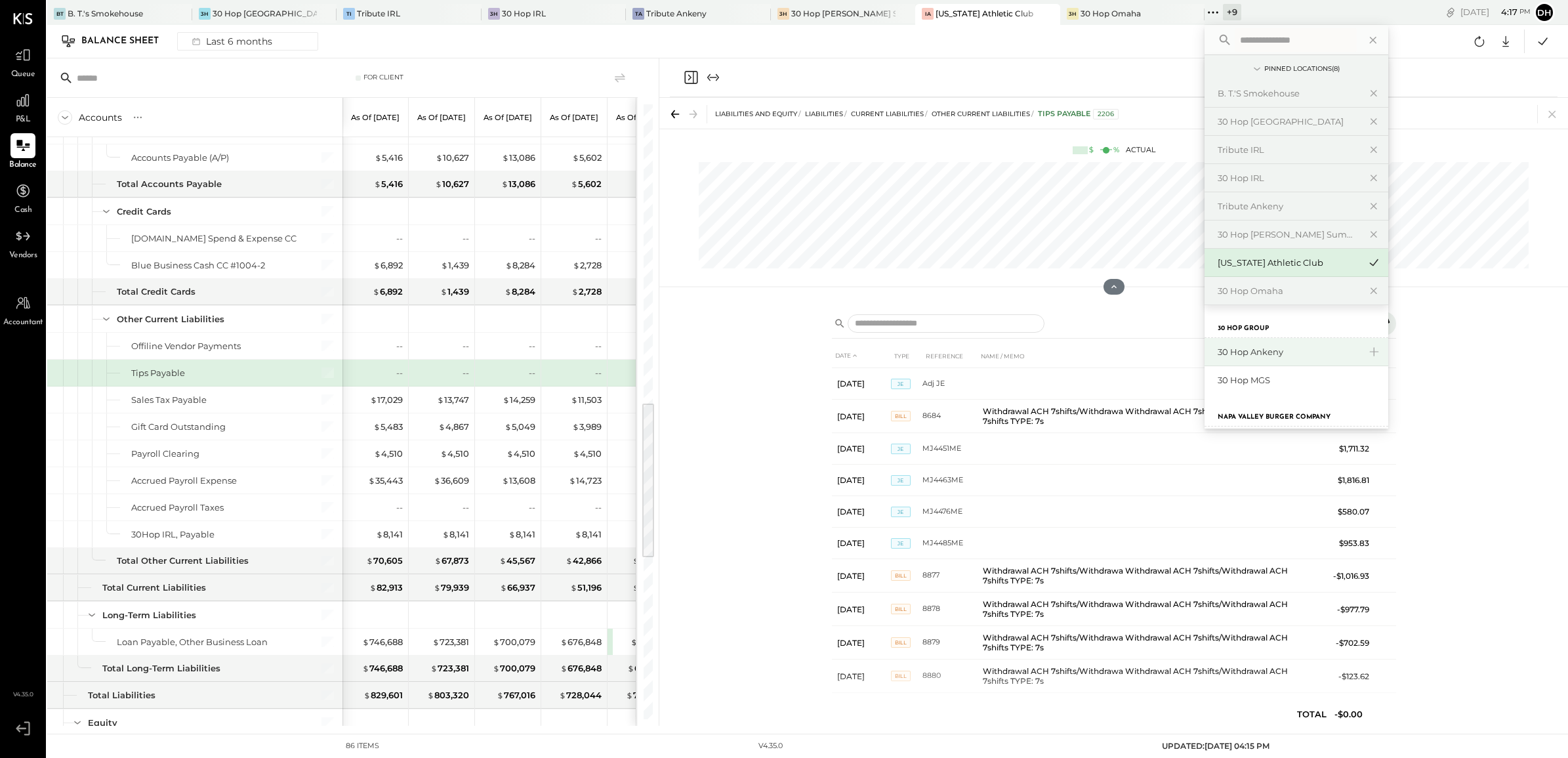
click at [1219, 352] on div "30 Hop Ankeny" at bounding box center [1288, 352] width 142 height 12
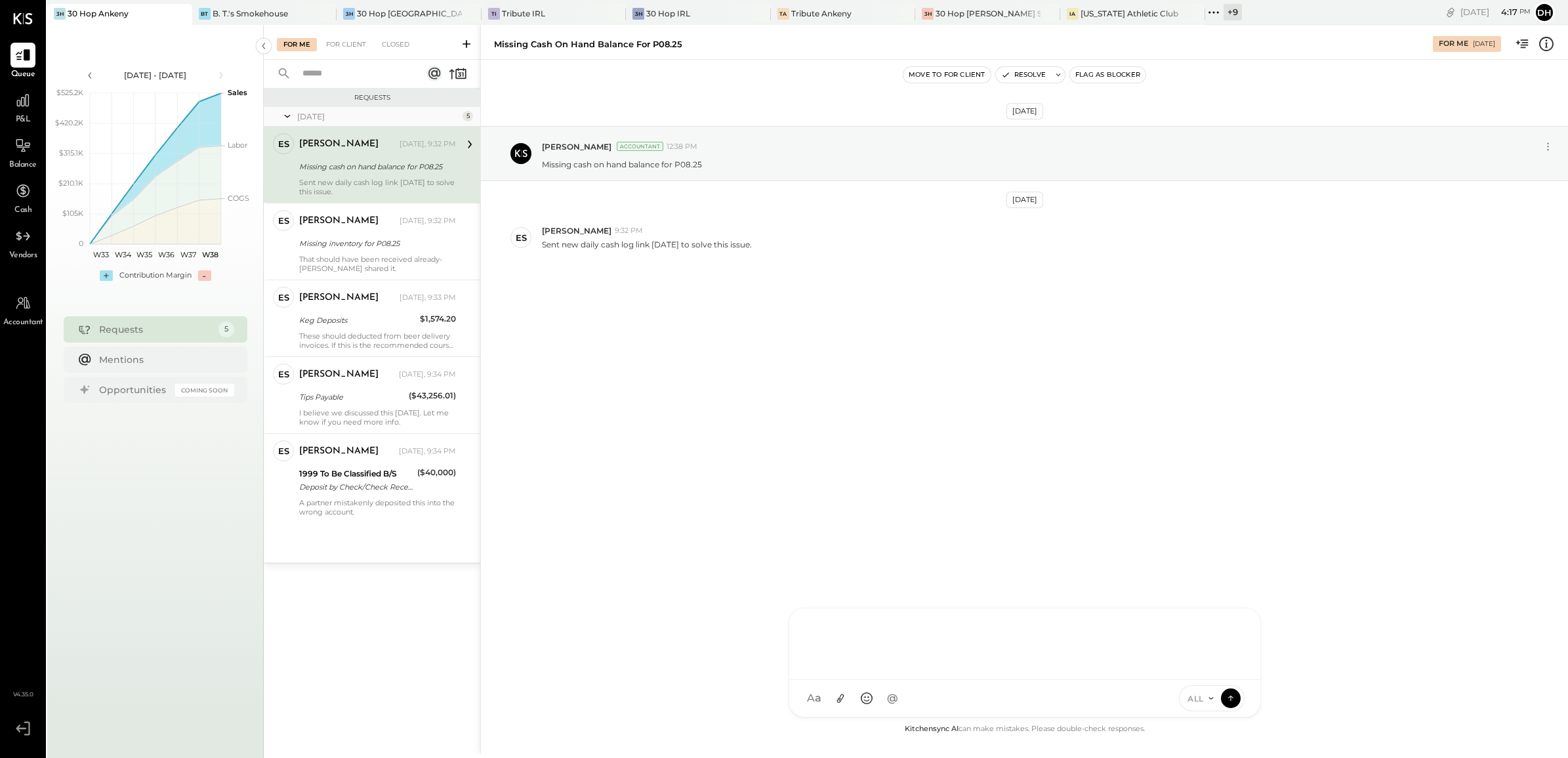
click at [884, 696] on div "AM [PERSON_NAME] MH [PERSON_NAME] ES [PERSON_NAME] TH [PERSON_NAME] DS [PERSON_…" at bounding box center [1025, 662] width 472 height 109
click at [1225, 696] on icon at bounding box center [1231, 697] width 12 height 13
click at [343, 36] on div "For Me For Client +1 Closed" at bounding box center [372, 42] width 217 height 35
click at [855, 689] on div "AM [PERSON_NAME] MH [PERSON_NAME] ES [PERSON_NAME] TH [PERSON_NAME] DS [PERSON_…" at bounding box center [1025, 698] width 472 height 38
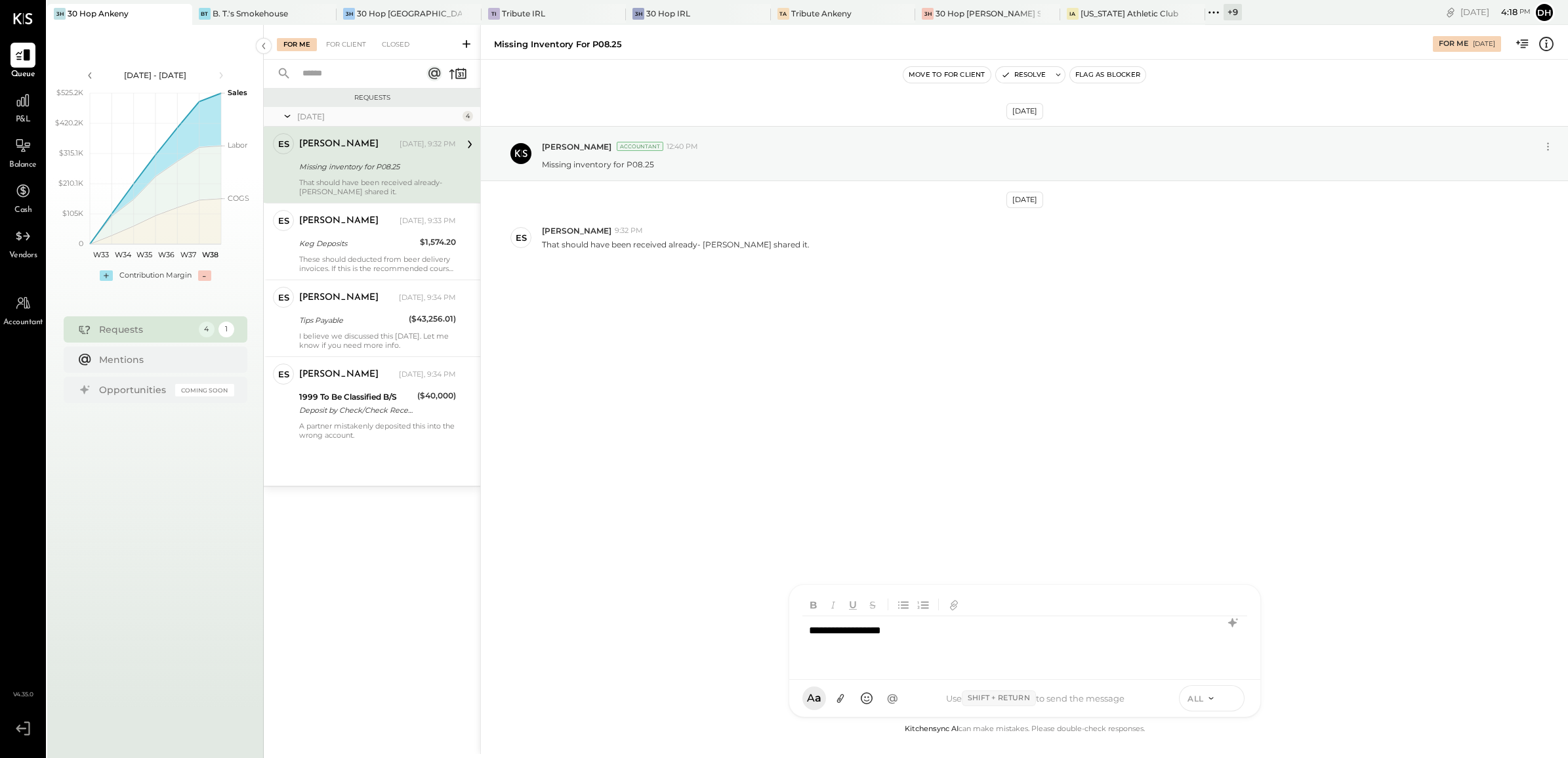
click at [1229, 693] on icon at bounding box center [1231, 697] width 12 height 13
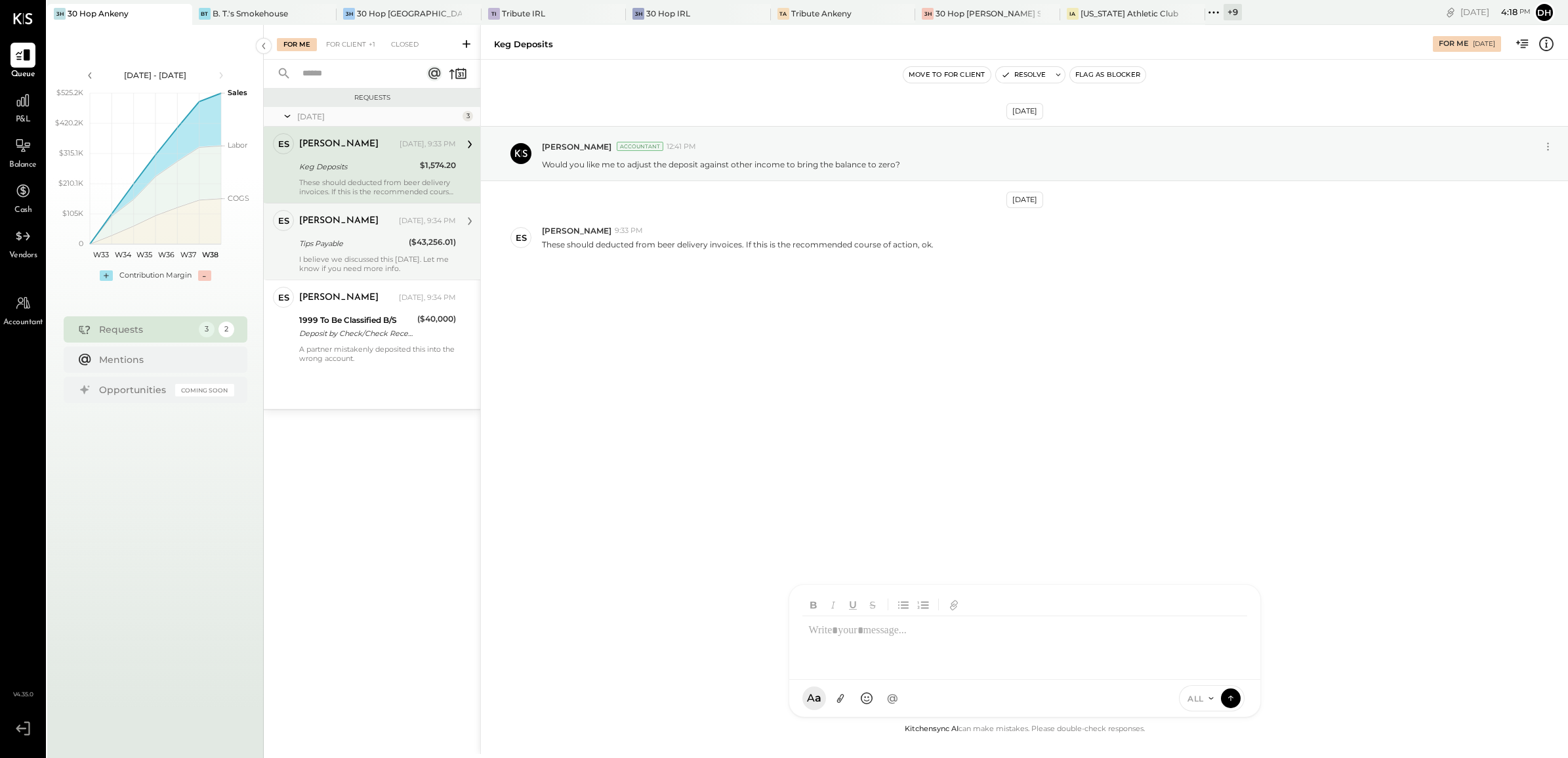
click at [332, 185] on div "These should deducted from beer delivery invoices. If this is the recommended c…" at bounding box center [377, 187] width 157 height 18
click at [340, 258] on div "I believe we discussed this [DATE]. Let me know if you need more info." at bounding box center [377, 263] width 157 height 18
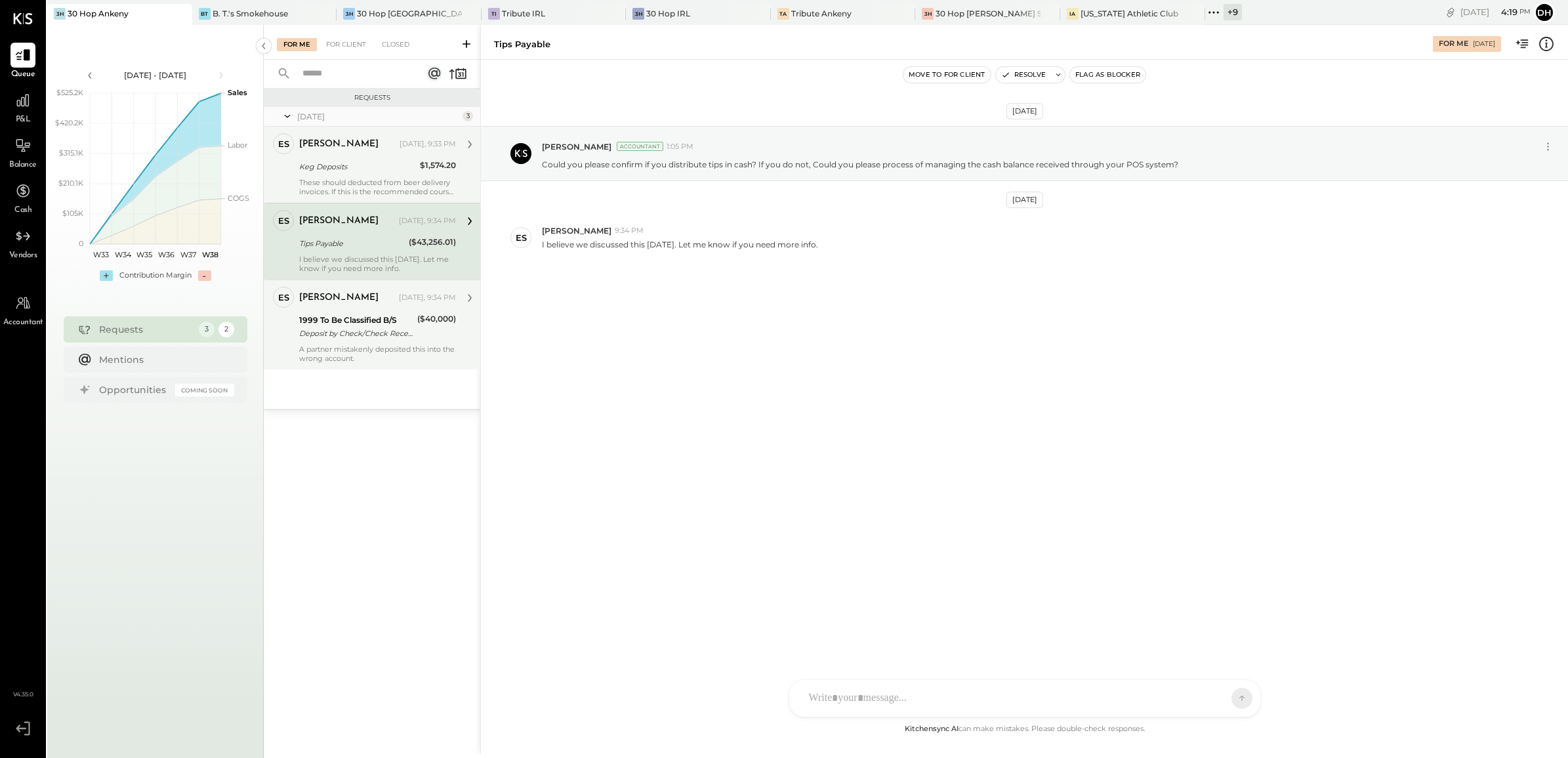
click at [356, 342] on div "[PERSON_NAME] [DATE], 9:34 PM 1999 To Be Classified B/S Deposit by Check/Check …" at bounding box center [377, 324] width 157 height 76
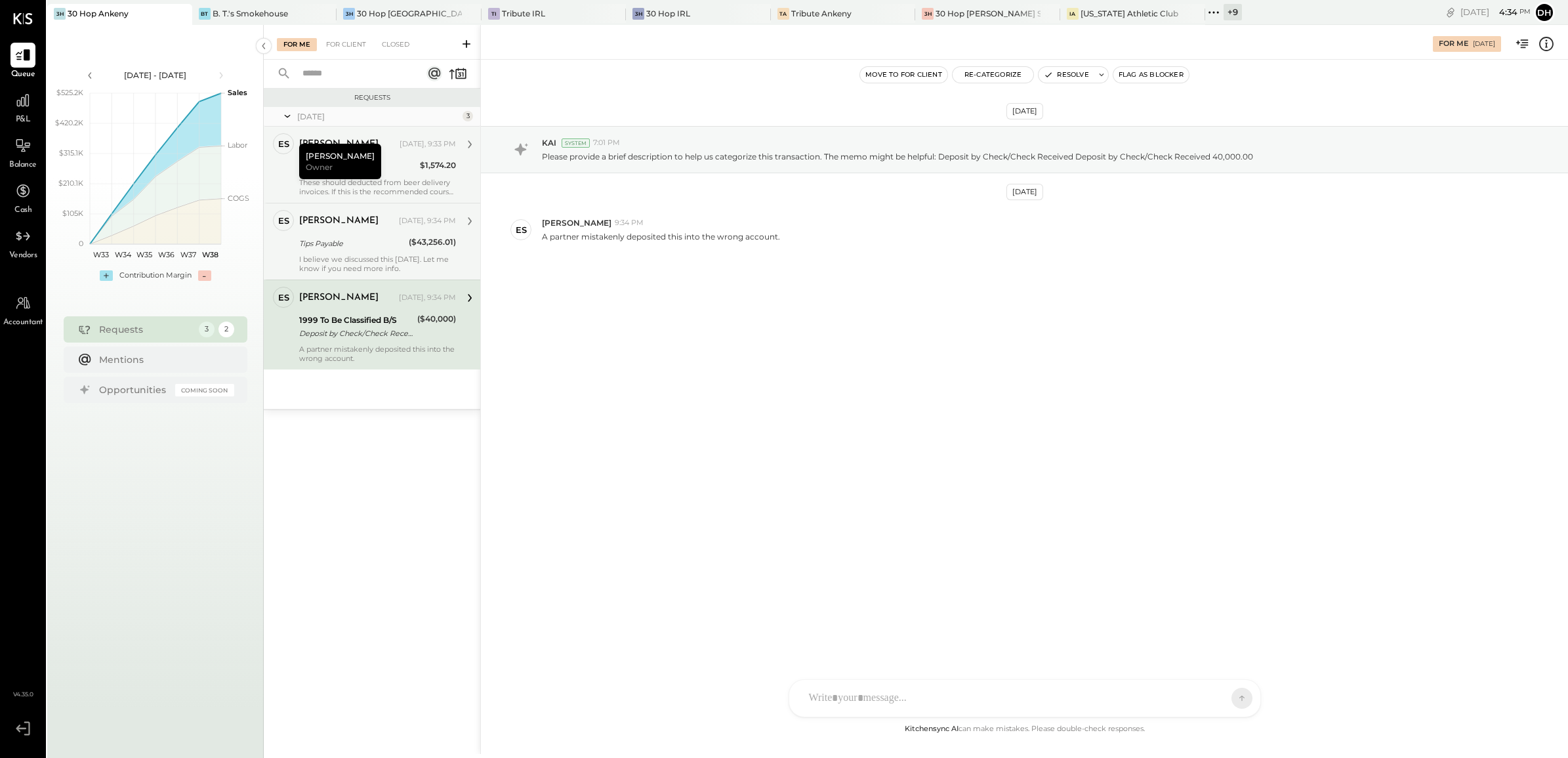
click at [352, 235] on div "Tips Payable" at bounding box center [352, 243] width 106 height 16
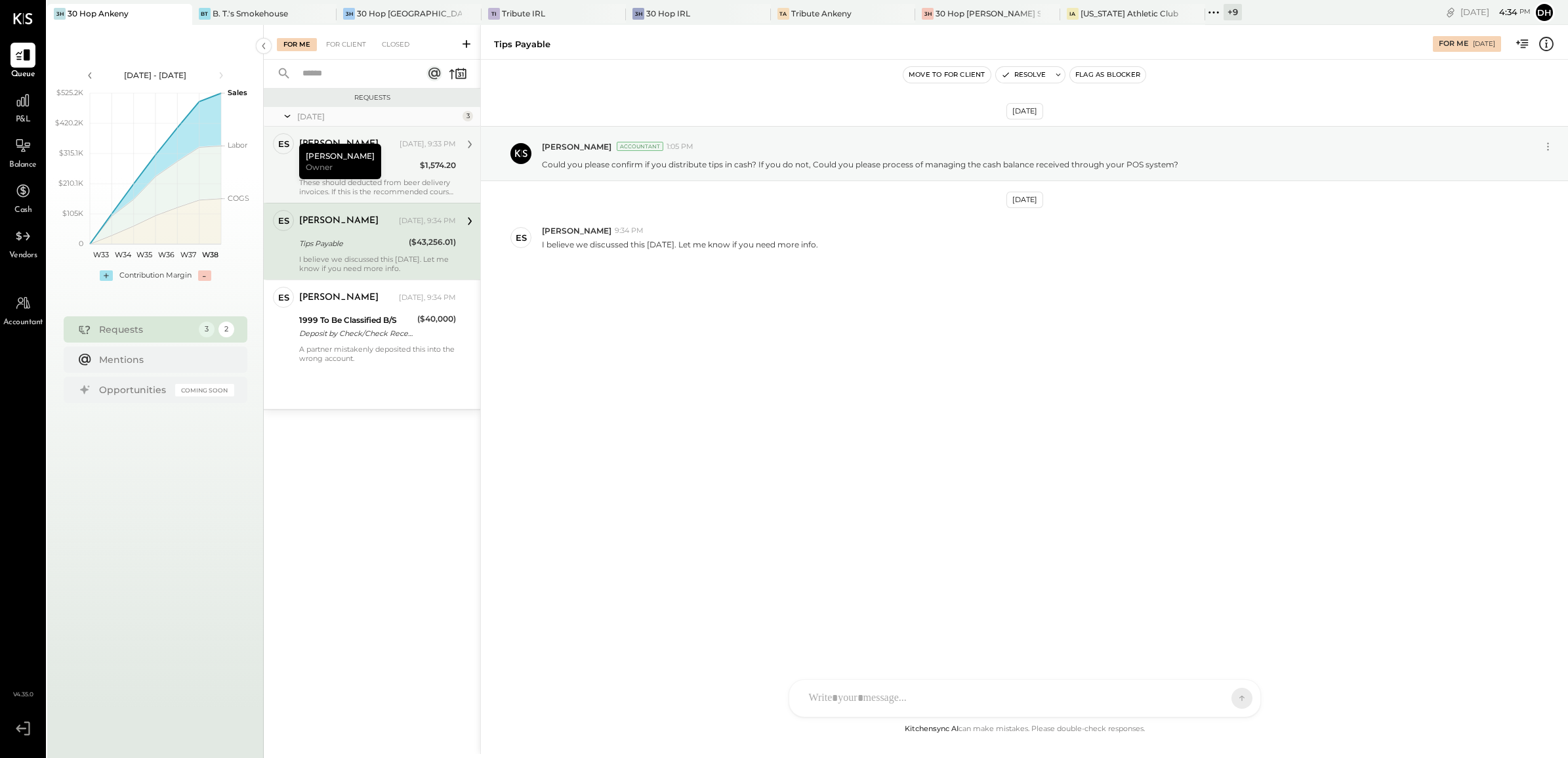
click at [910, 681] on div at bounding box center [1025, 698] width 471 height 37
click at [897, 698] on div "AM [PERSON_NAME] MH [PERSON_NAME] ES [PERSON_NAME] TH [PERSON_NAME] DS [PERSON_…" at bounding box center [1025, 650] width 472 height 133
click at [384, 175] on div "[PERSON_NAME] [DATE], 9:33 PM Keg Deposits $1,574.20 These should deducted from…" at bounding box center [377, 164] width 157 height 63
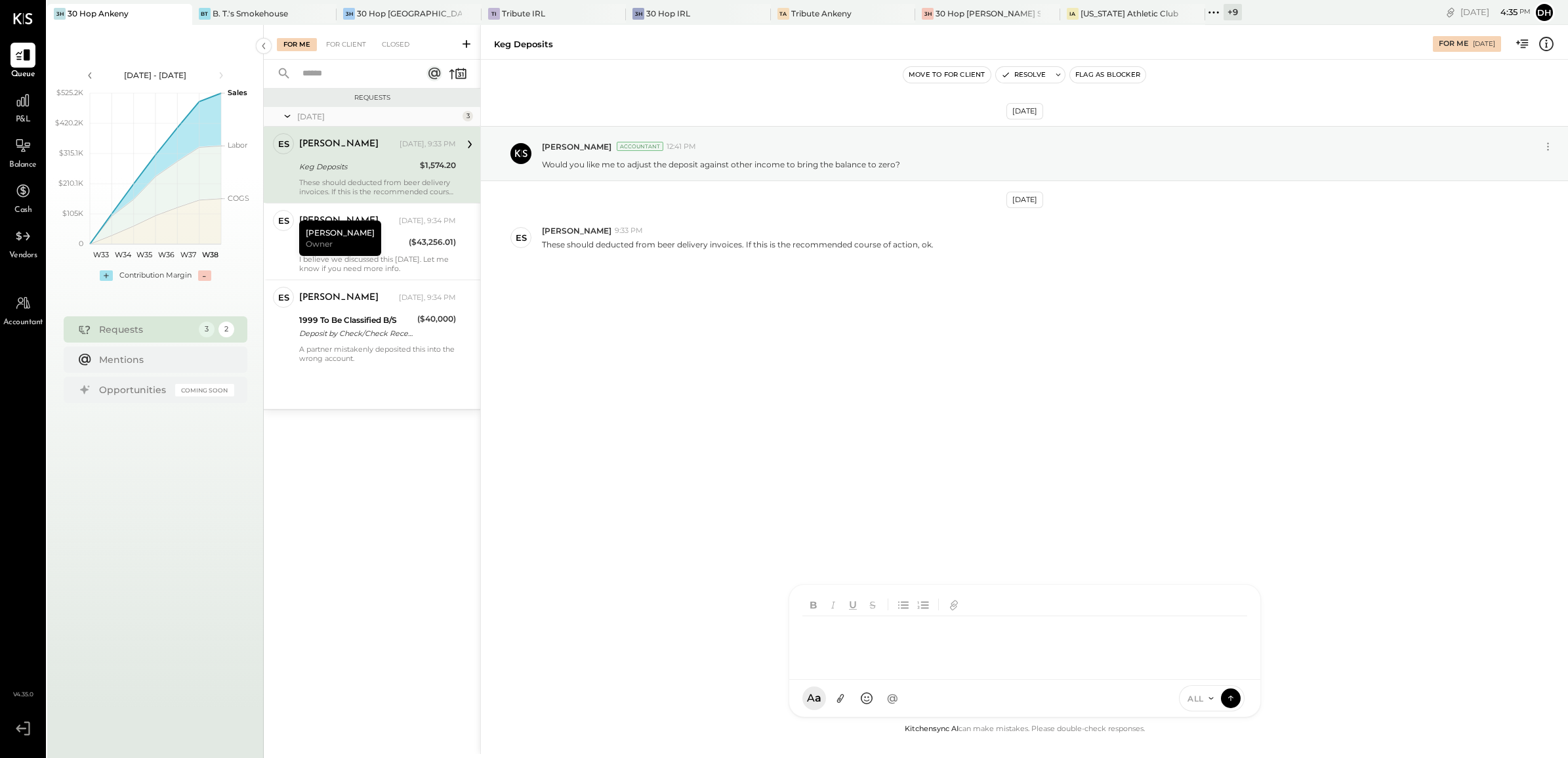
click at [852, 668] on div at bounding box center [1027, 642] width 450 height 52
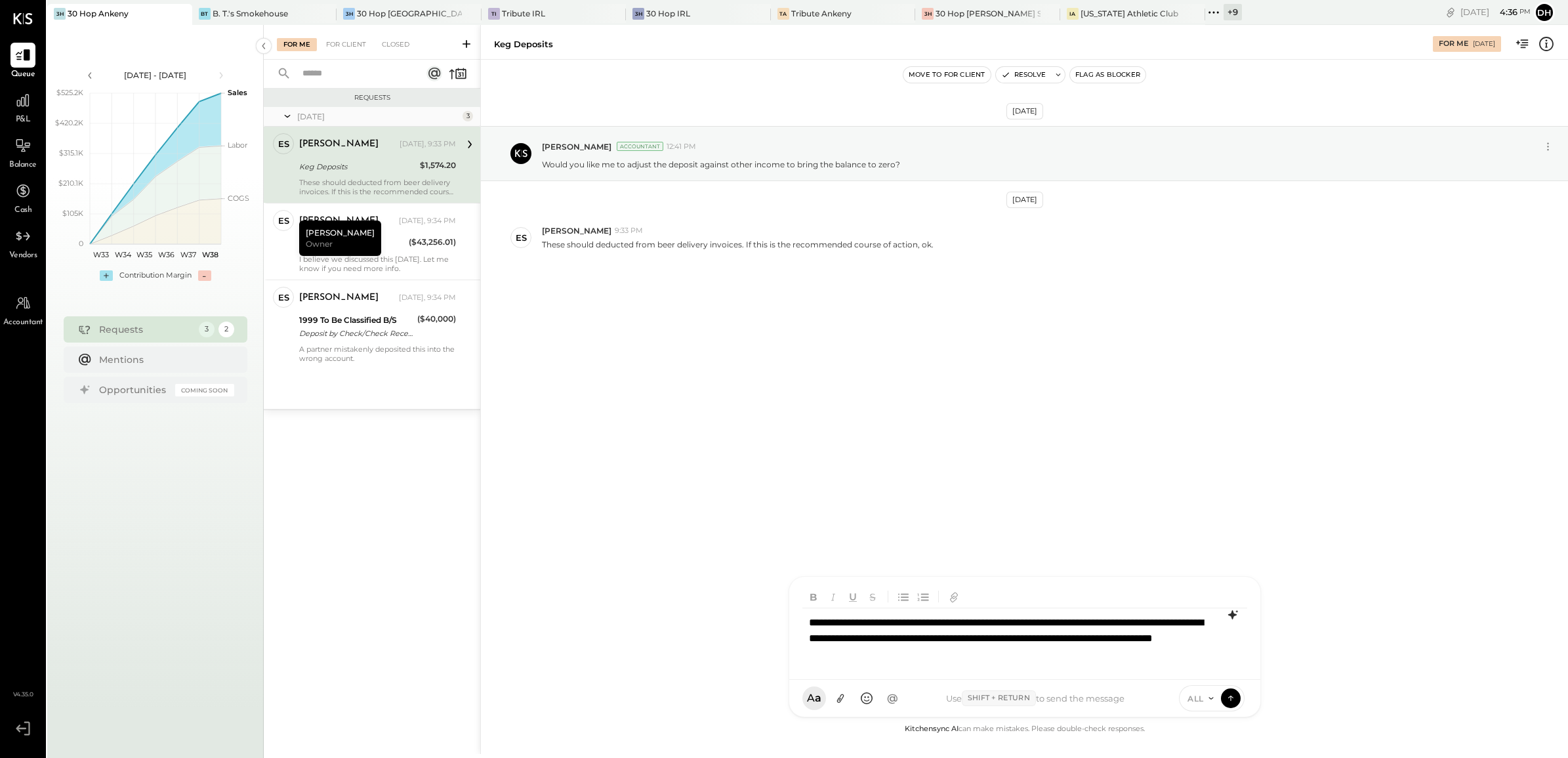
click at [1229, 610] on icon at bounding box center [1233, 614] width 16 height 16
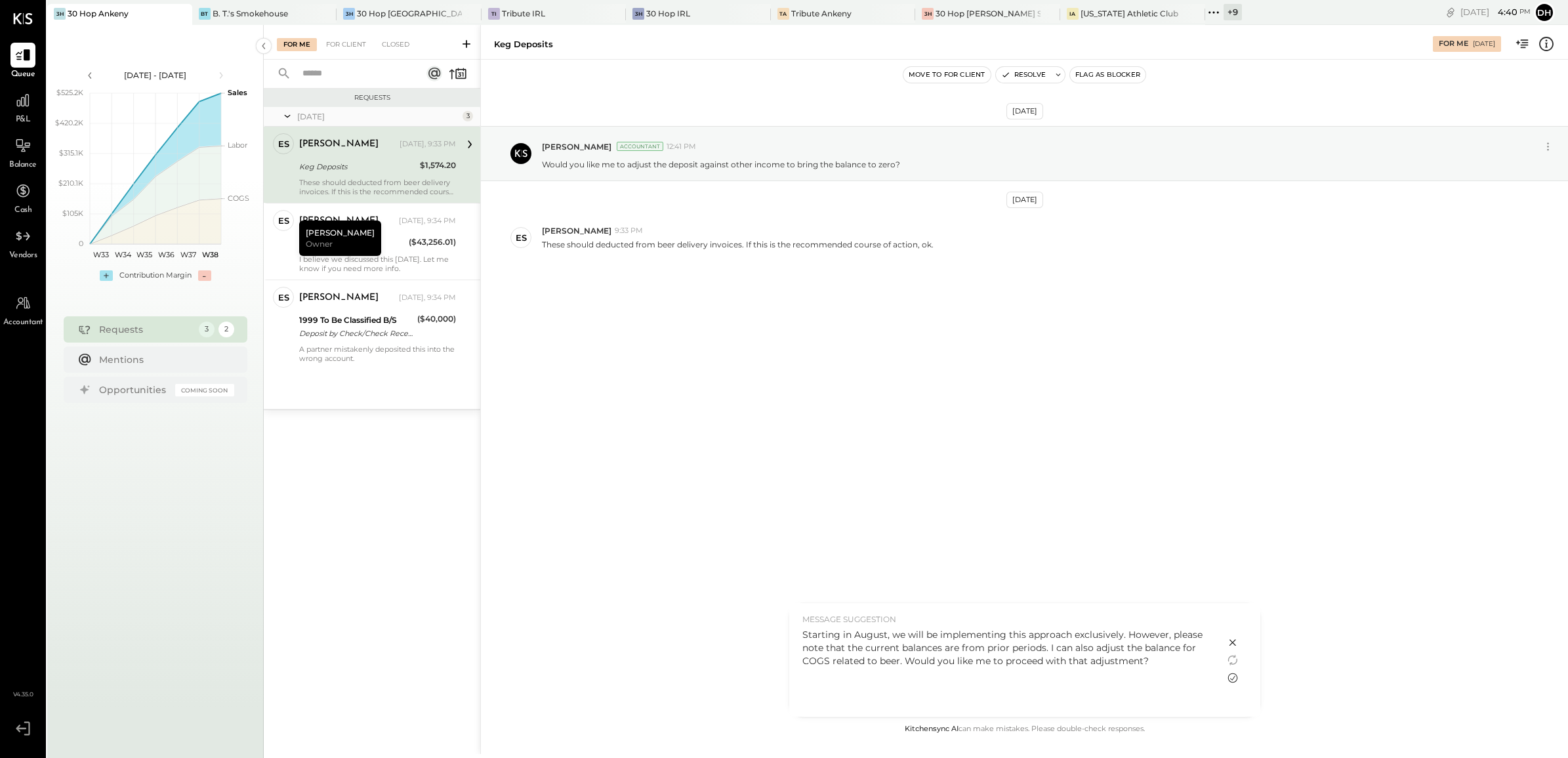
click at [1233, 674] on icon at bounding box center [1233, 677] width 16 height 16
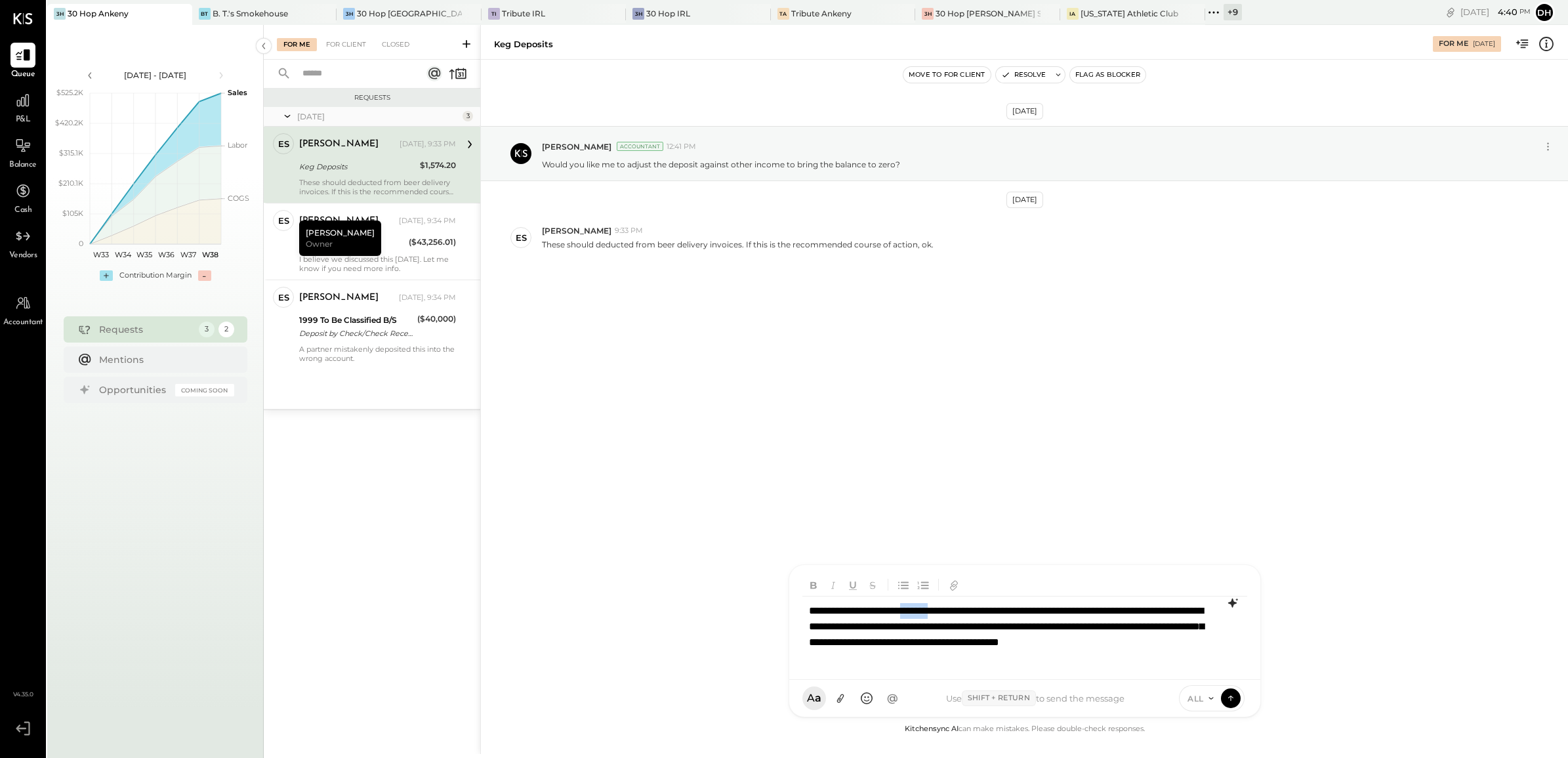
drag, startPoint x: 962, startPoint y: 609, endPoint x: 932, endPoint y: 607, distance: 30.1
click at [932, 607] on div "**********" at bounding box center [1024, 634] width 444 height 76
click at [1031, 612] on div "**********" at bounding box center [1024, 634] width 444 height 76
click at [1232, 698] on icon at bounding box center [1231, 697] width 12 height 13
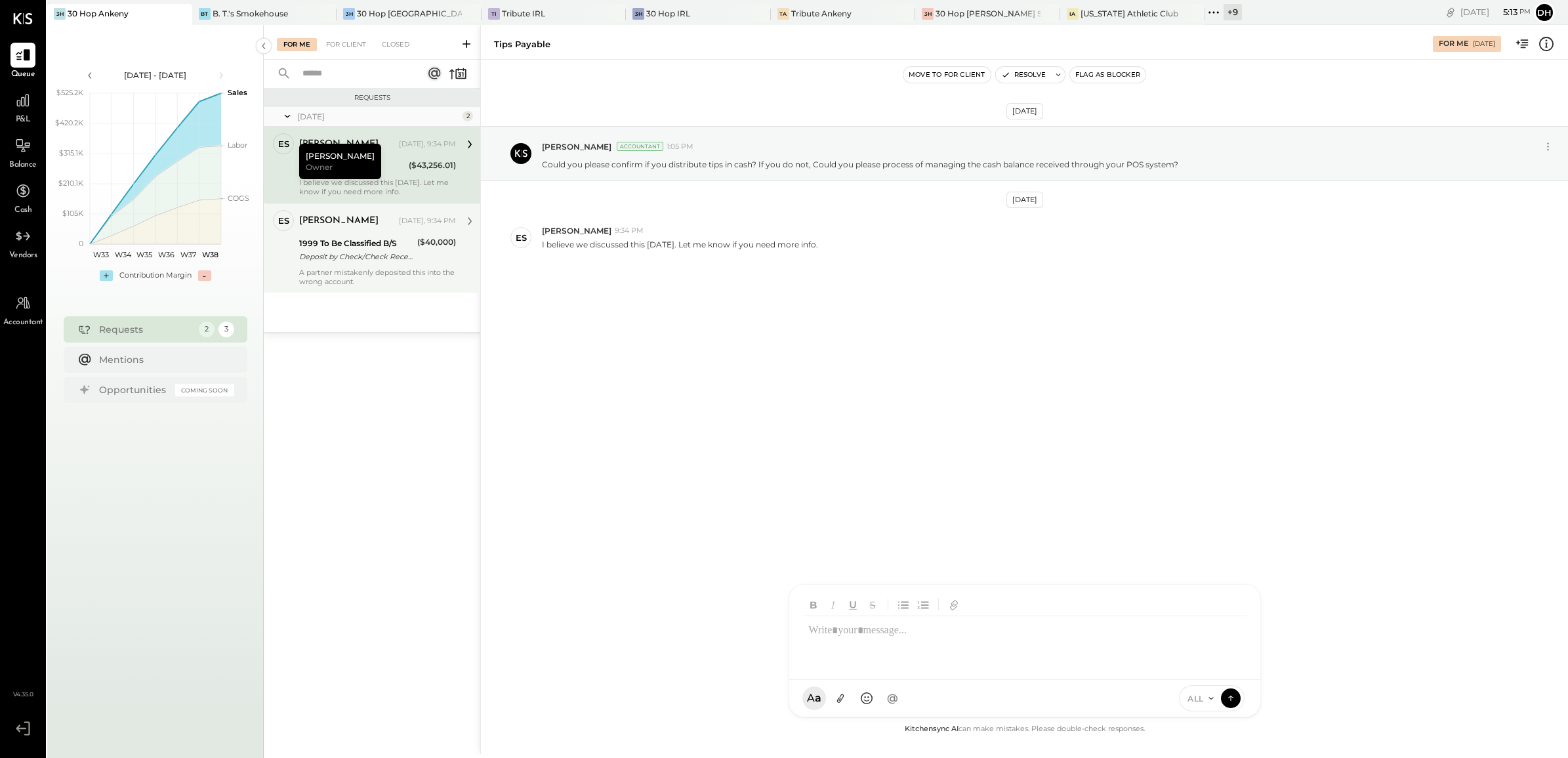
click at [384, 257] on div "Deposit by Check/Check Received Deposit by Check/Check Received 40,000.00" at bounding box center [356, 256] width 114 height 13
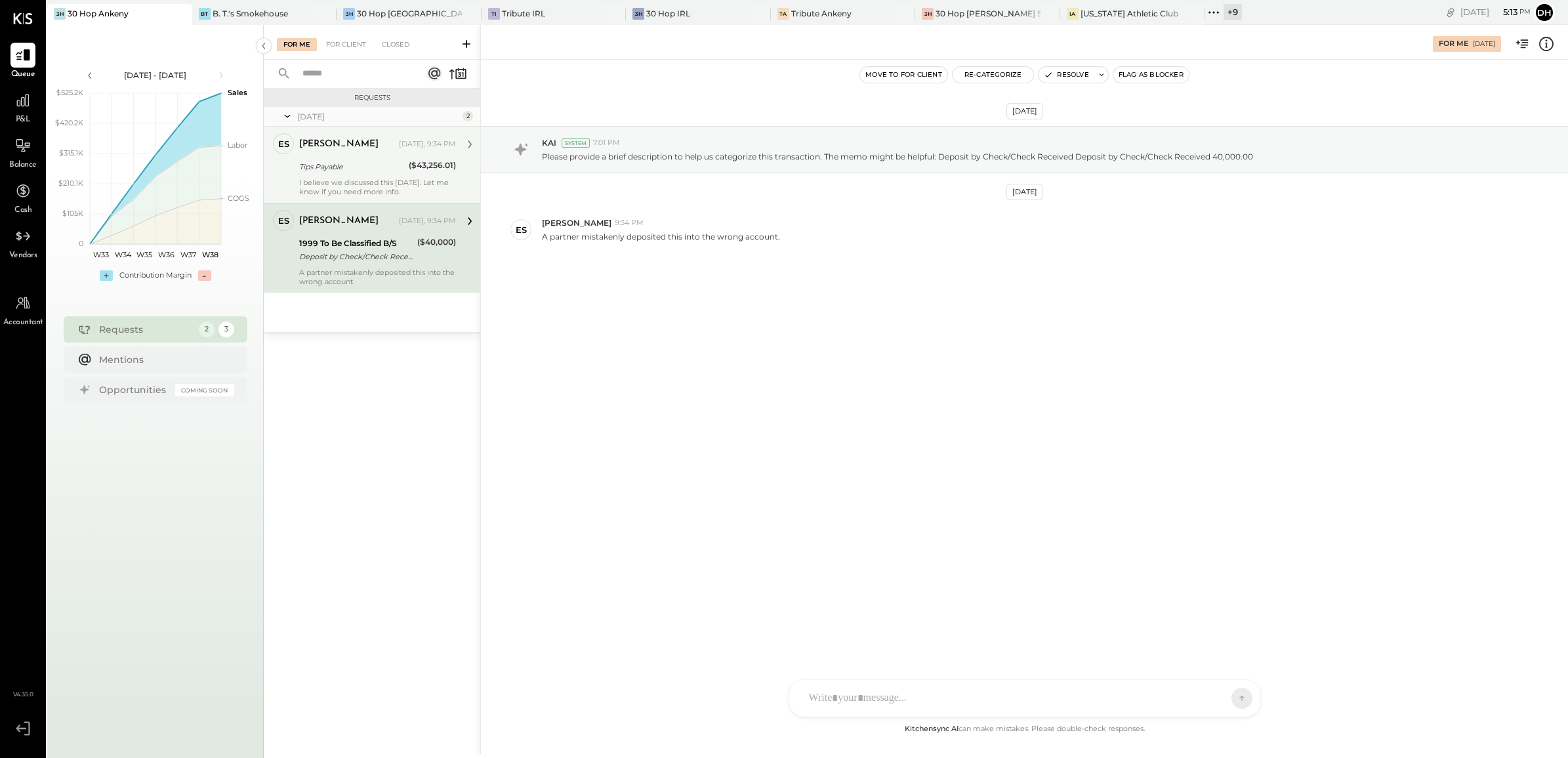
click at [412, 178] on div "I believe we discussed this [DATE]. Let me know if you need more info." at bounding box center [377, 187] width 157 height 18
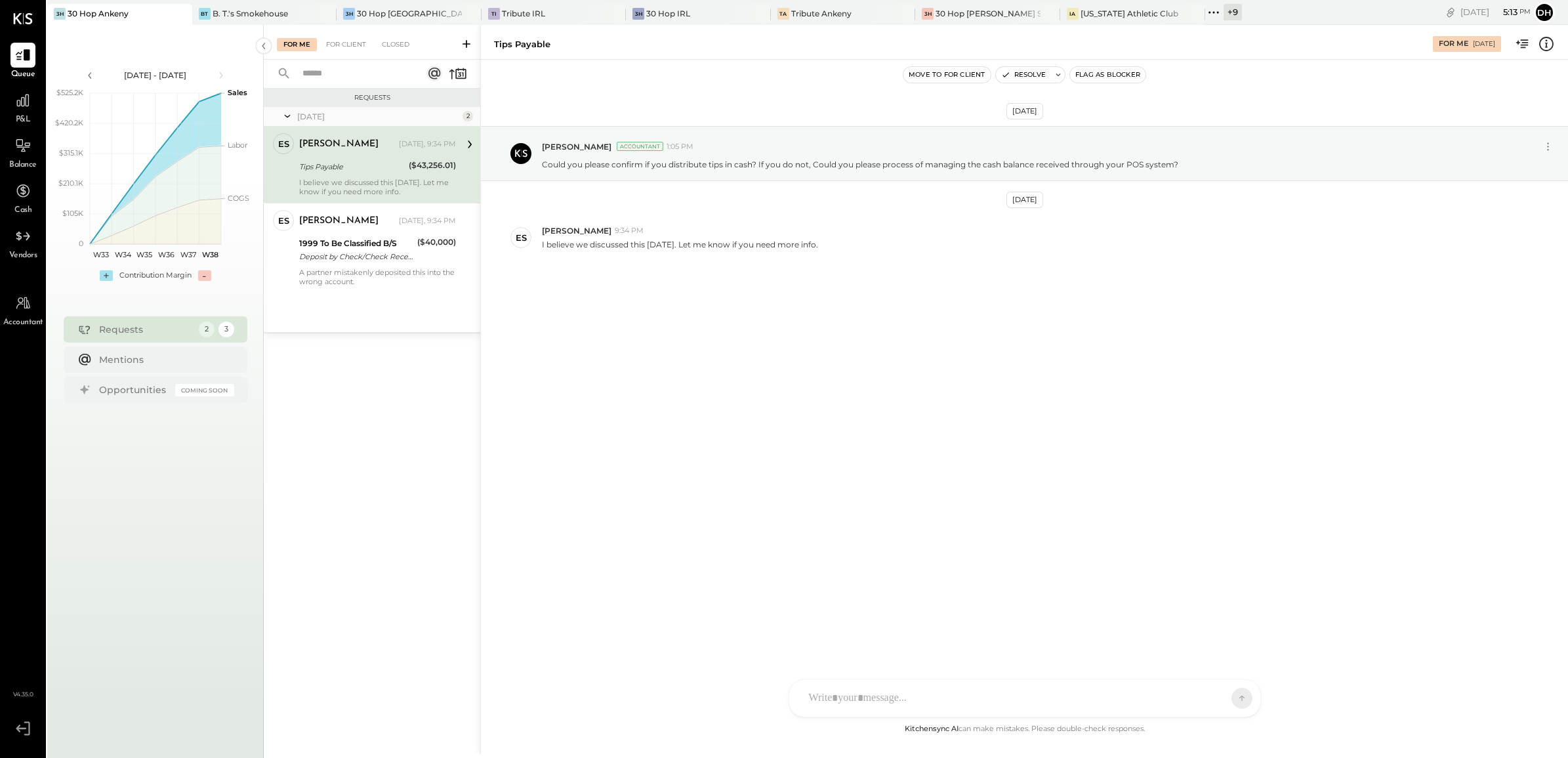
click at [864, 700] on div "AM [PERSON_NAME] MH [PERSON_NAME] ES [PERSON_NAME] TH [PERSON_NAME] DS [PERSON_…" at bounding box center [1025, 698] width 472 height 38
click at [1231, 696] on icon at bounding box center [1231, 696] width 5 height 3
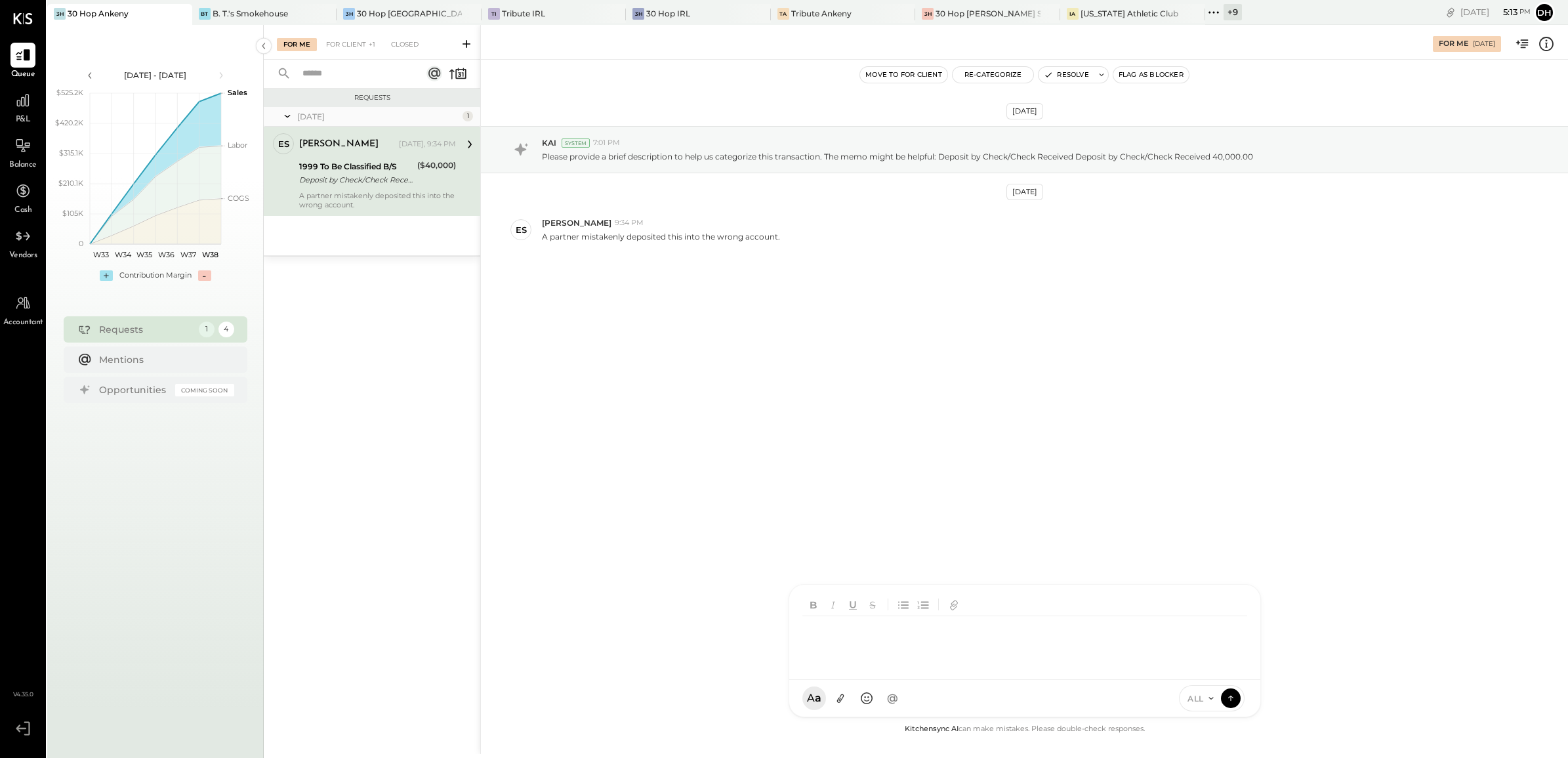
click at [356, 178] on div "Deposit by Check/Check Received Deposit by Check/Check Received 40,000.00" at bounding box center [356, 179] width 114 height 13
click at [922, 680] on div at bounding box center [1025, 632] width 471 height 95
click at [1232, 623] on icon at bounding box center [1232, 623] width 9 height 10
click at [1231, 675] on icon at bounding box center [1233, 677] width 16 height 16
drag, startPoint x: 1180, startPoint y: 623, endPoint x: 558, endPoint y: 605, distance: 622.3
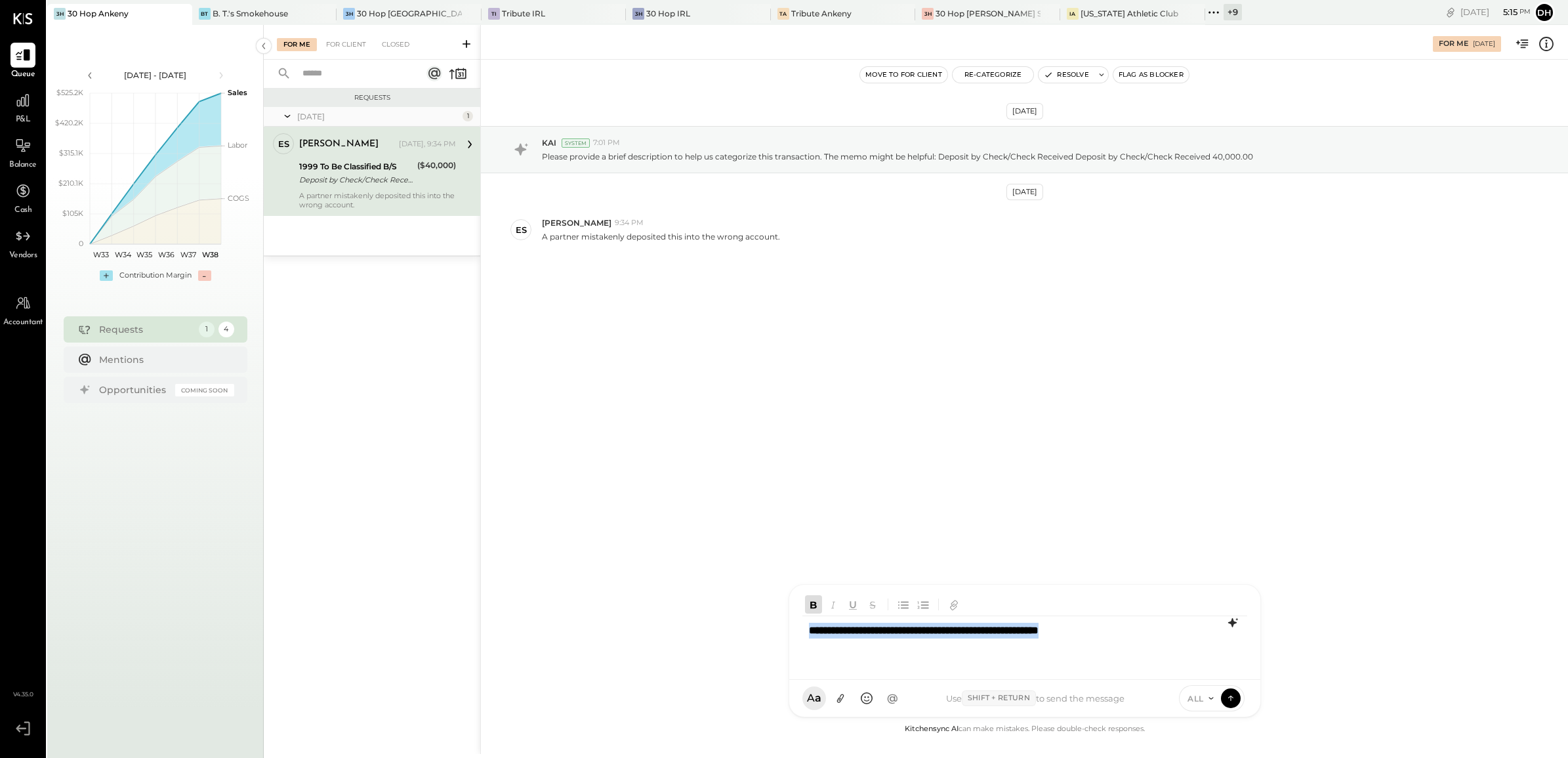
click at [558, 605] on div "For Me [DATE] Move to for client Re-Categorize Resolve Flag as Blocker [DATE] K…" at bounding box center [1024, 390] width 1088 height 729
click at [1227, 699] on icon at bounding box center [1231, 697] width 12 height 13
